Goal: Task Accomplishment & Management: Complete application form

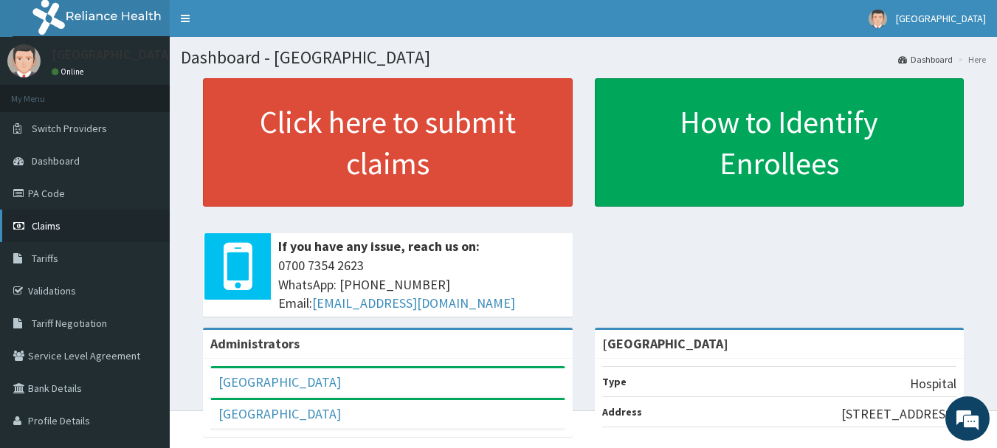
click at [47, 226] on span "Claims" at bounding box center [46, 225] width 29 height 13
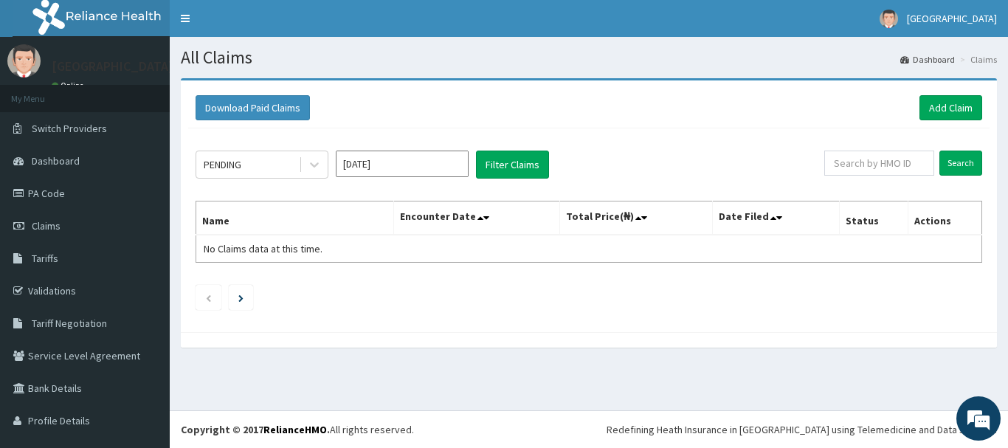
click at [457, 166] on input "Oct 2025" at bounding box center [402, 164] width 133 height 27
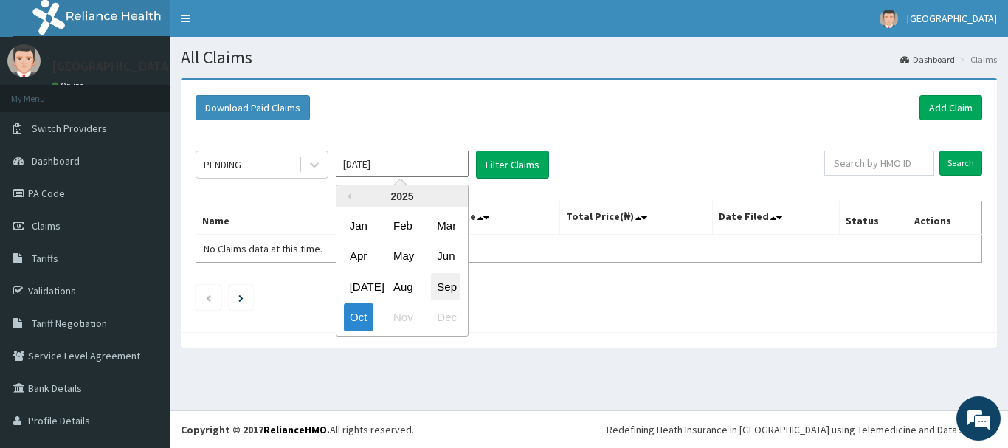
click at [443, 287] on div "Sep" at bounding box center [446, 286] width 30 height 27
type input "Sep 2025"
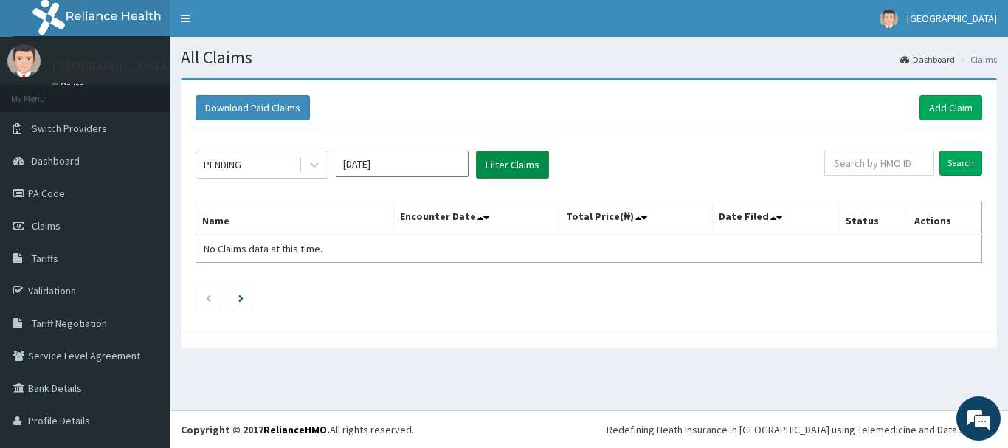
click at [521, 170] on button "Filter Claims" at bounding box center [512, 165] width 73 height 28
click at [531, 164] on button "Filter Claims" at bounding box center [512, 165] width 73 height 28
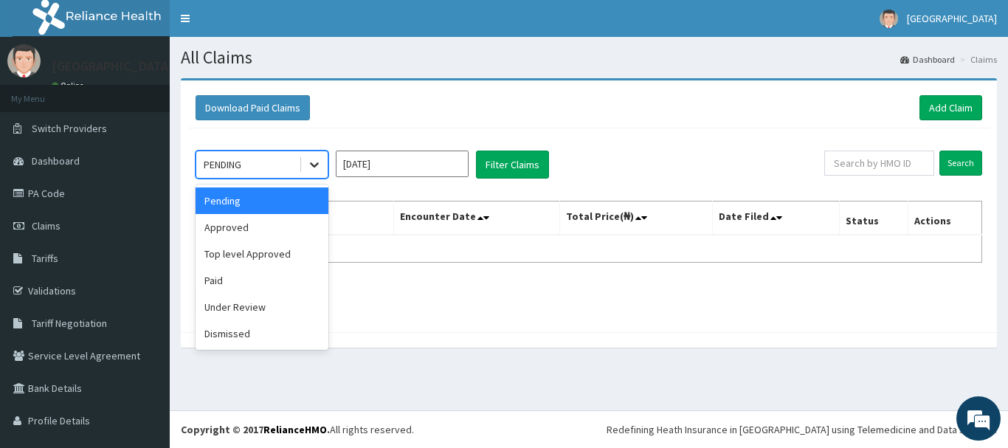
click at [314, 163] on icon at bounding box center [314, 164] width 15 height 15
click at [237, 227] on div "Approved" at bounding box center [262, 227] width 133 height 27
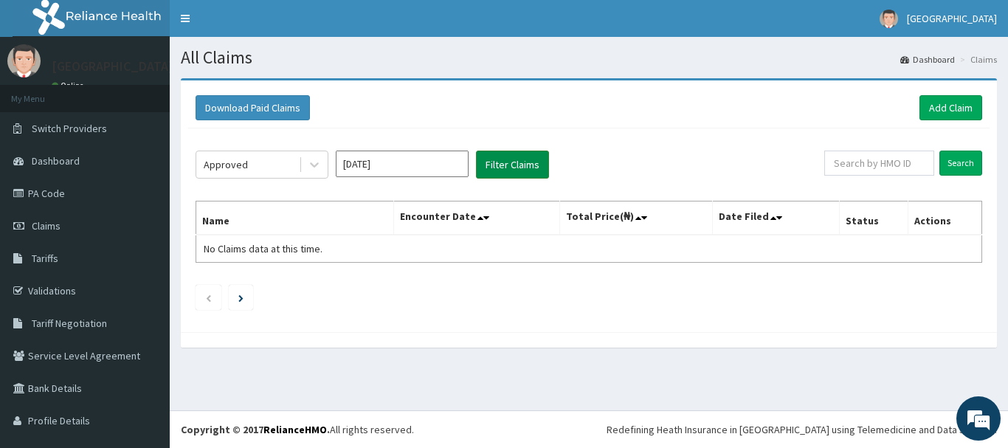
click at [519, 165] on button "Filter Claims" at bounding box center [512, 165] width 73 height 28
click at [877, 162] on input "text" at bounding box center [879, 163] width 110 height 25
type input "SFA/10037/C"
click at [956, 160] on input "Search" at bounding box center [960, 163] width 43 height 25
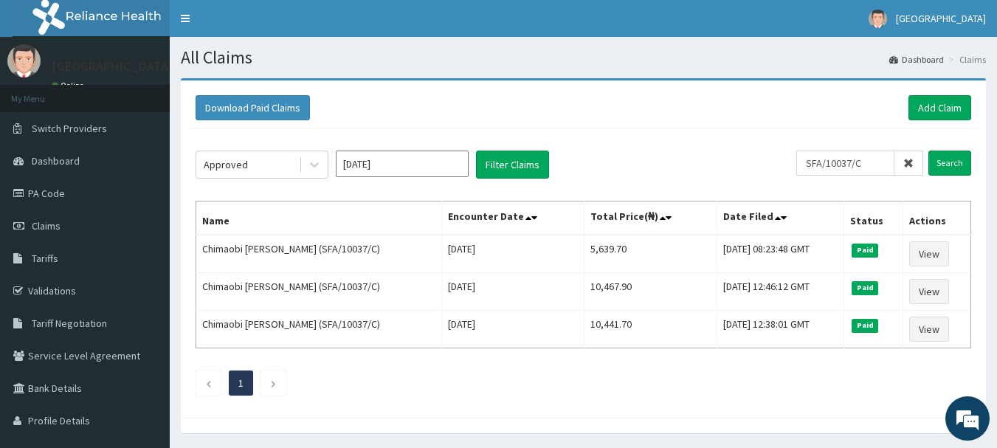
click at [417, 159] on input "Sep 2025" at bounding box center [402, 164] width 133 height 27
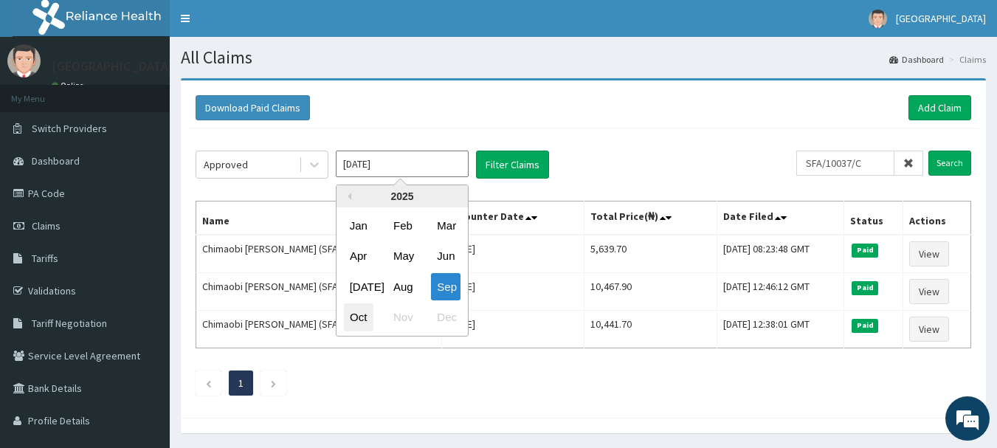
click at [355, 316] on div "Oct" at bounding box center [359, 317] width 30 height 27
type input "[DATE]"
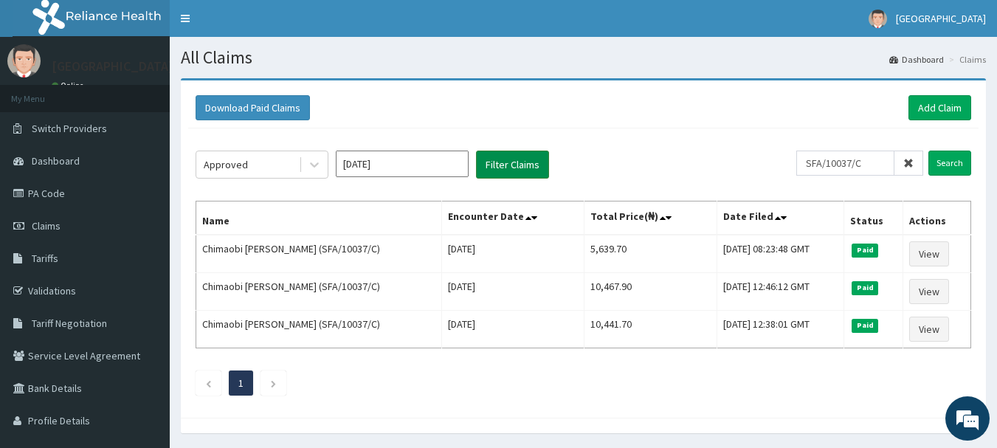
click at [503, 162] on button "Filter Claims" at bounding box center [512, 165] width 73 height 28
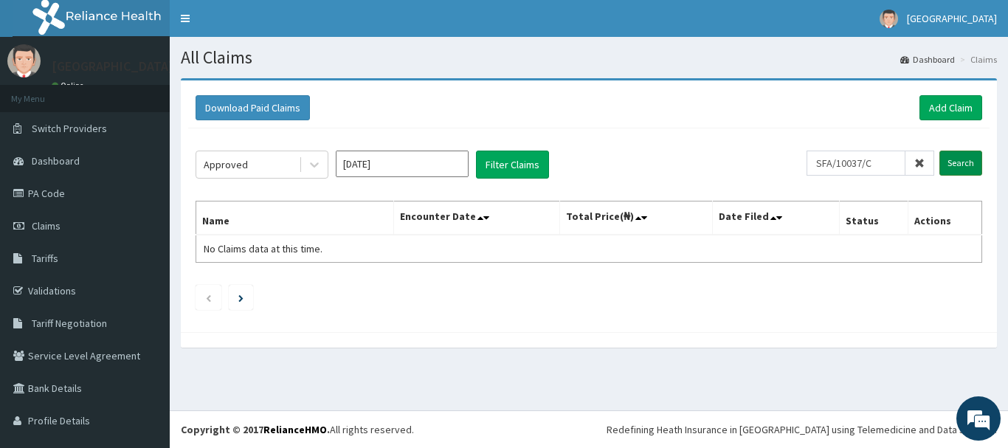
click at [952, 159] on input "Search" at bounding box center [960, 163] width 43 height 25
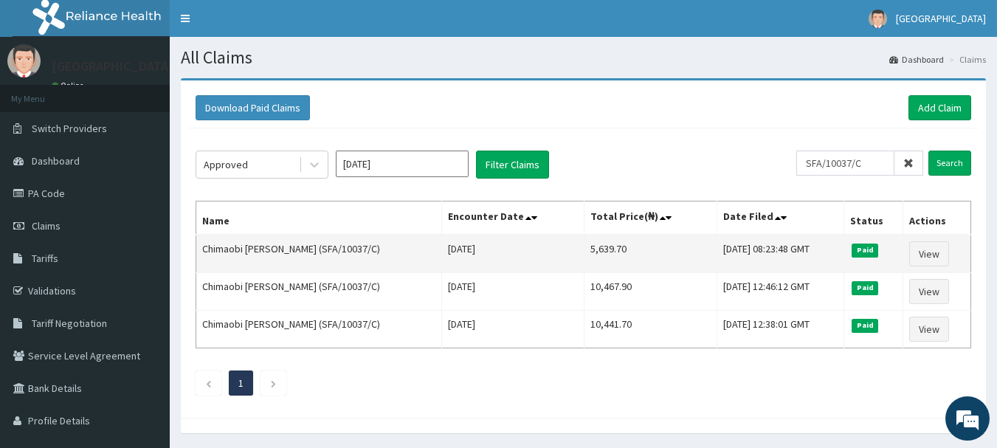
drag, startPoint x: 384, startPoint y: 252, endPoint x: 327, endPoint y: 249, distance: 56.9
click at [327, 249] on td "Chimaobi Emmanuel Ogueri (SFA/10037/C)" at bounding box center [319, 254] width 246 height 38
copy td "(SFA/10037/C"
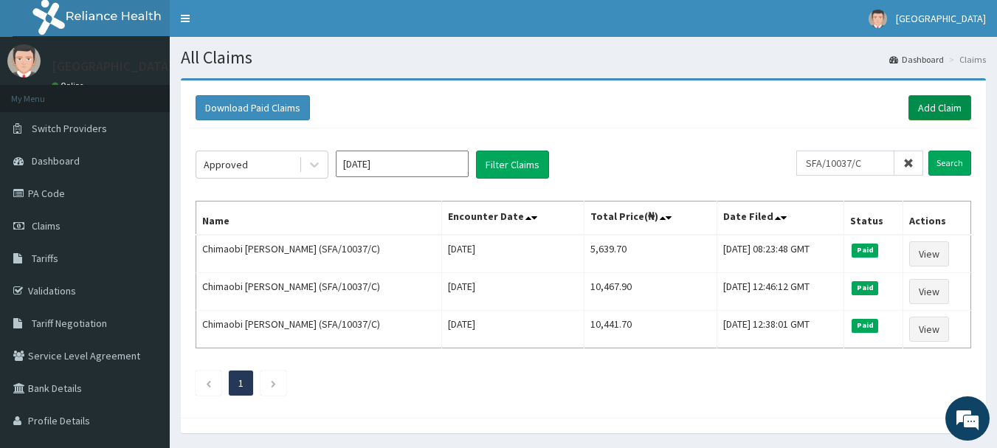
click at [924, 108] on link "Add Claim" at bounding box center [939, 107] width 63 height 25
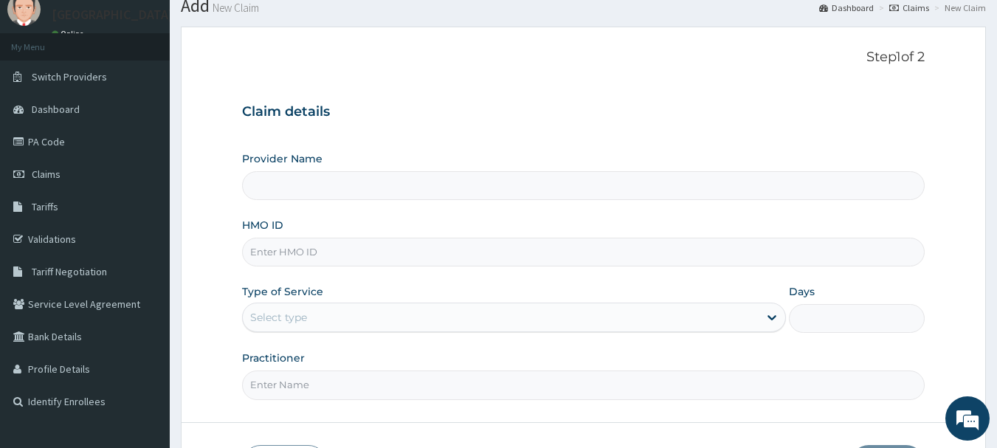
scroll to position [74, 0]
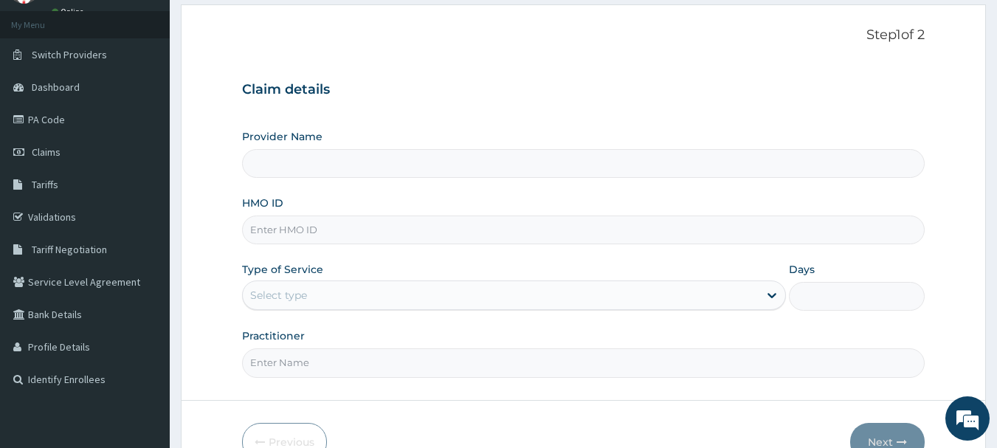
type input "Mt Zion Hospital"
click at [399, 239] on input "HMO ID" at bounding box center [583, 229] width 683 height 29
paste input "(SFA/10037/C"
type input "(SFA/10037/C"
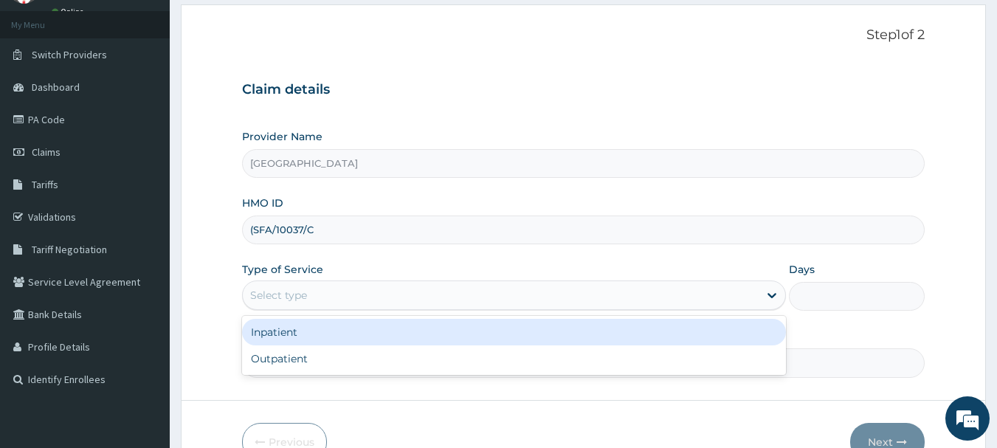
click at [498, 289] on div "Select type" at bounding box center [501, 295] width 516 height 24
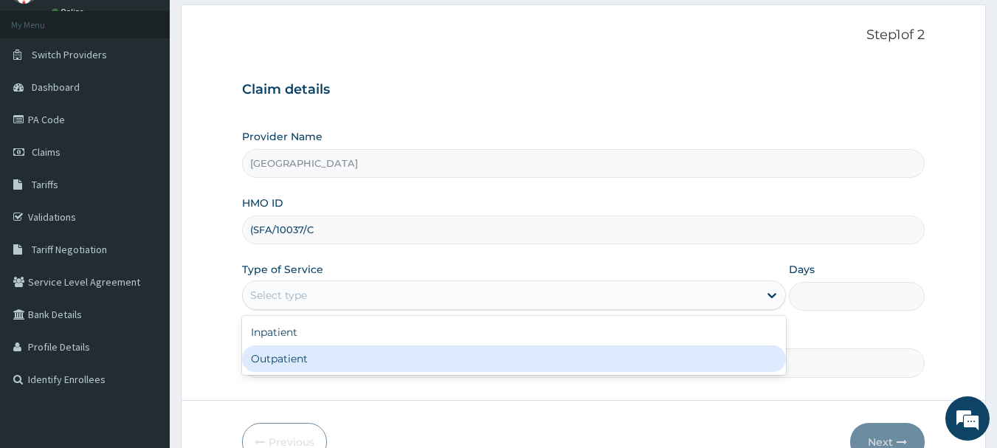
click at [321, 354] on div "Outpatient" at bounding box center [514, 358] width 544 height 27
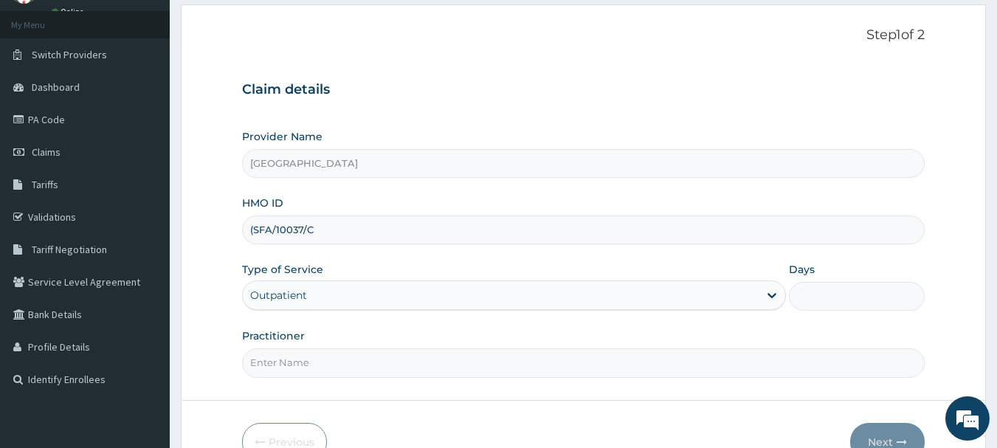
type input "1"
click at [253, 229] on input "(SFA/10037/C" at bounding box center [583, 229] width 683 height 29
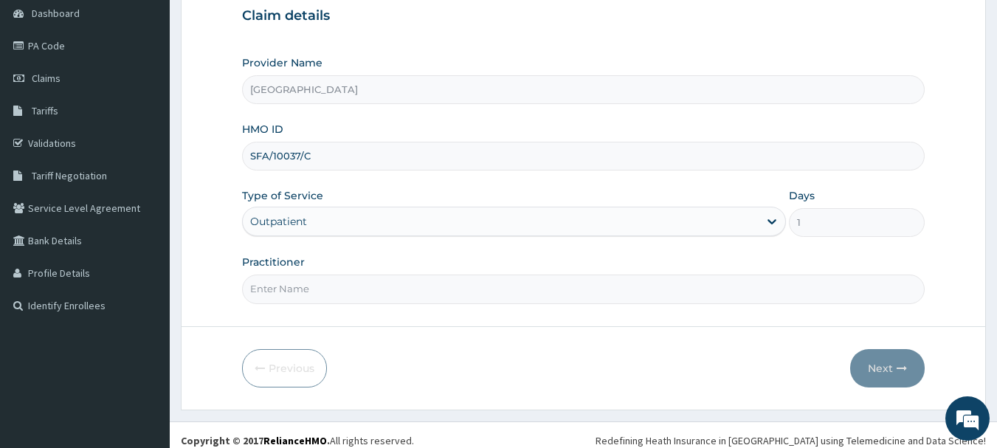
scroll to position [159, 0]
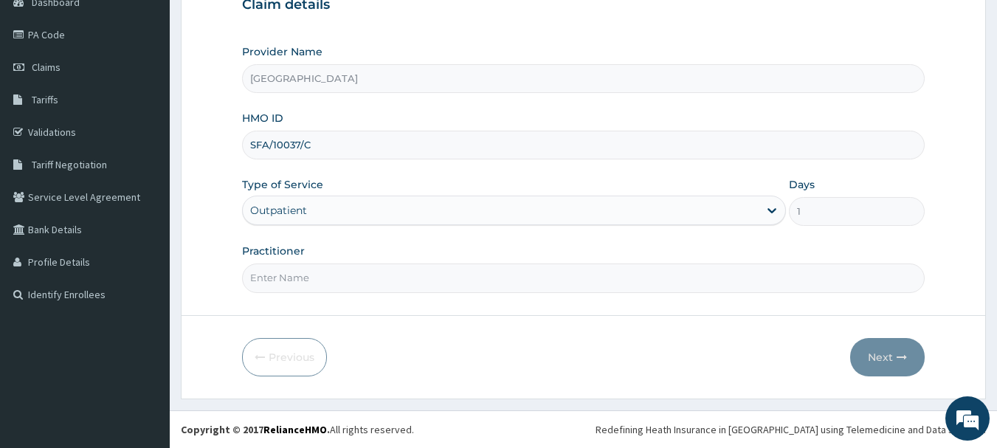
type input "SFA/10037/C"
drag, startPoint x: 369, startPoint y: 275, endPoint x: 377, endPoint y: 271, distance: 9.2
click at [373, 273] on input "Practitioner" at bounding box center [583, 277] width 683 height 29
type input "DR. E. S. IDEM"
click at [882, 361] on button "Next" at bounding box center [887, 357] width 75 height 38
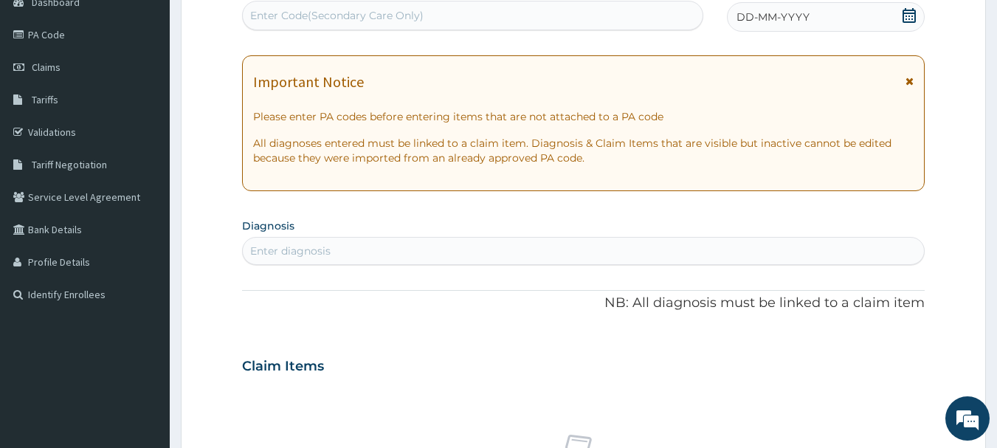
click at [913, 79] on icon at bounding box center [909, 81] width 8 height 10
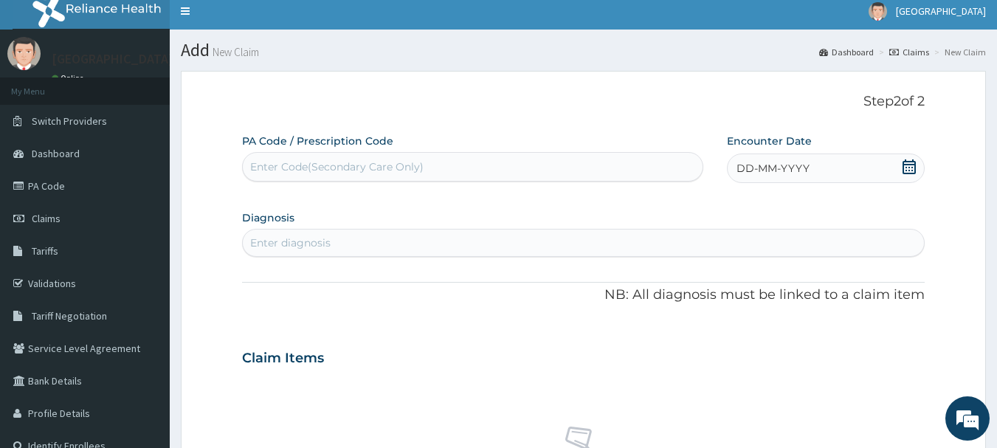
scroll to position [0, 0]
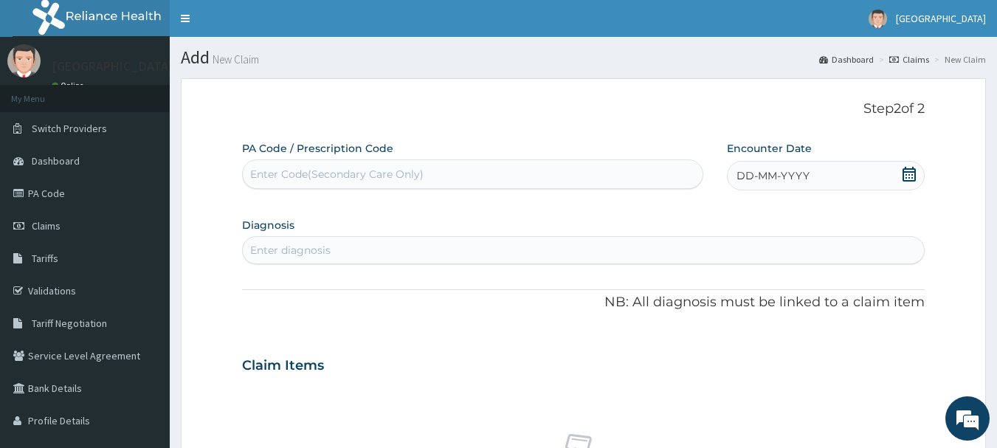
click at [909, 174] on icon at bounding box center [908, 174] width 13 height 15
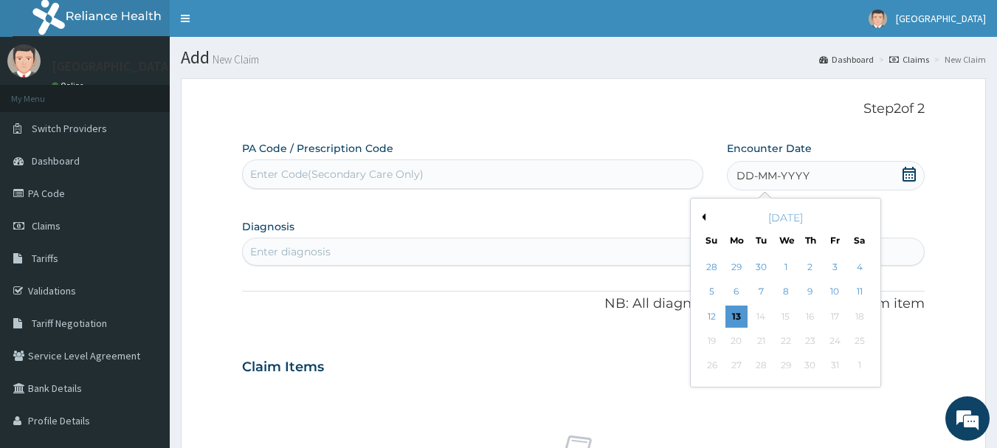
click at [703, 216] on button "Previous Month" at bounding box center [701, 216] width 7 height 7
click at [808, 339] on div "25" at bounding box center [810, 341] width 22 height 22
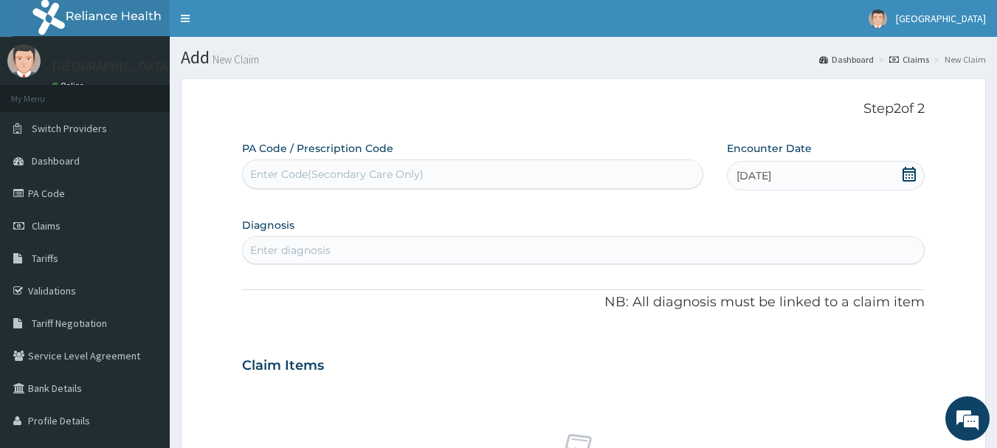
click at [441, 173] on div "Enter Code(Secondary Care Only)" at bounding box center [473, 174] width 460 height 24
click at [410, 276] on div "PA Code / Prescription Code Use Up and Down to choose options, press Enter to s…" at bounding box center [583, 443] width 683 height 604
click at [435, 249] on div "Enter diagnosis" at bounding box center [584, 250] width 682 height 24
type input "ACUTE UPPER"
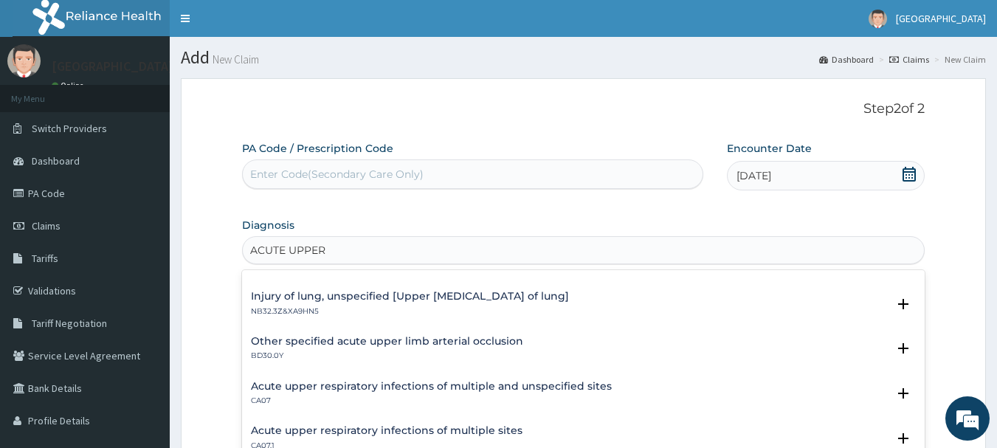
scroll to position [148, 0]
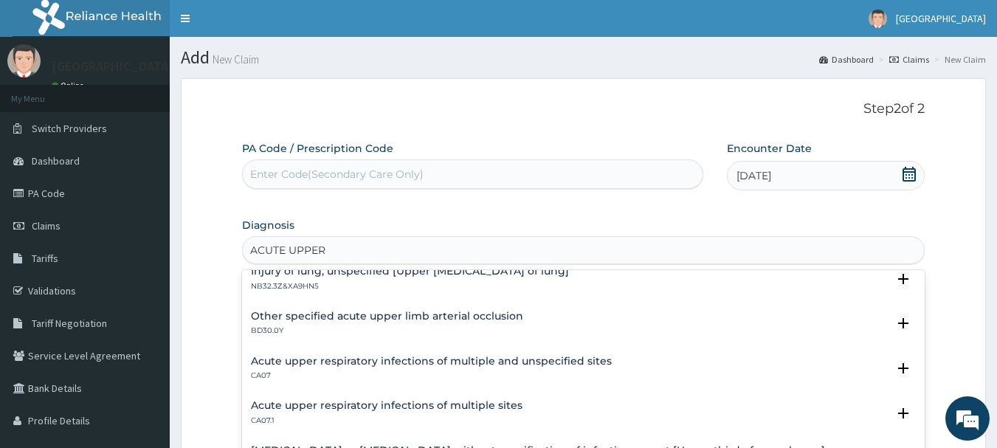
click at [428, 362] on h4 "Acute upper respiratory infections of multiple and unspecified sites" at bounding box center [431, 361] width 361 height 11
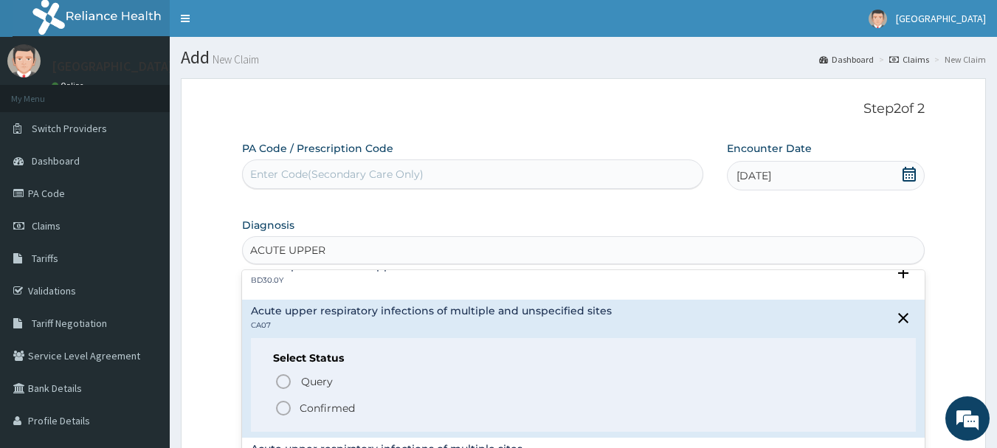
scroll to position [221, 0]
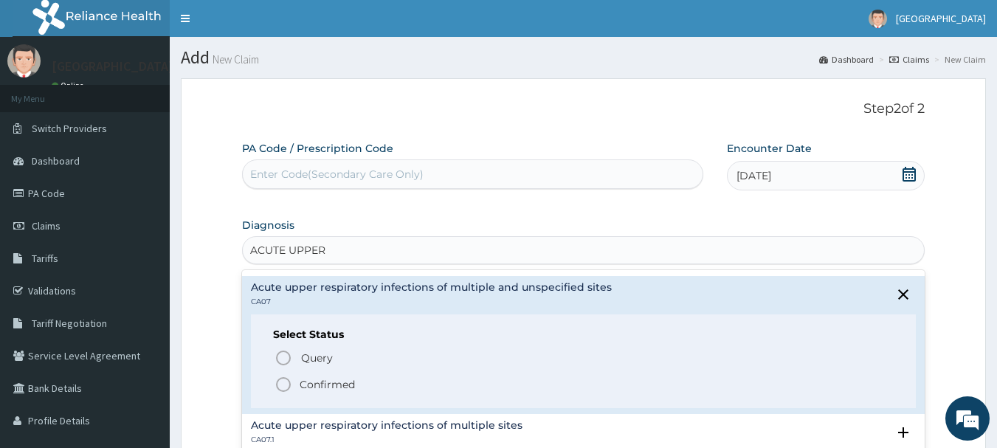
click at [283, 386] on icon "status option filled" at bounding box center [284, 385] width 18 height 18
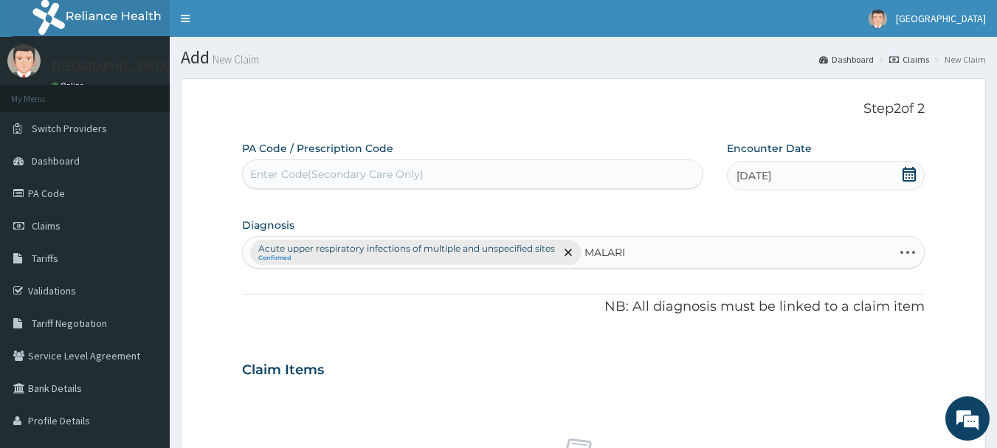
type input "MALARIA"
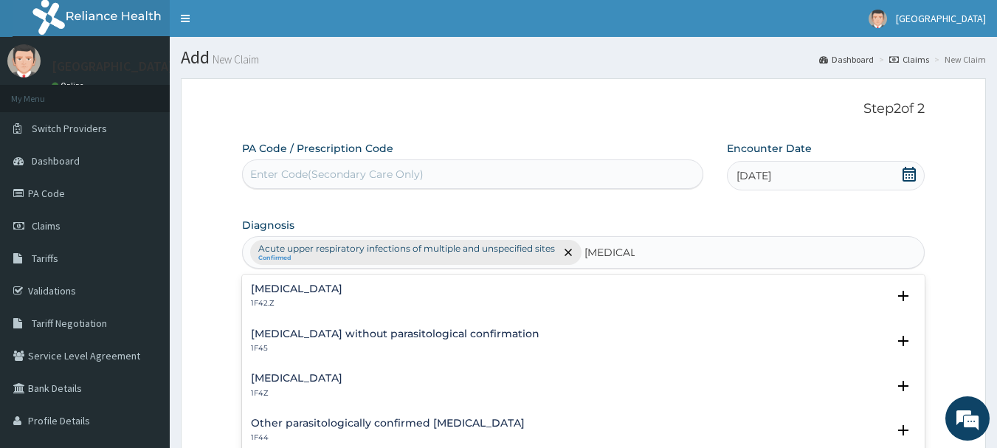
click at [301, 378] on h4 "Malaria, unspecified" at bounding box center [297, 378] width 92 height 11
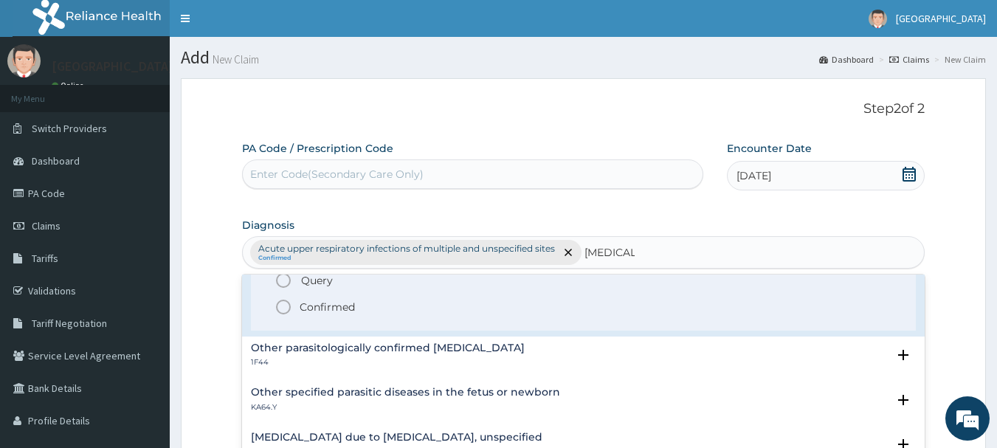
scroll to position [148, 0]
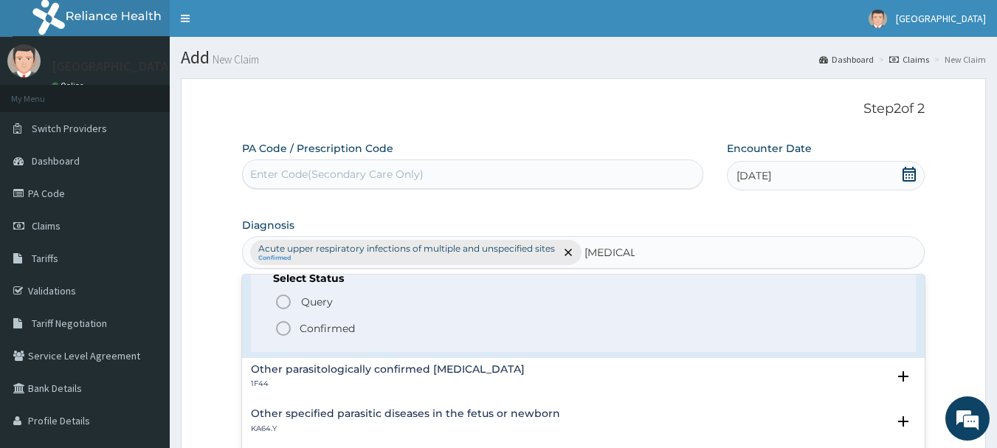
click at [277, 327] on circle "status option filled" at bounding box center [283, 328] width 13 height 13
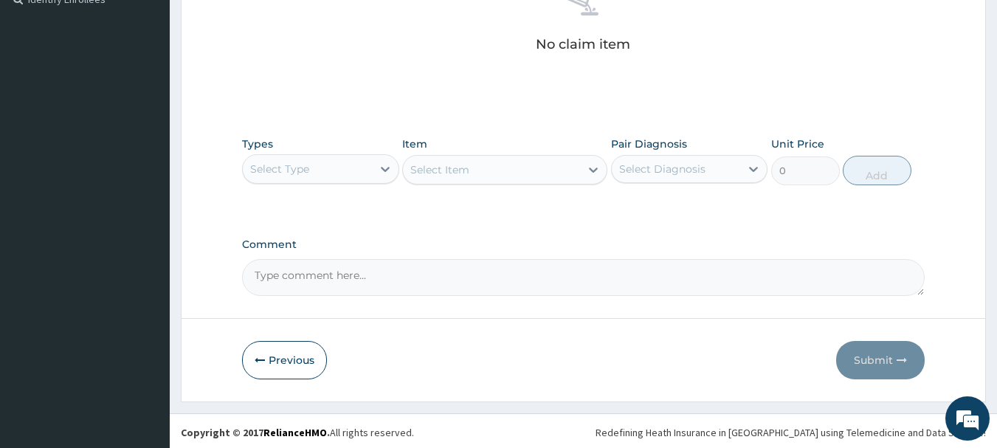
scroll to position [457, 0]
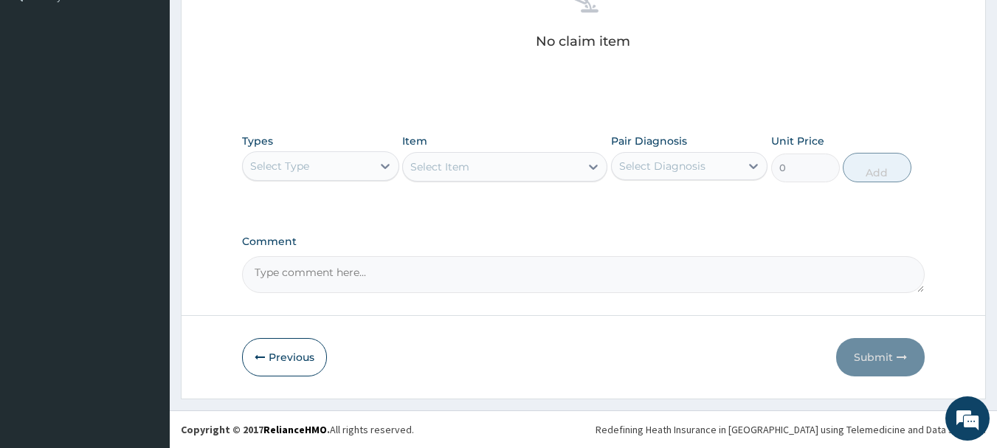
click at [331, 164] on div "Select Type" at bounding box center [307, 166] width 129 height 24
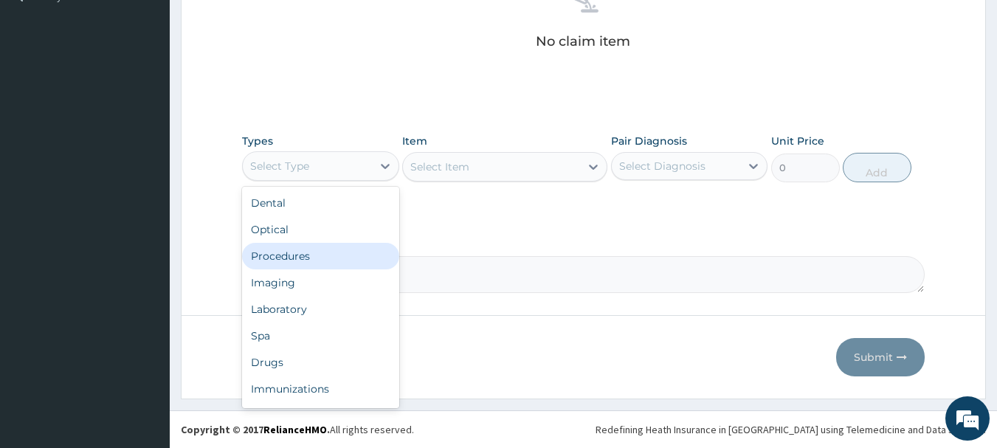
click at [300, 262] on div "Procedures" at bounding box center [320, 256] width 157 height 27
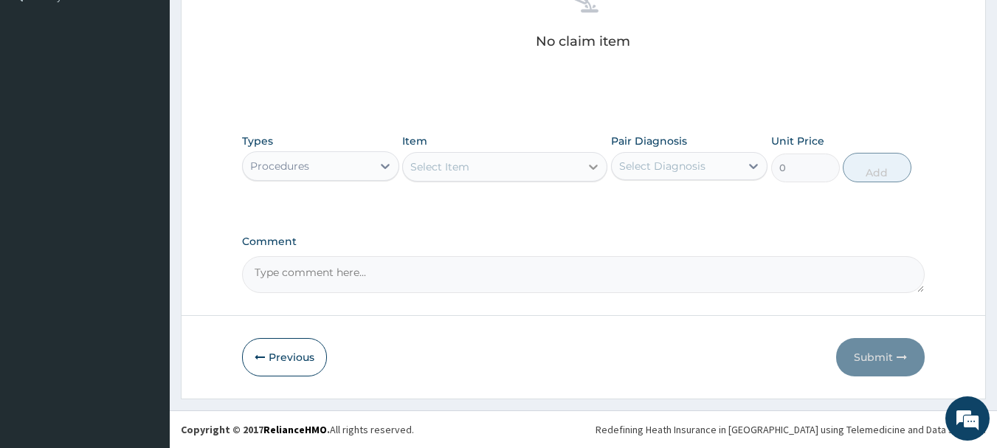
click at [590, 165] on icon at bounding box center [593, 167] width 9 height 5
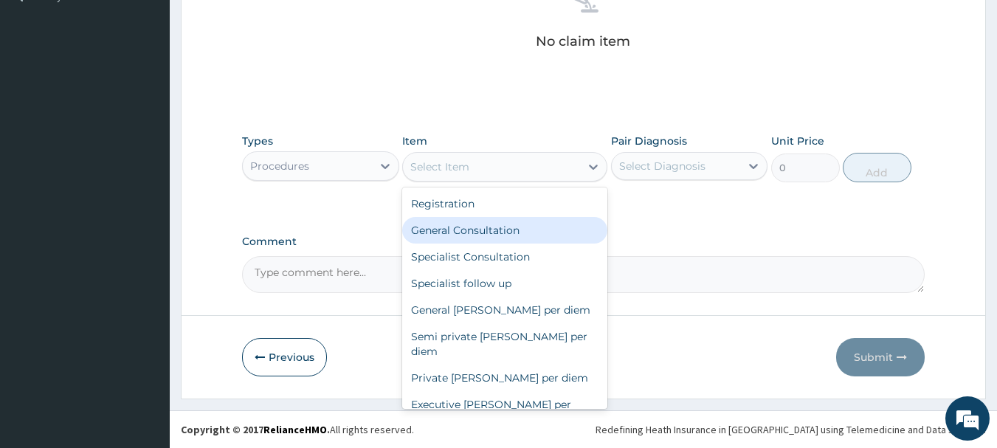
click at [508, 235] on div "General Consultation" at bounding box center [504, 230] width 205 height 27
type input "2000"
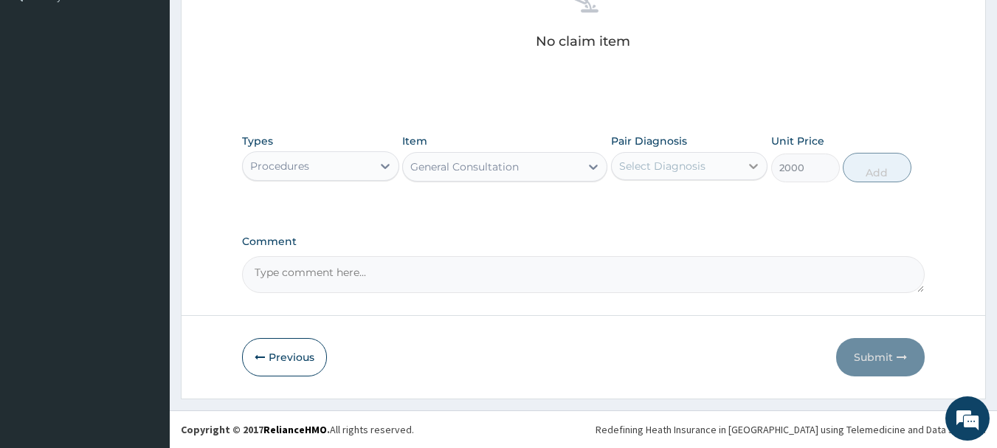
click at [749, 171] on icon at bounding box center [753, 166] width 15 height 15
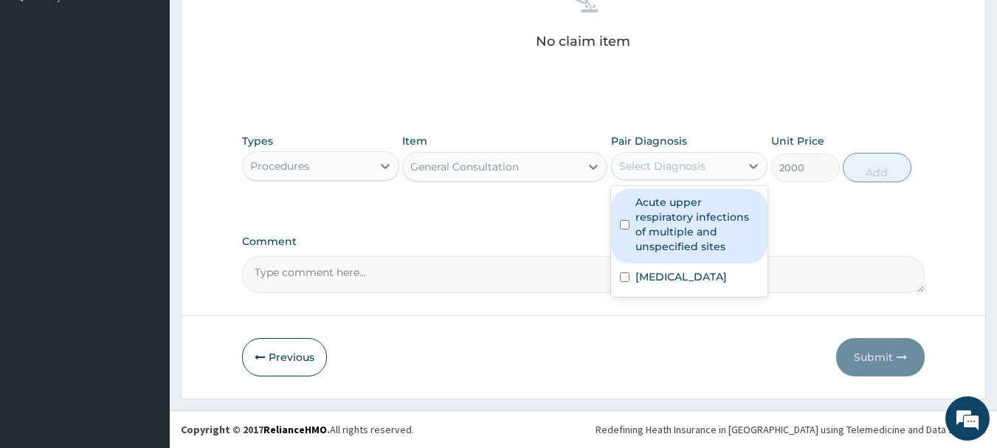
click at [701, 213] on label "Acute upper respiratory infections of multiple and unspecified sites" at bounding box center [697, 224] width 124 height 59
checkbox input "true"
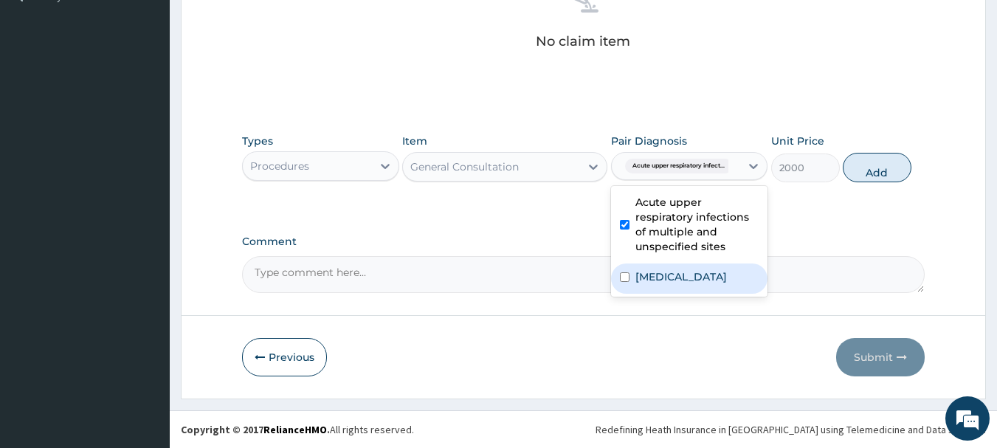
click at [673, 282] on label "Malaria, unspecified" at bounding box center [681, 276] width 92 height 15
checkbox input "true"
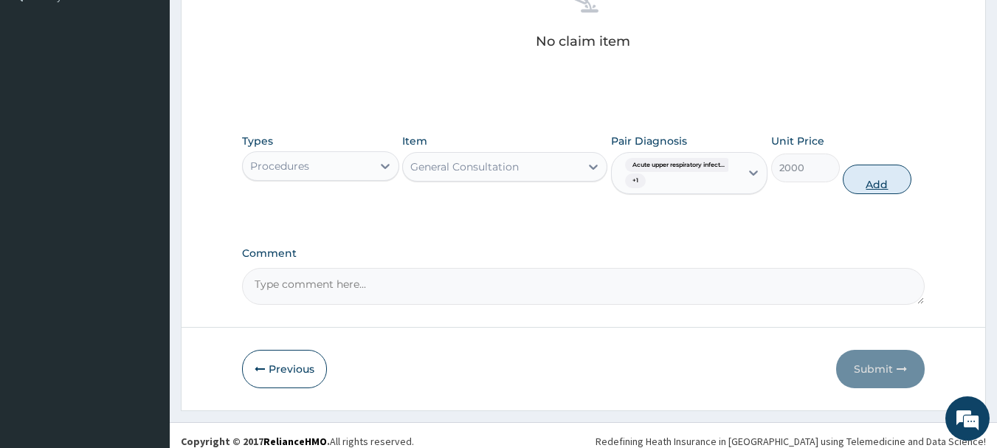
click at [879, 182] on button "Add" at bounding box center [877, 180] width 69 height 30
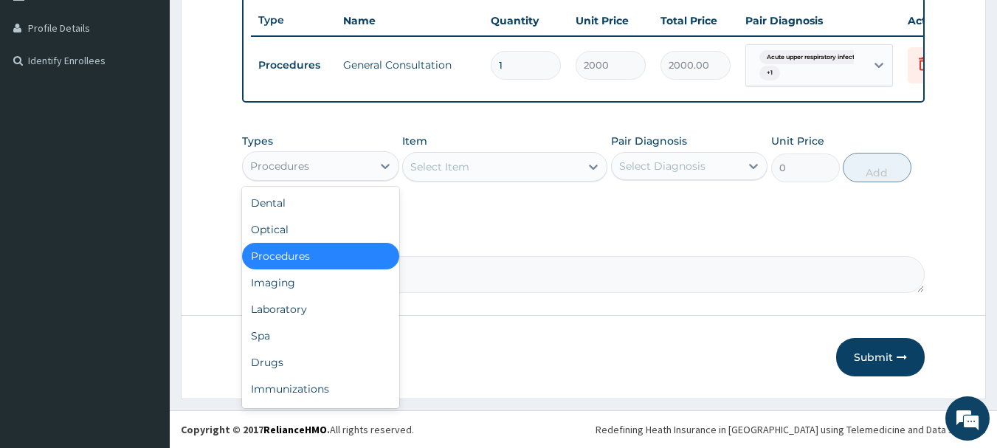
click at [367, 168] on div "Procedures" at bounding box center [307, 166] width 129 height 24
click at [300, 305] on div "Laboratory" at bounding box center [320, 309] width 157 height 27
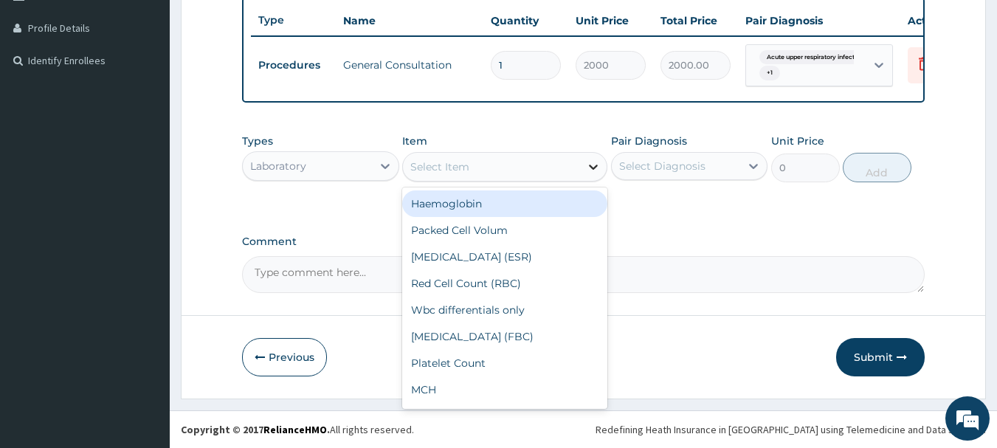
click at [597, 166] on icon at bounding box center [593, 167] width 9 height 5
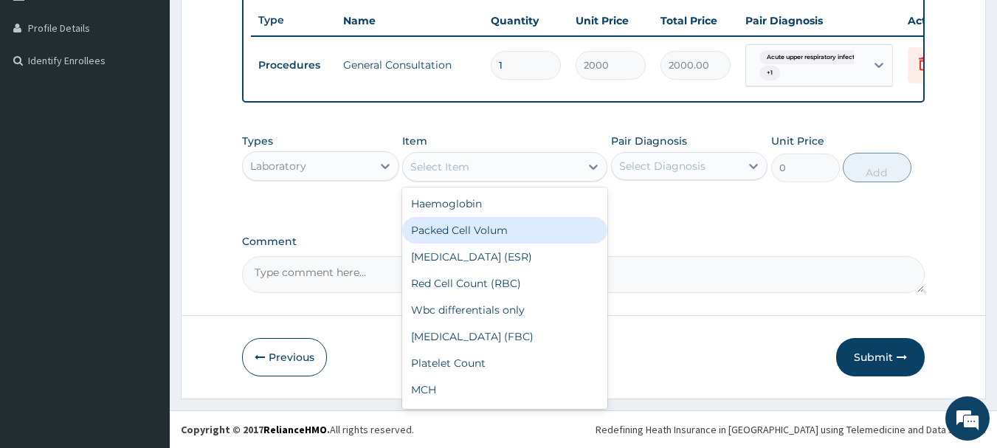
click at [486, 227] on div "Packed Cell Volum" at bounding box center [504, 230] width 205 height 27
type input "500"
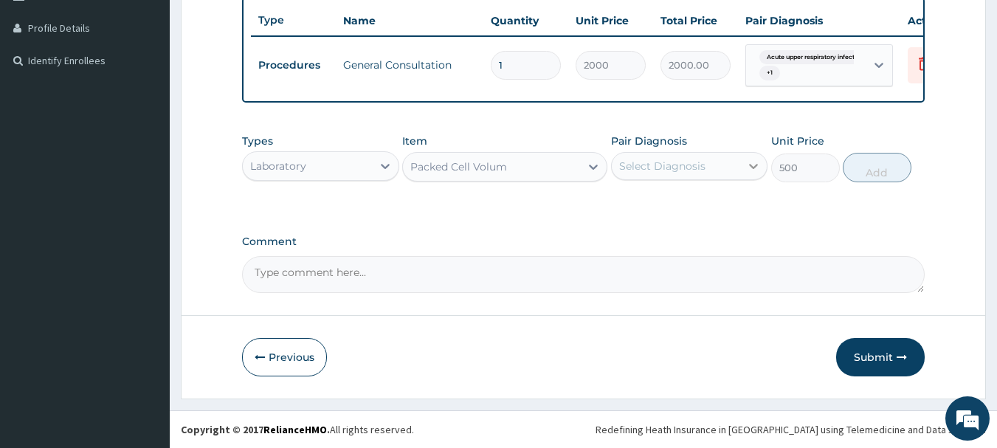
click at [751, 168] on icon at bounding box center [753, 166] width 15 height 15
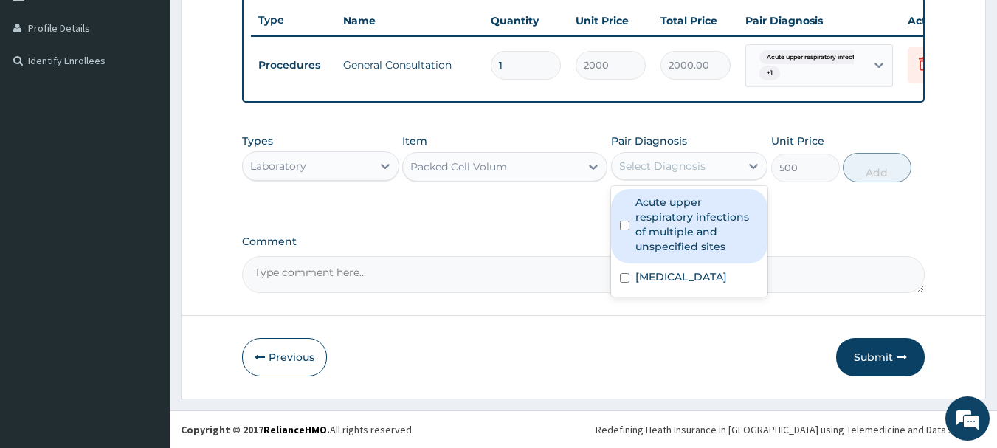
click at [692, 210] on label "Acute upper respiratory infections of multiple and unspecified sites" at bounding box center [697, 224] width 124 height 59
checkbox input "true"
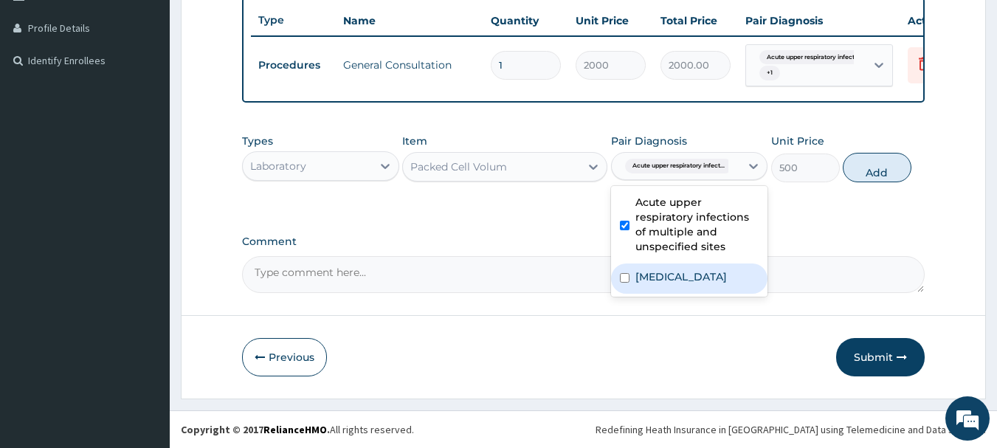
click at [680, 274] on label "Malaria, unspecified" at bounding box center [681, 276] width 92 height 15
checkbox input "true"
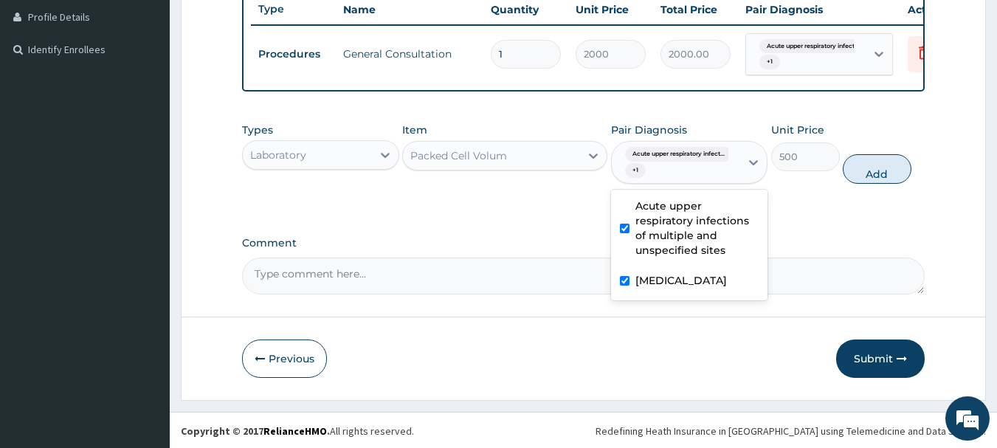
drag, startPoint x: 874, startPoint y: 186, endPoint x: 845, endPoint y: 193, distance: 30.3
click at [874, 184] on button "Add" at bounding box center [877, 169] width 69 height 30
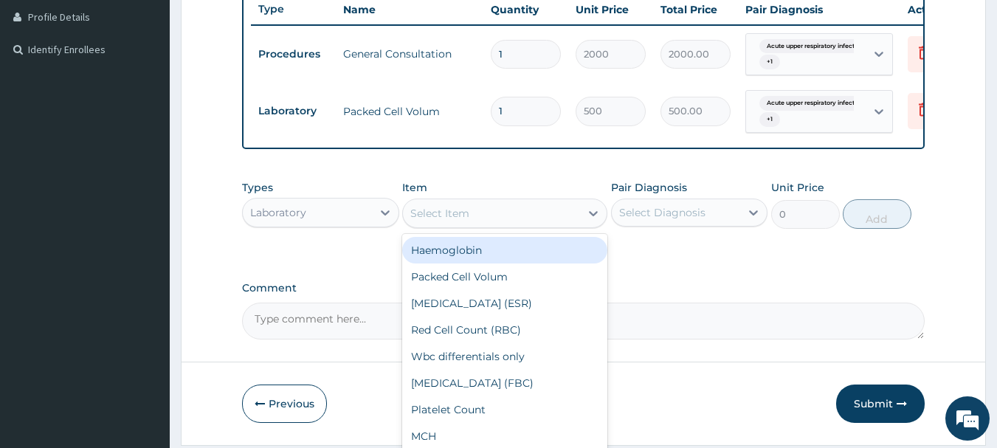
click at [528, 225] on div "Select Item" at bounding box center [491, 213] width 177 height 24
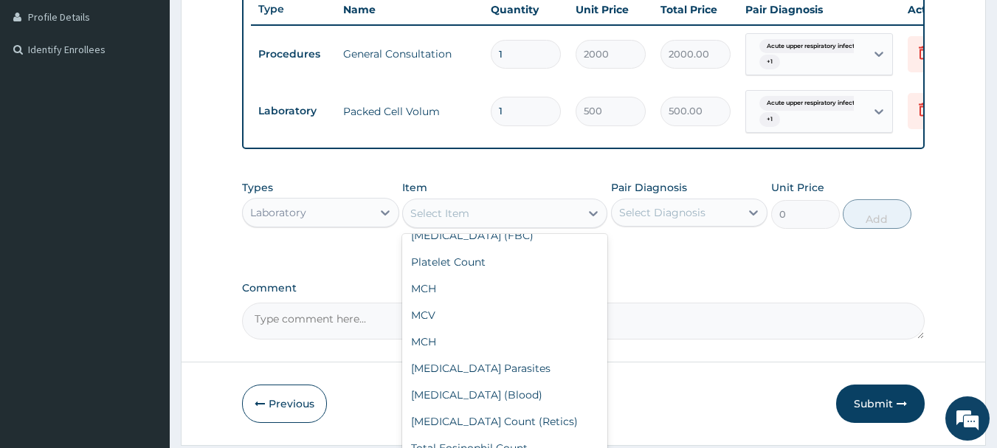
scroll to position [221, 0]
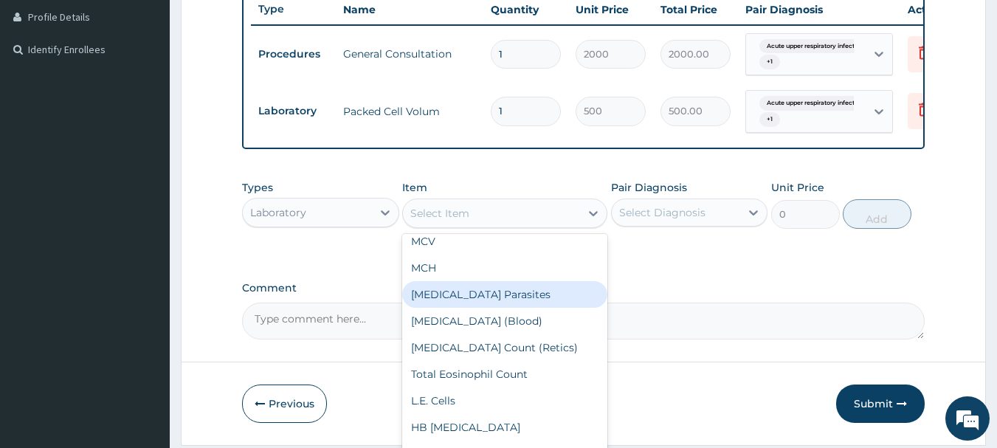
click at [485, 308] on div "Malaria Parasites" at bounding box center [504, 294] width 205 height 27
type input "500"
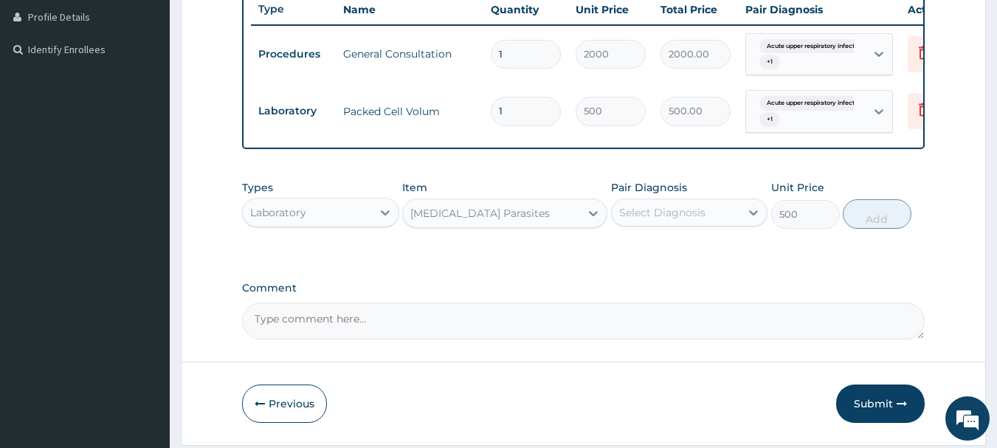
click at [671, 227] on div "Select Diagnosis" at bounding box center [689, 212] width 157 height 28
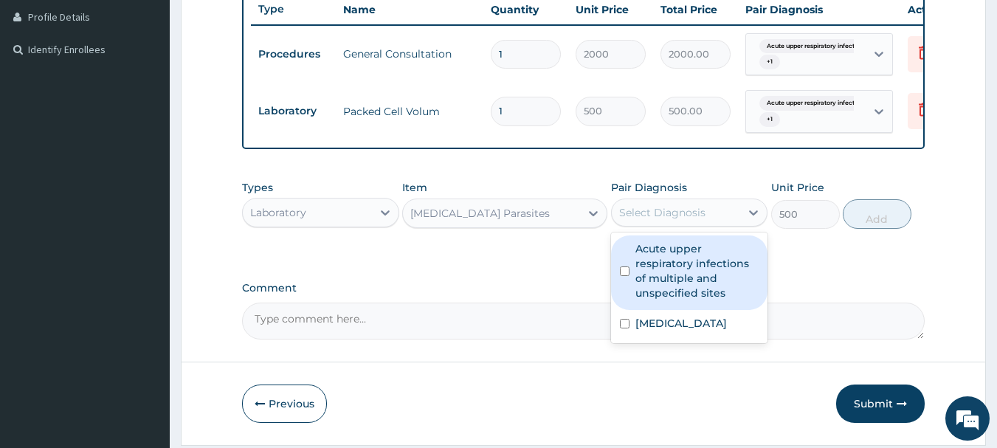
click at [672, 269] on label "Acute upper respiratory infections of multiple and unspecified sites" at bounding box center [697, 270] width 124 height 59
checkbox input "true"
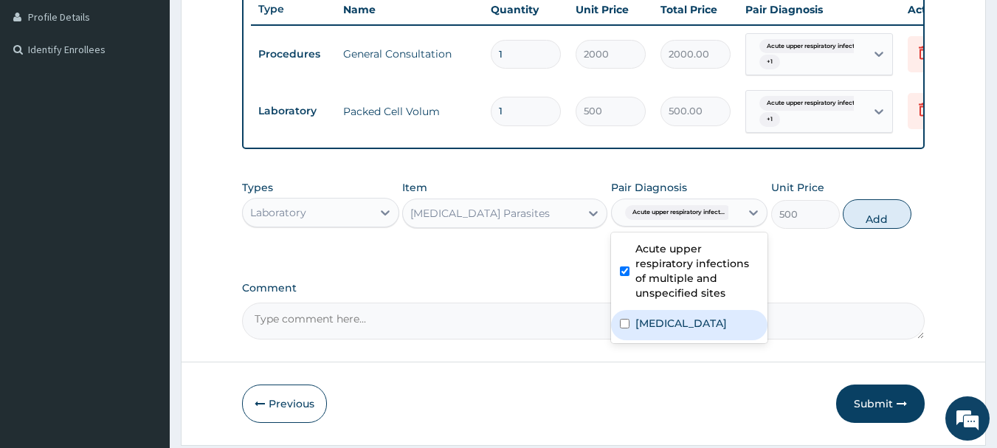
drag, startPoint x: 675, startPoint y: 337, endPoint x: 685, endPoint y: 332, distance: 10.9
click at [676, 331] on label "Malaria, unspecified" at bounding box center [681, 323] width 92 height 15
checkbox input "true"
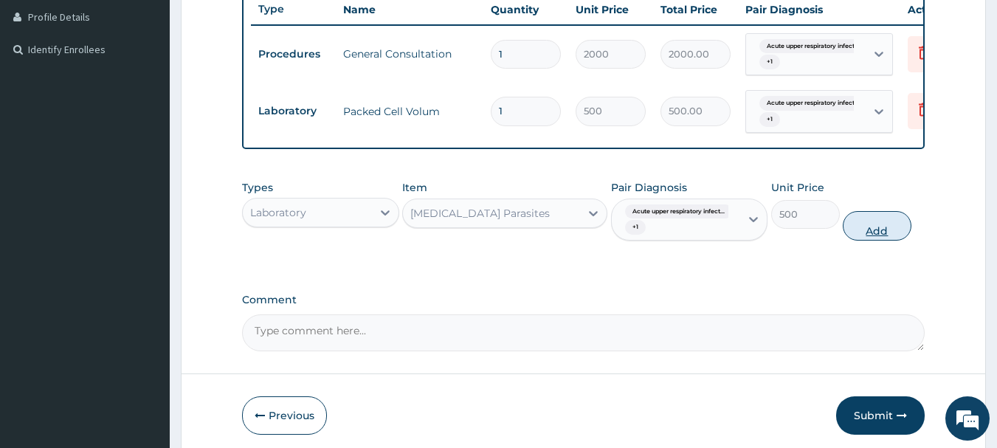
click at [871, 237] on button "Add" at bounding box center [877, 226] width 69 height 30
type input "0"
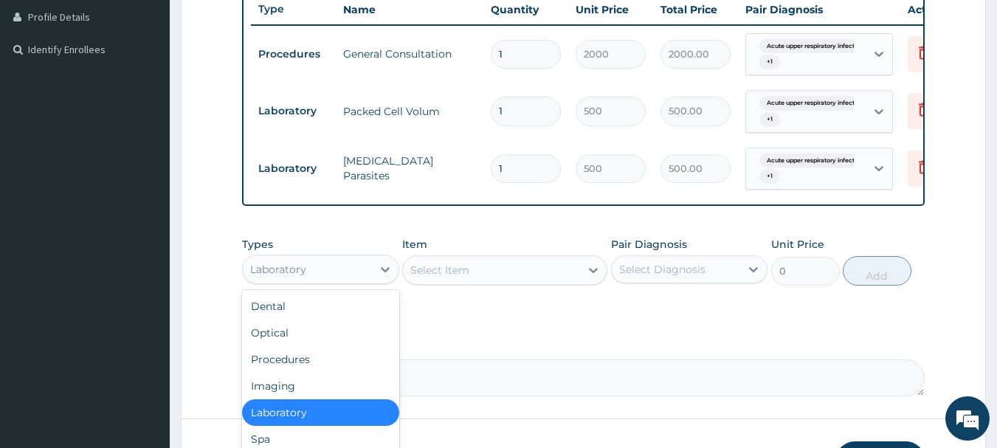
click at [358, 280] on div "Laboratory" at bounding box center [307, 270] width 129 height 24
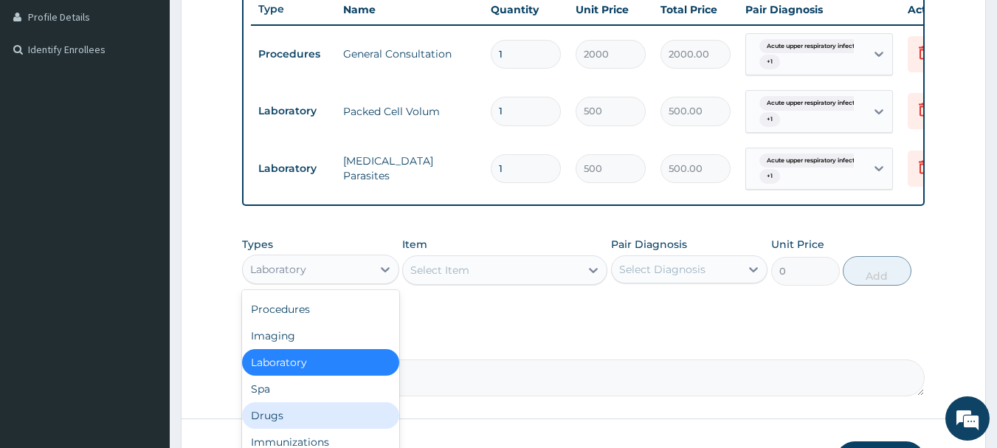
drag, startPoint x: 272, startPoint y: 423, endPoint x: 396, endPoint y: 375, distance: 132.2
click at [273, 423] on div "Drugs" at bounding box center [320, 415] width 157 height 27
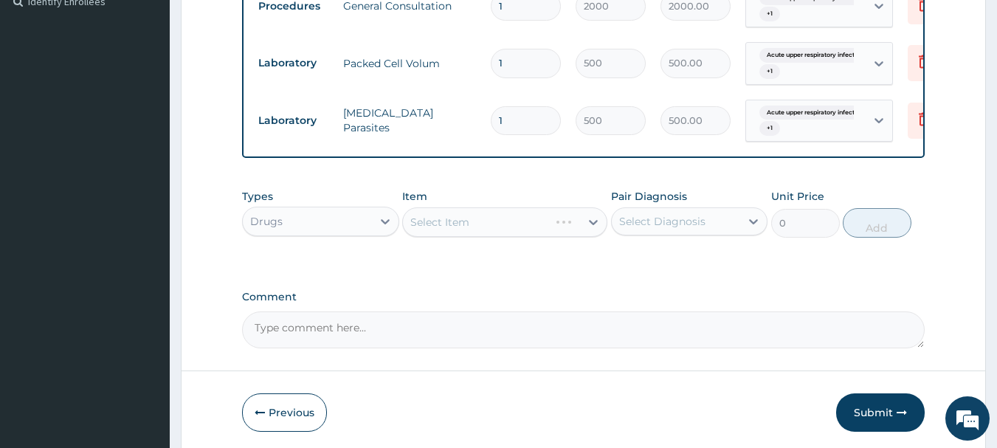
scroll to position [477, 0]
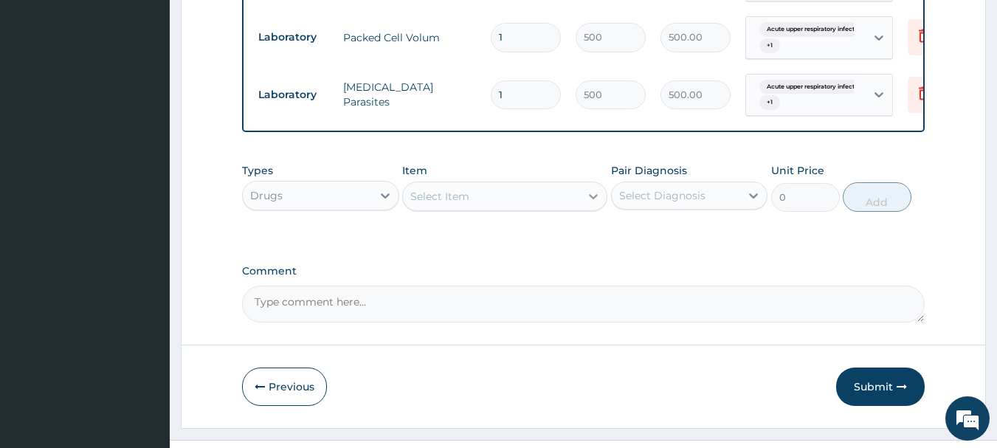
click at [586, 201] on icon at bounding box center [593, 196] width 15 height 15
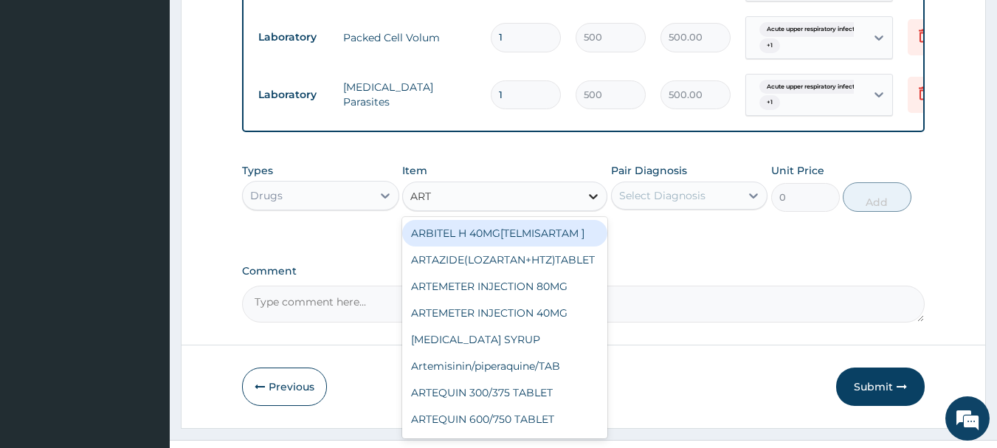
type input "ARTE"
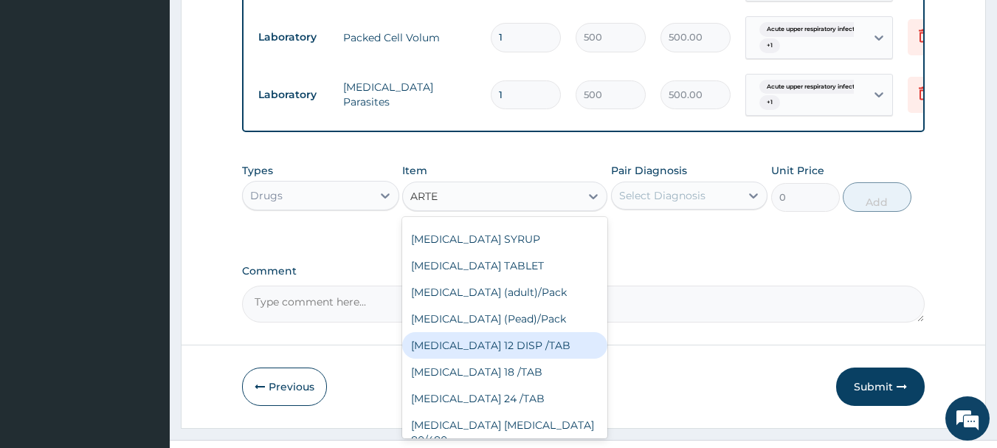
scroll to position [289, 0]
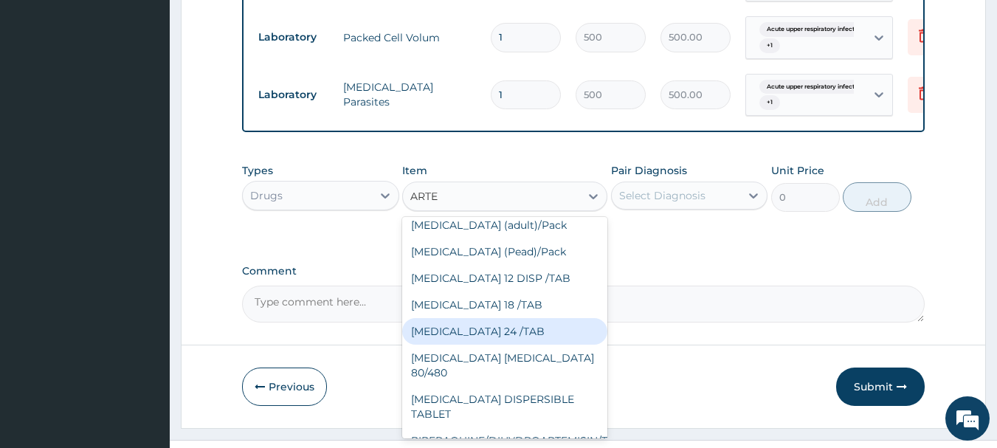
click at [464, 345] on div "COARTEM 24 /TAB" at bounding box center [504, 331] width 205 height 27
type input "21"
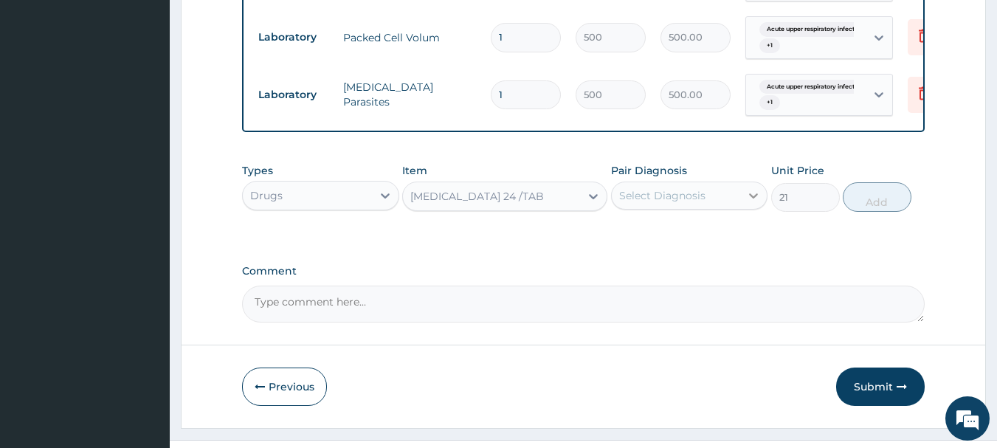
click at [753, 200] on icon at bounding box center [753, 195] width 15 height 15
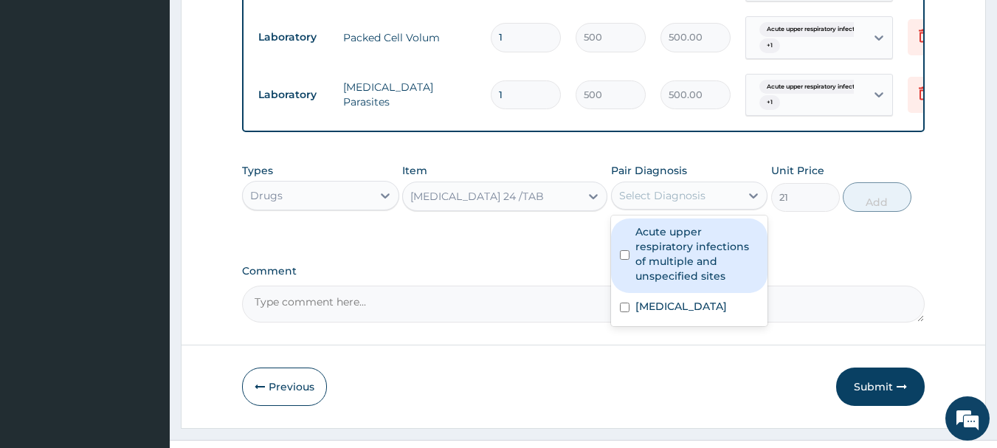
click at [716, 266] on label "Acute upper respiratory infections of multiple and unspecified sites" at bounding box center [697, 253] width 124 height 59
checkbox input "true"
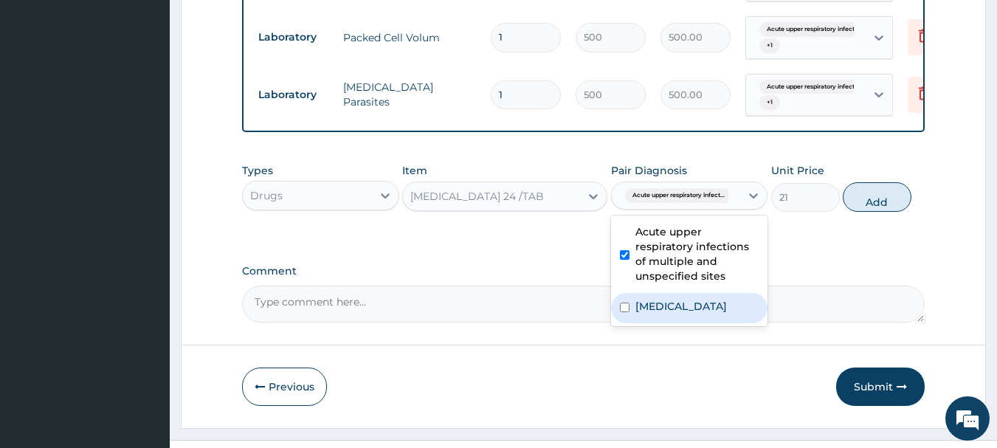
click at [706, 314] on label "Malaria, unspecified" at bounding box center [681, 306] width 92 height 15
checkbox input "true"
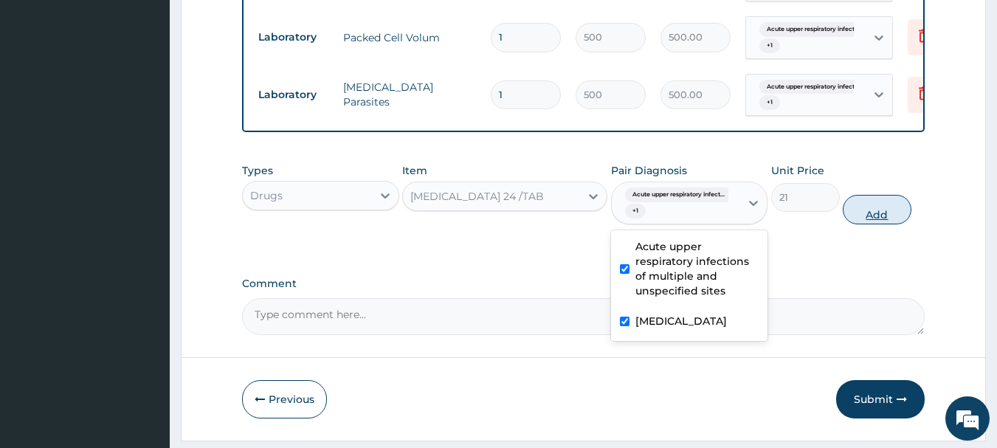
click at [874, 224] on button "Add" at bounding box center [877, 210] width 69 height 30
type input "0"
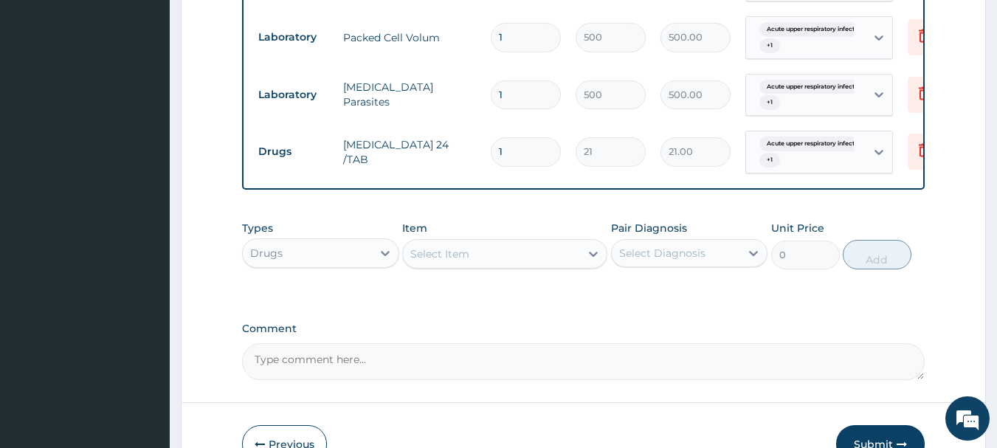
type input "12"
type input "252.00"
type input "1"
type input "21.00"
type input "0.00"
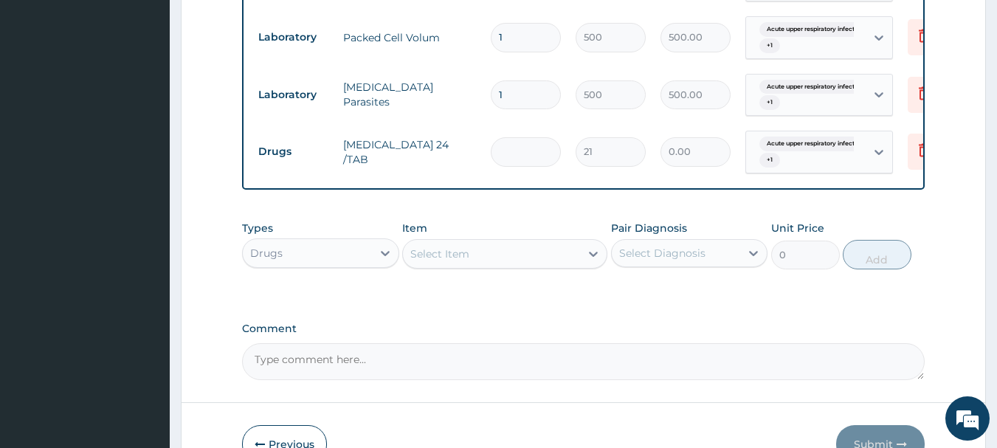
type input "2"
type input "42.00"
type input "24"
type input "504.00"
type input "2"
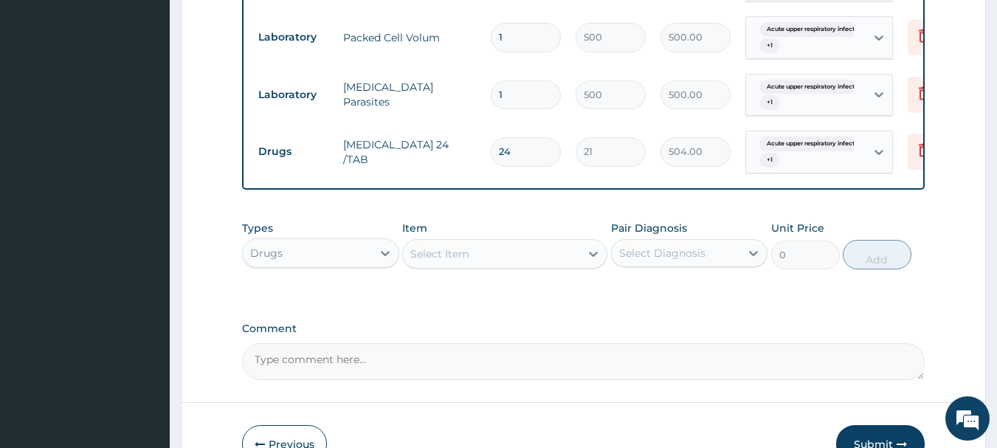
type input "42.00"
type input "0.00"
type input "1"
type input "21.00"
type input "18"
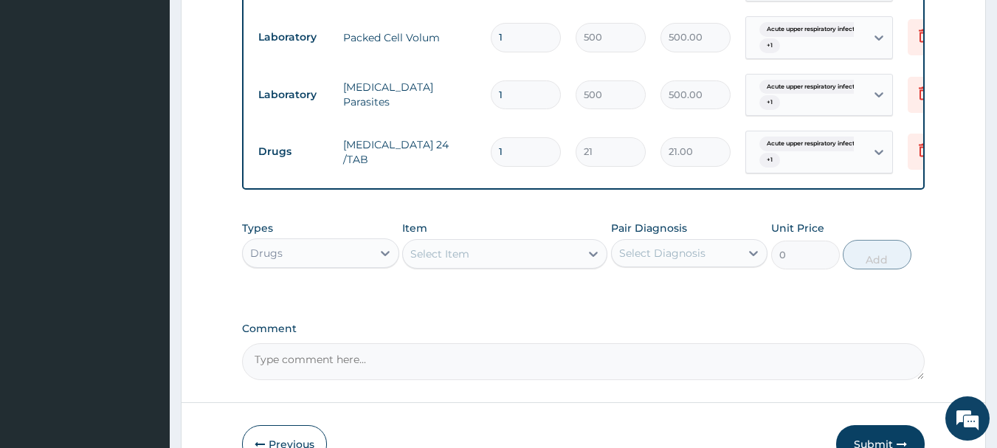
type input "378.00"
type input "18"
click at [920, 153] on icon at bounding box center [924, 150] width 10 height 13
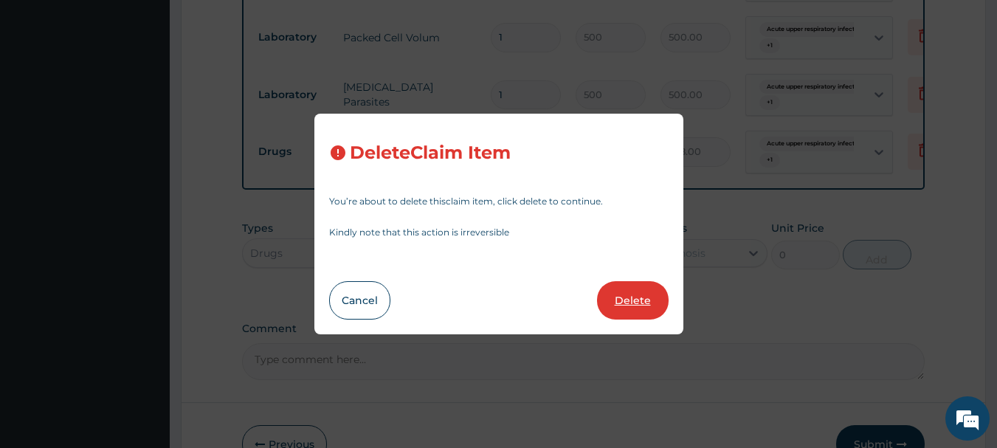
click at [647, 303] on button "Delete" at bounding box center [633, 300] width 72 height 38
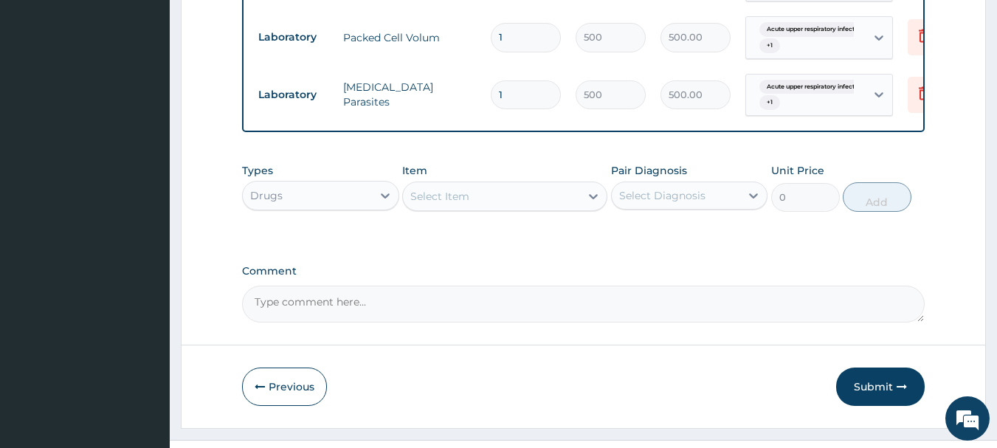
click at [513, 208] on div "Select Item" at bounding box center [491, 196] width 177 height 24
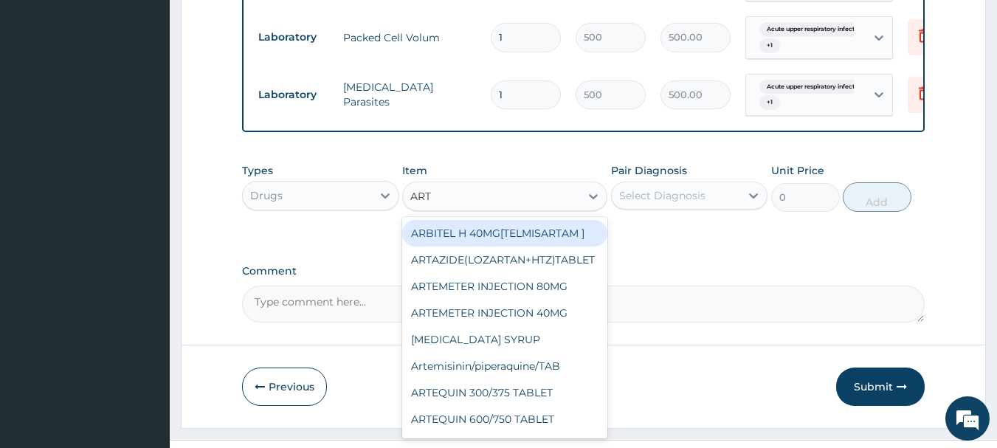
type input "ARTE"
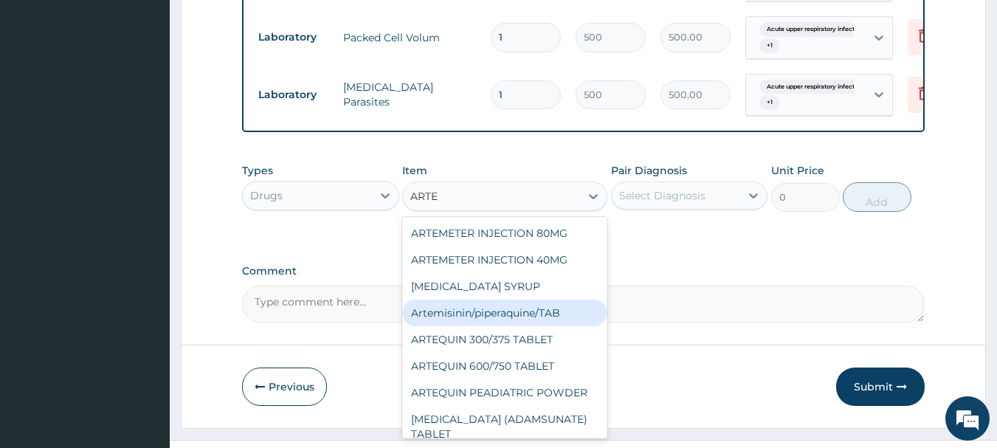
scroll to position [74, 0]
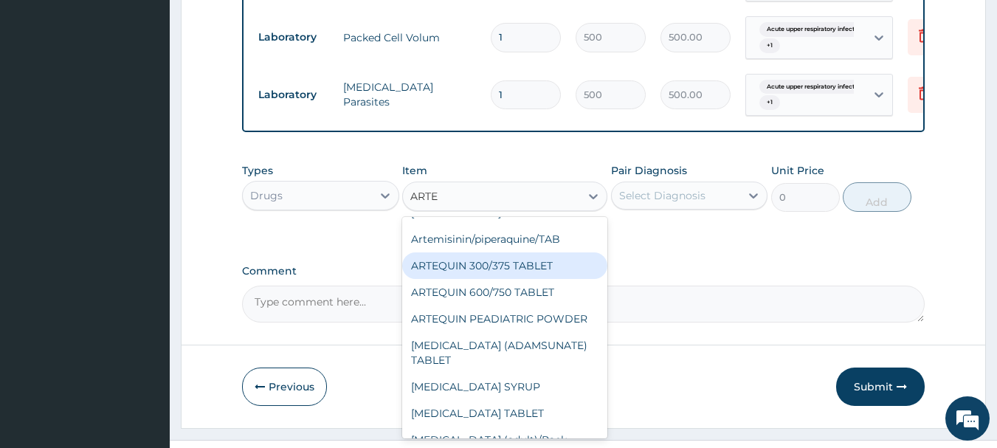
click at [521, 278] on div "ARTEQUIN 300/375 TABLET" at bounding box center [504, 265] width 205 height 27
type input "99.75"
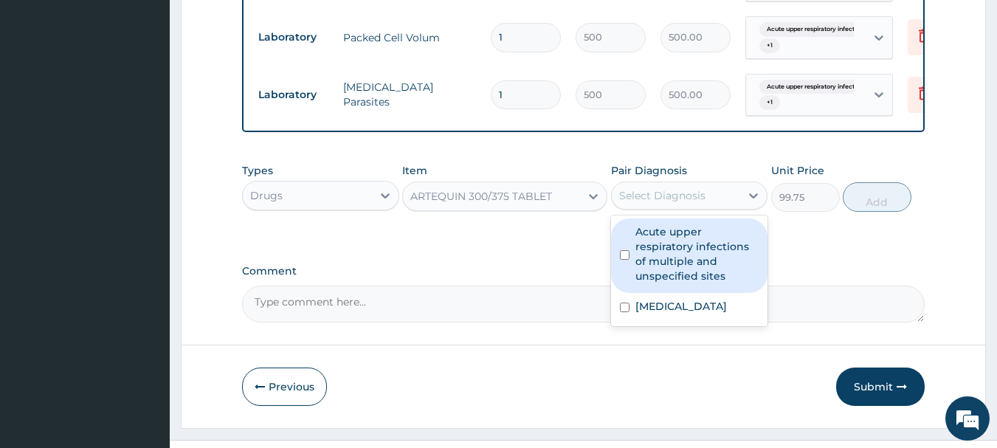
drag, startPoint x: 756, startPoint y: 209, endPoint x: 719, endPoint y: 245, distance: 51.7
click at [756, 203] on icon at bounding box center [753, 195] width 15 height 15
click at [711, 258] on label "Acute upper respiratory infections of multiple and unspecified sites" at bounding box center [697, 253] width 124 height 59
checkbox input "true"
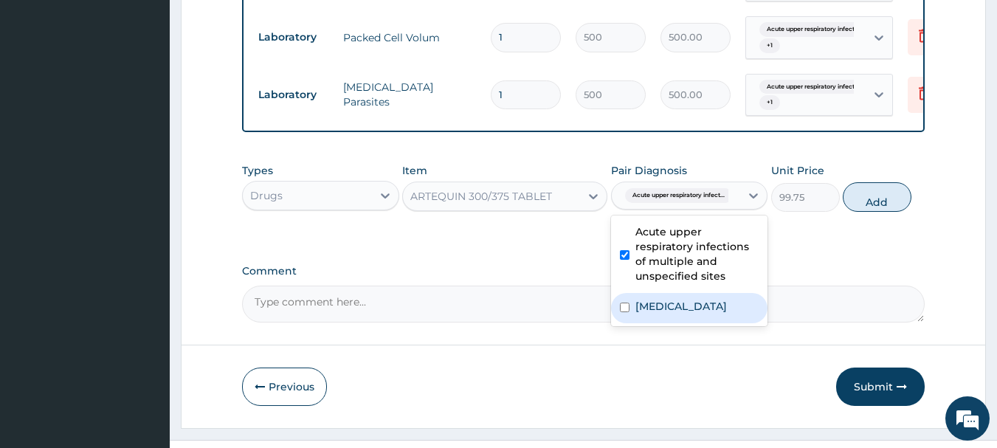
click at [703, 314] on label "Malaria, unspecified" at bounding box center [681, 306] width 92 height 15
checkbox input "true"
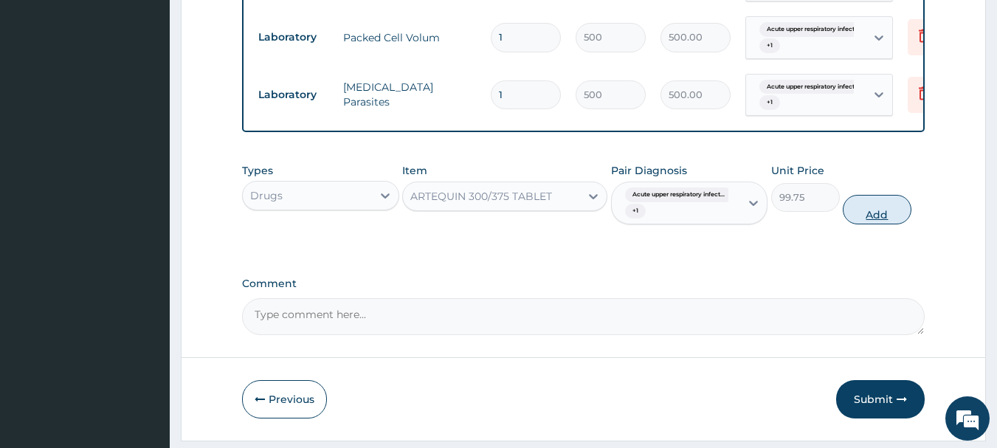
click at [872, 224] on button "Add" at bounding box center [877, 210] width 69 height 30
type input "0"
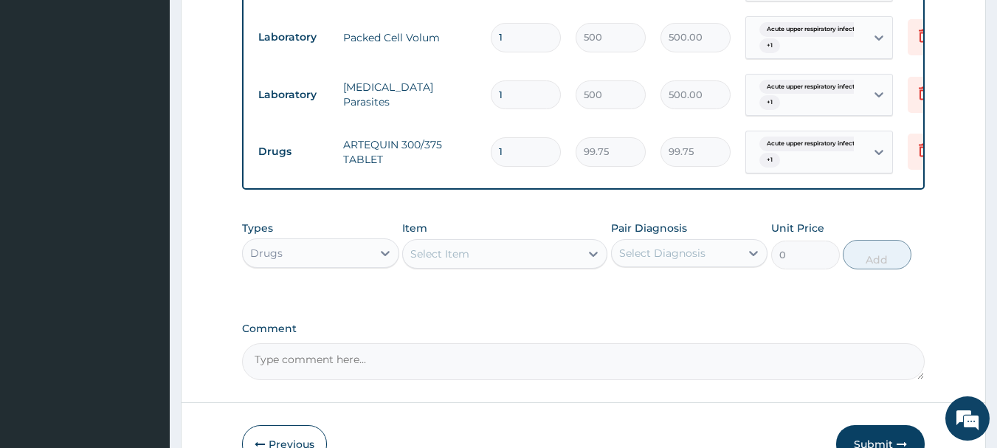
type input "12"
type input "1197.00"
type input "1"
type input "99.75"
type input "0.00"
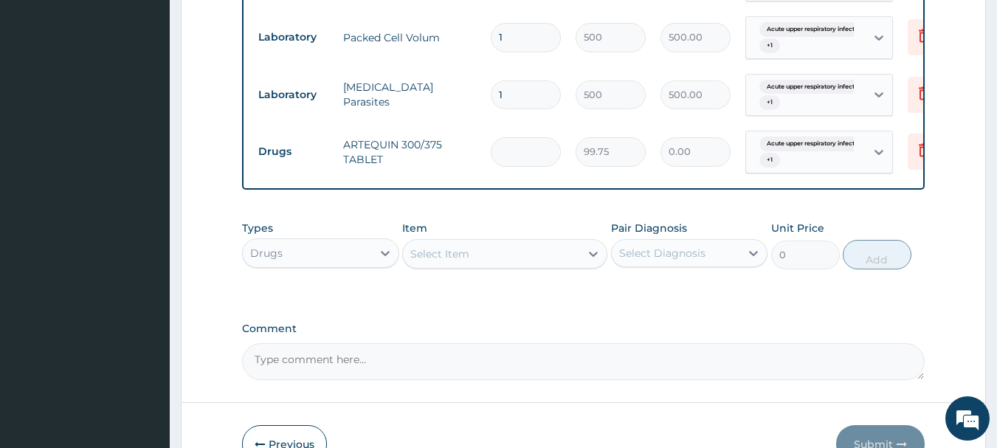
type input "6"
type input "598.50"
type input "6"
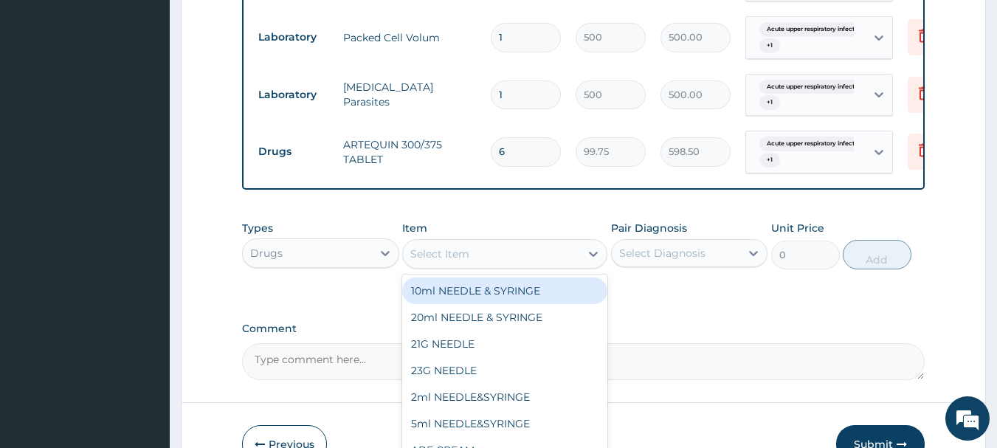
click at [517, 266] on div "Select Item" at bounding box center [491, 254] width 177 height 24
type input "COAR"
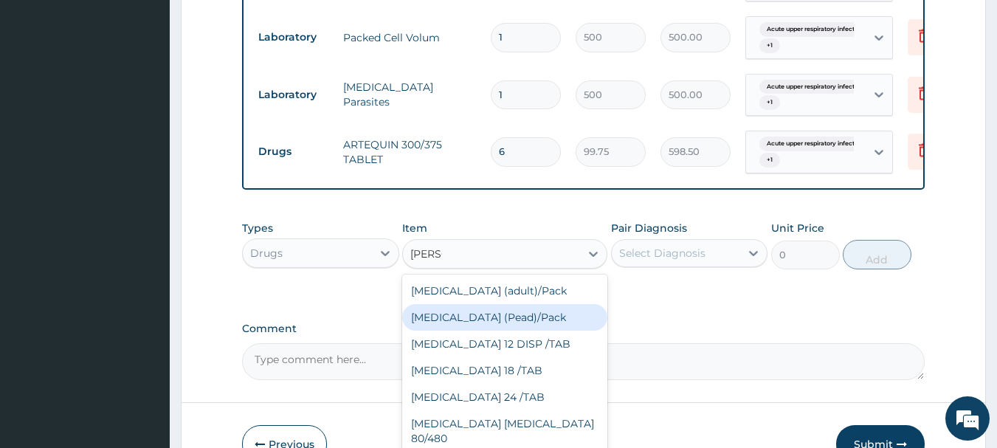
click at [504, 329] on div "Coartem (Pead)/Pack" at bounding box center [504, 317] width 205 height 27
type input "498.75"
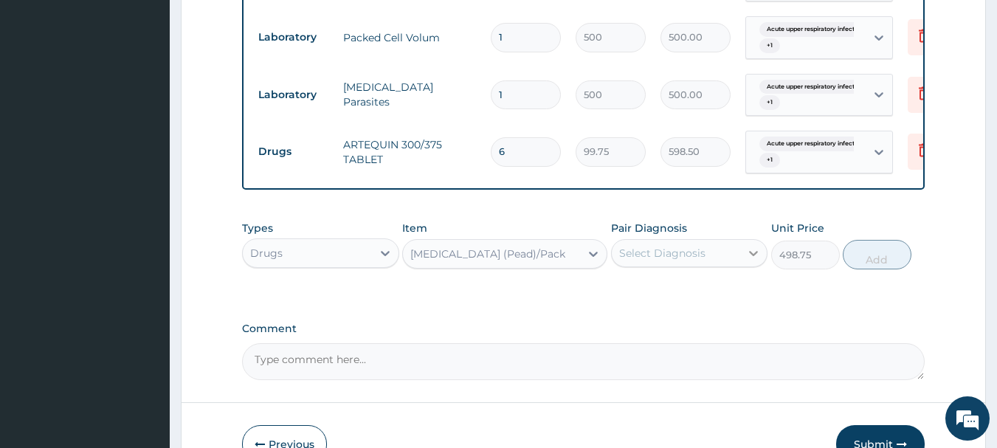
click at [752, 256] on icon at bounding box center [754, 253] width 9 height 5
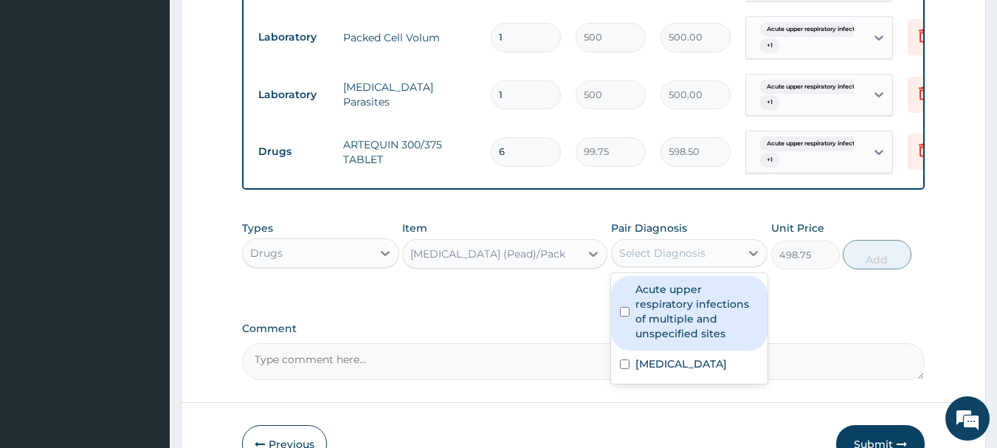
drag, startPoint x: 677, startPoint y: 304, endPoint x: 700, endPoint y: 346, distance: 47.9
click at [676, 304] on label "Acute upper respiratory infections of multiple and unspecified sites" at bounding box center [697, 311] width 124 height 59
checkbox input "true"
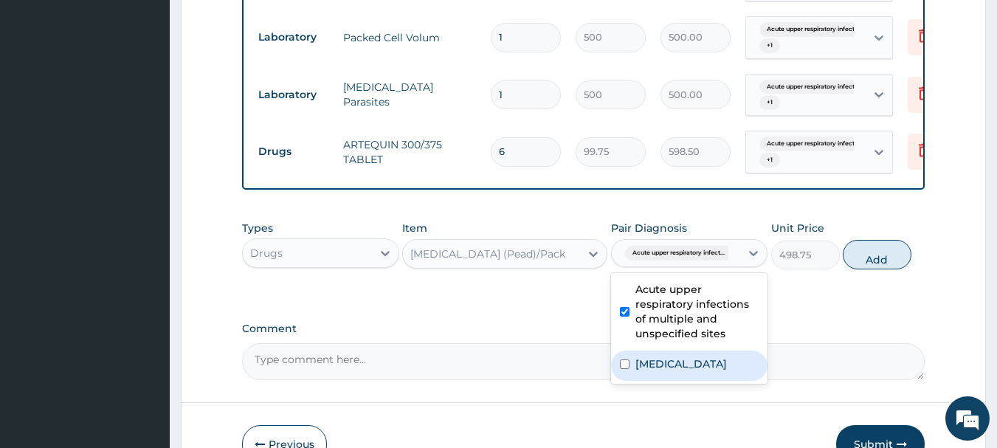
drag, startPoint x: 700, startPoint y: 373, endPoint x: 854, endPoint y: 316, distance: 163.9
click at [700, 371] on label "Malaria, unspecified" at bounding box center [681, 363] width 92 height 15
checkbox input "true"
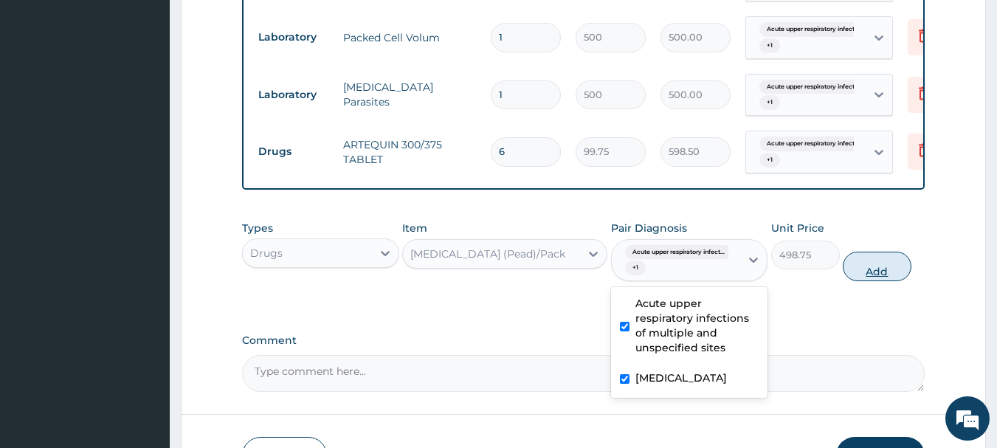
click at [877, 281] on button "Add" at bounding box center [877, 267] width 69 height 30
type input "0"
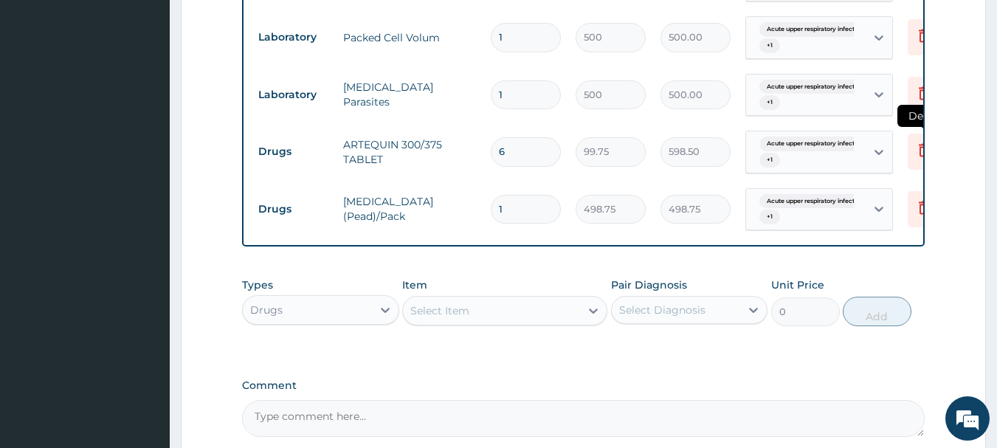
click at [920, 151] on icon at bounding box center [924, 150] width 10 height 13
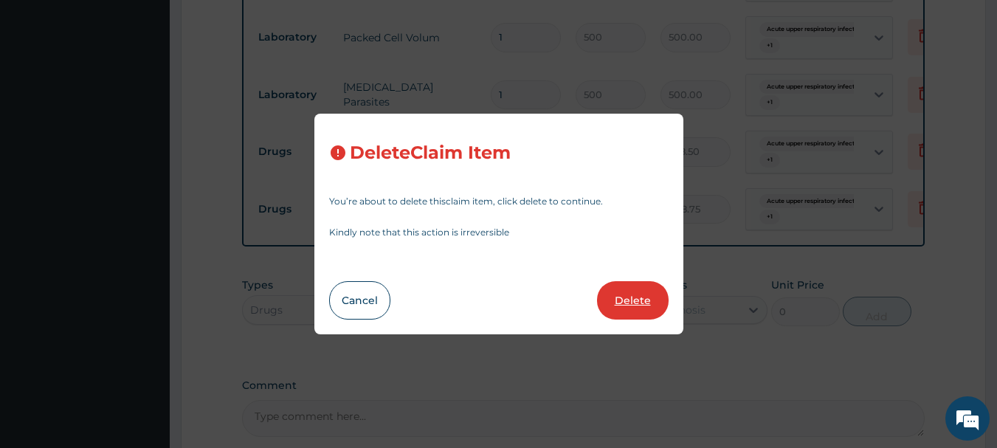
click at [622, 297] on button "Delete" at bounding box center [633, 300] width 72 height 38
type input "1"
type input "498.75"
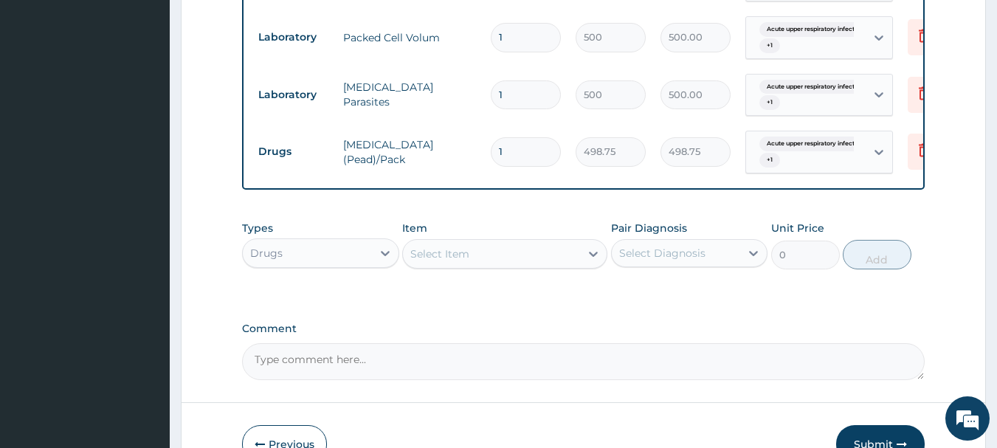
click at [541, 266] on div "Select Item" at bounding box center [491, 254] width 177 height 24
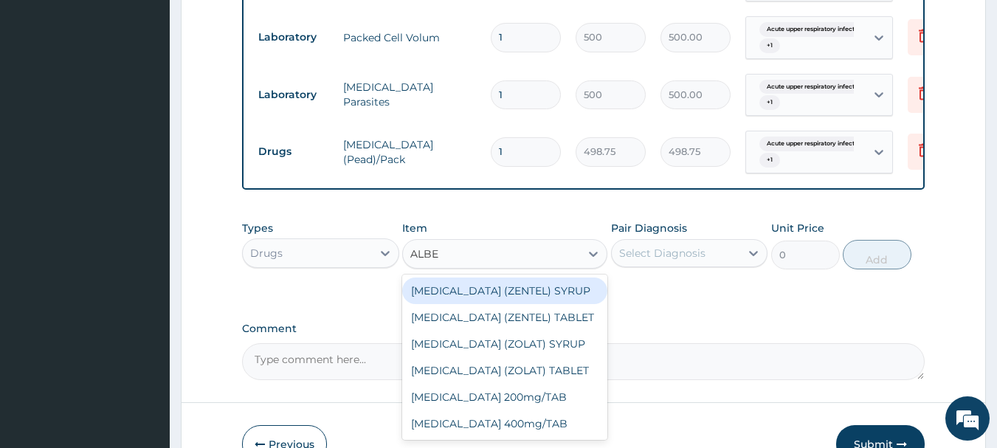
type input "ALBEN"
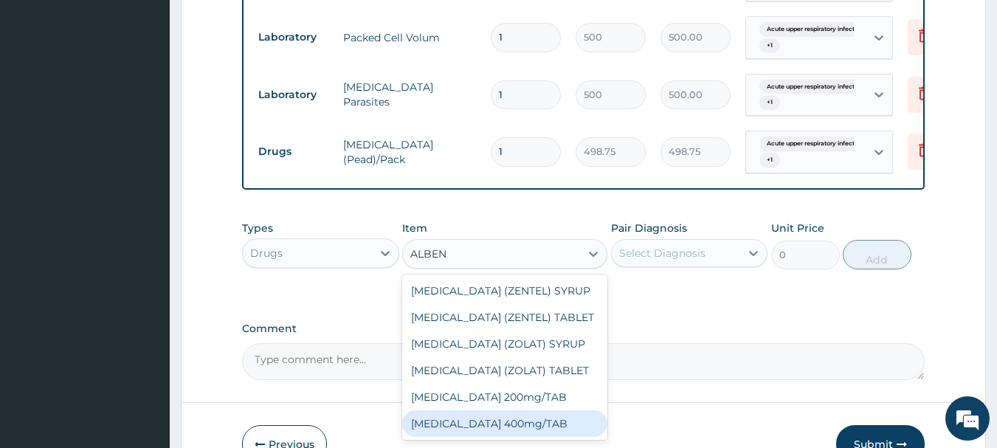
click at [528, 429] on div "Albendazole 400mg/TAB" at bounding box center [504, 423] width 205 height 27
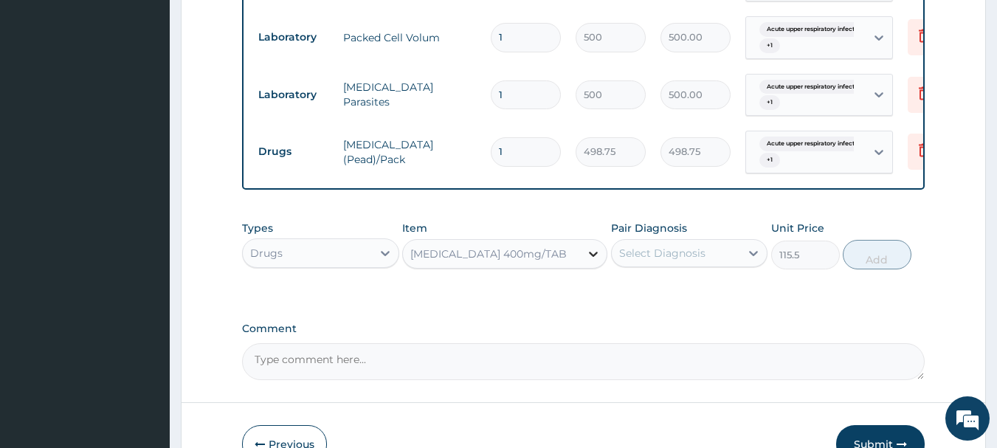
click at [592, 261] on icon at bounding box center [593, 253] width 15 height 15
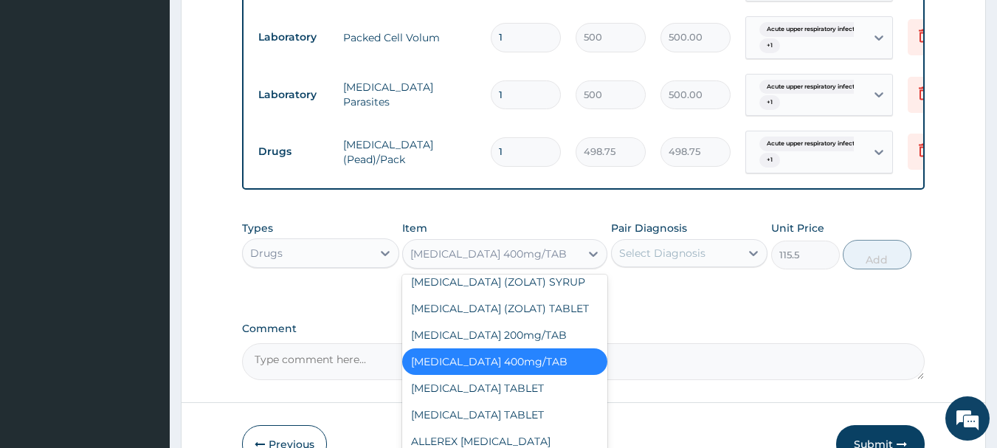
scroll to position [735, 0]
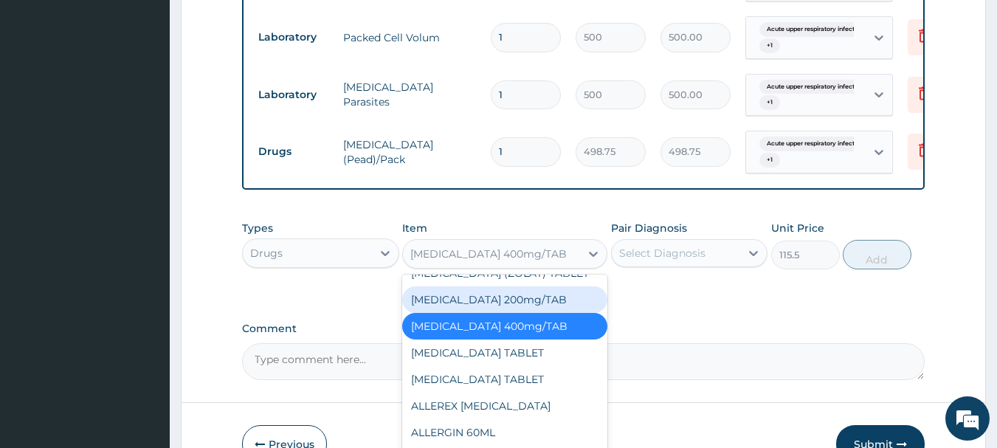
click at [516, 309] on div "Albendazole 200mg/TAB" at bounding box center [504, 299] width 205 height 27
type input "26.25"
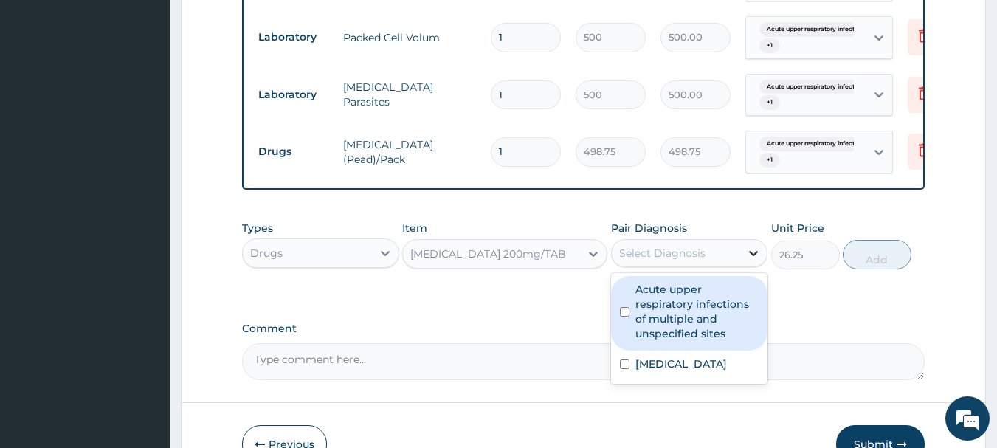
click at [755, 260] on icon at bounding box center [753, 253] width 15 height 15
drag, startPoint x: 698, startPoint y: 310, endPoint x: 697, endPoint y: 345, distance: 34.7
click at [698, 312] on label "Acute upper respiratory infections of multiple and unspecified sites" at bounding box center [697, 311] width 124 height 59
checkbox input "true"
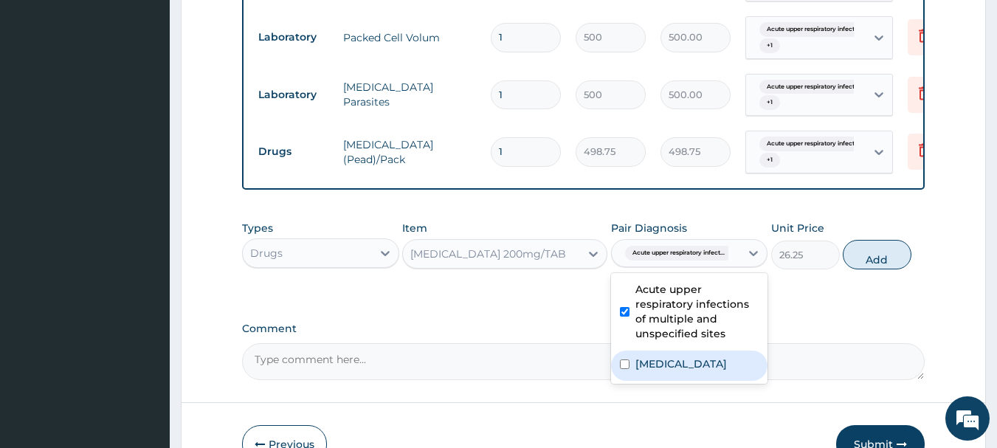
click at [693, 366] on div "Malaria, unspecified" at bounding box center [689, 366] width 157 height 30
checkbox input "true"
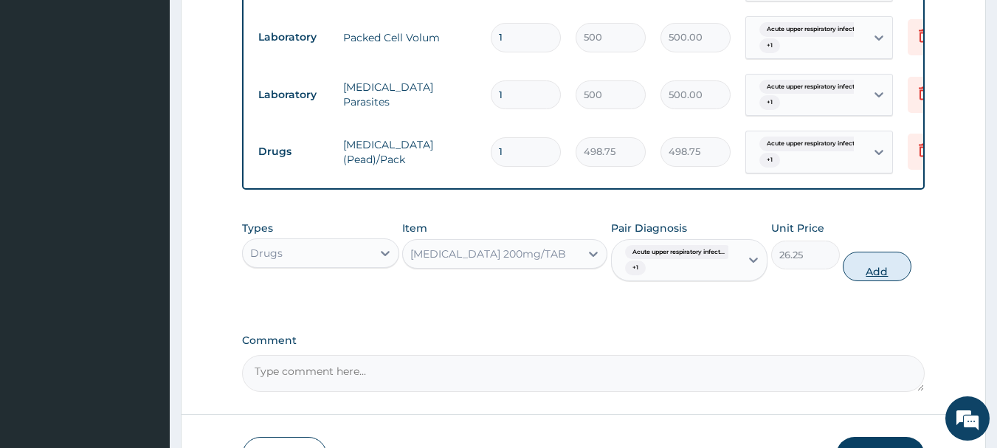
click at [880, 281] on button "Add" at bounding box center [877, 267] width 69 height 30
type input "0"
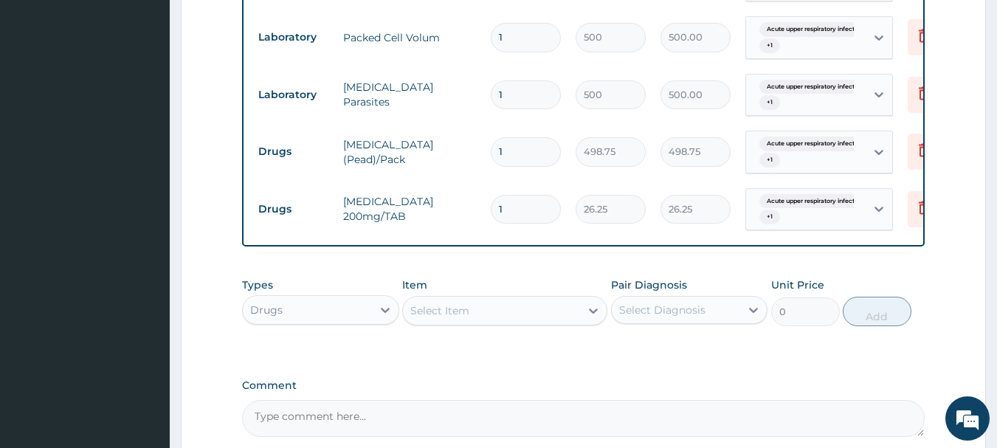
type input "0.00"
type input "2"
type input "52.50"
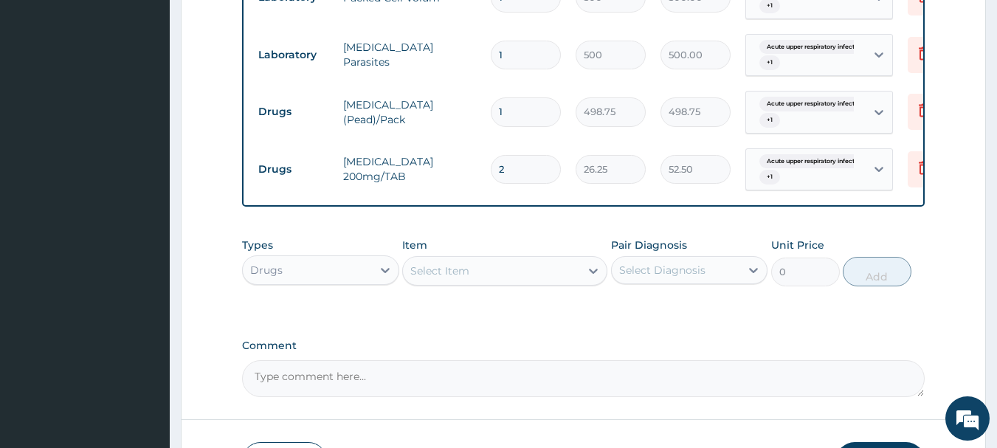
scroll to position [551, 0]
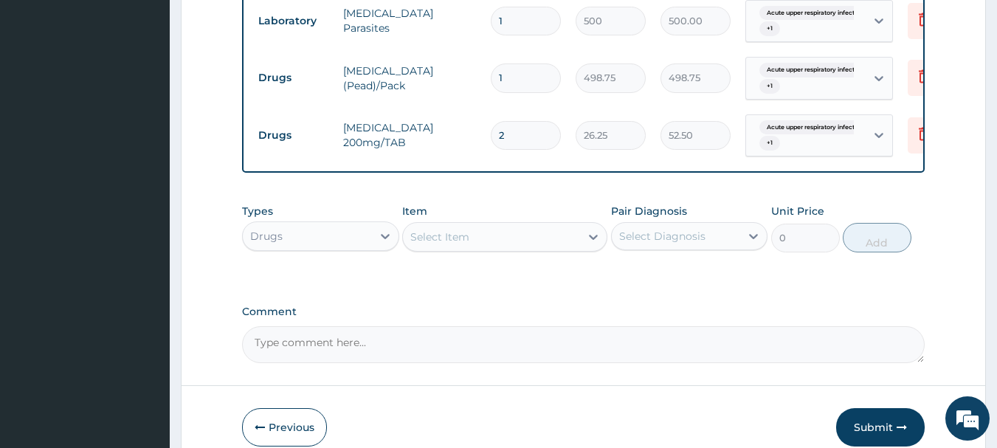
type input "2"
click at [488, 249] on div "Select Item" at bounding box center [491, 237] width 177 height 24
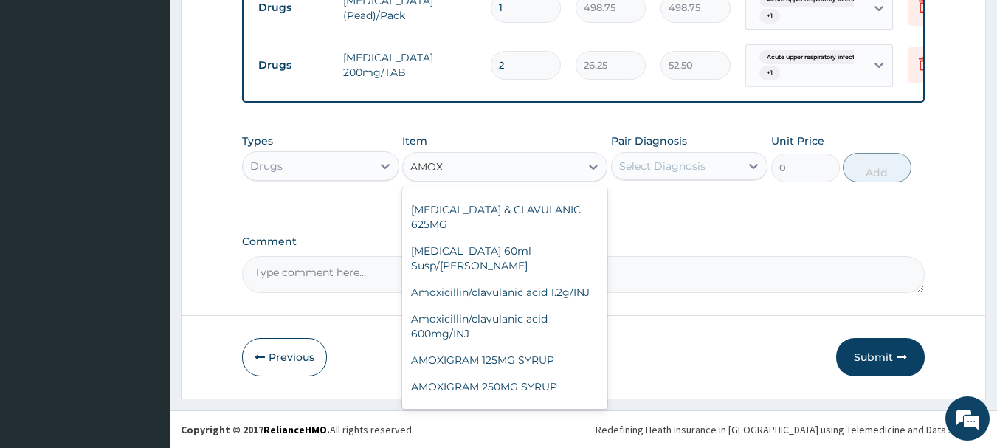
scroll to position [0, 0]
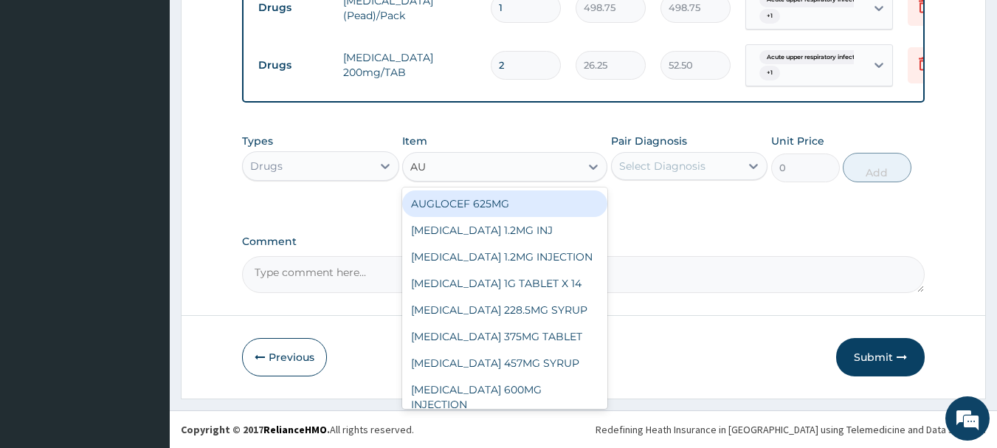
type input "AUG"
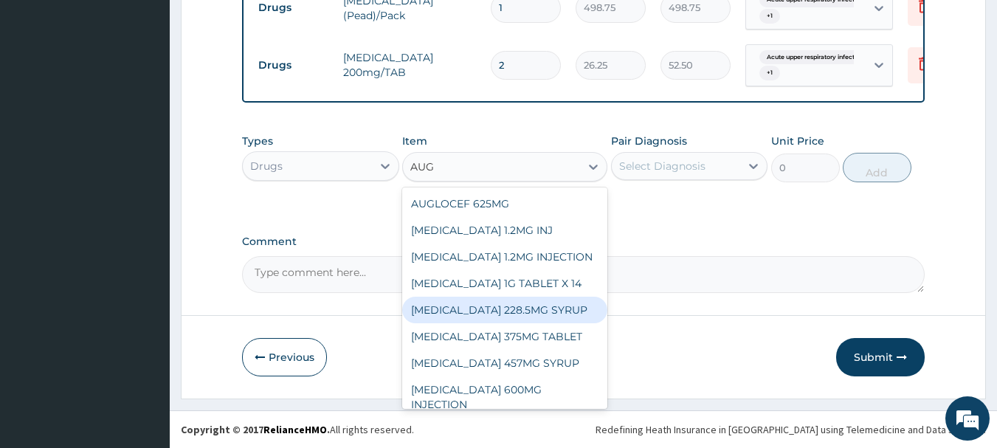
click at [505, 311] on div "AUGMENTIN 228.5MG SYRUP" at bounding box center [504, 310] width 205 height 27
type input "1023.75"
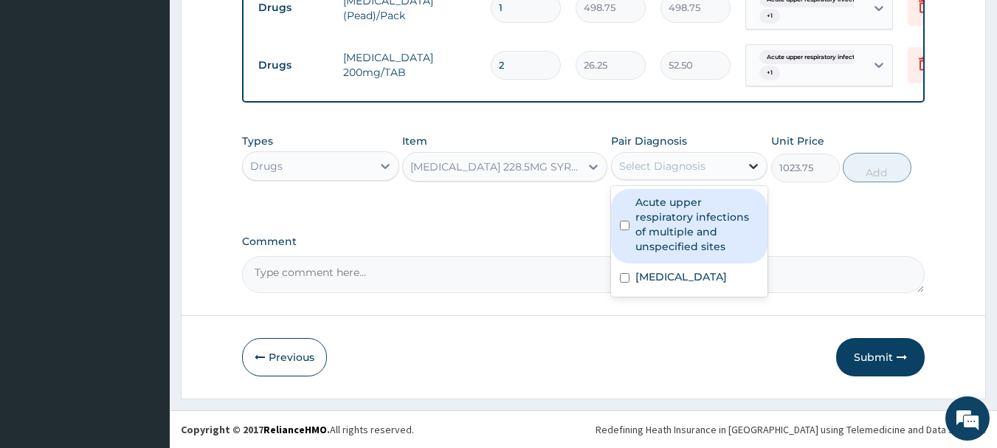
click at [757, 169] on icon at bounding box center [753, 166] width 15 height 15
drag, startPoint x: 712, startPoint y: 211, endPoint x: 694, endPoint y: 266, distance: 58.1
click at [711, 211] on label "Acute upper respiratory infections of multiple and unspecified sites" at bounding box center [697, 224] width 124 height 59
checkbox input "true"
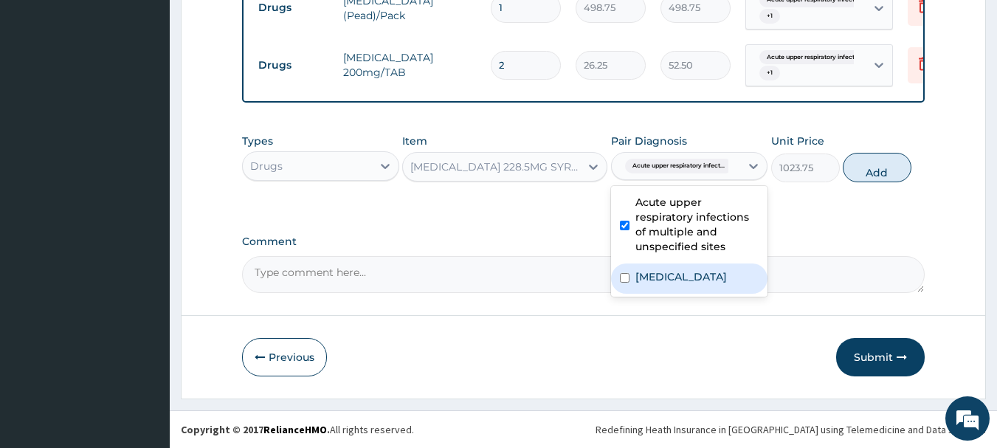
drag, startPoint x: 694, startPoint y: 266, endPoint x: 692, endPoint y: 277, distance: 11.3
click at [694, 271] on div "Malaria, unspecified" at bounding box center [689, 278] width 157 height 30
checkbox input "true"
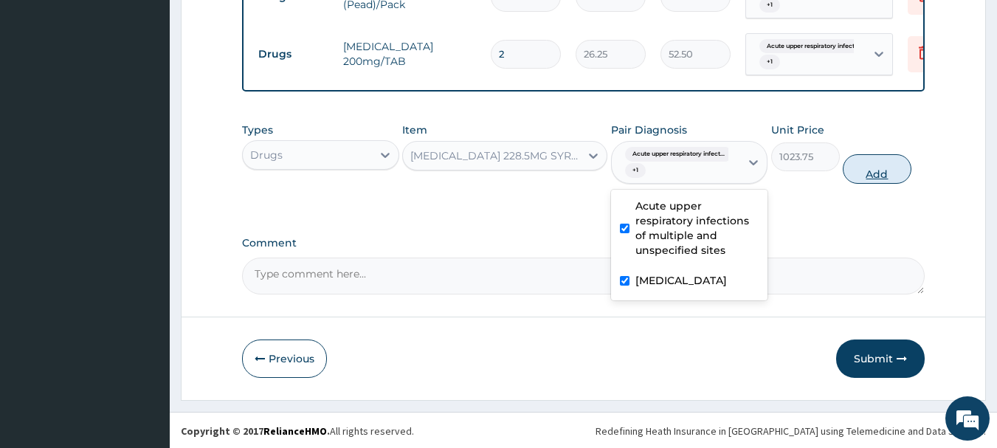
click at [870, 182] on button "Add" at bounding box center [877, 169] width 69 height 30
type input "0"
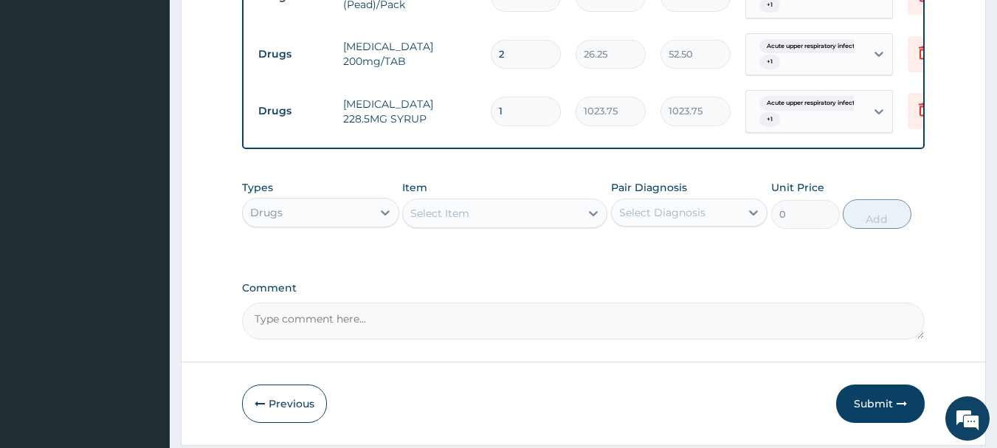
click at [502, 218] on div "Select Item" at bounding box center [491, 213] width 177 height 24
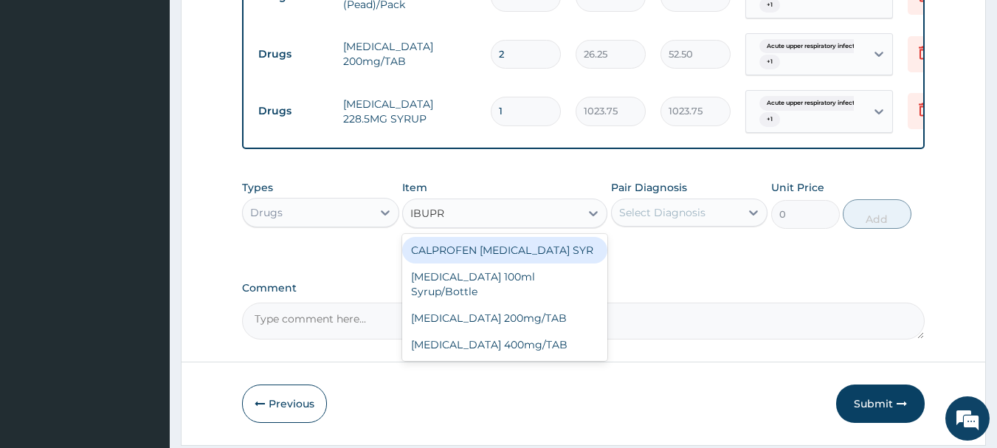
type input "IBUPRO"
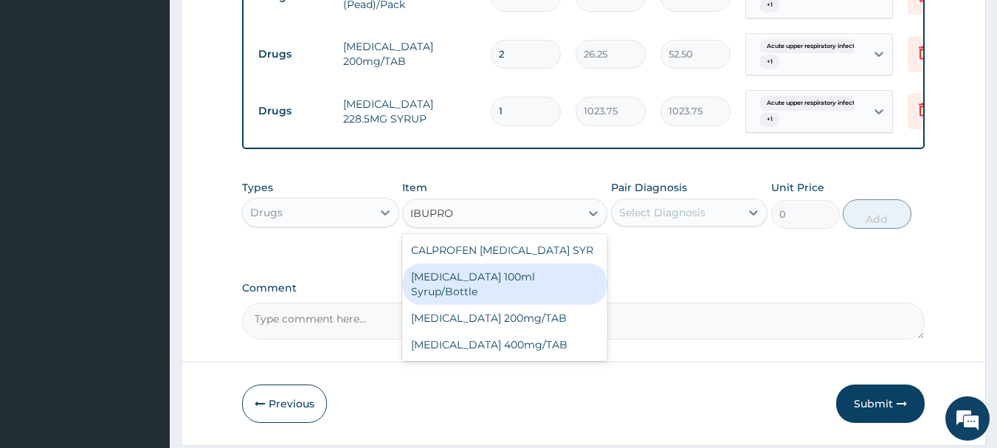
click at [540, 294] on div "Ibuprofen 100ml Syrup/Bottle" at bounding box center [504, 283] width 205 height 41
type input "187.95"
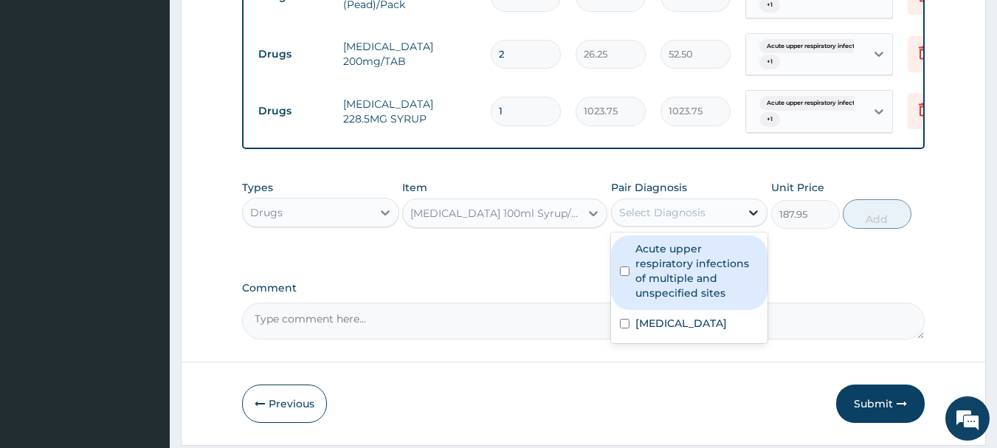
click at [753, 215] on icon at bounding box center [754, 212] width 9 height 5
click at [680, 283] on label "Acute upper respiratory infections of multiple and unspecified sites" at bounding box center [697, 270] width 124 height 59
checkbox input "true"
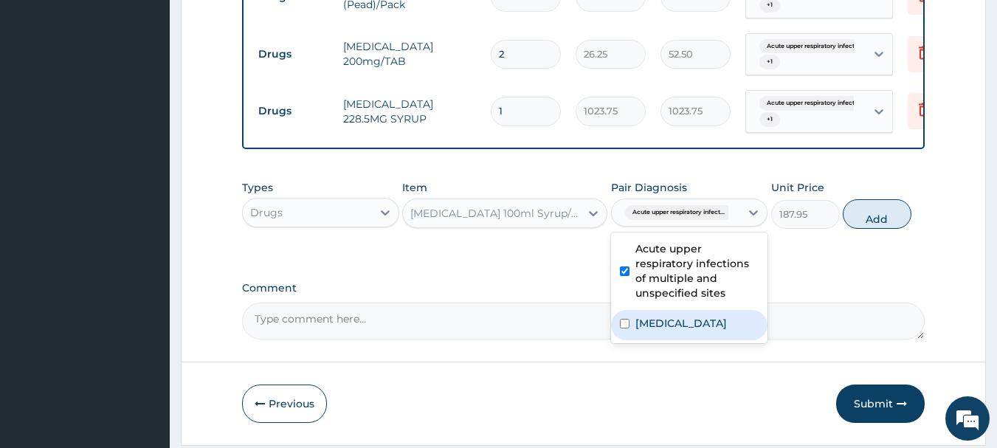
click at [666, 331] on label "Malaria, unspecified" at bounding box center [681, 323] width 92 height 15
checkbox input "true"
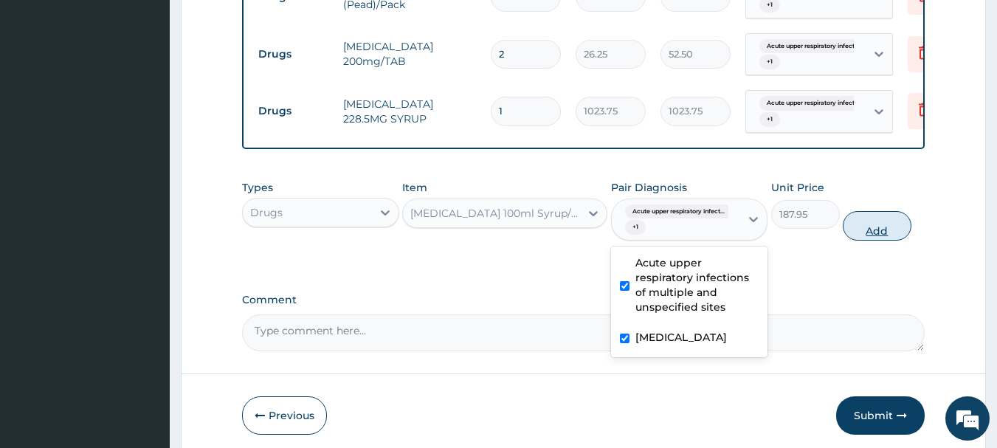
click at [878, 241] on button "Add" at bounding box center [877, 226] width 69 height 30
type input "0"
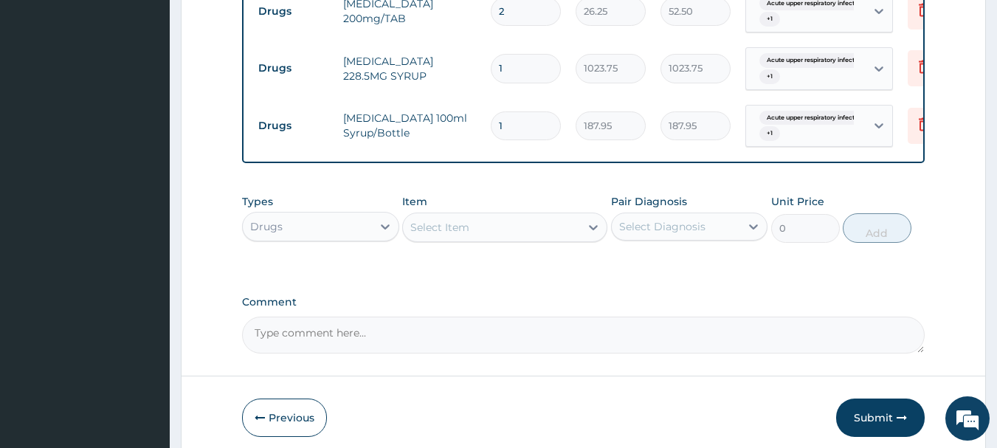
scroll to position [747, 0]
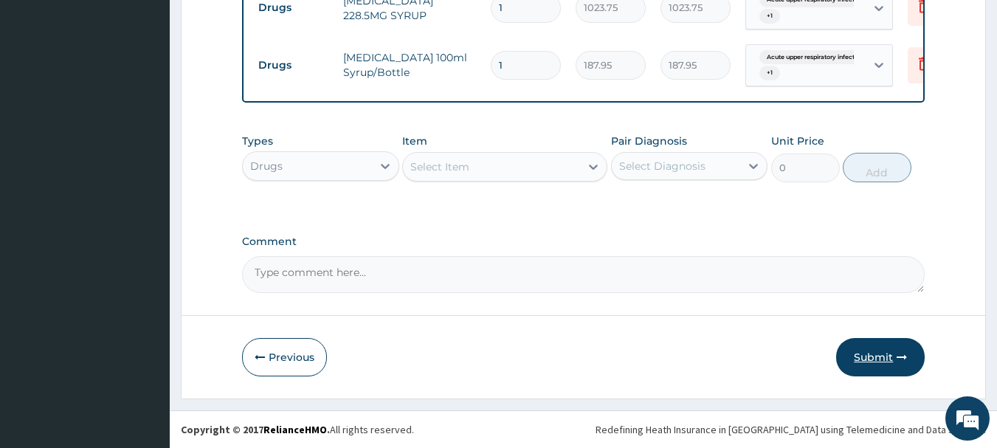
click at [880, 353] on button "Submit" at bounding box center [880, 357] width 89 height 38
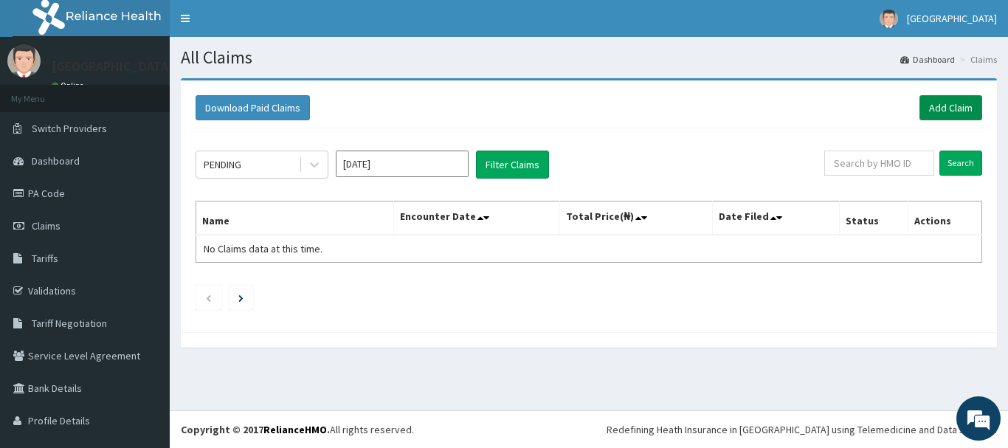
click at [927, 114] on link "Add Claim" at bounding box center [950, 107] width 63 height 25
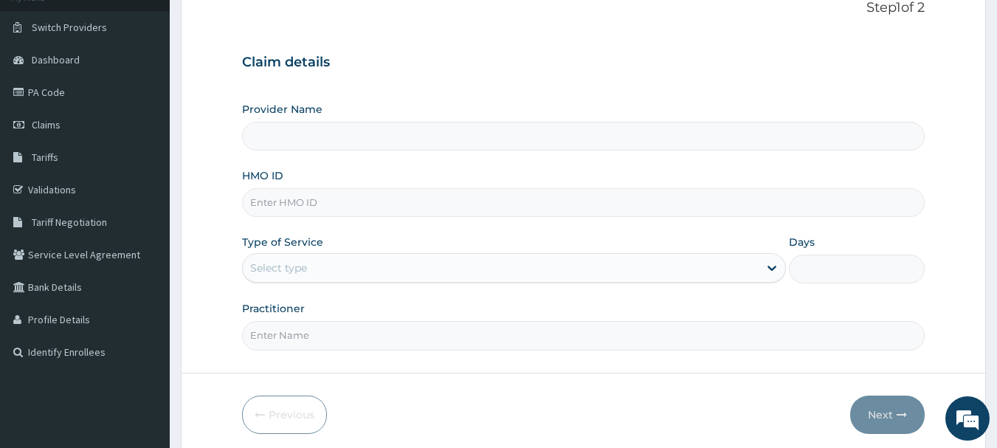
scroll to position [85, 0]
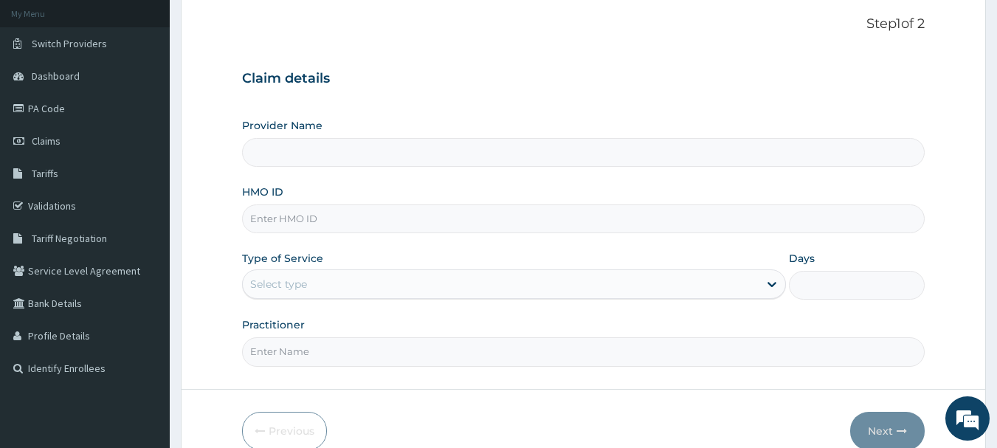
type input "Mt Zion Hospital"
click at [428, 154] on input "Mt Zion Hospital" at bounding box center [583, 152] width 683 height 29
click at [421, 221] on input "HMO ID" at bounding box center [583, 218] width 683 height 29
type input "SFA/10037/D"
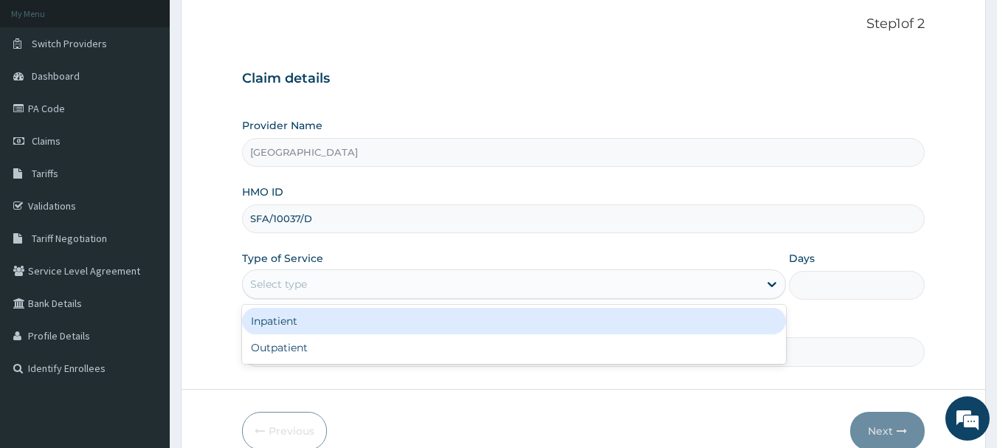
click at [348, 286] on div "Select type" at bounding box center [501, 284] width 516 height 24
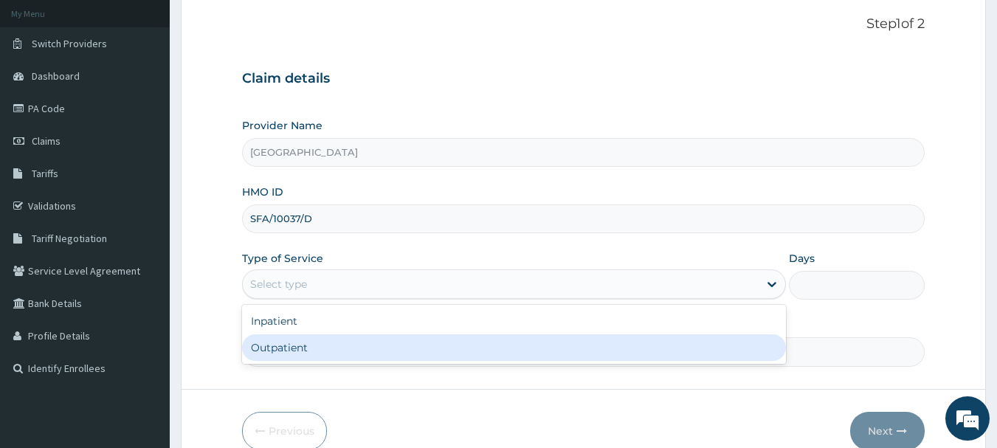
click at [291, 348] on div "Outpatient" at bounding box center [514, 347] width 544 height 27
type input "1"
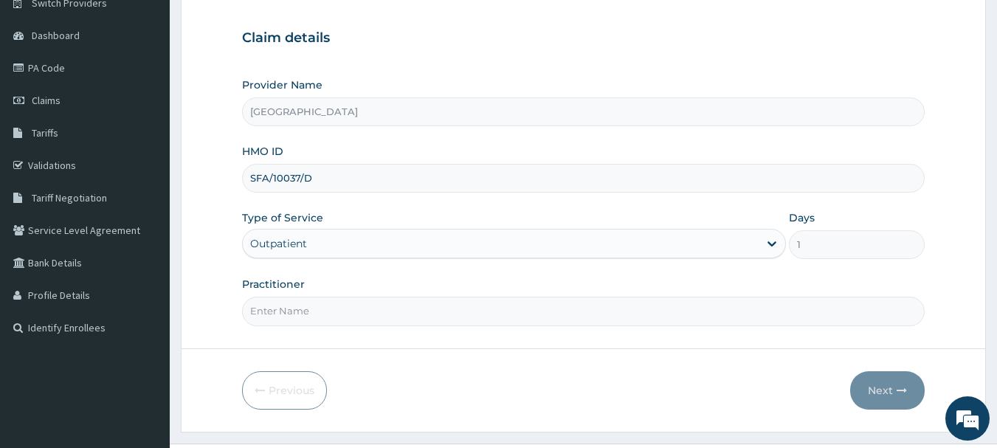
scroll to position [159, 0]
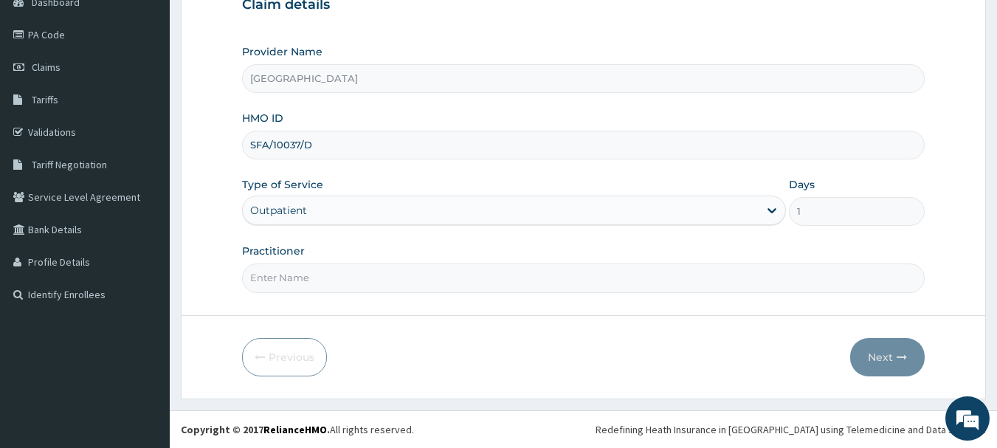
click at [391, 283] on input "Practitioner" at bounding box center [583, 277] width 683 height 29
type input "DR. E. S. IDEM"
click at [874, 357] on button "Next" at bounding box center [887, 357] width 75 height 38
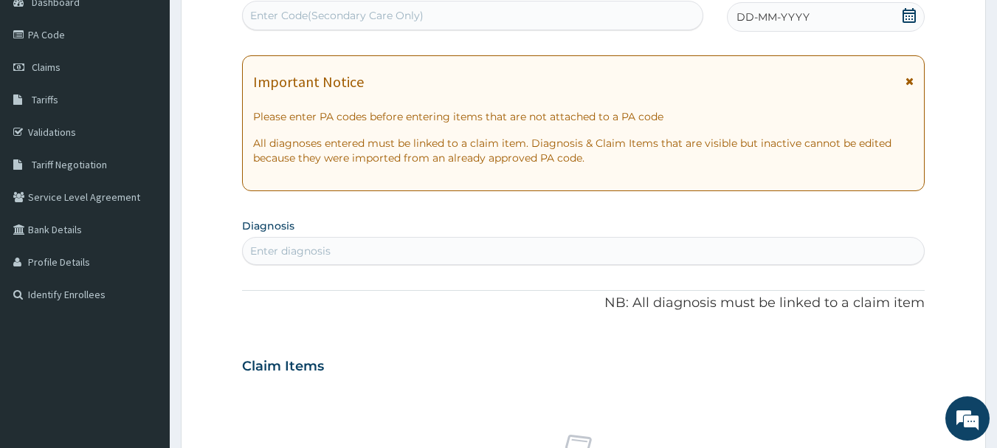
click at [909, 83] on icon at bounding box center [909, 81] width 8 height 10
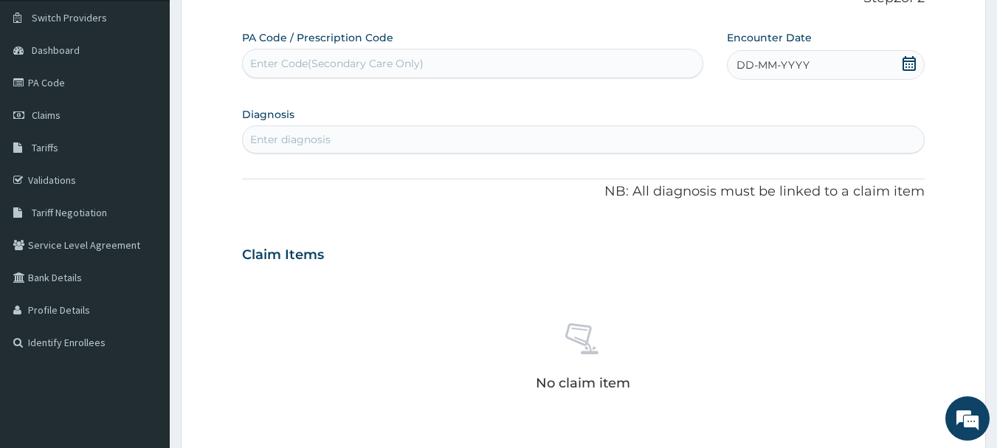
scroll to position [85, 0]
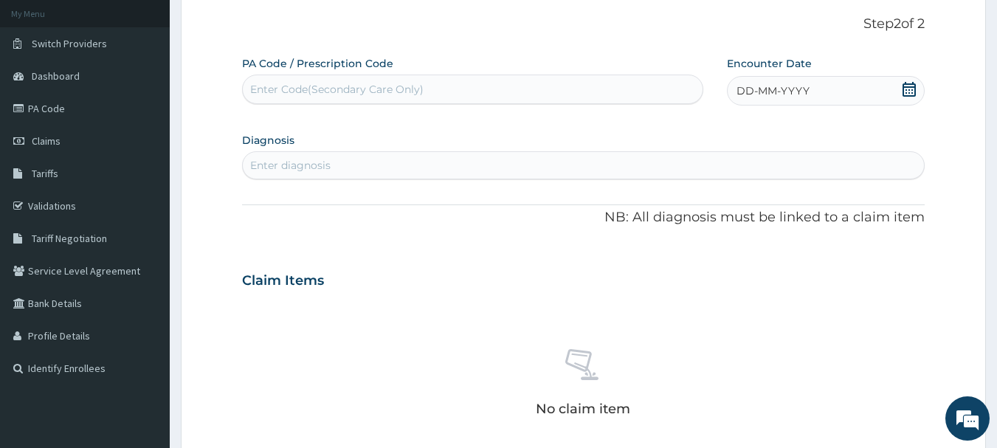
click at [909, 86] on icon at bounding box center [909, 89] width 15 height 15
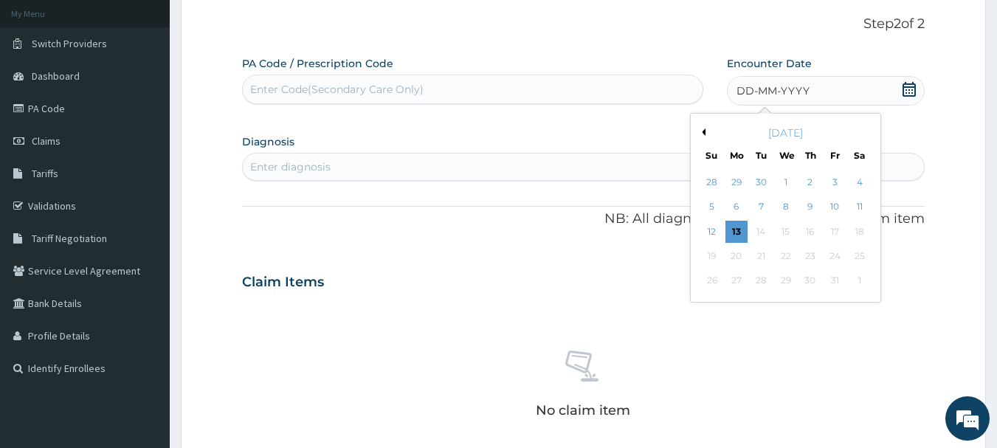
click at [704, 133] on button "Previous Month" at bounding box center [701, 131] width 7 height 7
click at [812, 258] on div "25" at bounding box center [810, 256] width 22 height 22
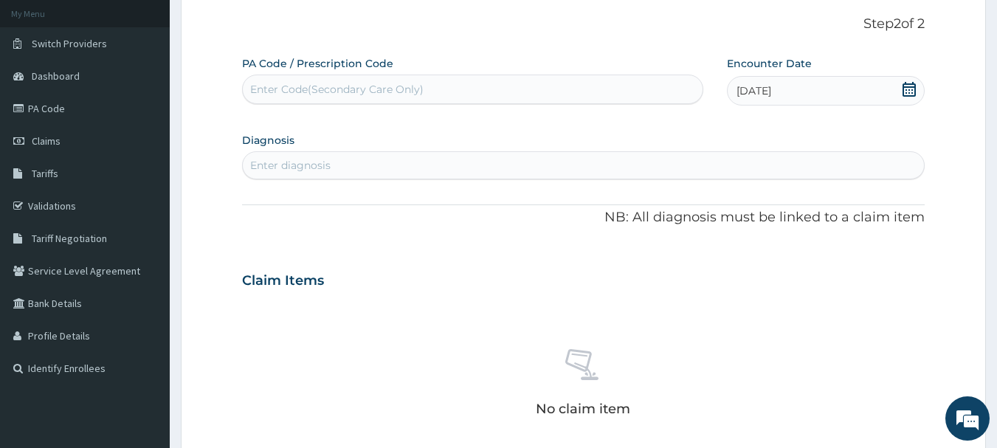
drag, startPoint x: 403, startPoint y: 161, endPoint x: 419, endPoint y: 152, distance: 18.5
click at [404, 161] on div "Enter diagnosis" at bounding box center [584, 165] width 682 height 24
type input "MALARIA"
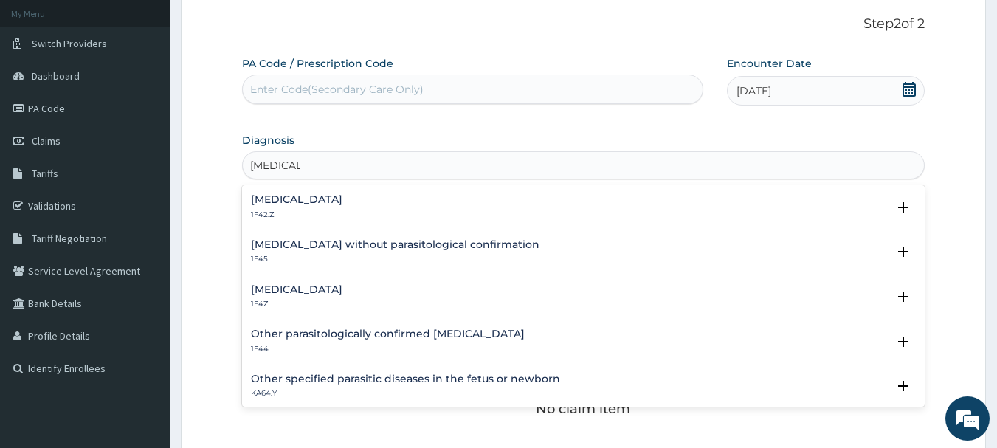
click at [309, 290] on h4 "Malaria, unspecified" at bounding box center [297, 289] width 92 height 11
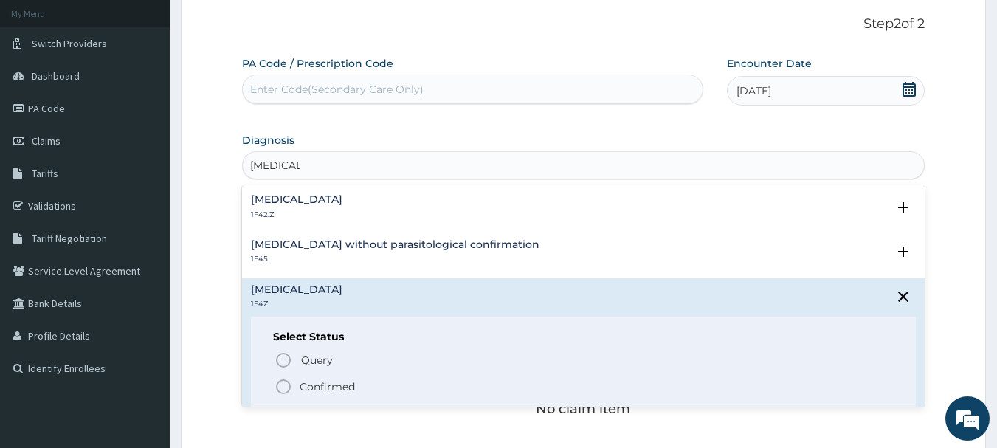
click at [302, 391] on p "Confirmed" at bounding box center [327, 386] width 55 height 15
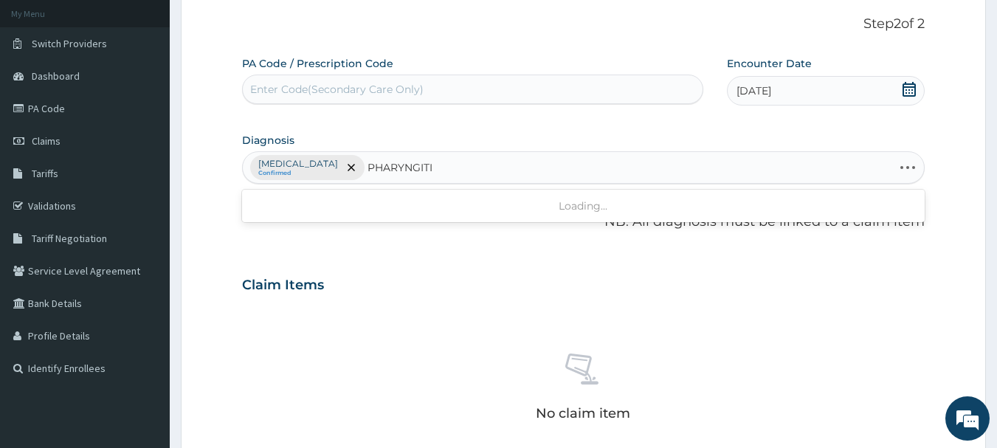
type input "PHARYNGITIS"
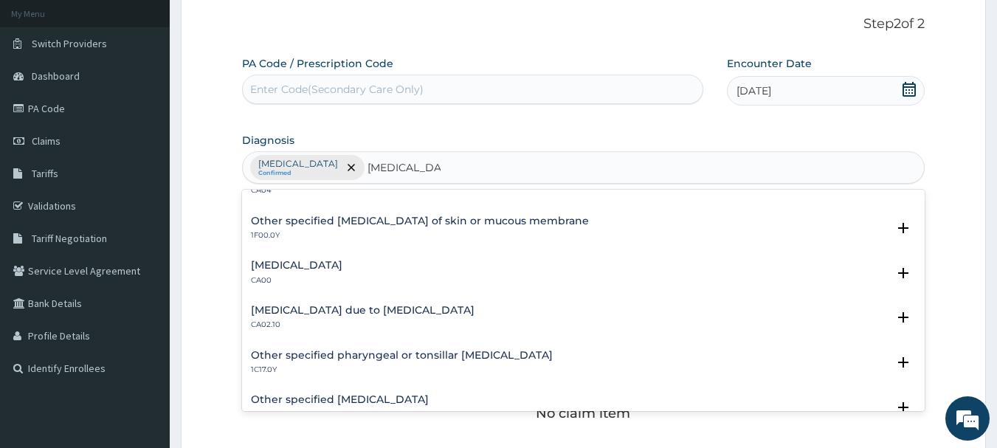
scroll to position [719, 0]
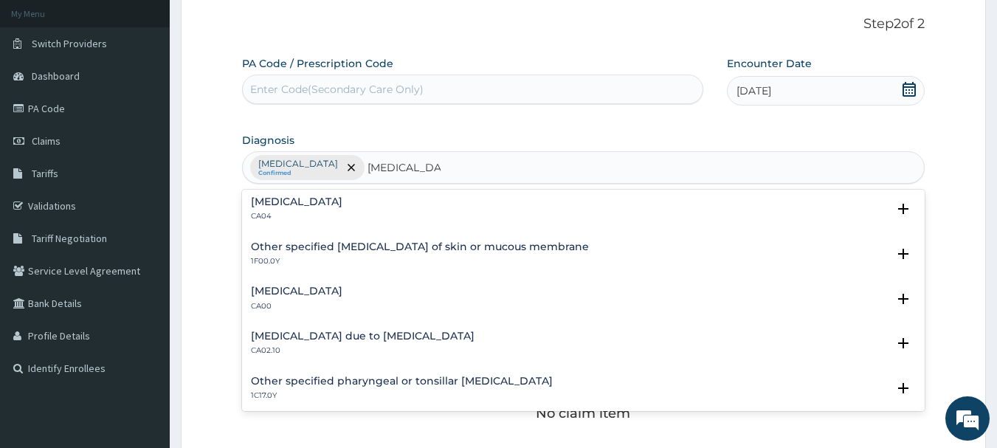
click at [264, 294] on h4 "Acute nasopharyngitis" at bounding box center [297, 291] width 92 height 11
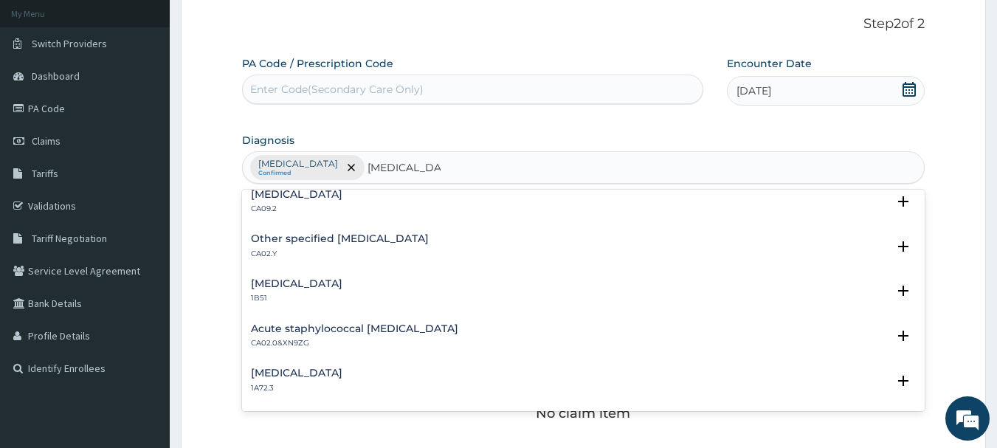
scroll to position [0, 0]
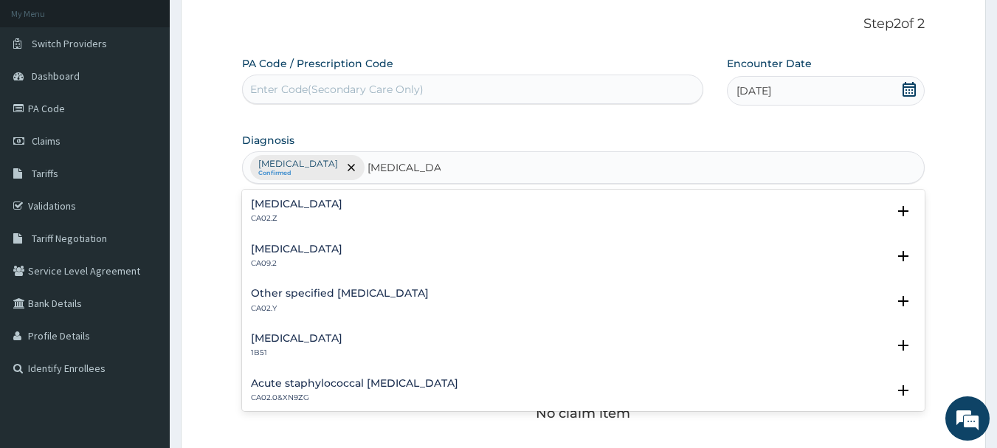
click at [342, 209] on h4 "Acute pharyngitis, unspecified" at bounding box center [297, 203] width 92 height 11
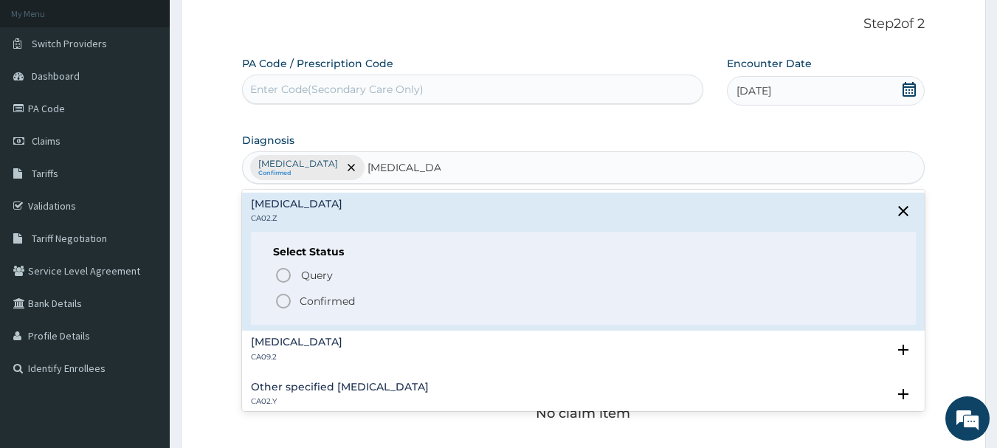
click at [289, 305] on circle "status option filled" at bounding box center [283, 300] width 13 height 13
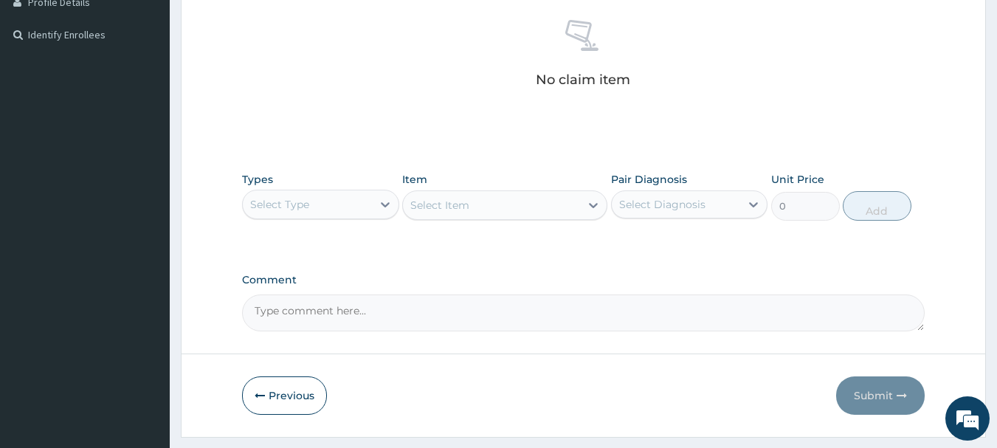
scroll to position [454, 0]
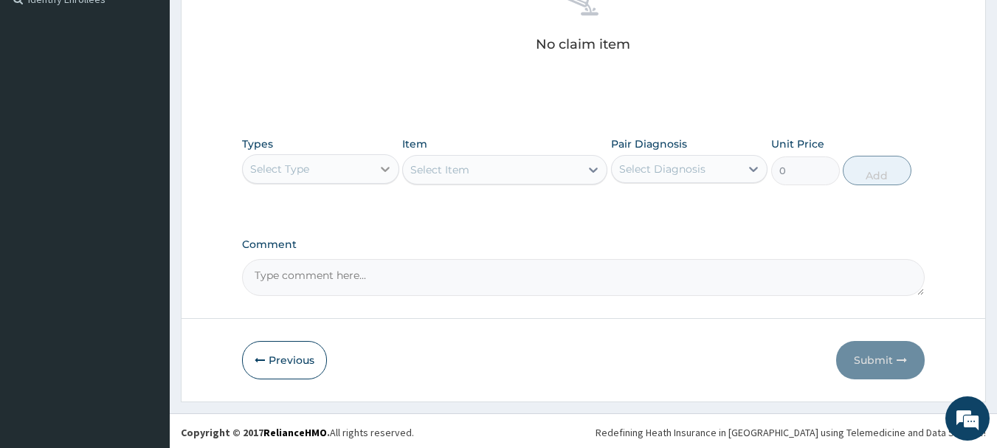
click at [387, 172] on icon at bounding box center [385, 169] width 15 height 15
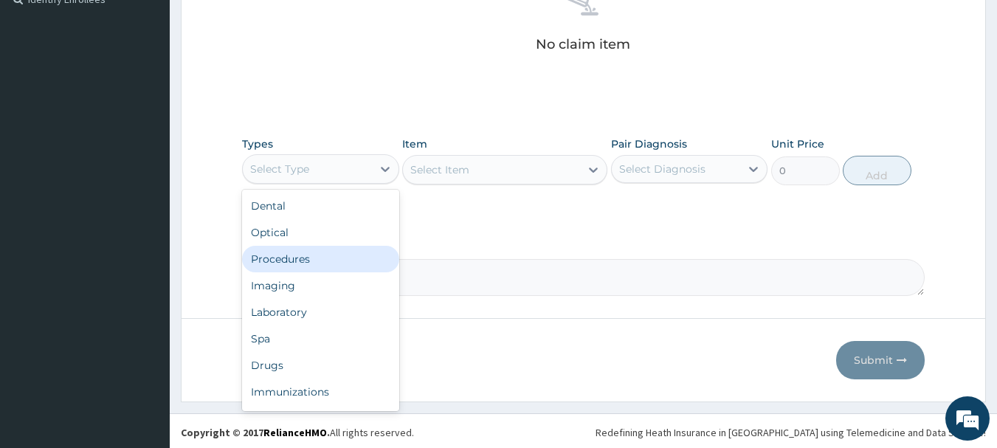
click at [317, 260] on div "Procedures" at bounding box center [320, 259] width 157 height 27
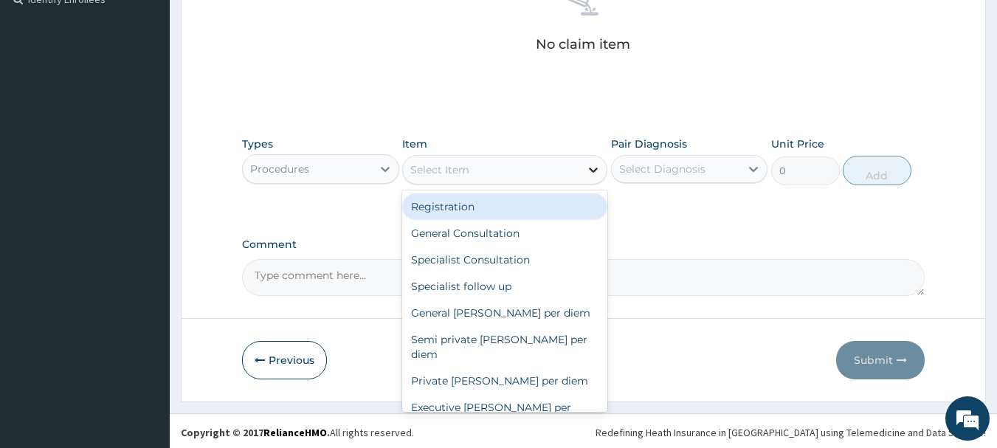
click at [593, 169] on icon at bounding box center [593, 169] width 15 height 15
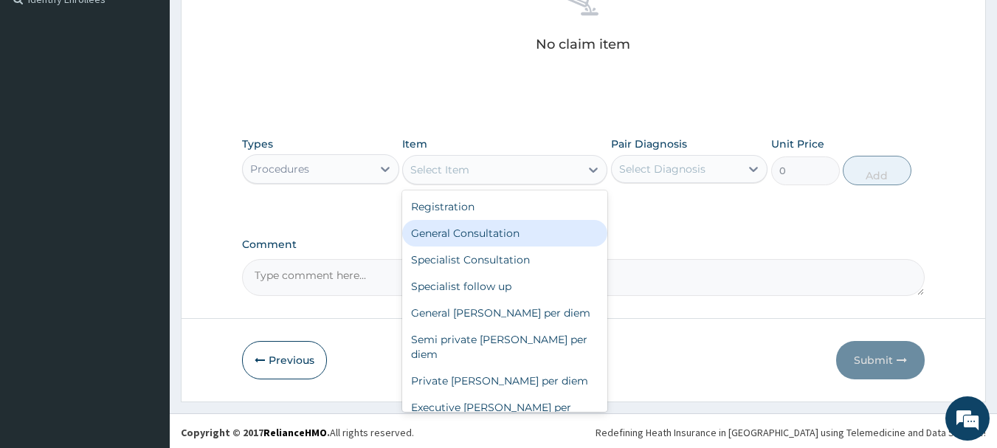
click at [485, 233] on div "General Consultation" at bounding box center [504, 233] width 205 height 27
type input "2000"
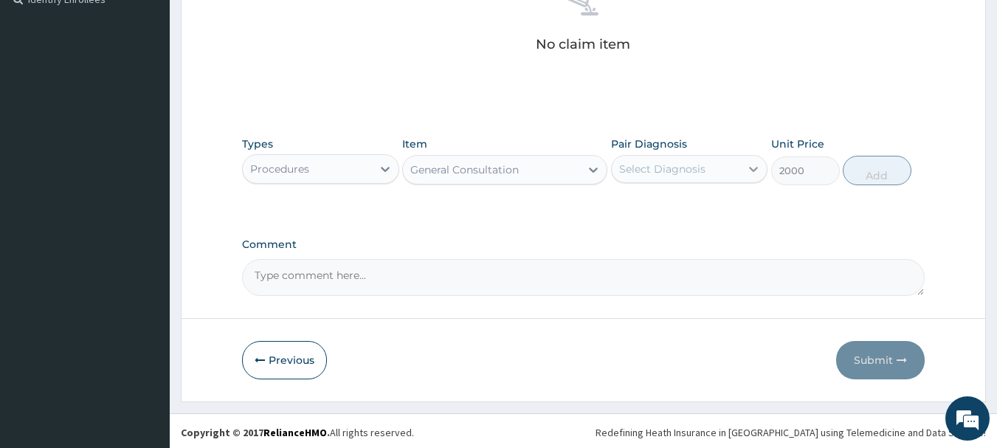
click at [756, 166] on icon at bounding box center [753, 169] width 15 height 15
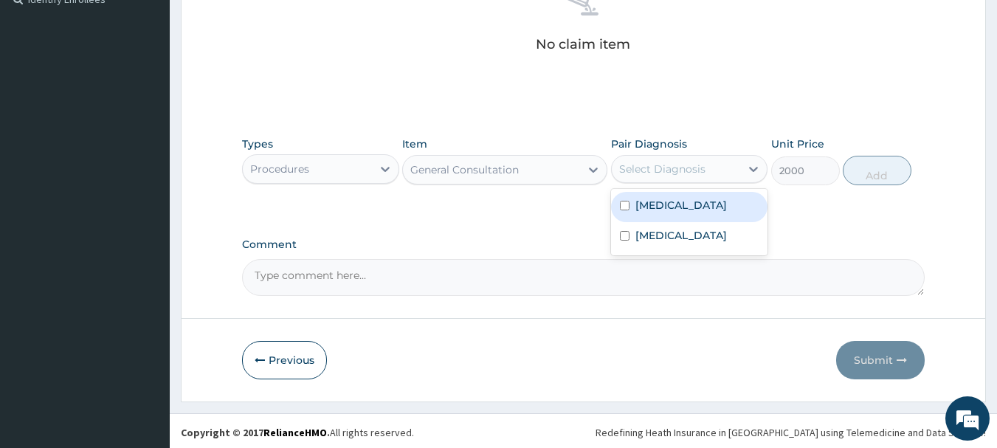
click at [679, 210] on label "Malaria, unspecified" at bounding box center [681, 205] width 92 height 15
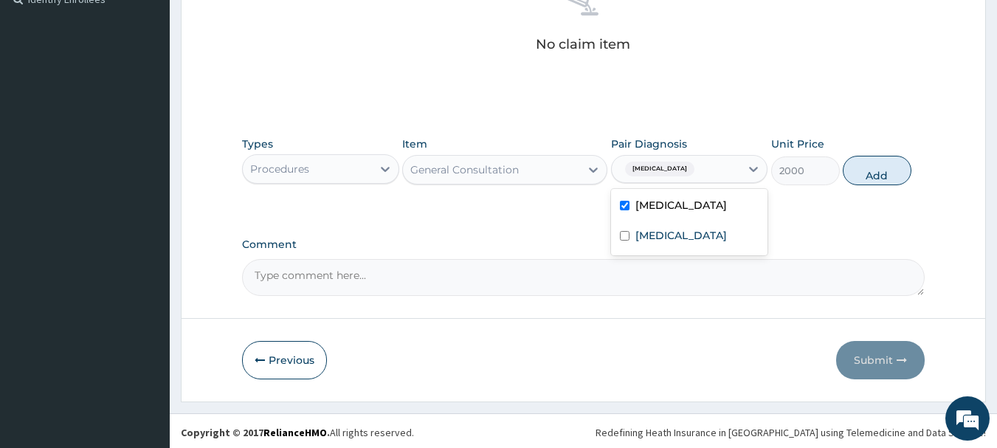
checkbox input "true"
click at [680, 243] on label "Acute pharyngitis, unspecified" at bounding box center [681, 235] width 92 height 15
checkbox input "true"
click at [878, 180] on button "Add" at bounding box center [877, 171] width 69 height 30
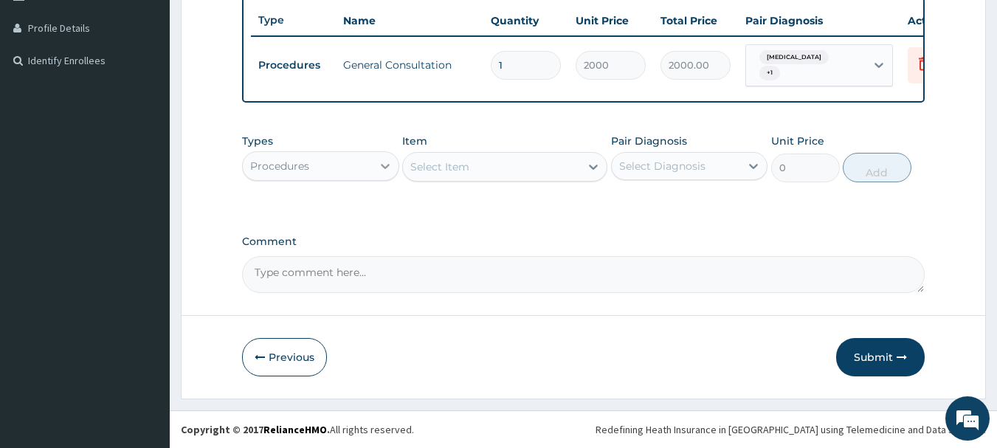
click at [386, 166] on icon at bounding box center [385, 166] width 15 height 15
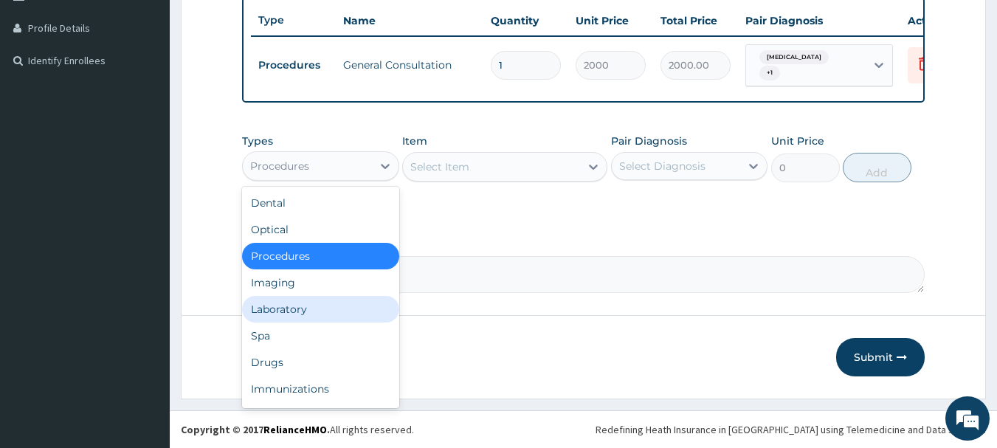
drag, startPoint x: 283, startPoint y: 311, endPoint x: 294, endPoint y: 299, distance: 16.7
click at [283, 310] on div "Laboratory" at bounding box center [320, 309] width 157 height 27
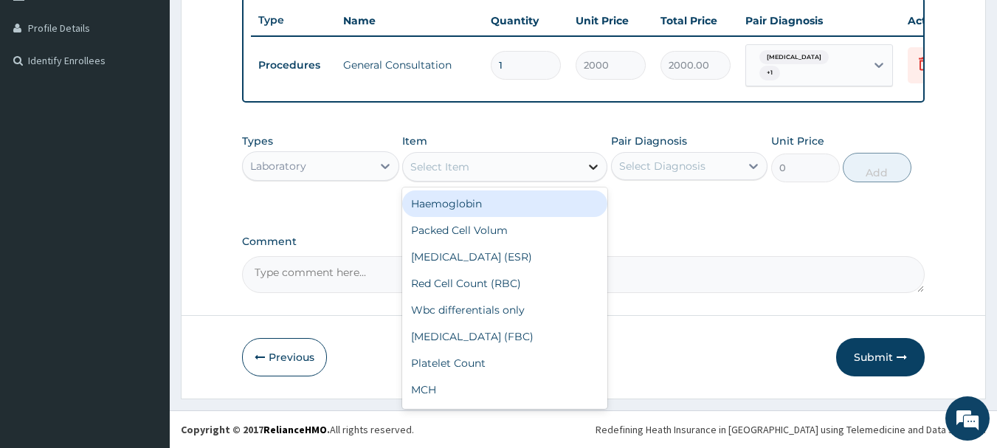
click at [593, 167] on icon at bounding box center [593, 166] width 15 height 15
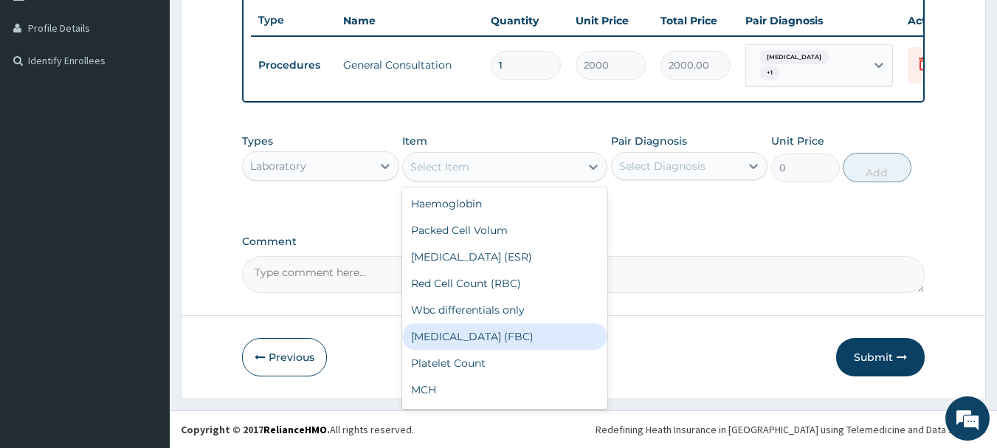
drag, startPoint x: 506, startPoint y: 350, endPoint x: 514, endPoint y: 341, distance: 11.5
click at [507, 350] on div "Full Blood Count (FBC)" at bounding box center [504, 336] width 205 height 27
type input "2000"
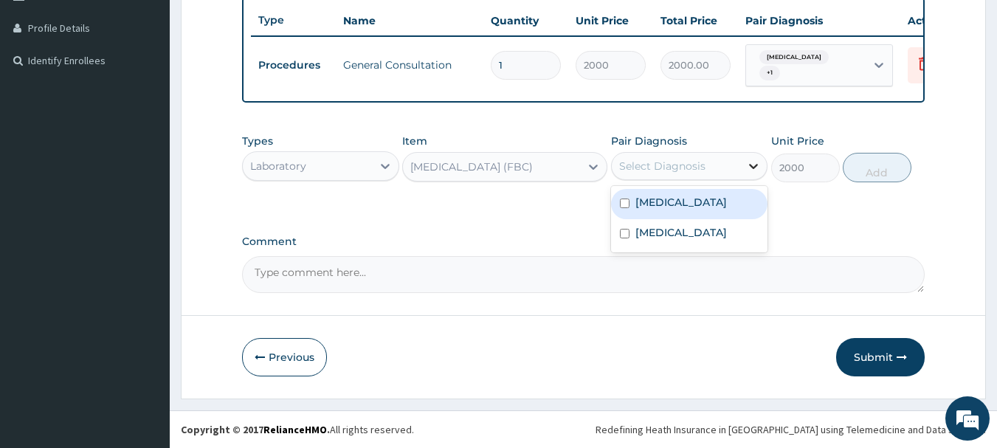
click at [750, 166] on icon at bounding box center [754, 166] width 9 height 5
click at [717, 201] on label "Malaria, unspecified" at bounding box center [681, 202] width 92 height 15
checkbox input "true"
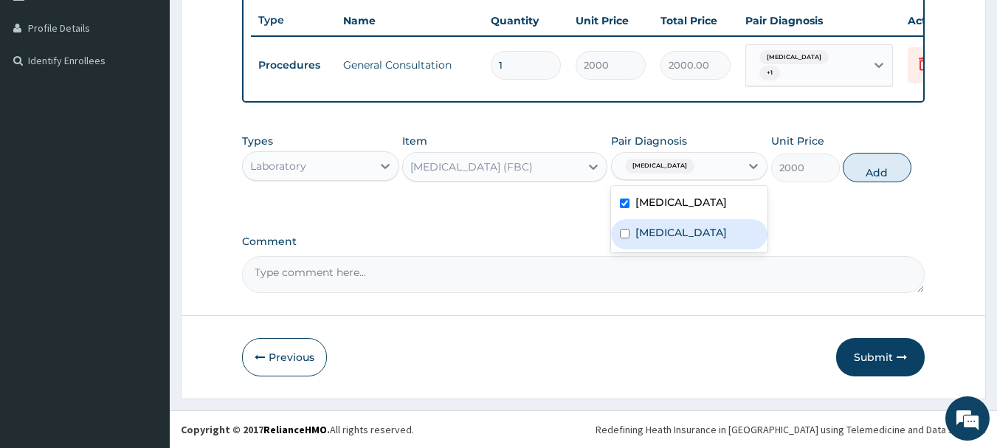
click at [711, 237] on label "Acute pharyngitis, unspecified" at bounding box center [681, 232] width 92 height 15
checkbox input "true"
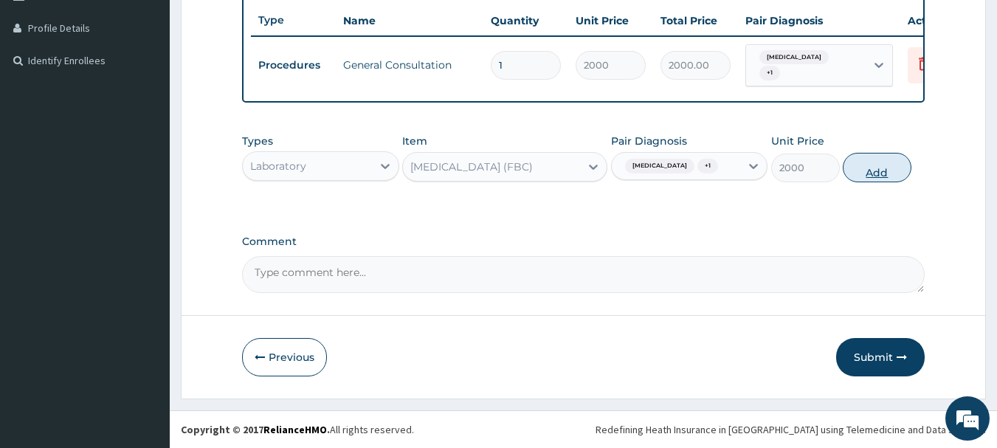
click at [875, 170] on button "Add" at bounding box center [877, 168] width 69 height 30
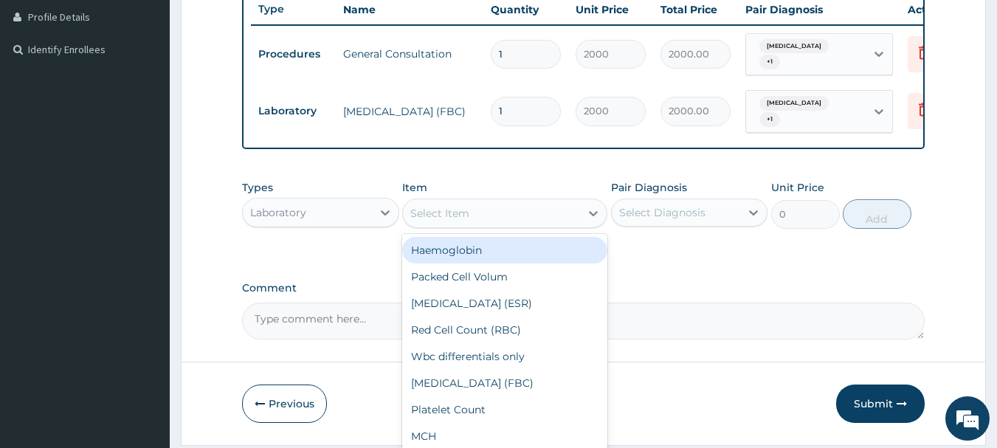
click at [515, 221] on div "Select Item" at bounding box center [491, 213] width 177 height 24
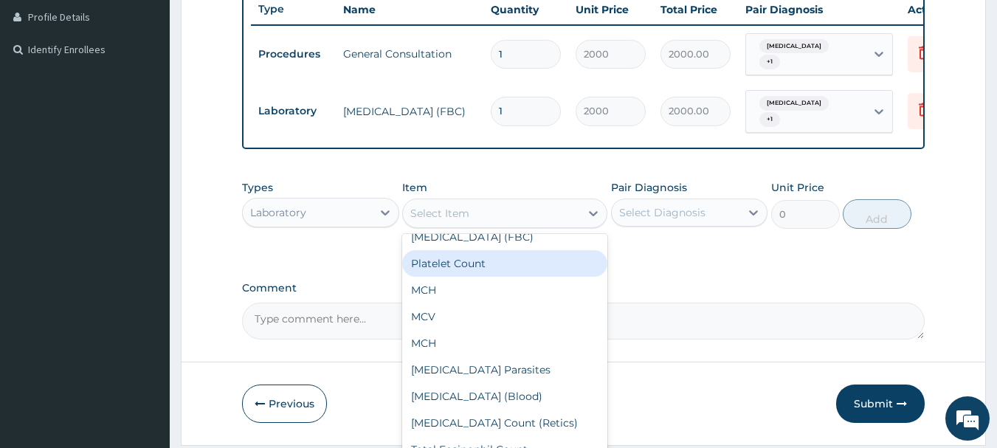
scroll to position [148, 0]
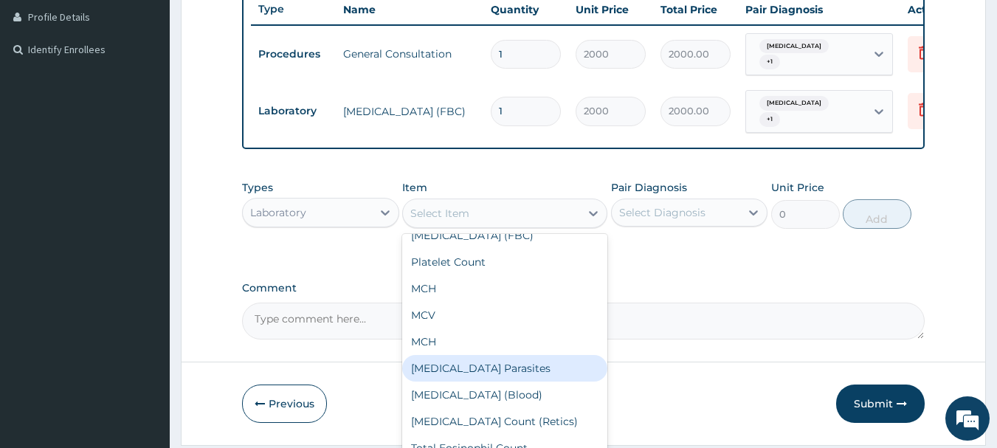
click at [446, 382] on div "Malaria Parasites" at bounding box center [504, 368] width 205 height 27
type input "500"
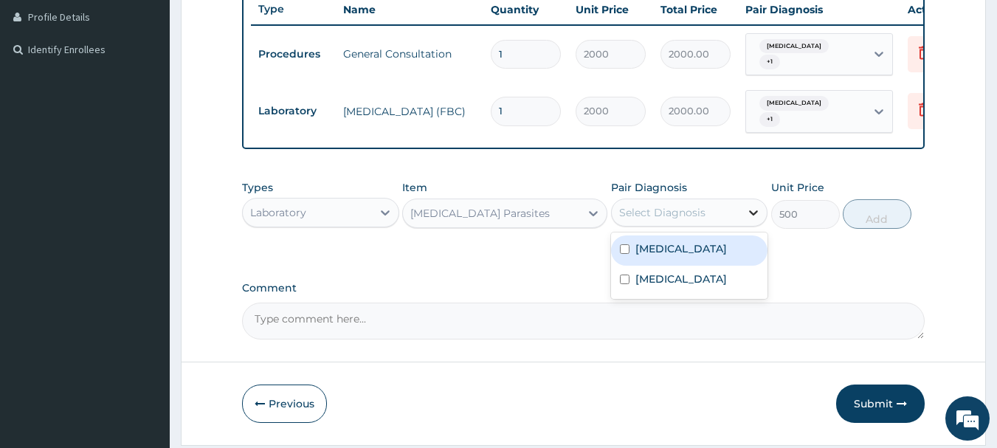
click at [756, 220] on icon at bounding box center [753, 212] width 15 height 15
click at [706, 256] on label "Malaria, unspecified" at bounding box center [681, 248] width 92 height 15
checkbox input "true"
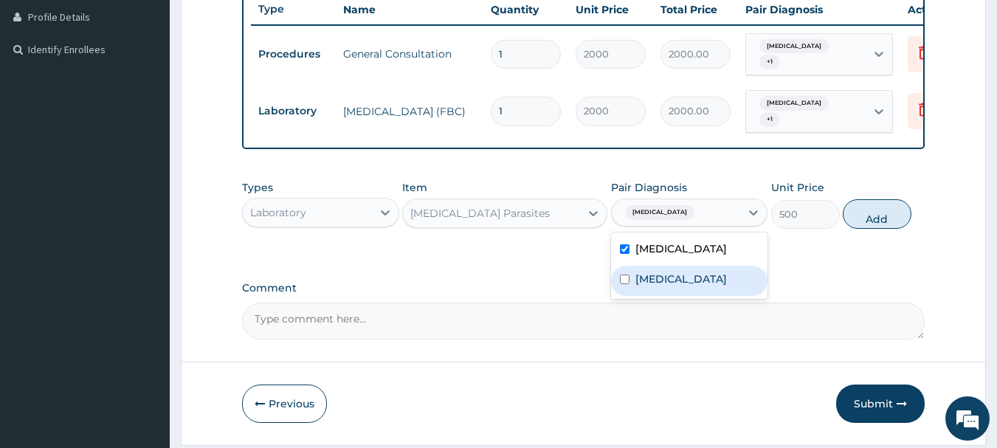
click at [691, 286] on label "Acute pharyngitis, unspecified" at bounding box center [681, 279] width 92 height 15
checkbox input "true"
click at [880, 227] on button "Add" at bounding box center [877, 214] width 69 height 30
type input "0"
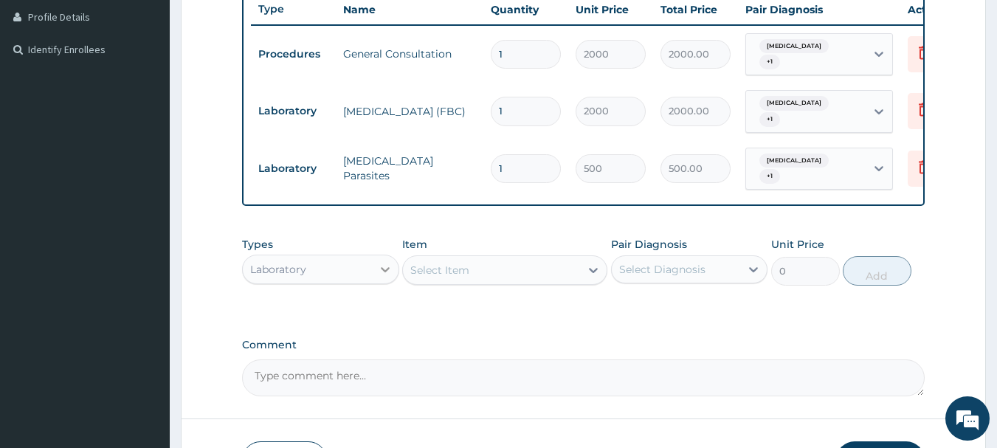
click at [385, 277] on icon at bounding box center [385, 269] width 15 height 15
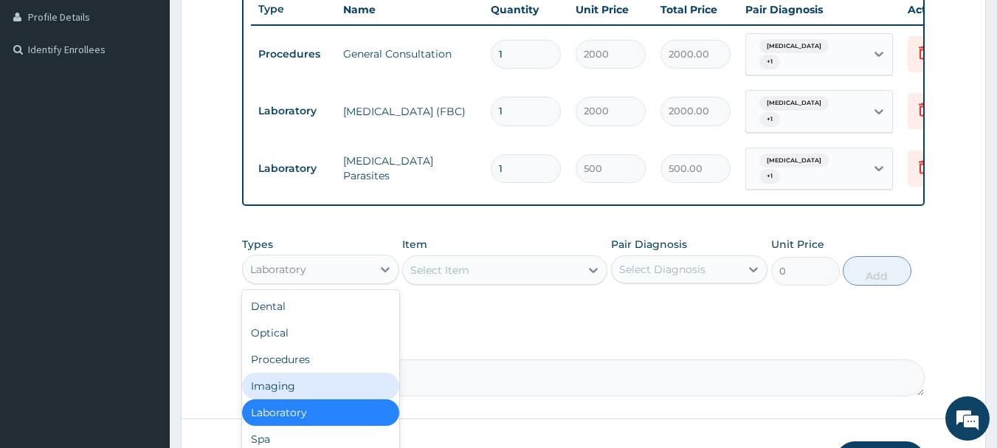
scroll to position [50, 0]
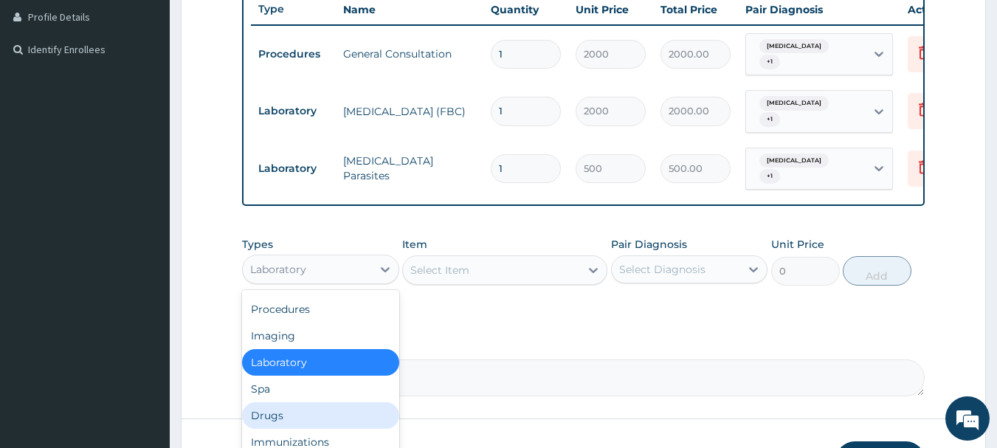
drag, startPoint x: 283, startPoint y: 427, endPoint x: 285, endPoint y: 416, distance: 11.3
click at [283, 424] on div "Drugs" at bounding box center [320, 415] width 157 height 27
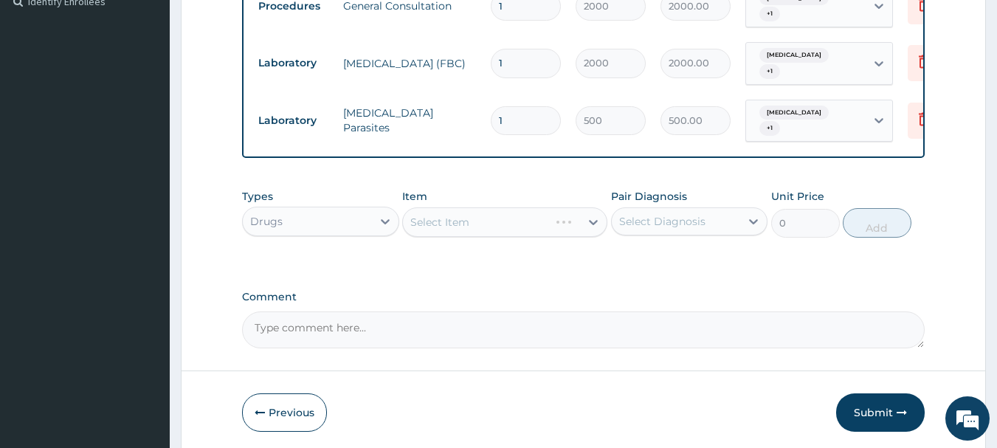
scroll to position [477, 0]
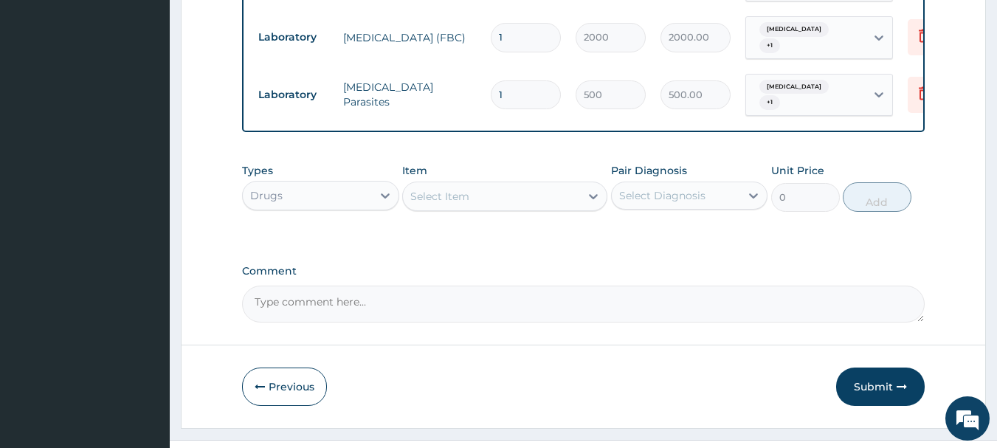
click at [563, 208] on div "Select Item" at bounding box center [491, 196] width 177 height 24
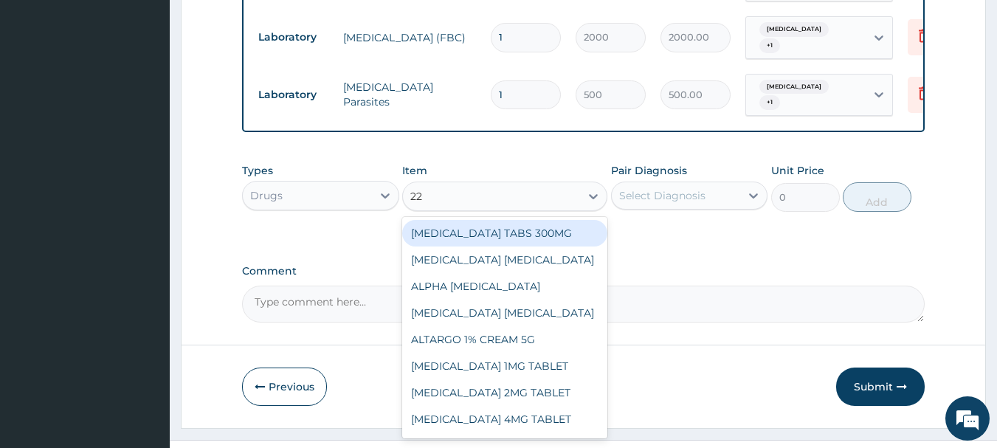
type input "228"
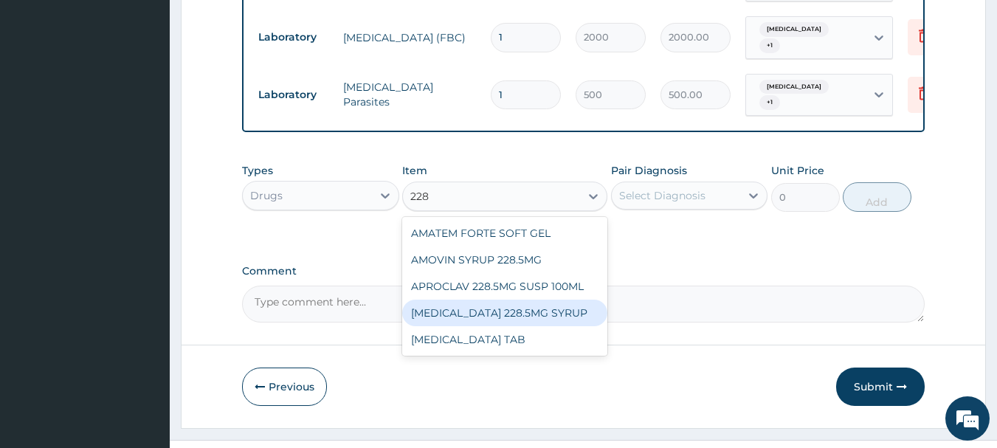
click at [511, 322] on div "AUGMENTIN 228.5MG SYRUP" at bounding box center [504, 313] width 205 height 27
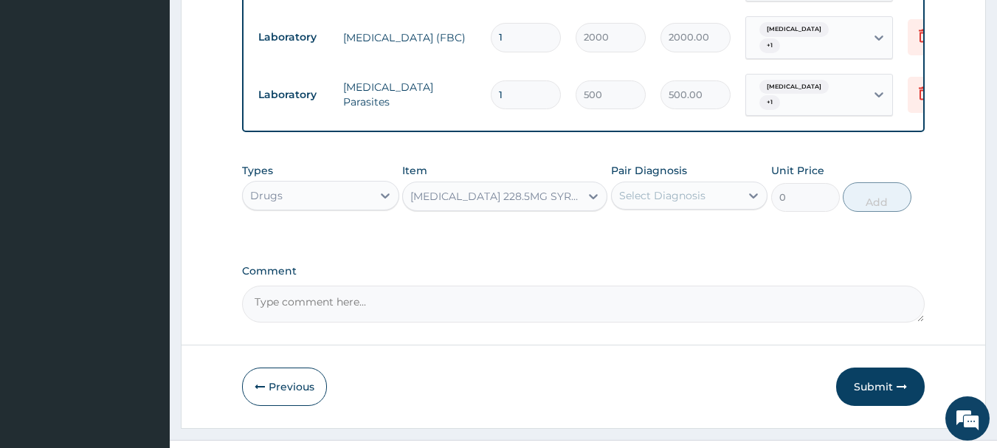
type input "1023.75"
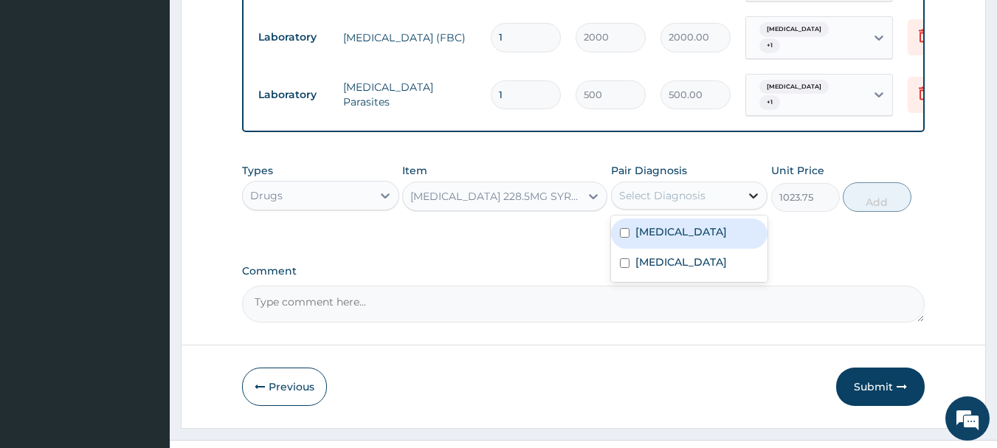
click at [753, 198] on icon at bounding box center [754, 195] width 9 height 5
click at [711, 239] on label "Malaria, unspecified" at bounding box center [681, 231] width 92 height 15
checkbox input "true"
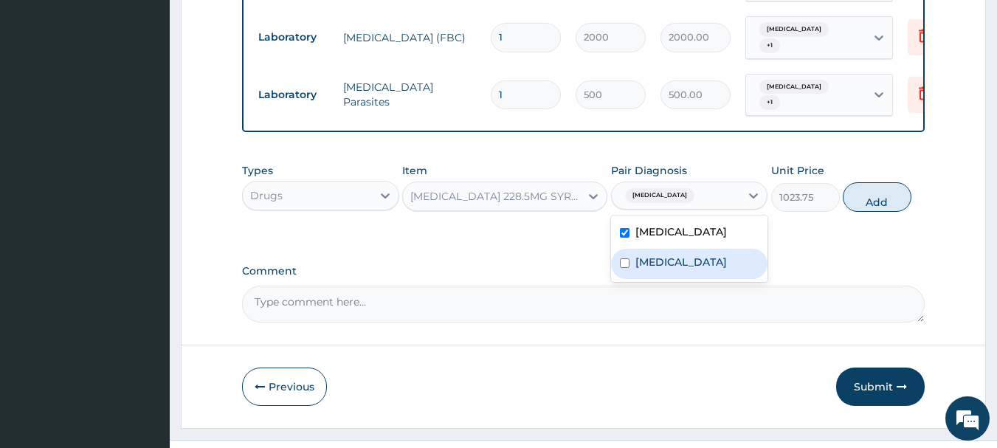
click at [700, 269] on label "Acute pharyngitis, unspecified" at bounding box center [681, 262] width 92 height 15
checkbox input "true"
click at [880, 212] on button "Add" at bounding box center [877, 197] width 69 height 30
type input "0"
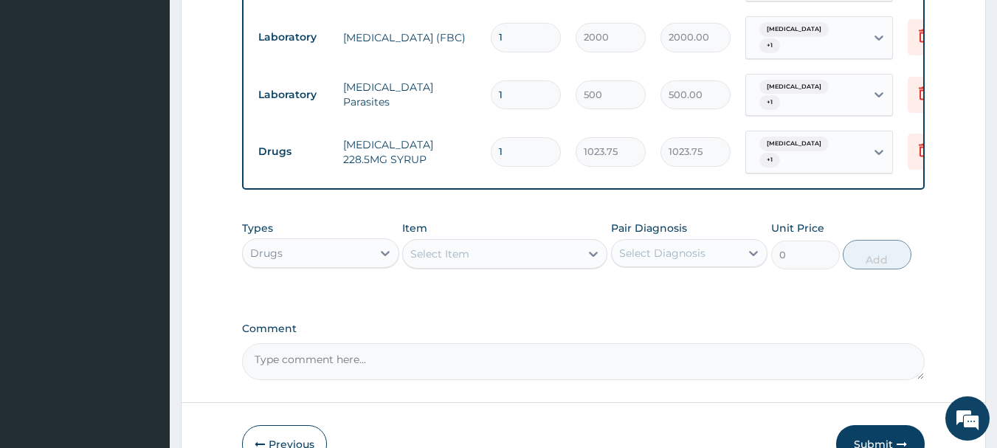
click at [536, 266] on div "Select Item" at bounding box center [491, 254] width 177 height 24
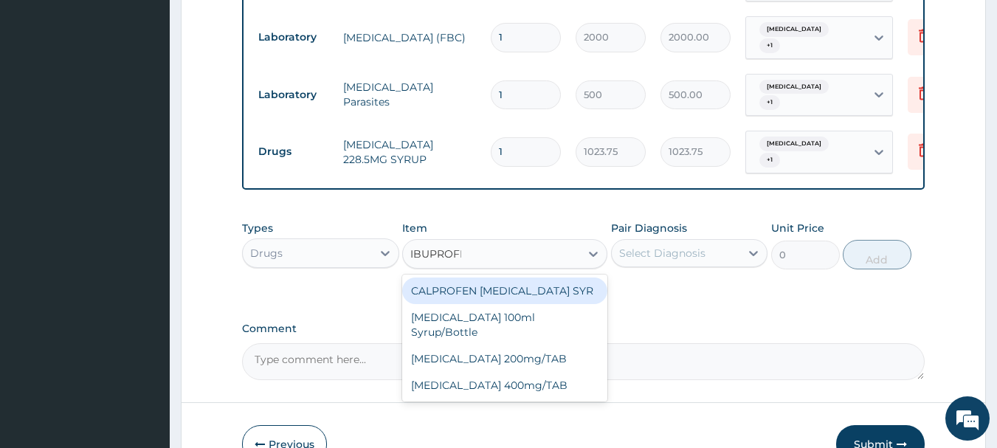
type input "IBUPROFEN"
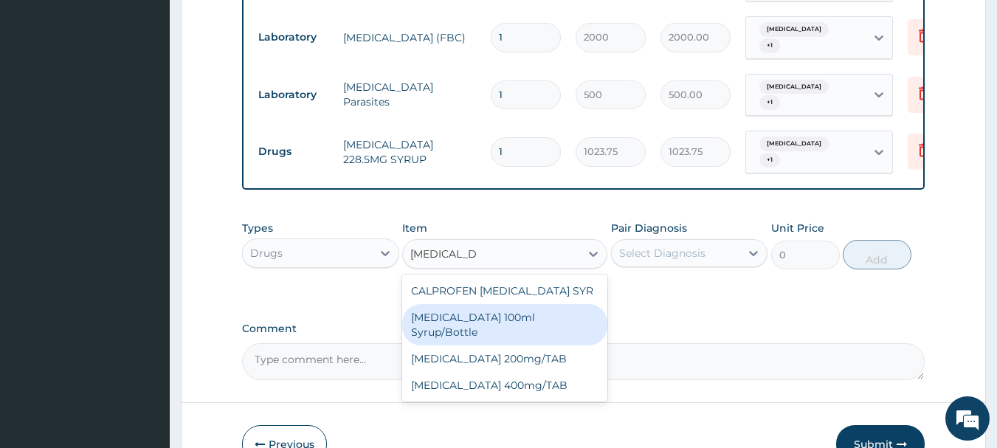
click at [543, 328] on div "Ibuprofen 100ml Syrup/Bottle" at bounding box center [504, 324] width 205 height 41
type input "187.95"
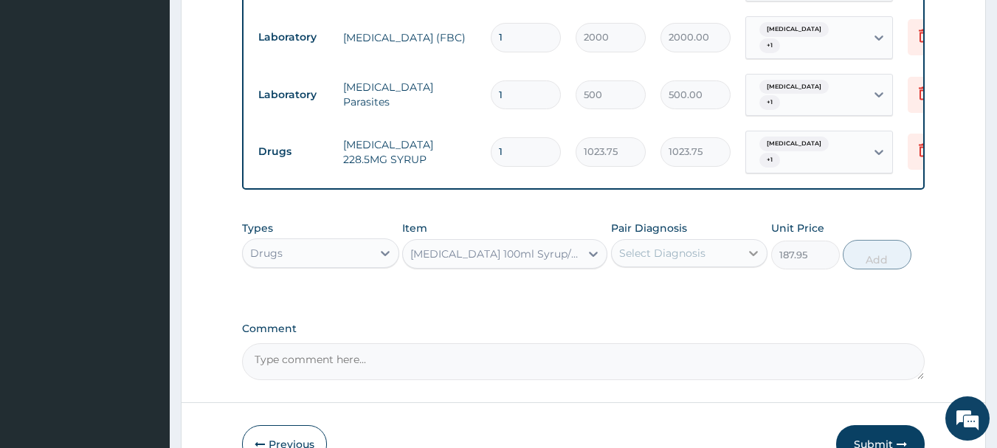
click at [749, 260] on icon at bounding box center [753, 253] width 15 height 15
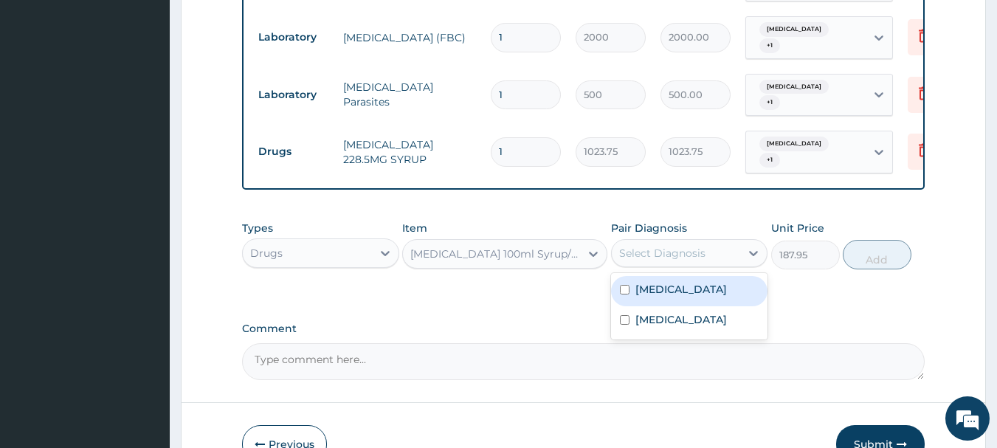
click at [705, 297] on label "Malaria, unspecified" at bounding box center [681, 289] width 92 height 15
checkbox input "true"
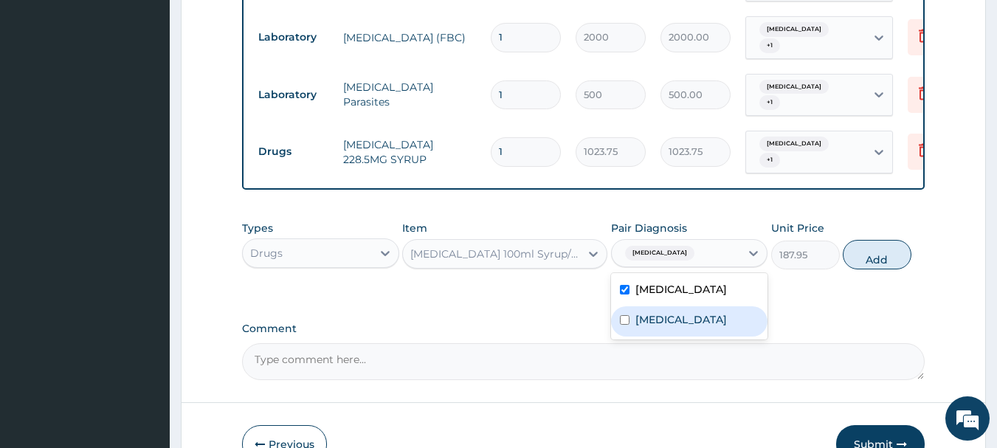
click at [692, 327] on label "Acute pharyngitis, unspecified" at bounding box center [681, 319] width 92 height 15
checkbox input "true"
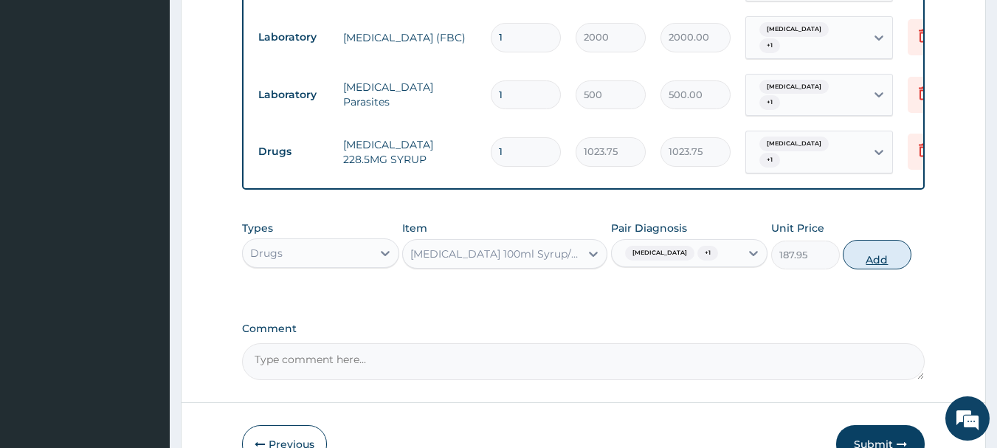
click at [876, 269] on button "Add" at bounding box center [877, 255] width 69 height 30
type input "0"
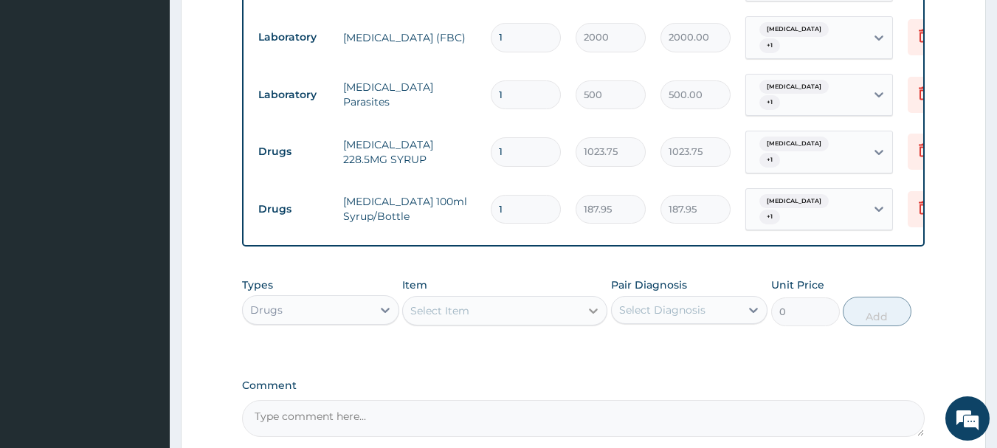
click at [595, 314] on icon at bounding box center [593, 310] width 9 height 5
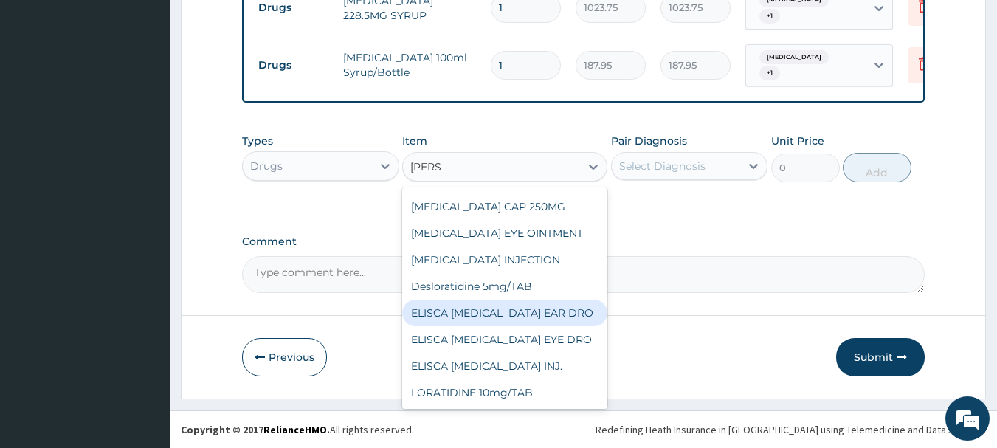
scroll to position [136, 0]
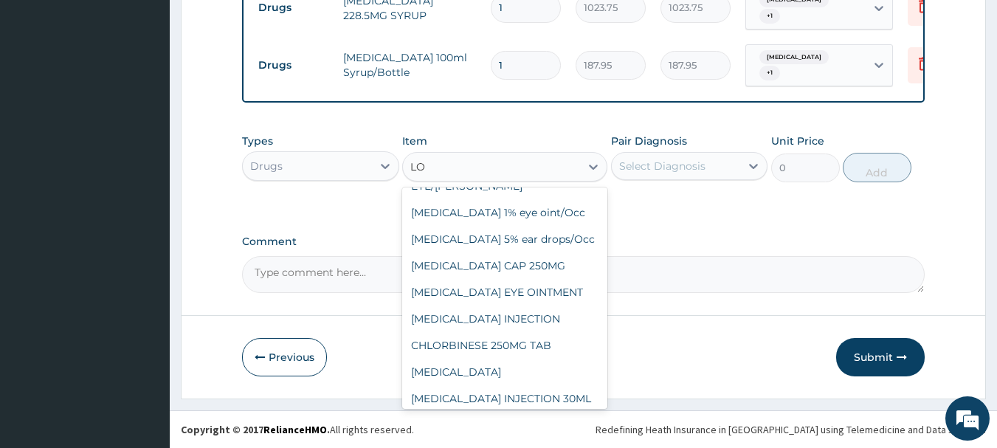
type input "L"
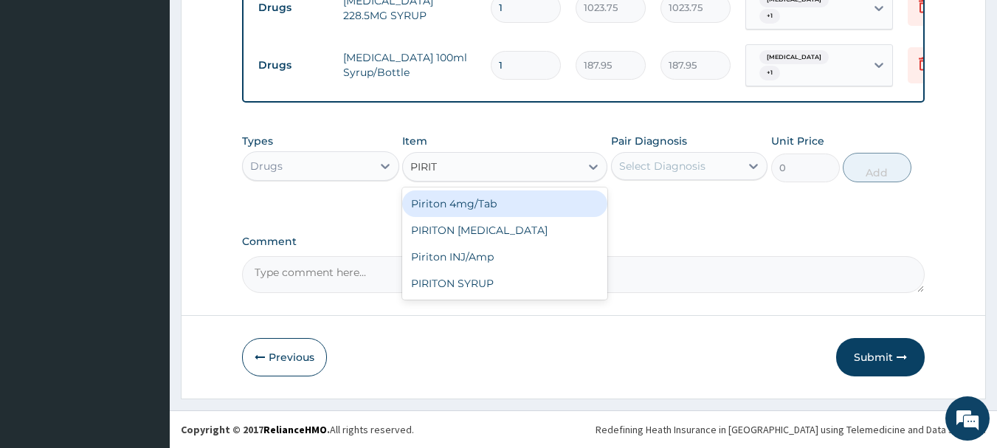
scroll to position [0, 0]
type input "PIRITON"
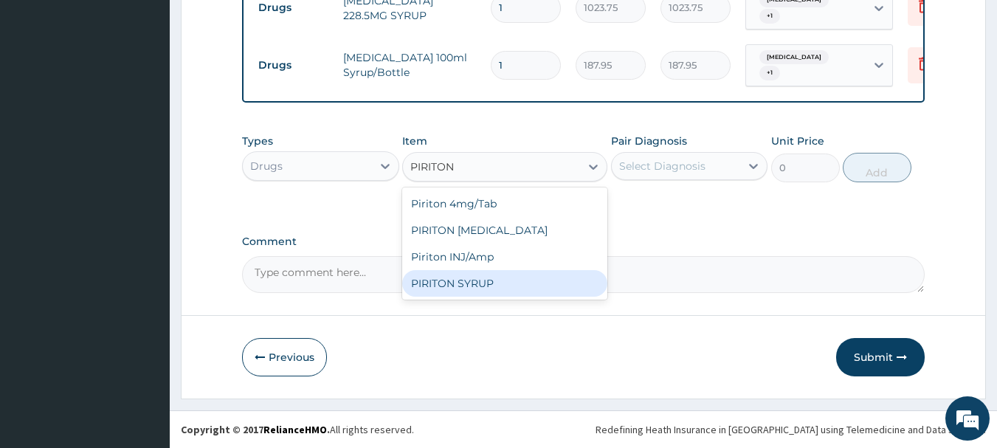
click at [470, 289] on div "PIRITON SYRUP" at bounding box center [504, 283] width 205 height 27
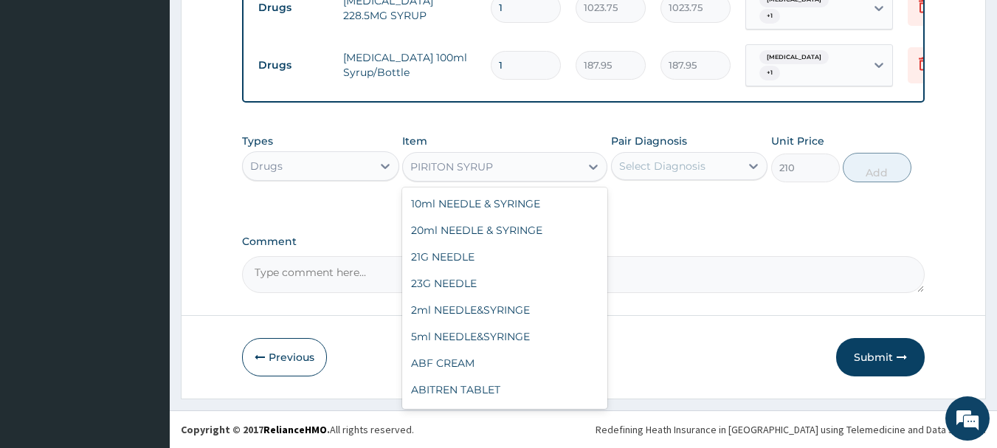
click at [518, 176] on div "PIRITON SYRUP" at bounding box center [491, 167] width 177 height 24
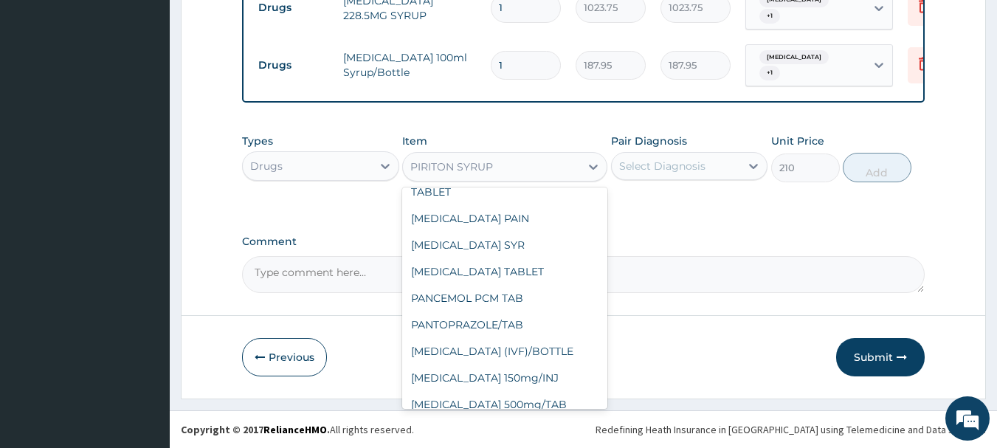
type input "341.25"
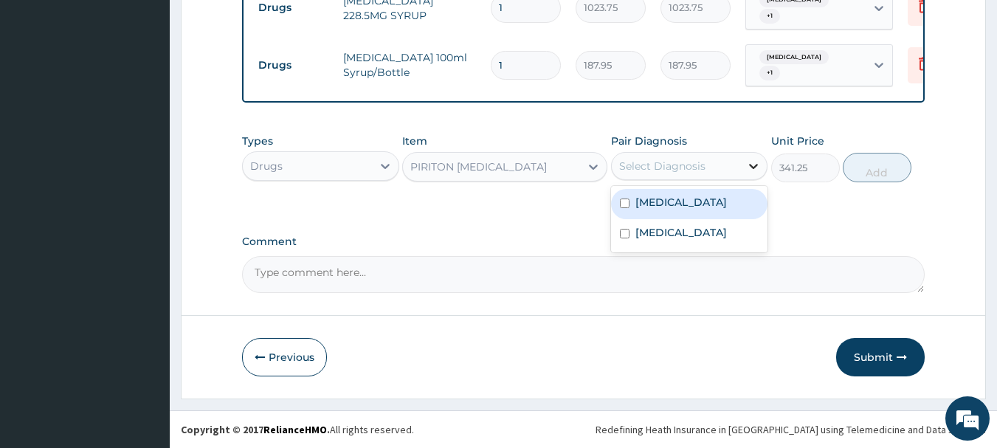
click at [750, 171] on icon at bounding box center [753, 166] width 15 height 15
drag, startPoint x: 722, startPoint y: 210, endPoint x: 716, endPoint y: 230, distance: 21.5
click at [722, 210] on label "Malaria, unspecified" at bounding box center [681, 202] width 92 height 15
checkbox input "true"
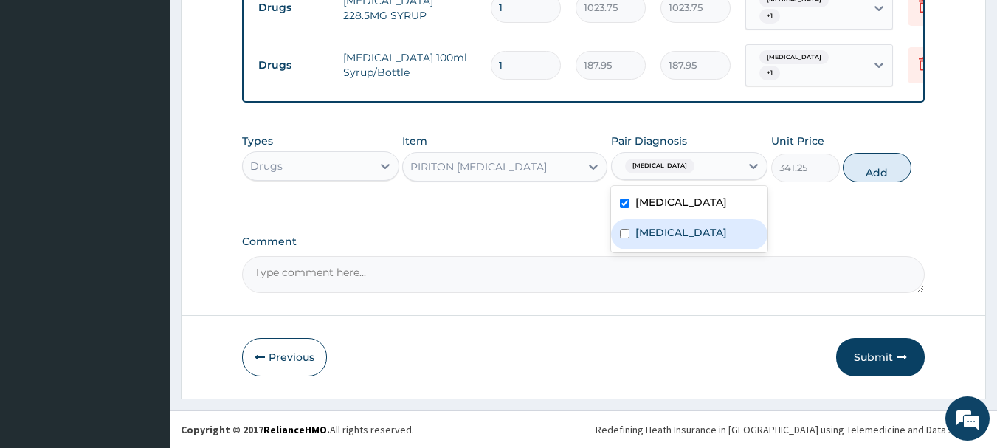
click at [706, 240] on label "Acute pharyngitis, unspecified" at bounding box center [681, 232] width 92 height 15
checkbox input "true"
click at [885, 180] on button "Add" at bounding box center [877, 168] width 69 height 30
type input "0"
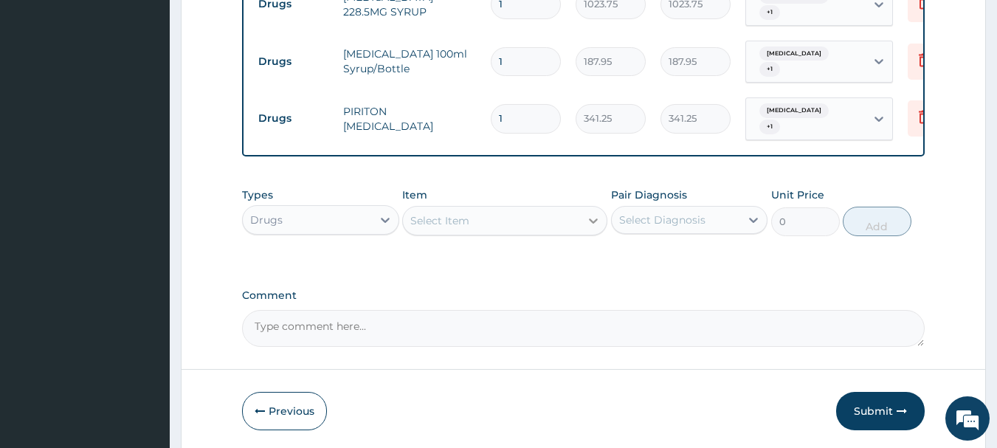
click at [595, 224] on icon at bounding box center [593, 220] width 9 height 5
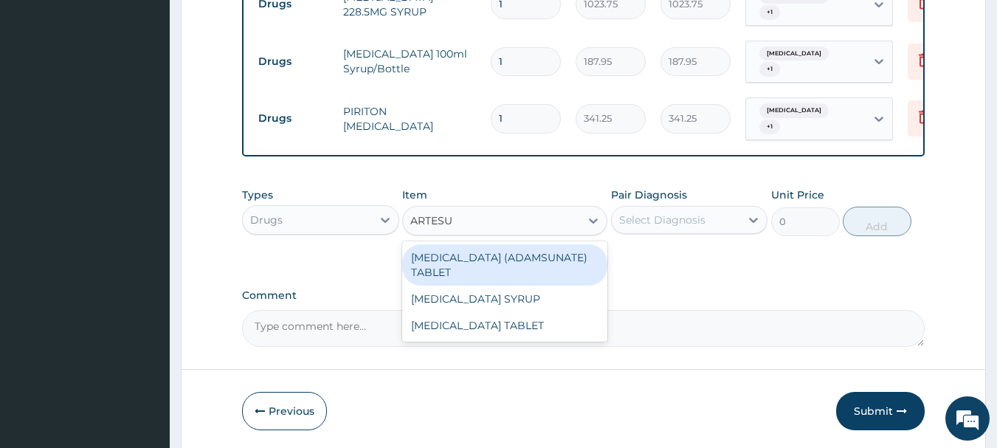
type input "ARTESUN"
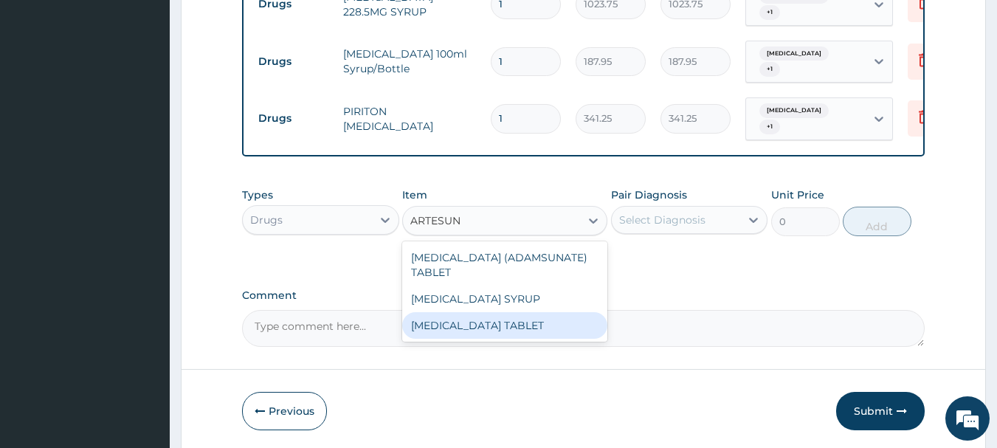
click at [518, 336] on div "ARTESUNATE TABLET" at bounding box center [504, 325] width 205 height 27
type input "26.25"
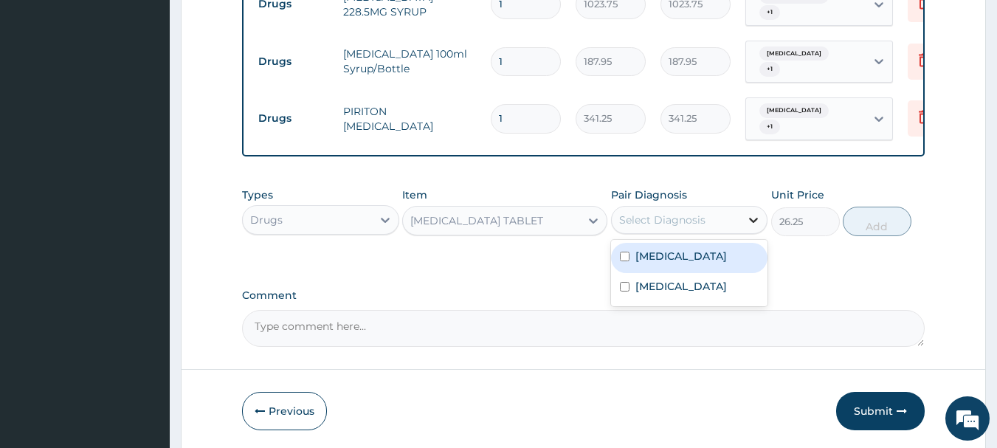
click at [754, 227] on icon at bounding box center [753, 220] width 15 height 15
drag, startPoint x: 714, startPoint y: 266, endPoint x: 708, endPoint y: 289, distance: 23.8
click at [714, 263] on label "Malaria, unspecified" at bounding box center [681, 256] width 92 height 15
checkbox input "true"
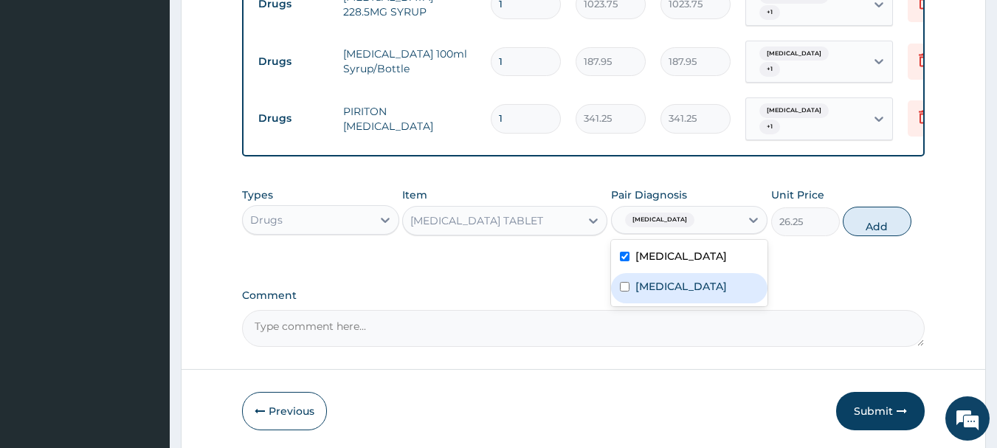
drag, startPoint x: 702, startPoint y: 311, endPoint x: 752, endPoint y: 300, distance: 50.5
click at [707, 294] on label "Acute pharyngitis, unspecified" at bounding box center [681, 286] width 92 height 15
checkbox input "true"
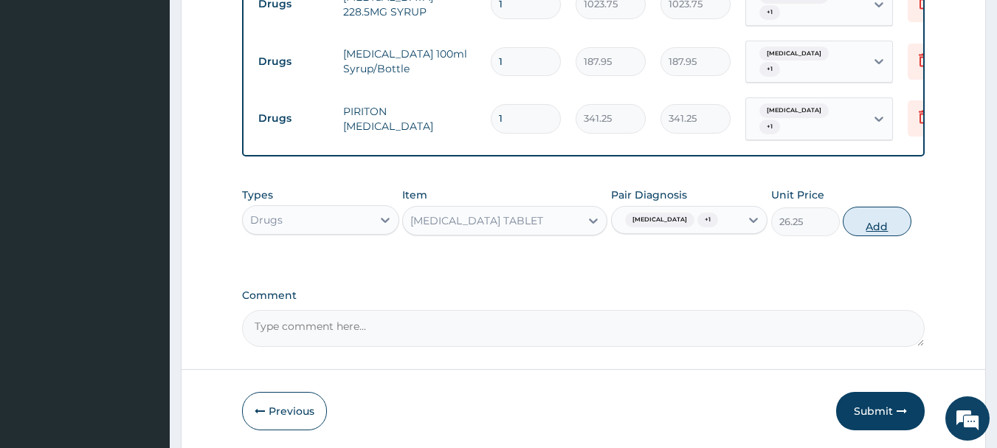
click at [880, 236] on button "Add" at bounding box center [877, 222] width 69 height 30
type input "0"
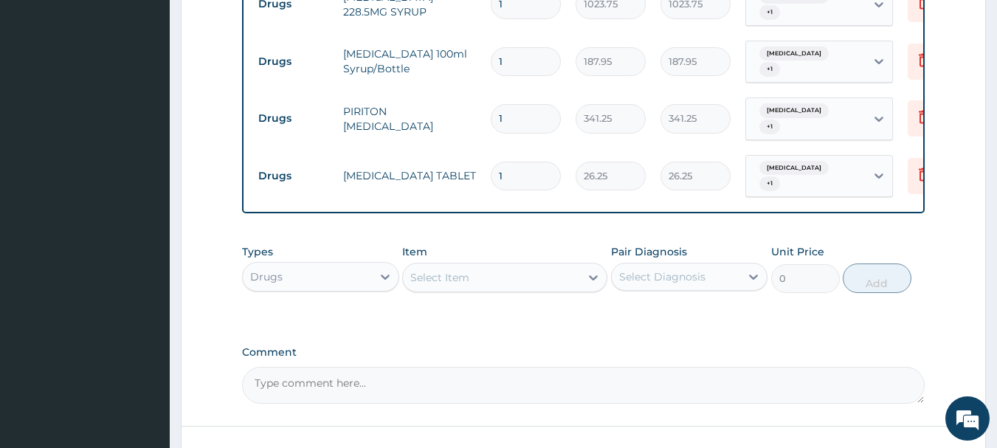
type input "0.00"
type input "6"
type input "157.50"
type input "6"
click at [542, 287] on div "Select Item" at bounding box center [491, 278] width 177 height 24
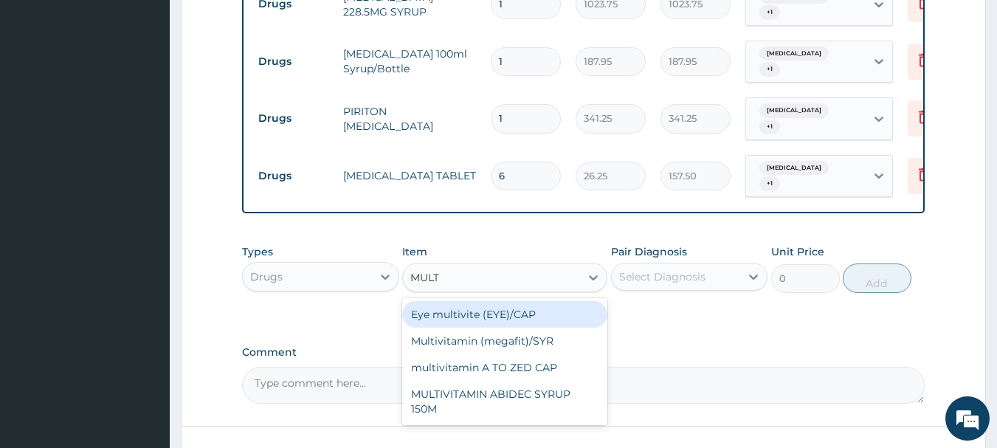
type input "MULTI"
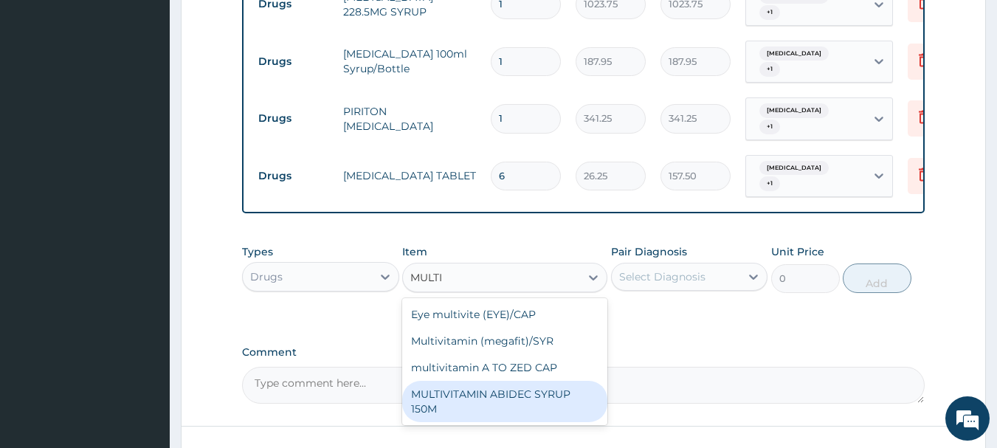
click at [491, 404] on div "MULTIVITAMIN ABIDEC SYRUP 150M" at bounding box center [504, 401] width 205 height 41
type input "183.75"
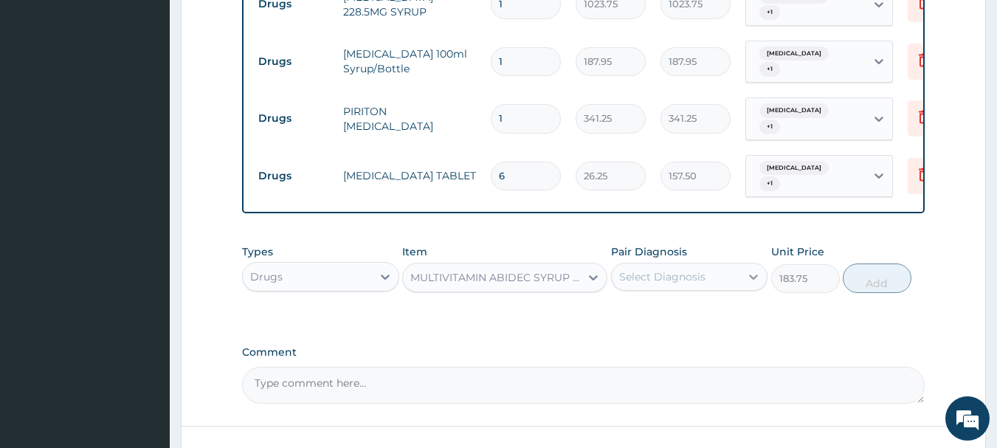
click at [753, 280] on icon at bounding box center [754, 277] width 9 height 5
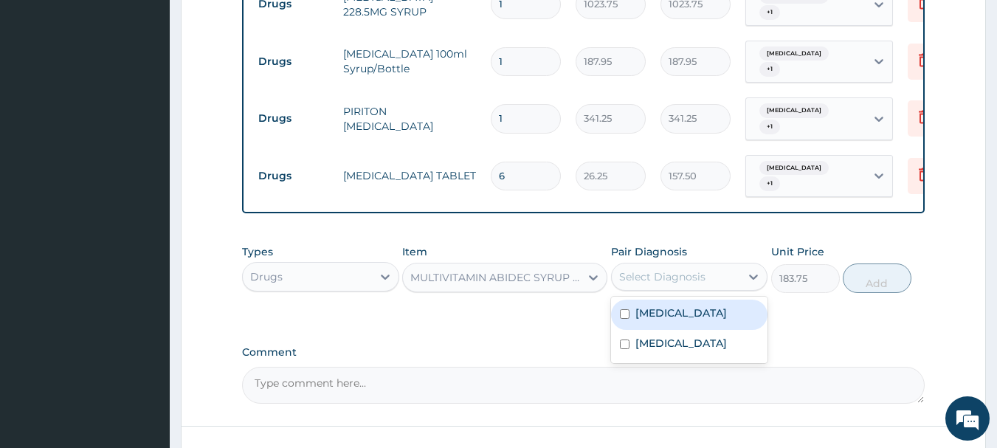
click at [691, 320] on label "Malaria, unspecified" at bounding box center [681, 312] width 92 height 15
checkbox input "true"
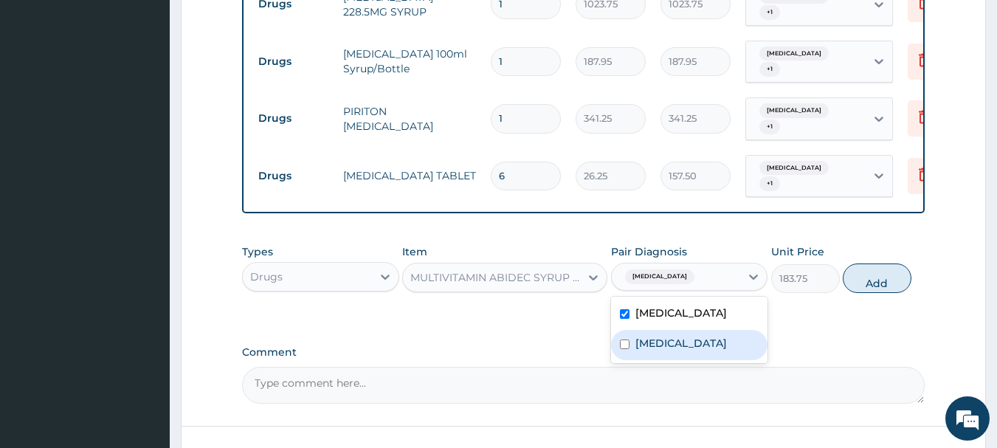
click at [687, 351] on label "Acute pharyngitis, unspecified" at bounding box center [681, 343] width 92 height 15
checkbox input "true"
click at [885, 292] on button "Add" at bounding box center [877, 278] width 69 height 30
type input "0"
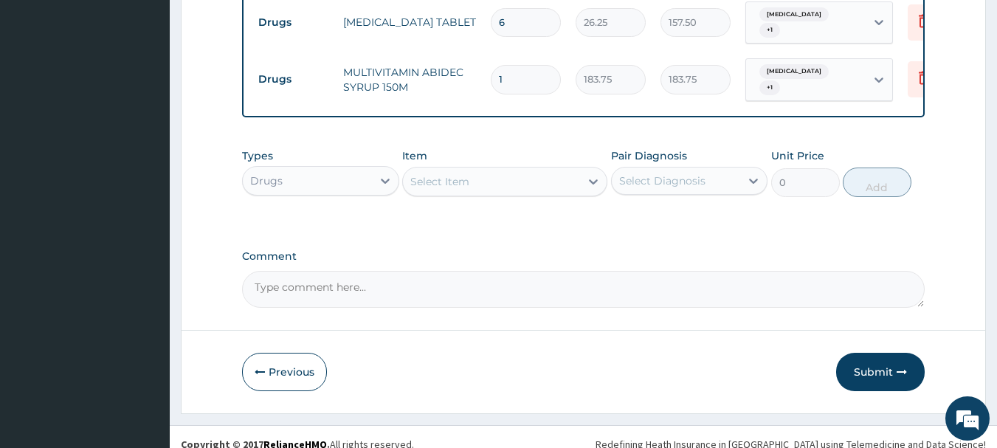
scroll to position [804, 0]
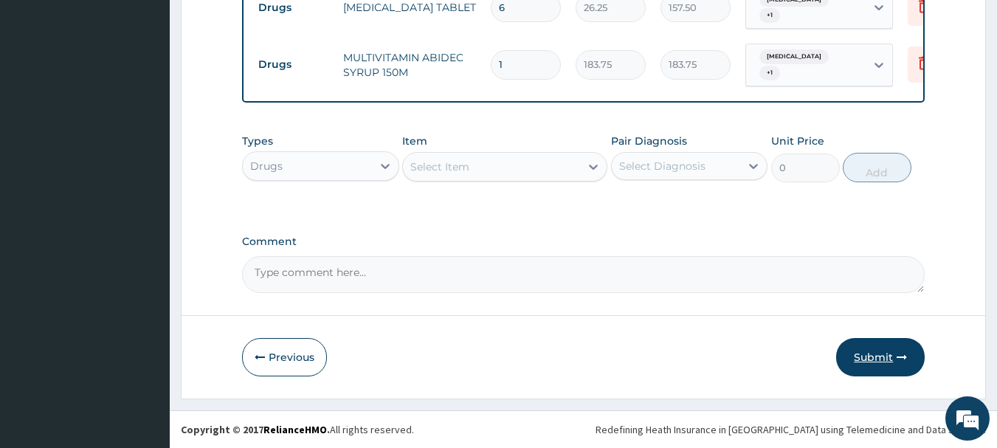
drag, startPoint x: 880, startPoint y: 358, endPoint x: 891, endPoint y: 353, distance: 11.2
click at [881, 358] on button "Submit" at bounding box center [880, 357] width 89 height 38
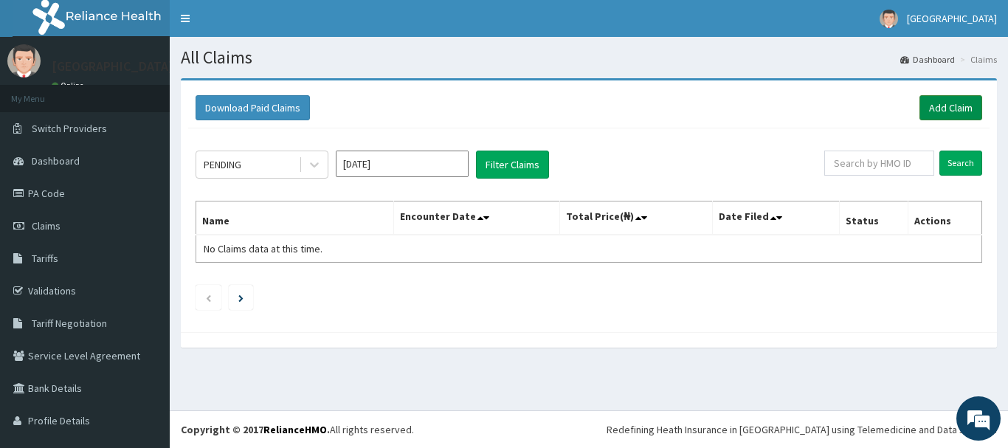
click at [958, 111] on link "Add Claim" at bounding box center [950, 107] width 63 height 25
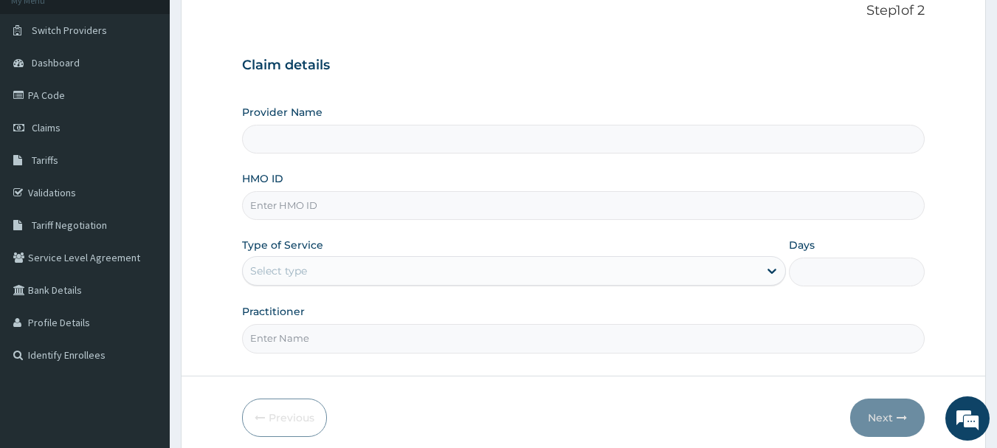
scroll to position [148, 0]
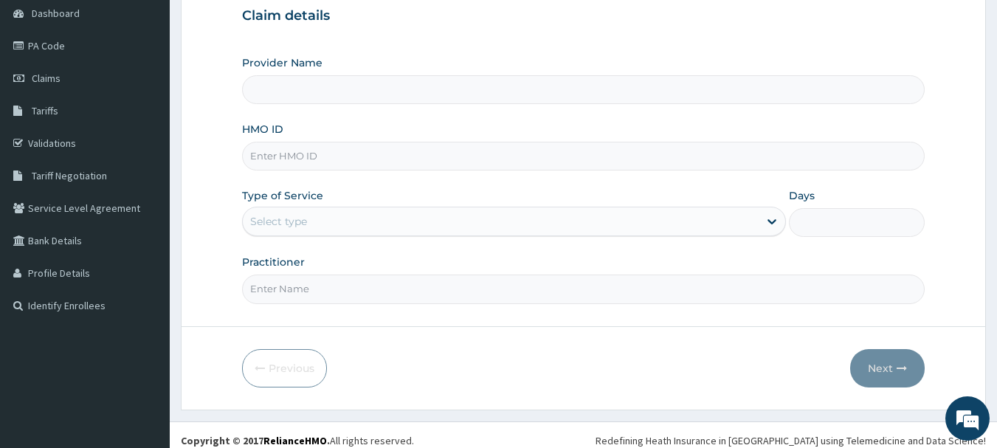
type input "[GEOGRAPHIC_DATA]"
drag, startPoint x: 463, startPoint y: 156, endPoint x: 471, endPoint y: 156, distance: 7.4
click at [464, 156] on input "HMO ID" at bounding box center [583, 156] width 683 height 29
type input "SFA/10037/E"
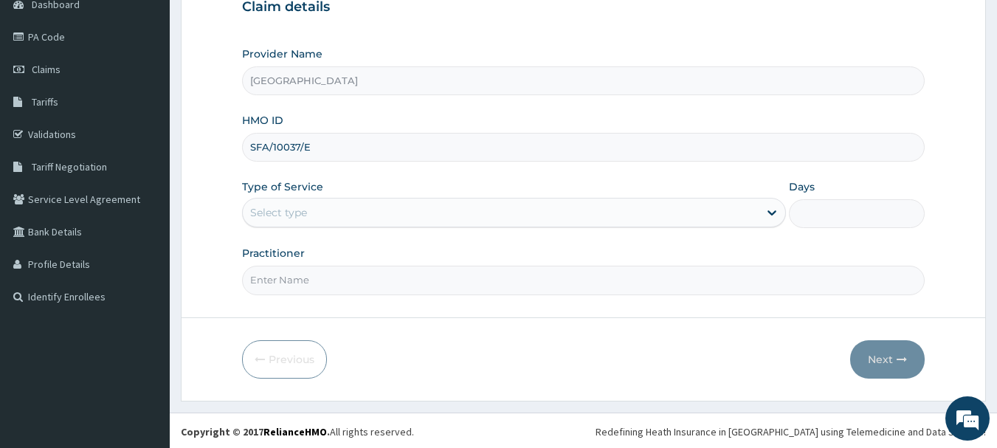
scroll to position [159, 0]
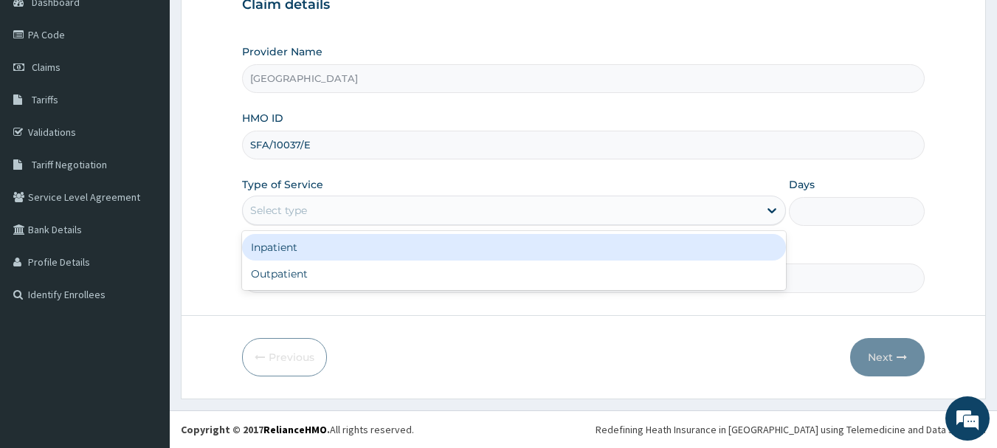
click at [397, 218] on div "Select type" at bounding box center [501, 210] width 516 height 24
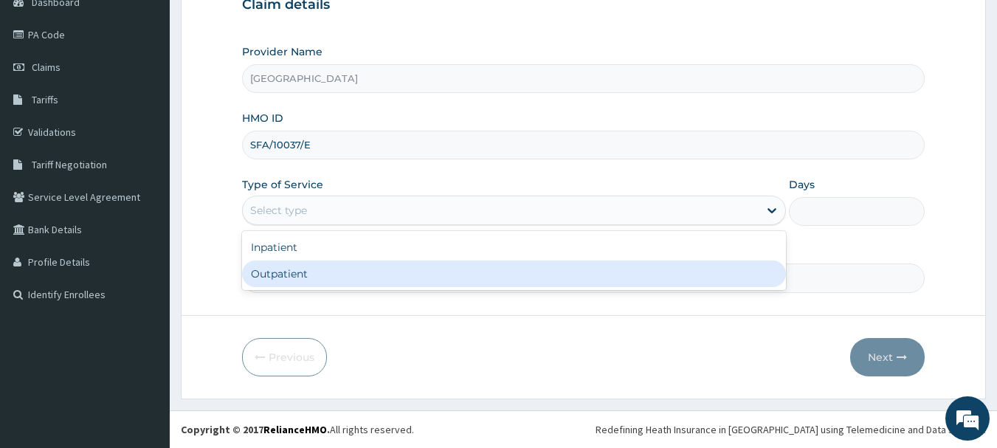
scroll to position [0, 0]
drag, startPoint x: 317, startPoint y: 276, endPoint x: 384, endPoint y: 278, distance: 67.2
click at [319, 276] on div "Outpatient" at bounding box center [514, 273] width 544 height 27
type input "1"
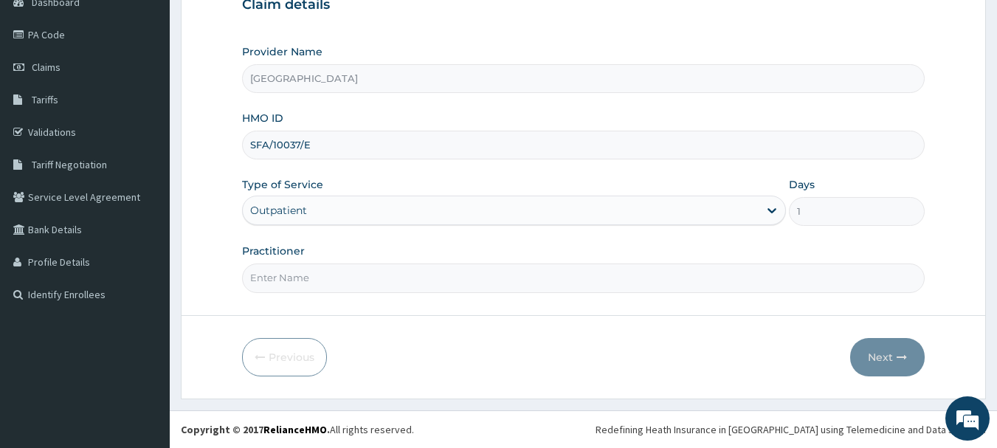
click at [368, 272] on input "Practitioner" at bounding box center [583, 277] width 683 height 29
type input "DR. E. S. IDEM"
click at [878, 354] on button "Next" at bounding box center [887, 357] width 75 height 38
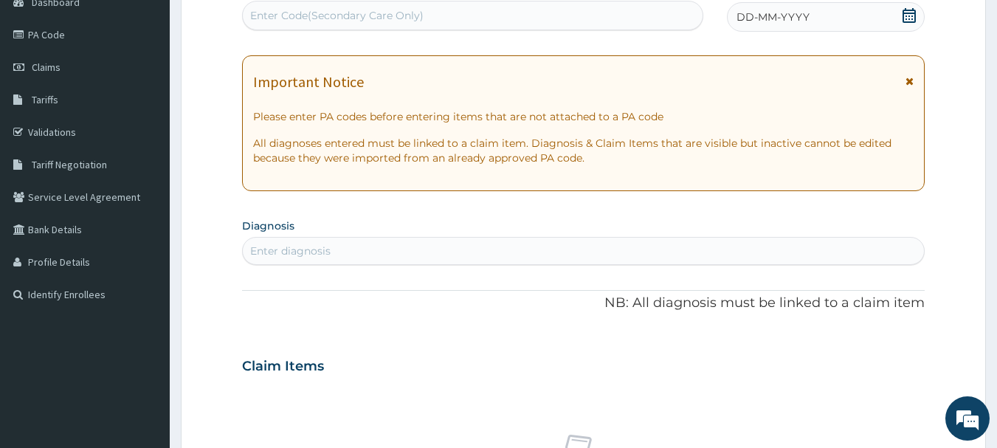
click at [908, 80] on icon at bounding box center [909, 81] width 8 height 10
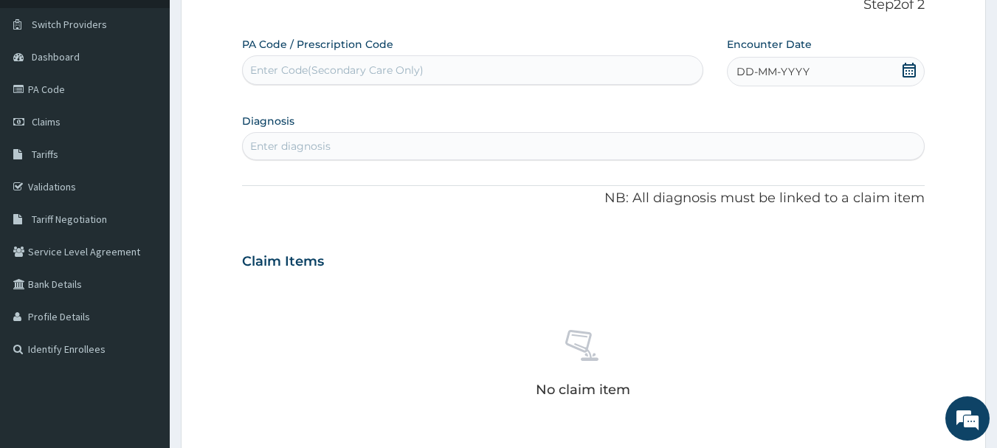
scroll to position [11, 0]
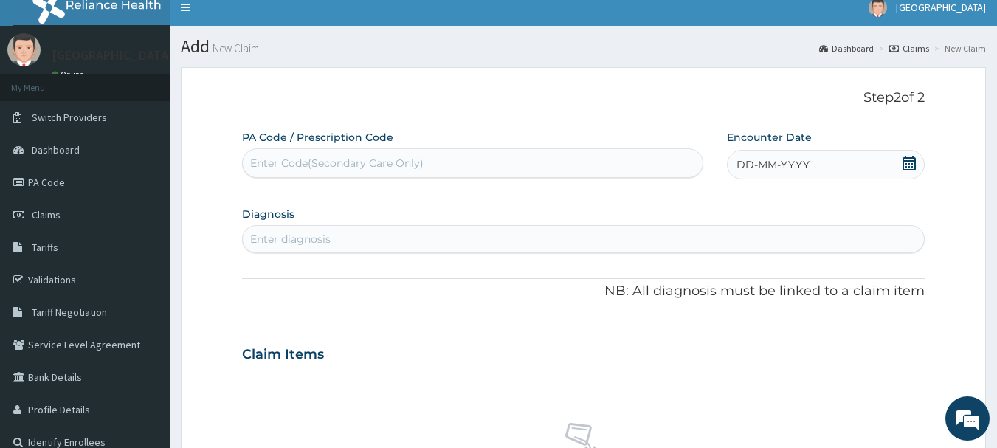
click at [909, 163] on icon at bounding box center [908, 163] width 13 height 15
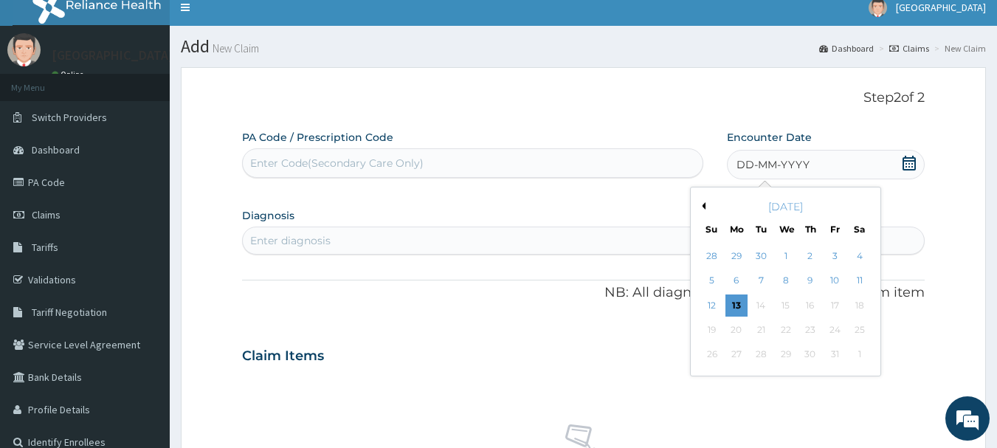
click at [705, 206] on button "Previous Month" at bounding box center [701, 205] width 7 height 7
drag, startPoint x: 811, startPoint y: 328, endPoint x: 851, endPoint y: 305, distance: 46.3
click at [810, 328] on div "25" at bounding box center [810, 330] width 22 height 22
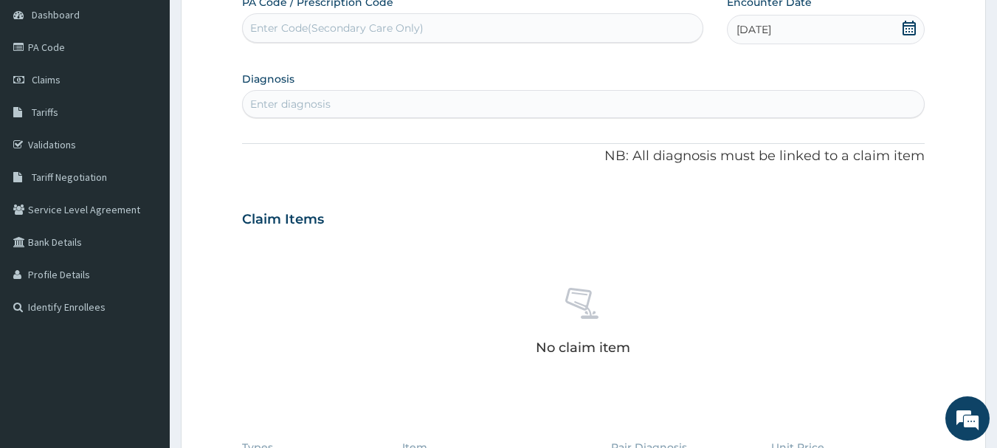
scroll to position [159, 0]
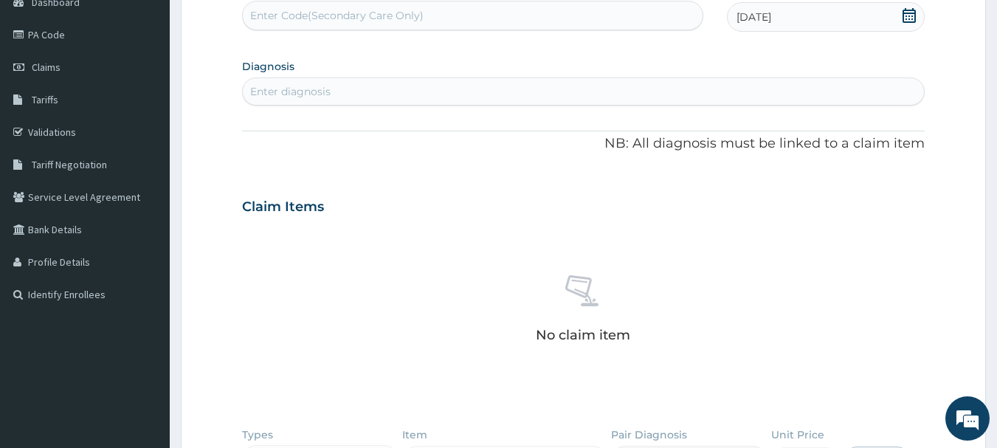
click at [436, 88] on div "Enter diagnosis" at bounding box center [584, 92] width 682 height 24
type input "MALARIA"
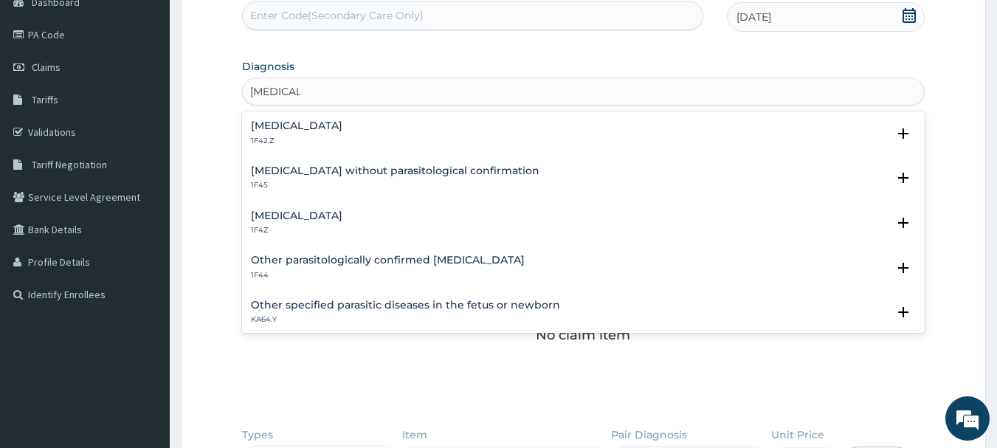
click at [291, 217] on h4 "Malaria, unspecified" at bounding box center [297, 215] width 92 height 11
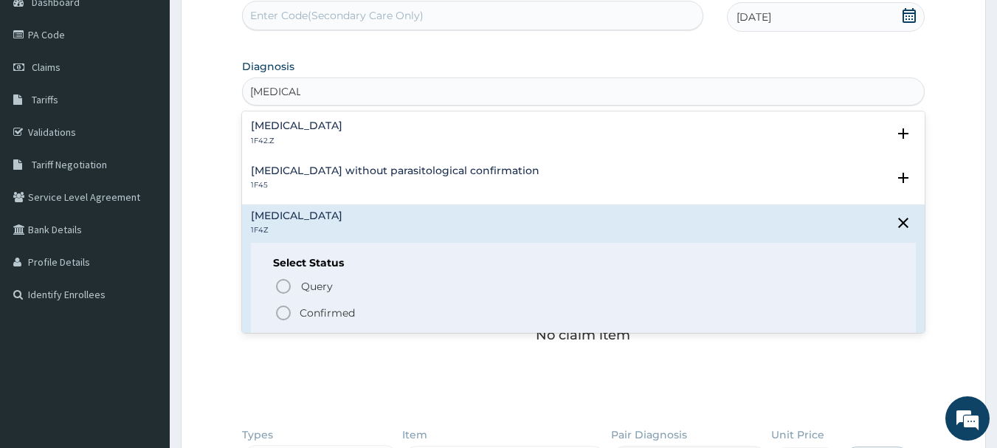
click at [326, 314] on p "Confirmed" at bounding box center [327, 312] width 55 height 15
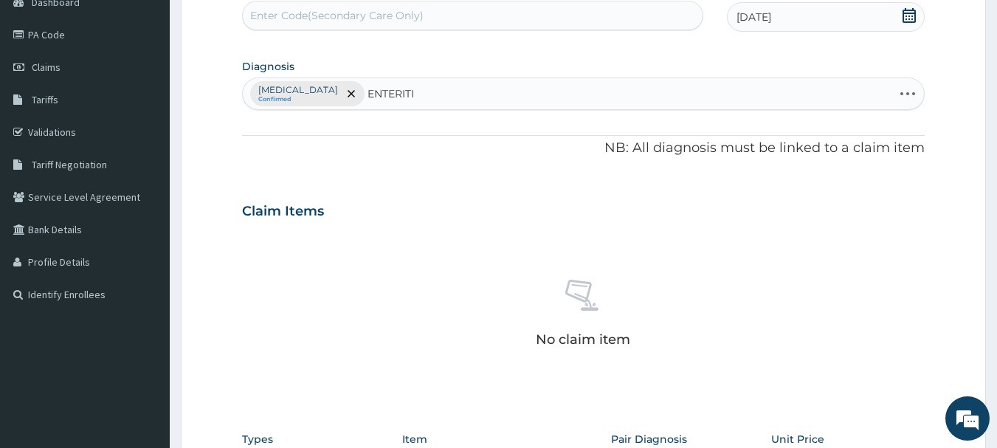
type input "ENTERITIS"
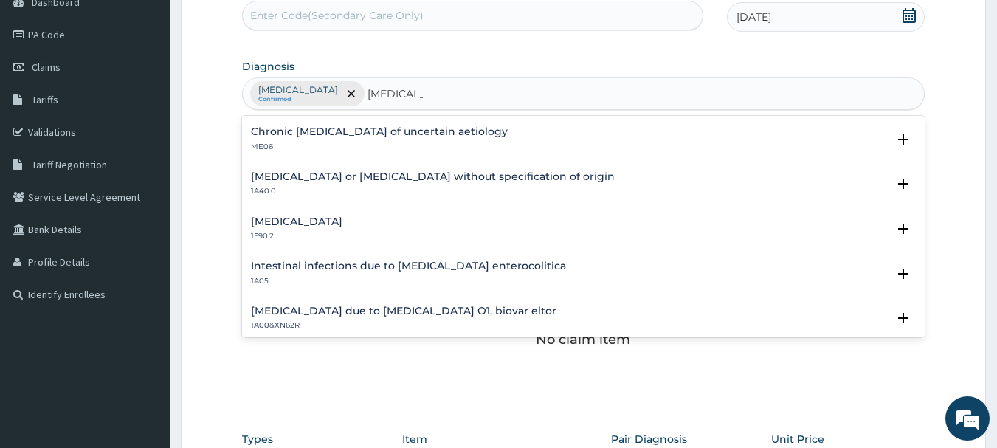
scroll to position [1876, 0]
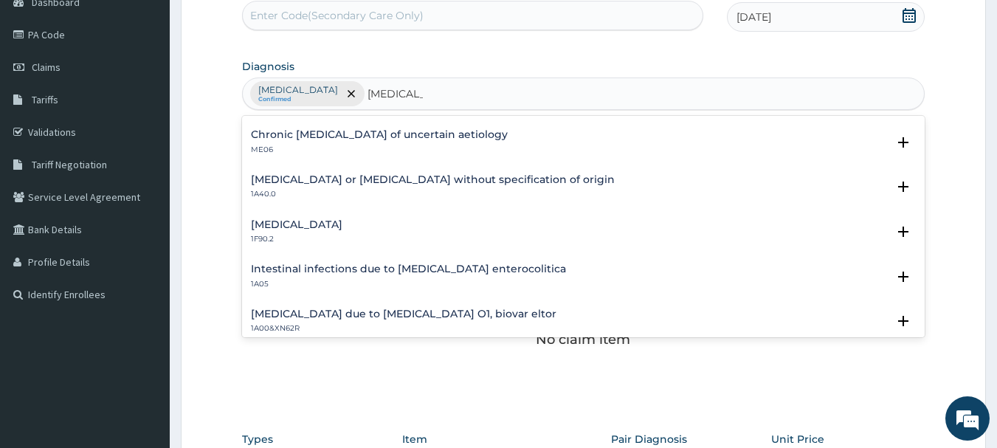
click at [389, 184] on h4 "Gastroenteritis or colitis without specification of origin" at bounding box center [433, 179] width 364 height 11
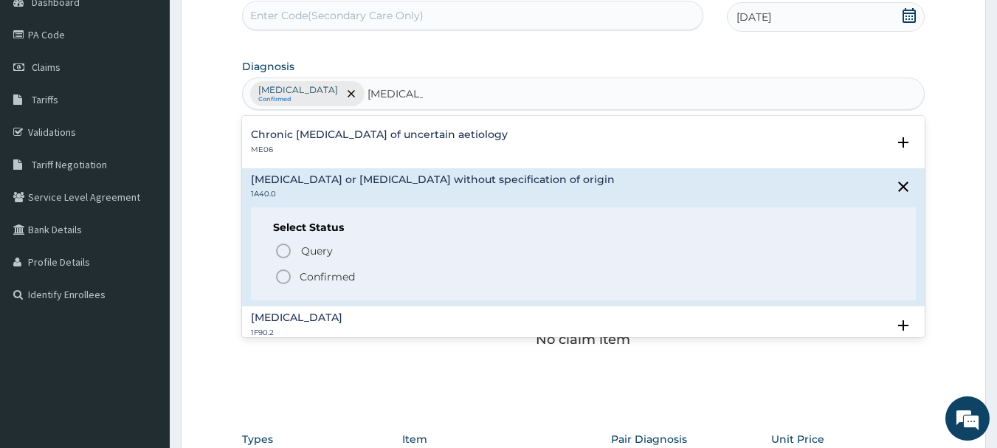
click at [317, 277] on p "Confirmed" at bounding box center [327, 276] width 55 height 15
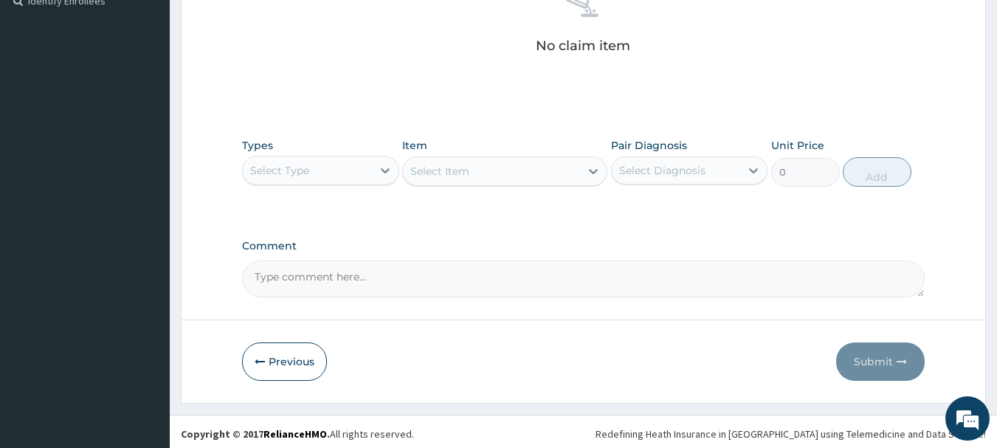
scroll to position [454, 0]
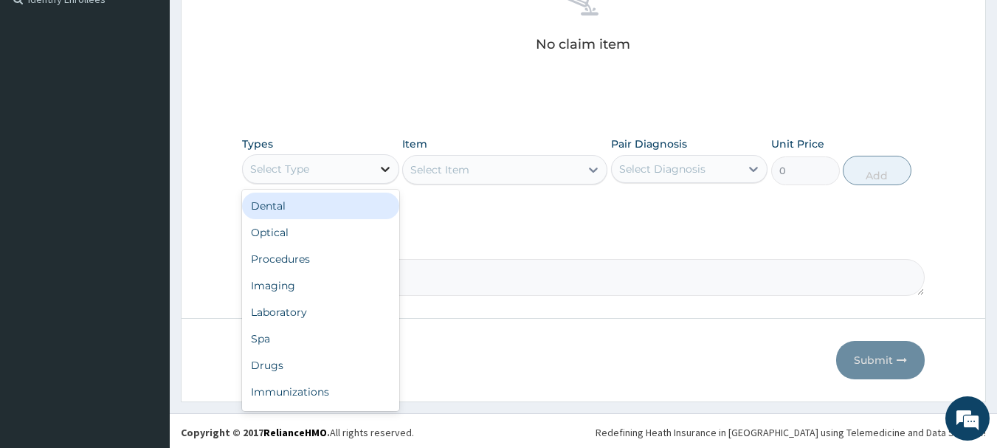
click at [384, 170] on icon at bounding box center [385, 169] width 9 height 5
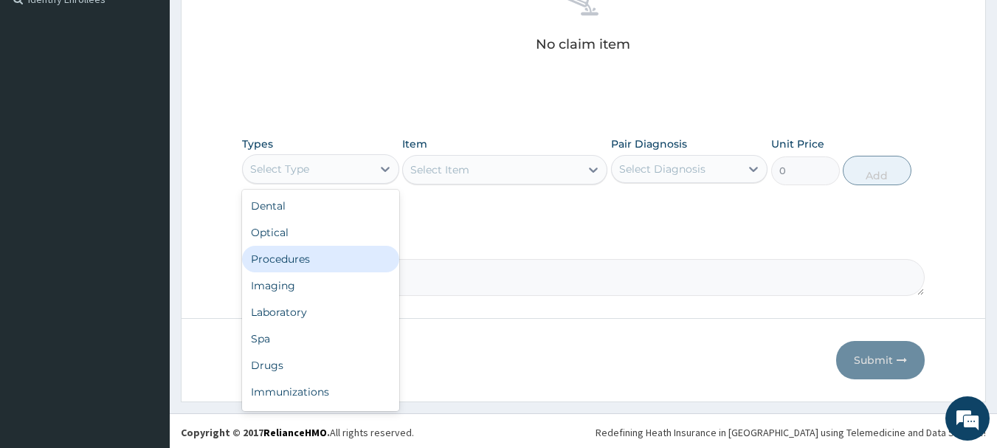
click at [303, 260] on div "Procedures" at bounding box center [320, 259] width 157 height 27
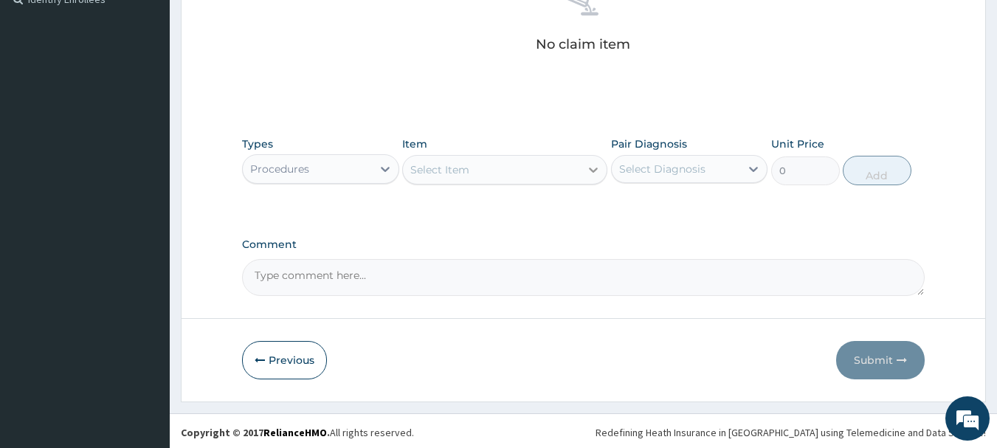
drag, startPoint x: 594, startPoint y: 170, endPoint x: 601, endPoint y: 165, distance: 8.6
click at [594, 168] on icon at bounding box center [593, 169] width 15 height 15
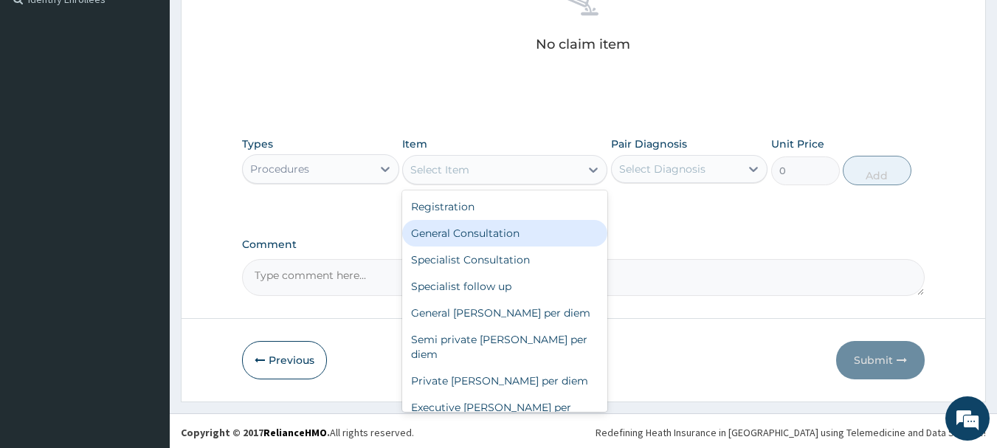
click at [503, 235] on div "General Consultation" at bounding box center [504, 233] width 205 height 27
type input "2000"
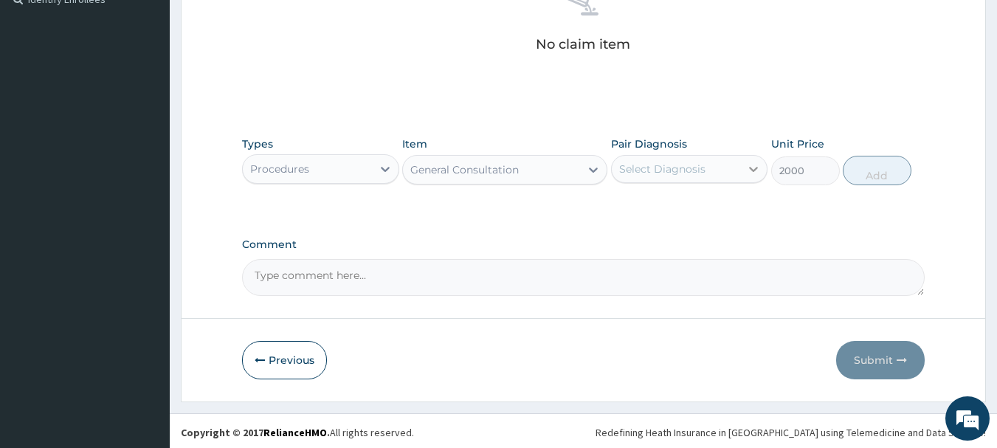
click at [754, 168] on icon at bounding box center [753, 169] width 15 height 15
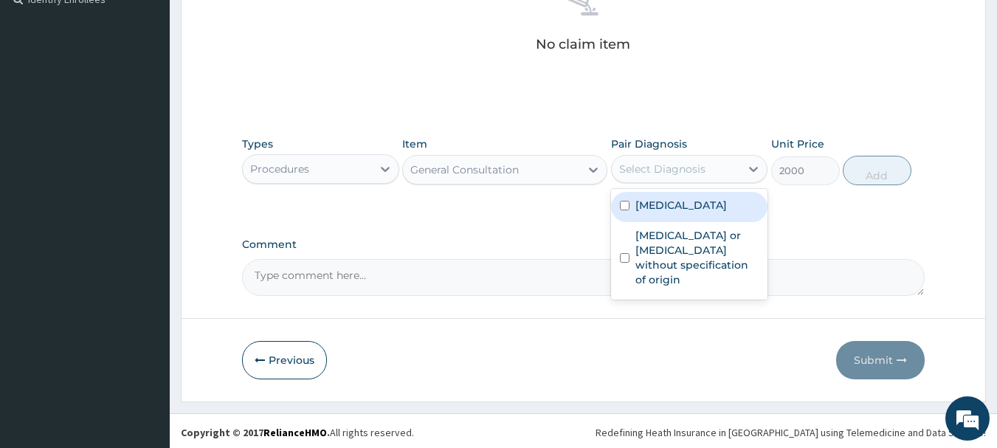
click at [705, 203] on label "Malaria, unspecified" at bounding box center [681, 205] width 92 height 15
checkbox input "true"
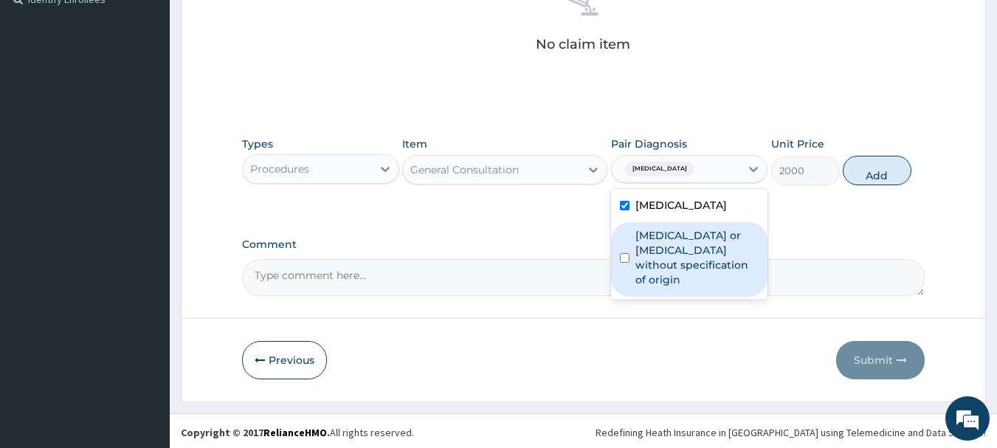
click at [700, 250] on label "Gastroenteritis or colitis without specification of origin" at bounding box center [697, 257] width 124 height 59
checkbox input "true"
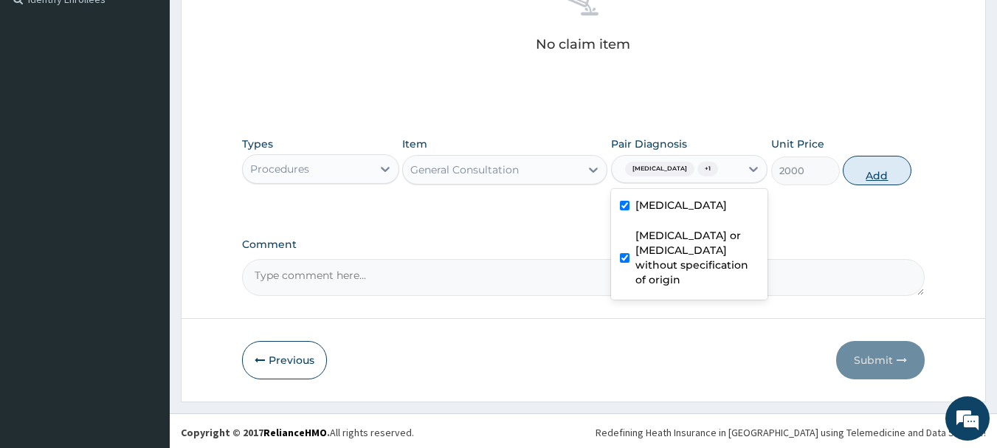
click at [878, 176] on button "Add" at bounding box center [877, 171] width 69 height 30
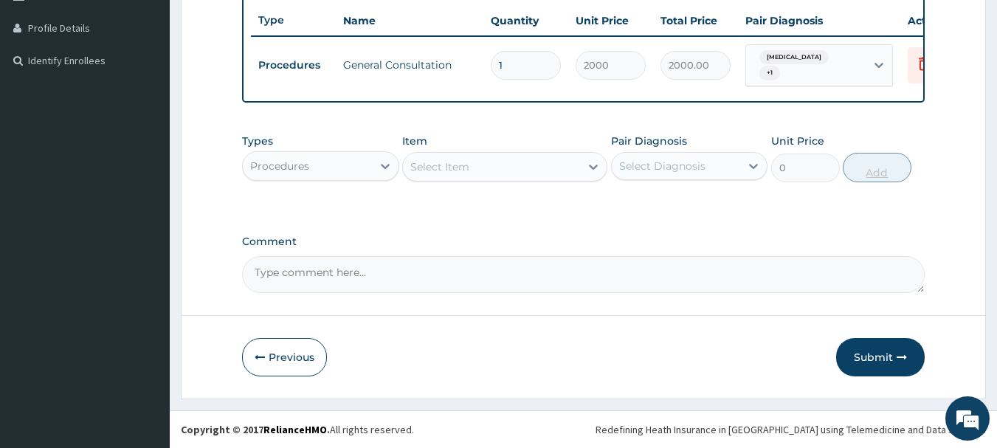
scroll to position [404, 0]
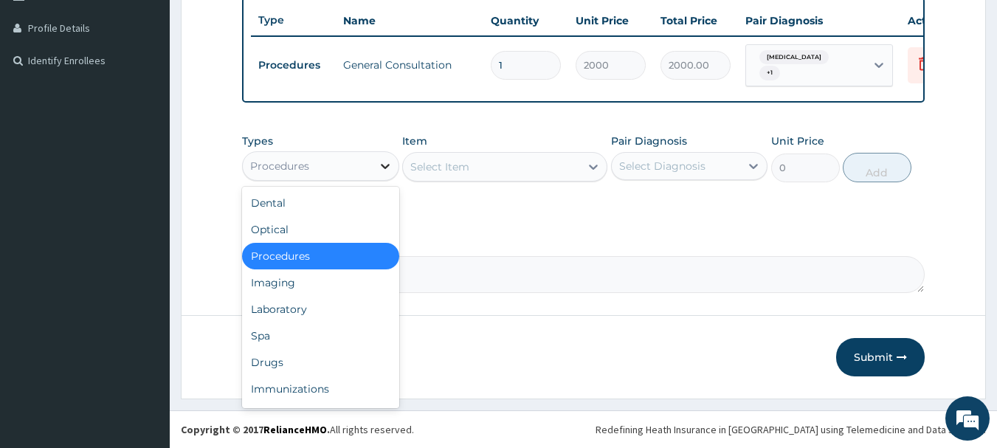
click at [384, 168] on icon at bounding box center [385, 166] width 9 height 5
click at [308, 307] on div "Laboratory" at bounding box center [320, 309] width 157 height 27
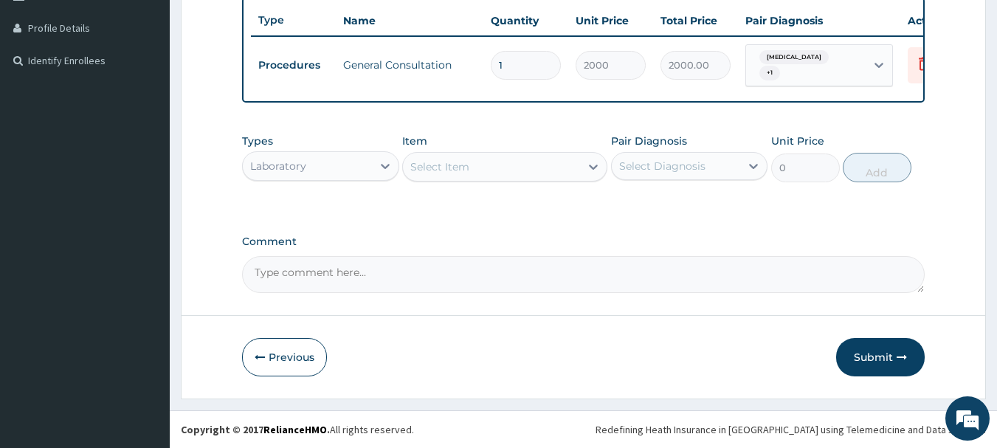
click at [570, 168] on div "Select Item" at bounding box center [491, 167] width 177 height 24
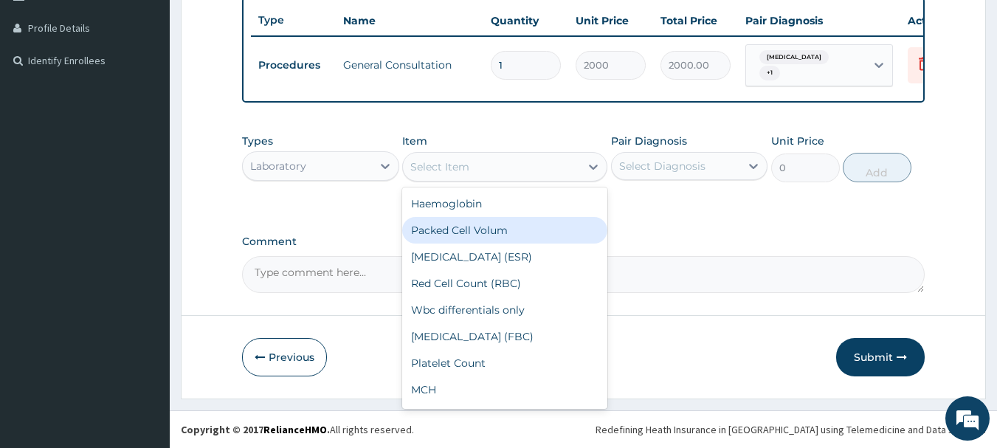
click at [469, 229] on div "Packed Cell Volum" at bounding box center [504, 230] width 205 height 27
type input "500"
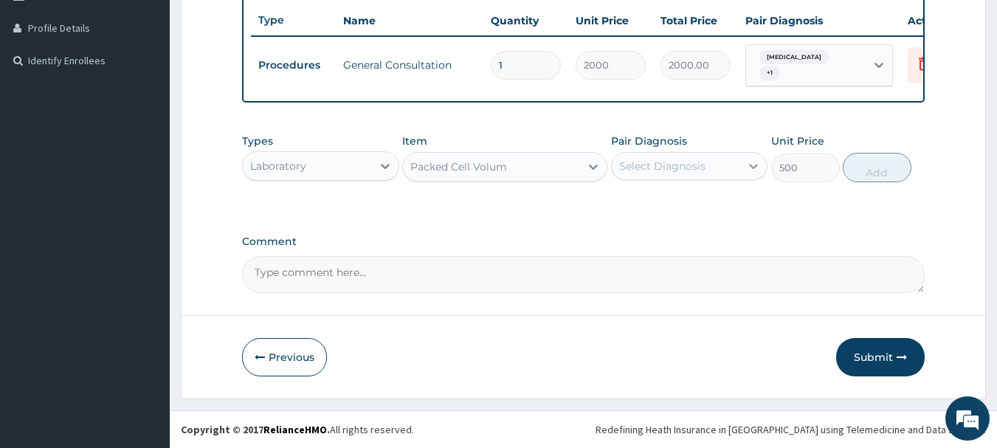
click at [750, 170] on icon at bounding box center [753, 166] width 15 height 15
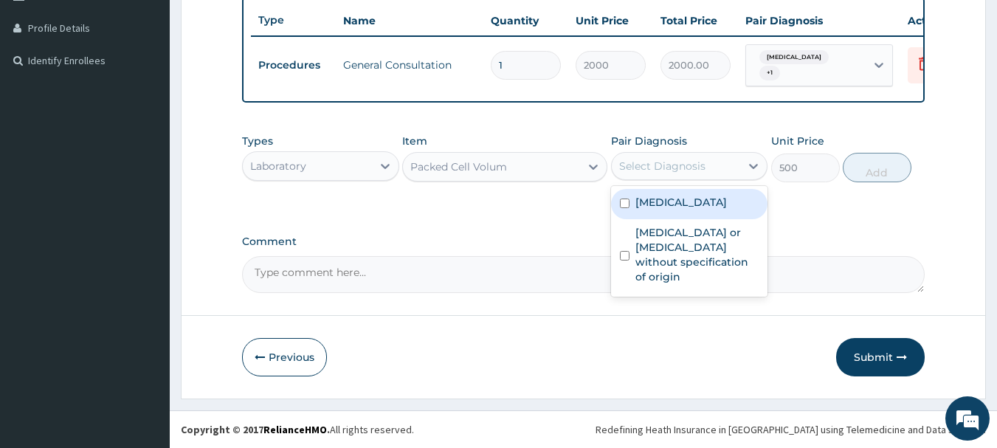
click at [717, 200] on label "Malaria, unspecified" at bounding box center [681, 202] width 92 height 15
checkbox input "true"
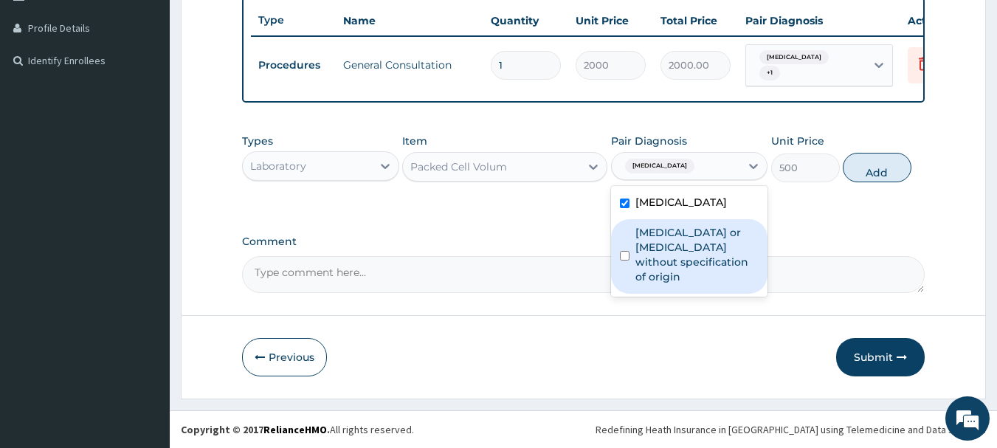
click at [700, 257] on label "Gastroenteritis or colitis without specification of origin" at bounding box center [697, 254] width 124 height 59
checkbox input "true"
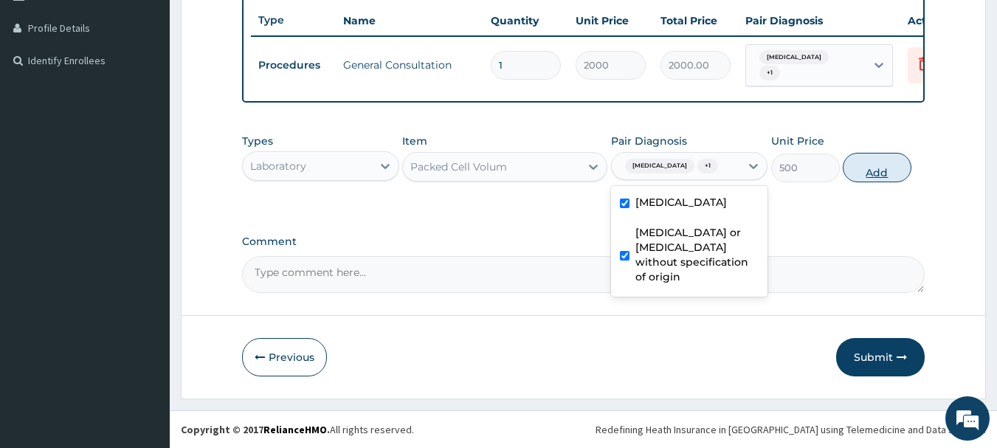
click at [876, 177] on button "Add" at bounding box center [877, 168] width 69 height 30
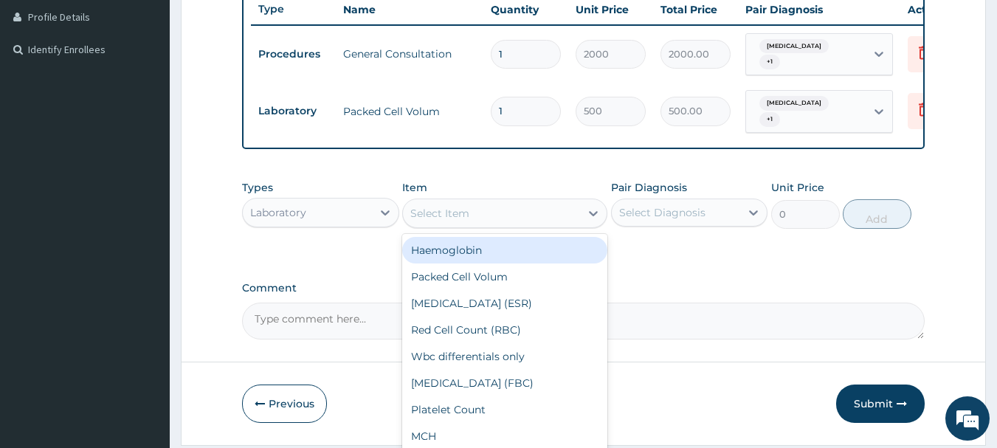
click at [551, 220] on div "Select Item" at bounding box center [491, 213] width 177 height 24
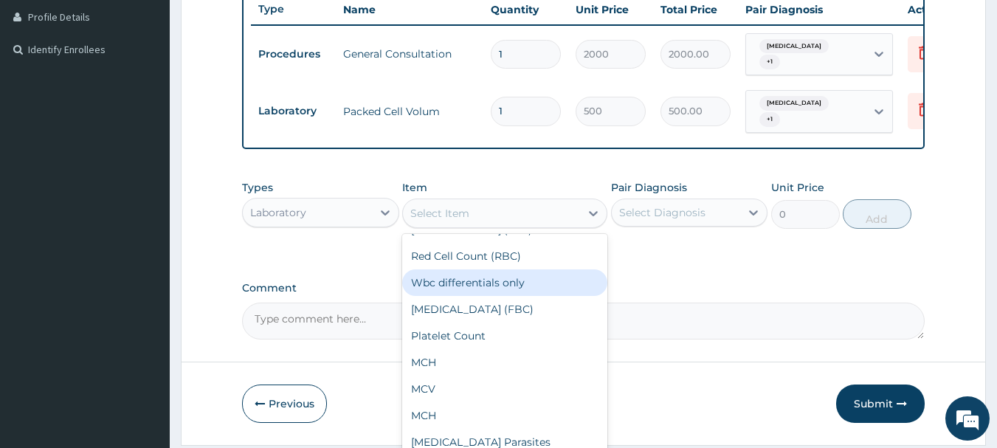
scroll to position [148, 0]
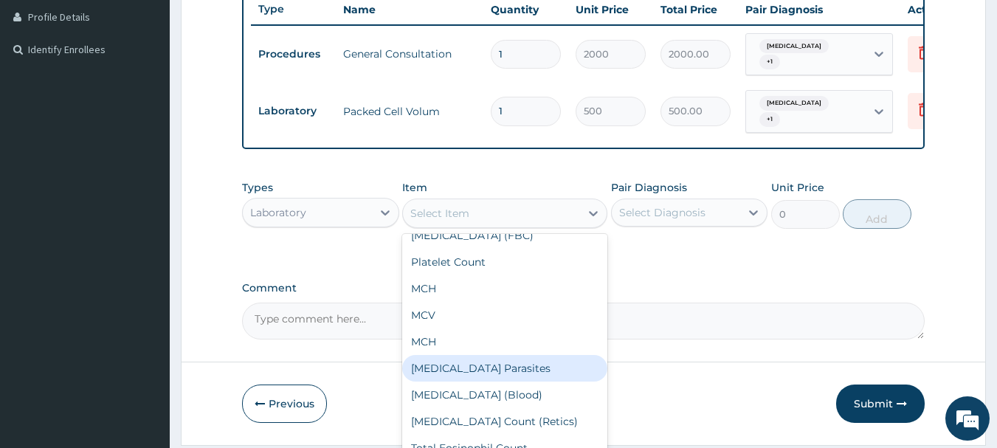
drag, startPoint x: 499, startPoint y: 385, endPoint x: 497, endPoint y: 393, distance: 8.3
click at [499, 382] on div "Malaria Parasites" at bounding box center [504, 368] width 205 height 27
type input "500"
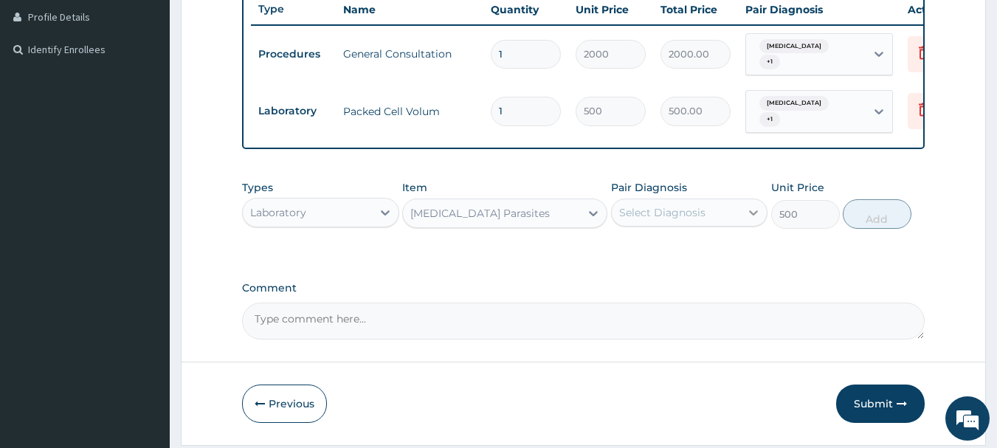
click at [753, 215] on icon at bounding box center [754, 212] width 9 height 5
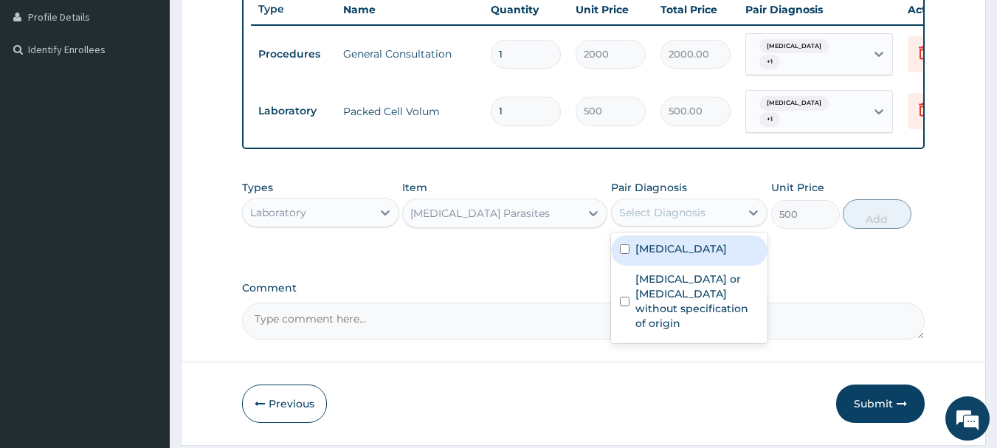
click at [718, 266] on div "Malaria, unspecified" at bounding box center [689, 250] width 157 height 30
checkbox input "true"
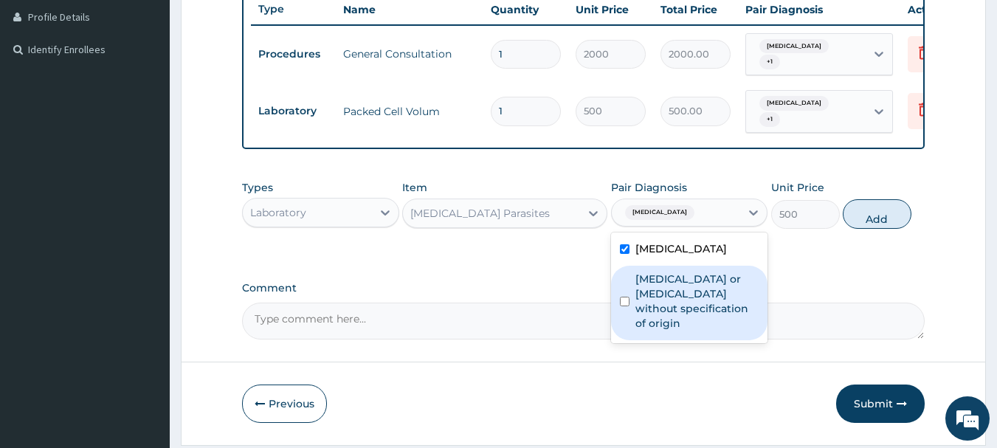
click at [717, 298] on label "Gastroenteritis or colitis without specification of origin" at bounding box center [697, 301] width 124 height 59
checkbox input "true"
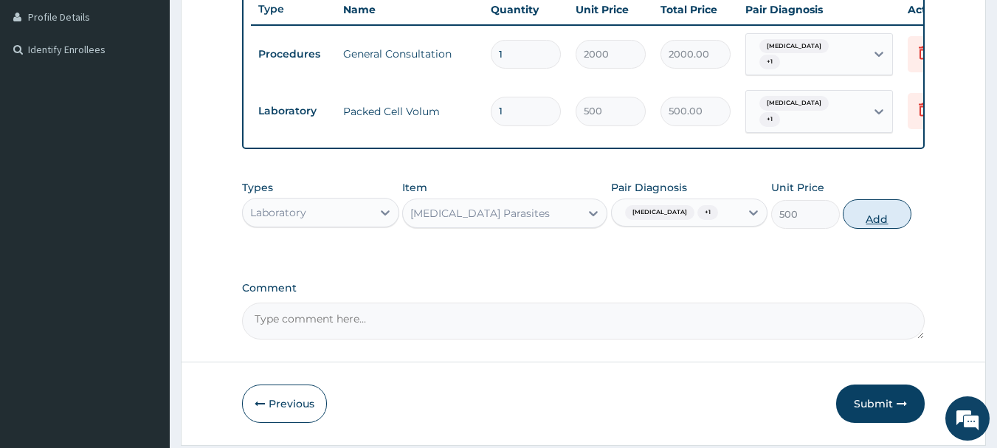
click at [887, 227] on button "Add" at bounding box center [877, 214] width 69 height 30
type input "0"
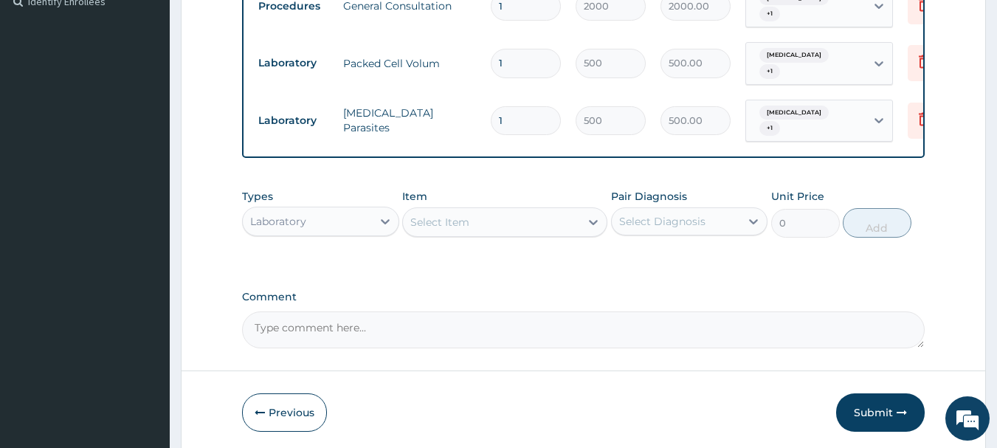
scroll to position [477, 0]
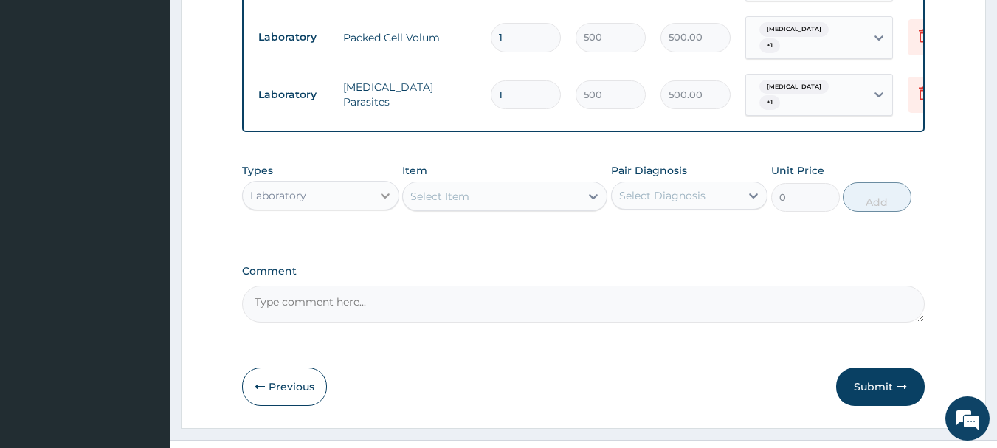
click at [386, 198] on icon at bounding box center [385, 195] width 9 height 5
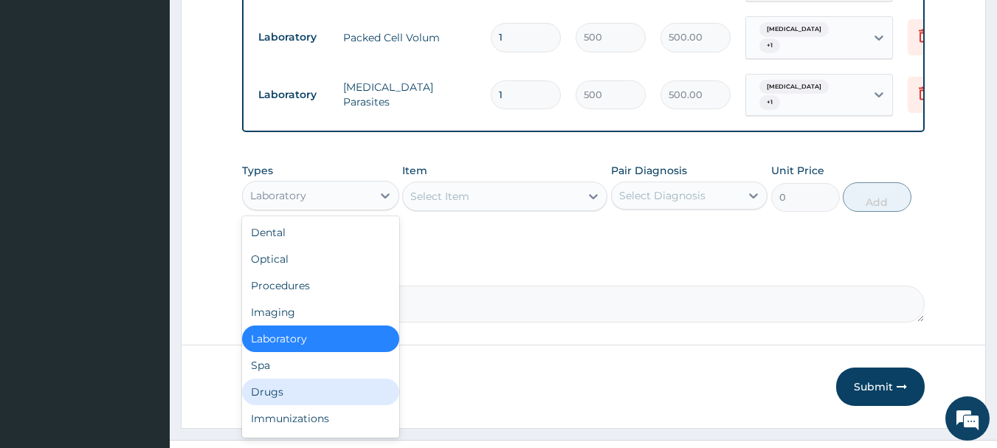
click at [275, 401] on div "Drugs" at bounding box center [320, 392] width 157 height 27
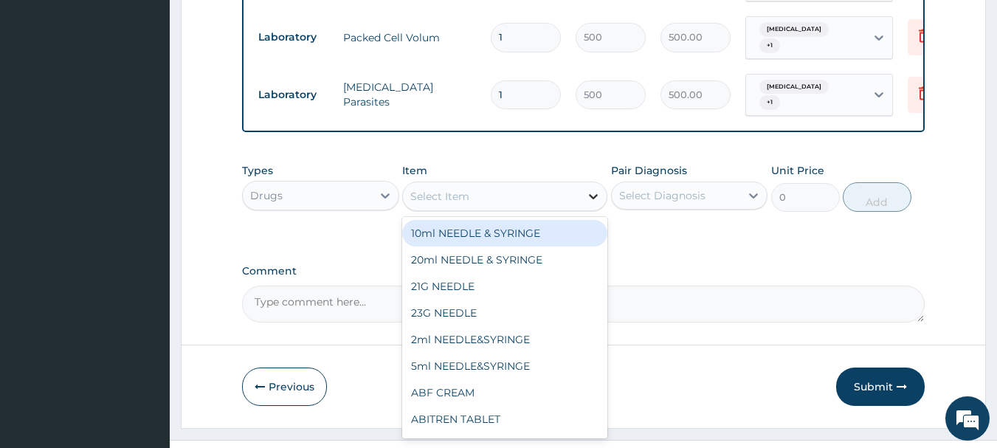
click at [590, 204] on icon at bounding box center [593, 196] width 15 height 15
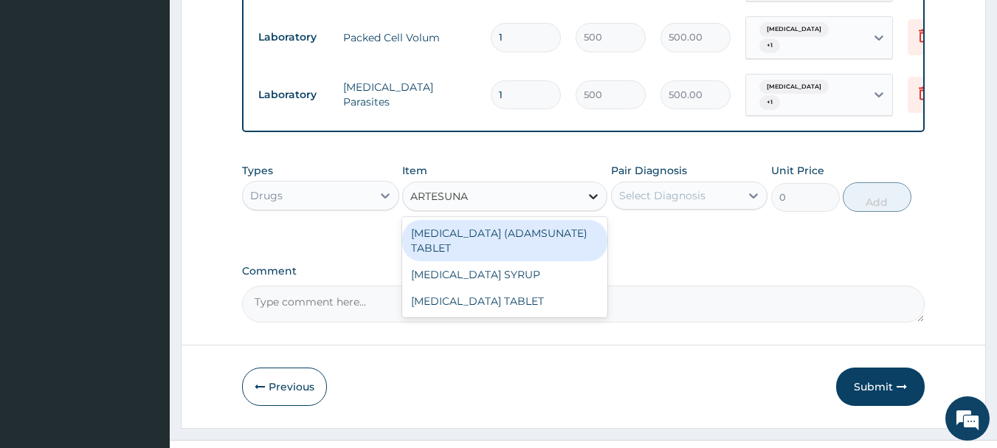
type input "ARTESUNAT"
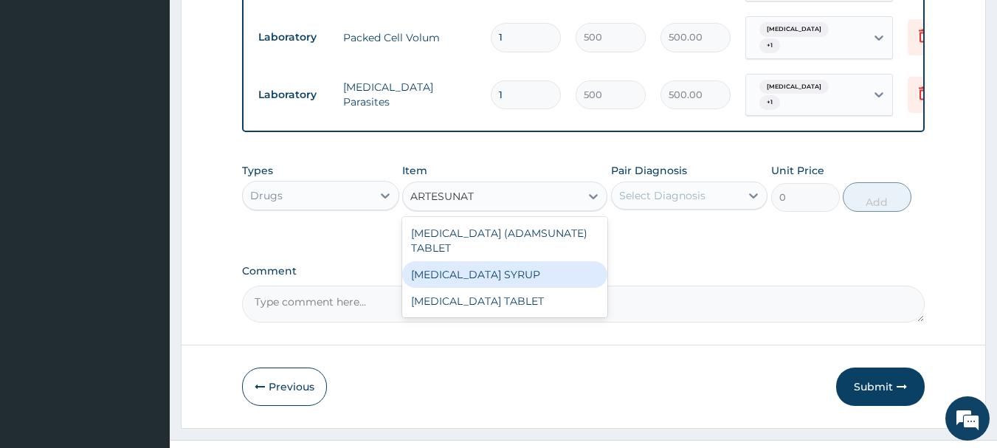
click at [486, 288] on div "ARTESUNATE SYRUP" at bounding box center [504, 274] width 205 height 27
type input "367.5"
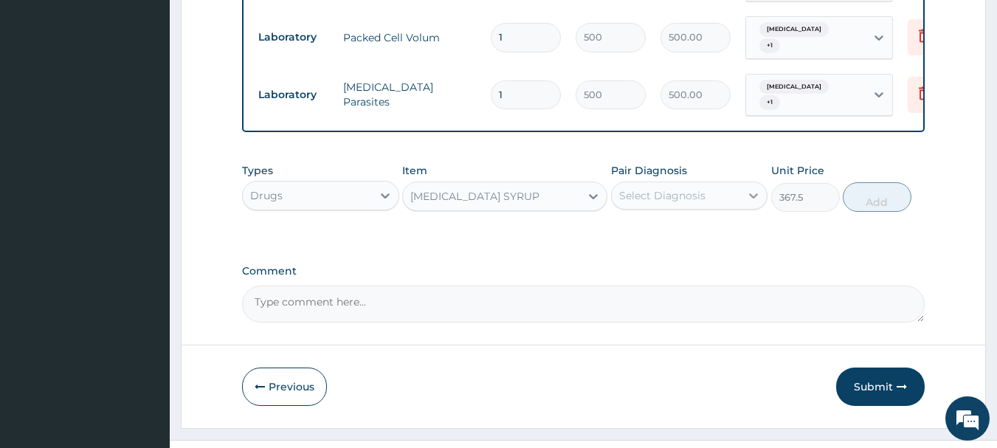
click at [756, 203] on icon at bounding box center [753, 195] width 15 height 15
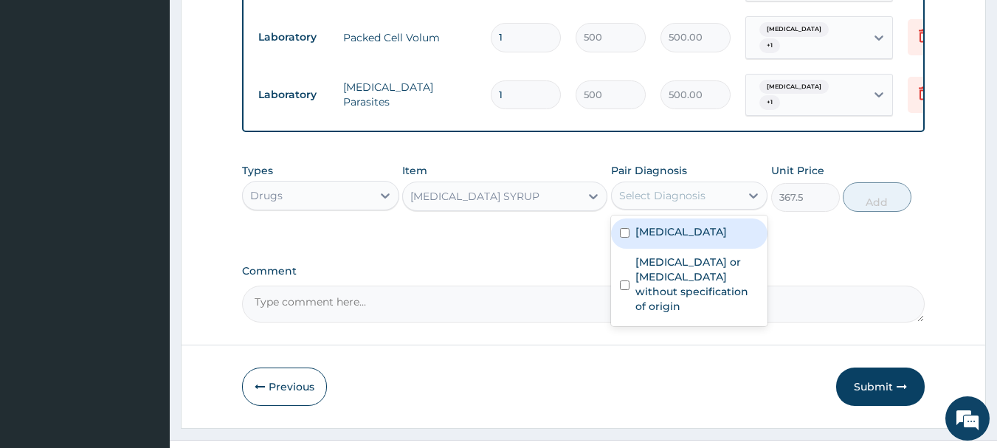
click at [710, 249] on div "Malaria, unspecified" at bounding box center [689, 233] width 157 height 30
checkbox input "true"
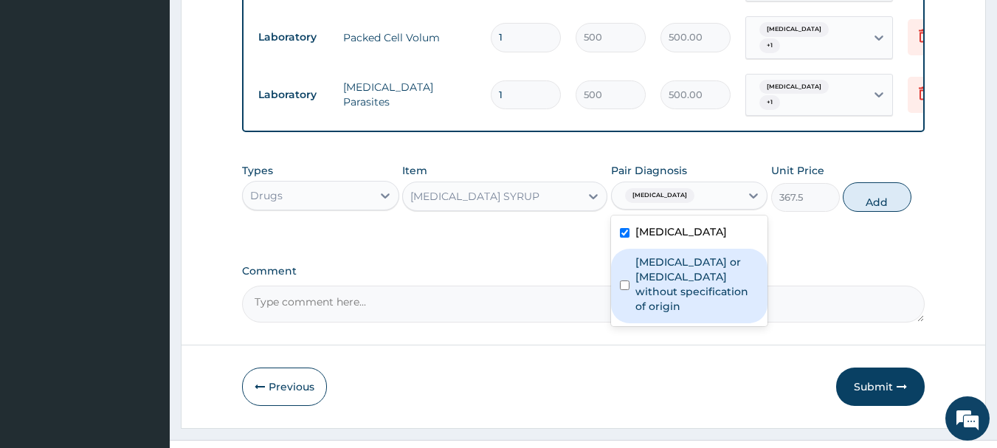
click at [702, 289] on label "Gastroenteritis or colitis without specification of origin" at bounding box center [697, 284] width 124 height 59
checkbox input "true"
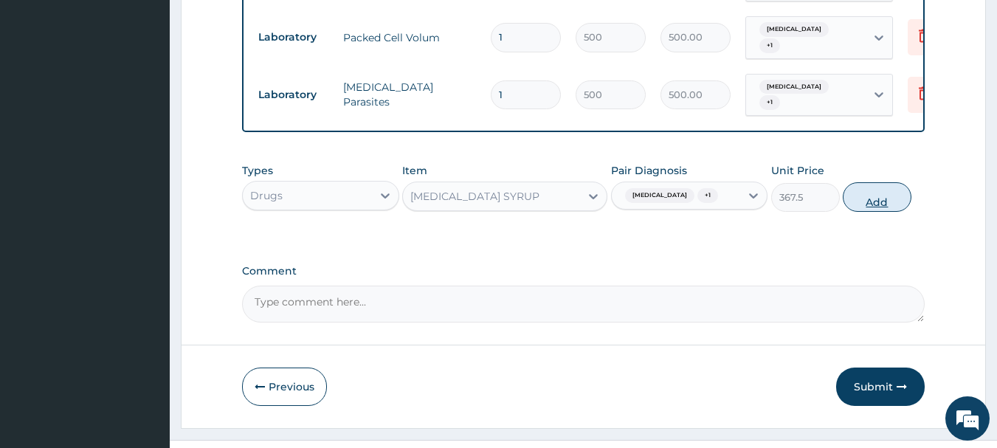
click at [886, 212] on button "Add" at bounding box center [877, 197] width 69 height 30
type input "0"
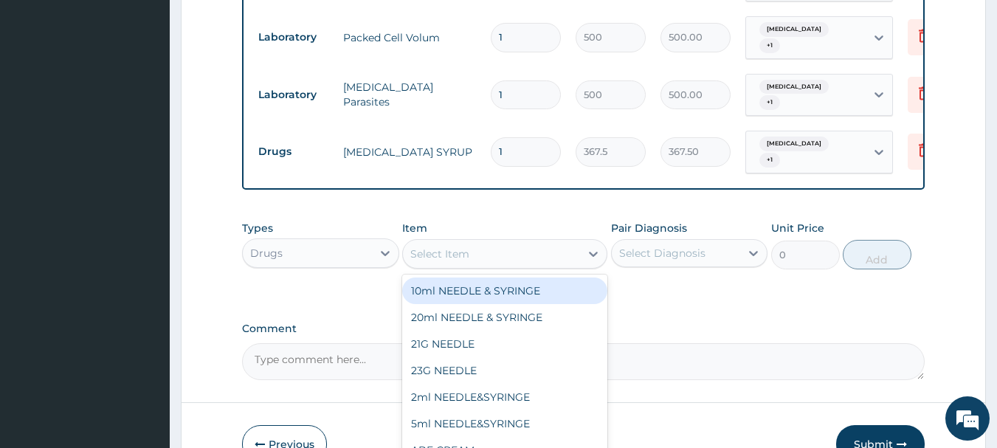
click at [518, 266] on div "Select Item" at bounding box center [491, 254] width 177 height 24
type input "COAR"
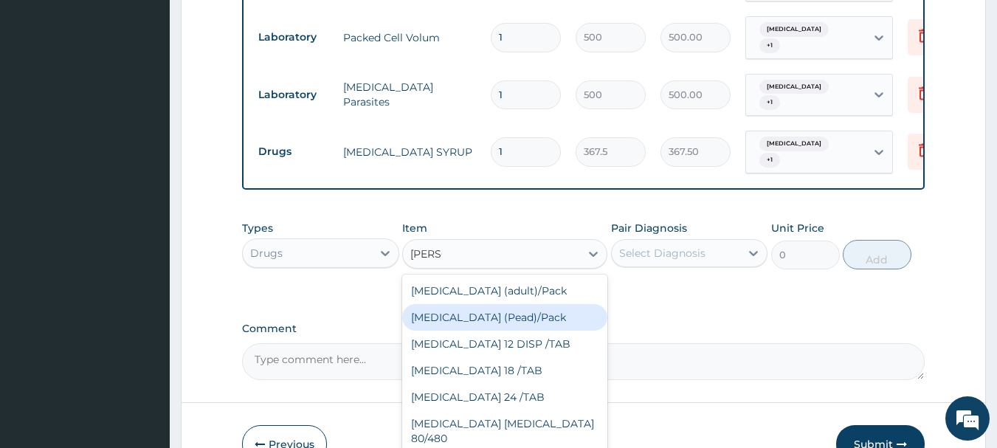
click at [487, 331] on div "Coartem (Pead)/Pack" at bounding box center [504, 317] width 205 height 27
type input "498.75"
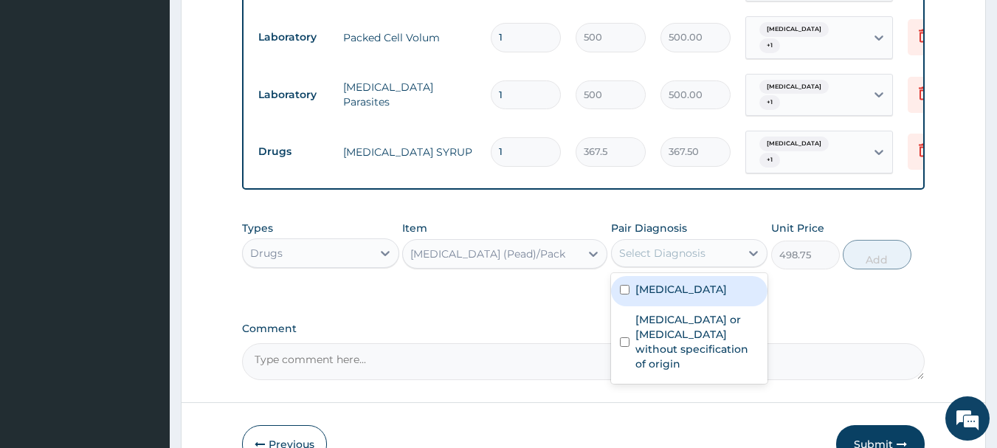
drag, startPoint x: 752, startPoint y: 263, endPoint x: 683, endPoint y: 308, distance: 82.1
click at [752, 256] on icon at bounding box center [754, 253] width 9 height 5
click at [683, 306] on div "Malaria, unspecified" at bounding box center [689, 291] width 157 height 30
checkbox input "true"
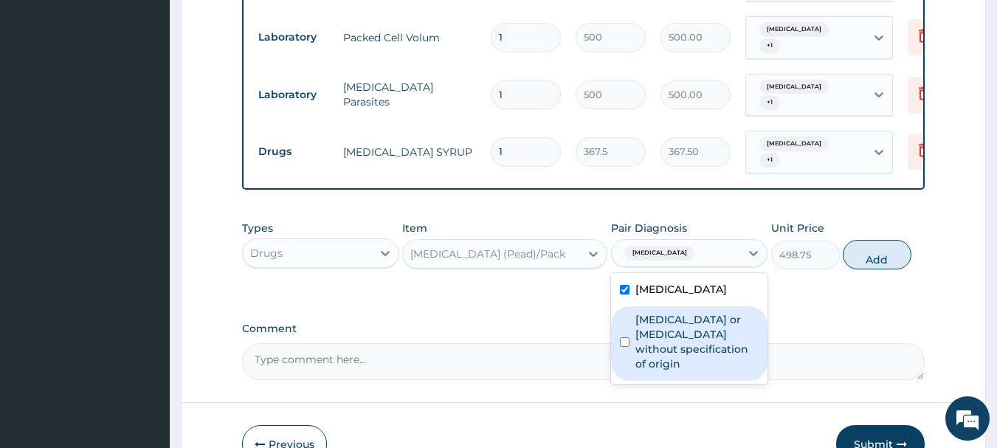
click at [686, 345] on label "Gastroenteritis or colitis without specification of origin" at bounding box center [697, 341] width 124 height 59
checkbox input "true"
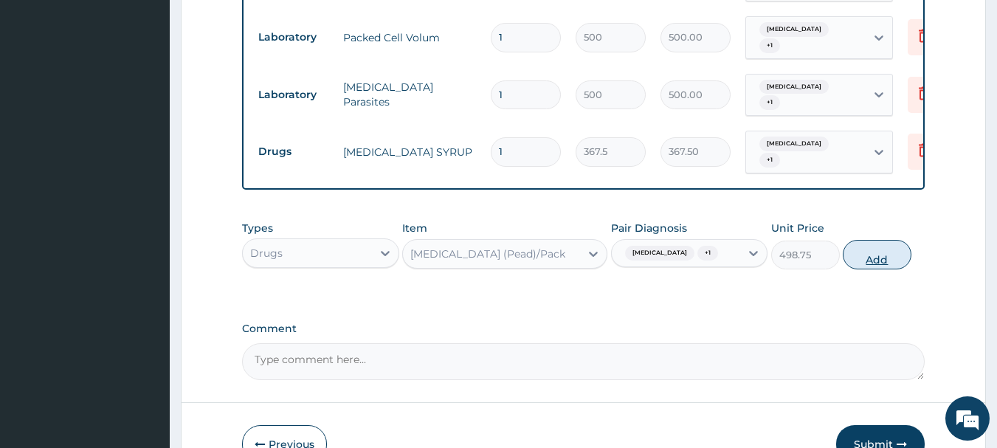
click at [876, 269] on button "Add" at bounding box center [877, 255] width 69 height 30
type input "0"
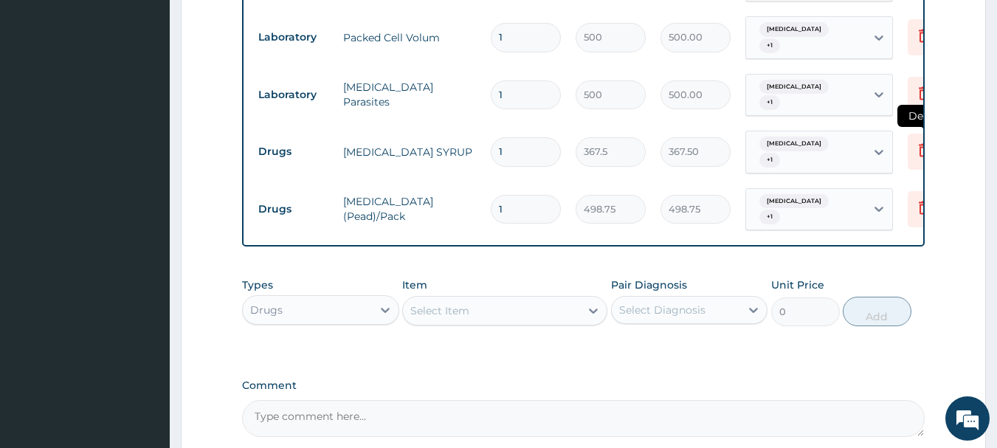
click at [922, 151] on icon at bounding box center [924, 150] width 18 height 18
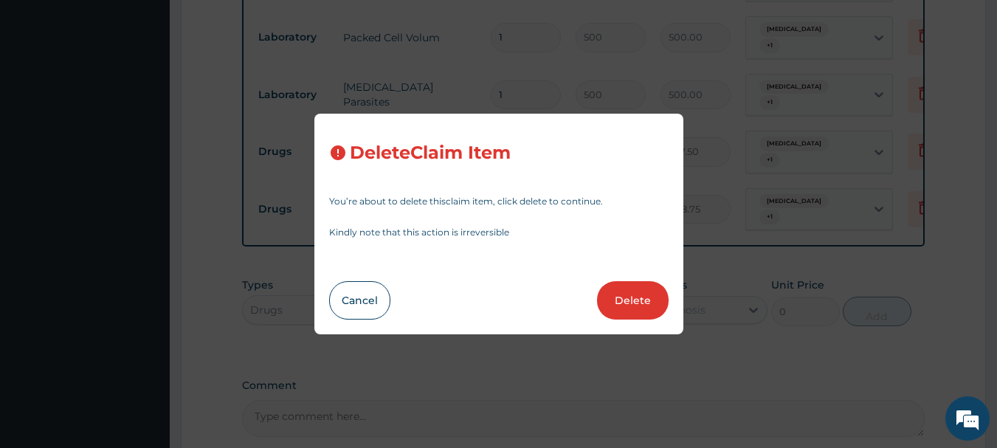
drag, startPoint x: 646, startPoint y: 305, endPoint x: 616, endPoint y: 322, distance: 33.7
click at [645, 305] on button "Delete" at bounding box center [633, 300] width 72 height 38
type input "498.75"
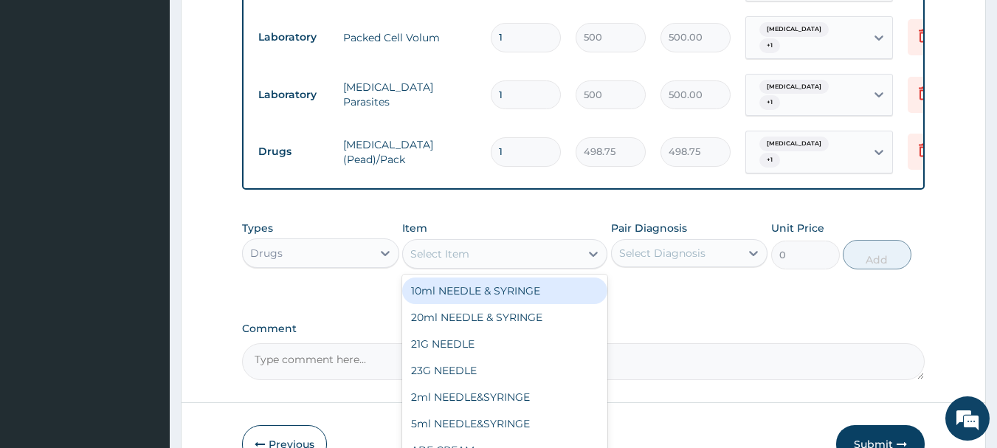
click at [526, 266] on div "Select Item" at bounding box center [491, 254] width 177 height 24
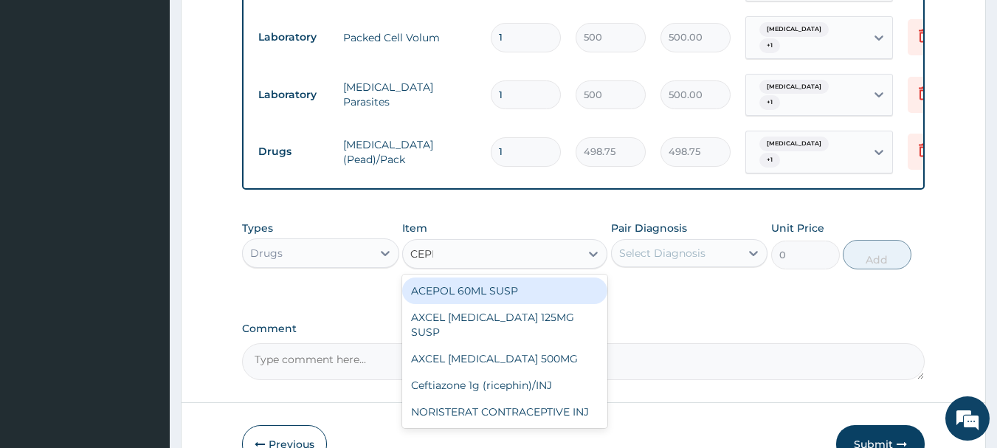
type input "CEPHA"
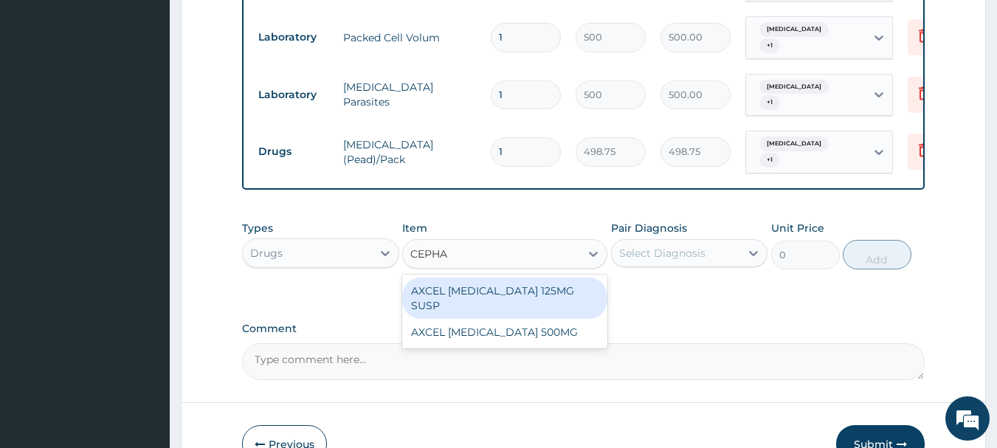
click at [527, 305] on div "AXCEL CEPHALEXIN 125MG SUSP" at bounding box center [504, 297] width 205 height 41
type input "420"
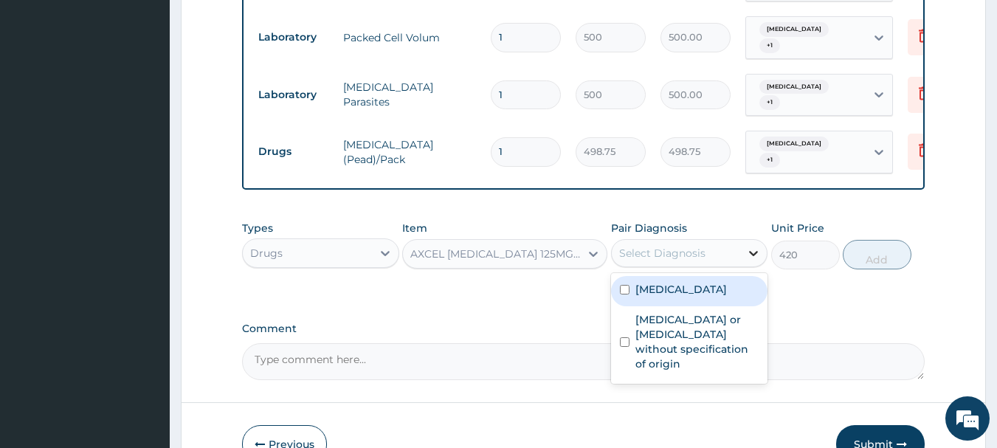
click at [750, 260] on icon at bounding box center [753, 253] width 15 height 15
click at [672, 306] on div "Malaria, unspecified" at bounding box center [689, 291] width 157 height 30
checkbox input "true"
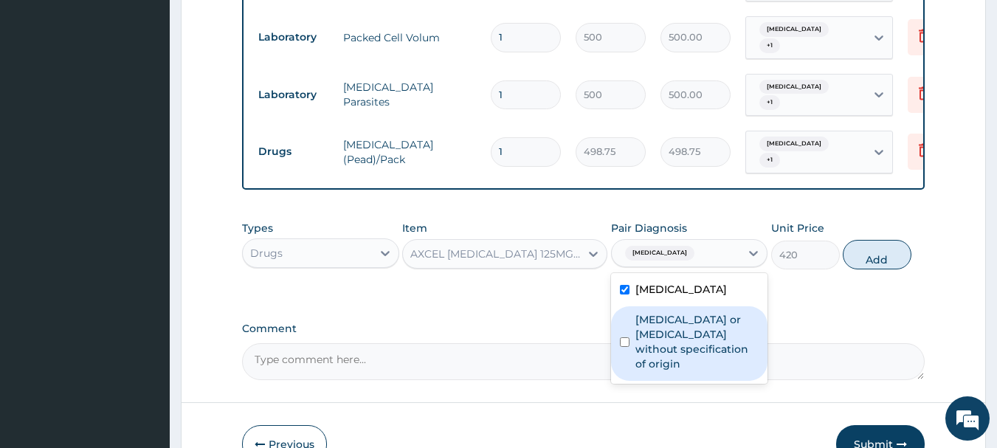
click at [686, 367] on label "Gastroenteritis or colitis without specification of origin" at bounding box center [697, 341] width 124 height 59
checkbox input "true"
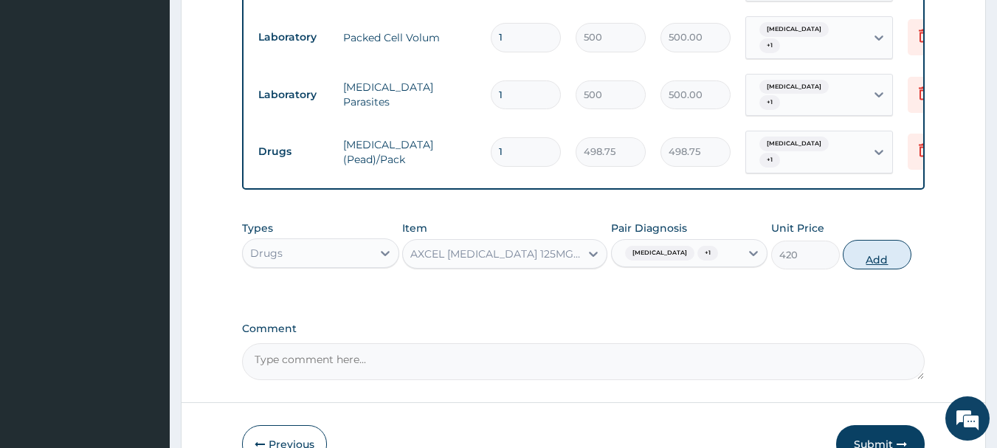
click at [876, 269] on button "Add" at bounding box center [877, 255] width 69 height 30
type input "0"
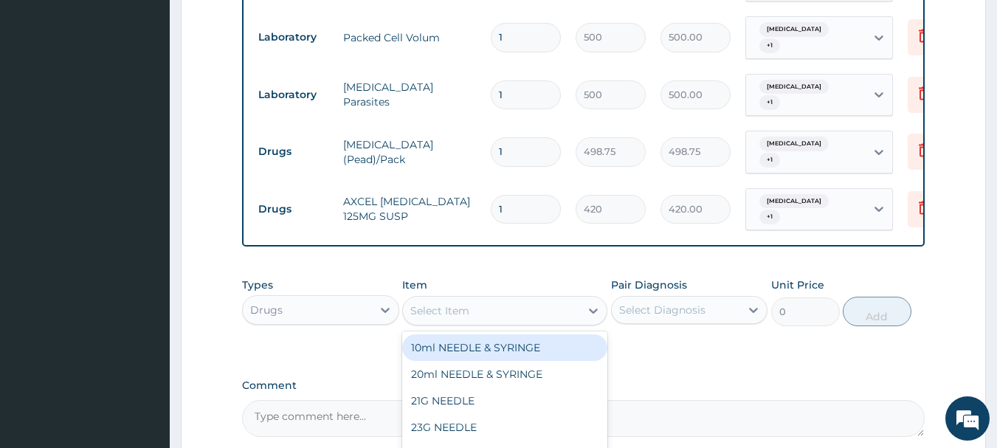
click at [552, 322] on div "Select Item" at bounding box center [491, 311] width 177 height 24
type input "METRO"
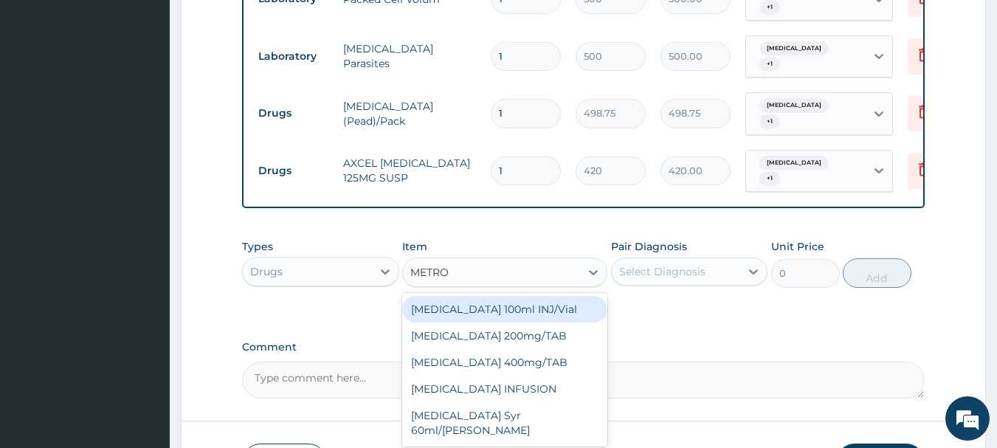
scroll to position [551, 0]
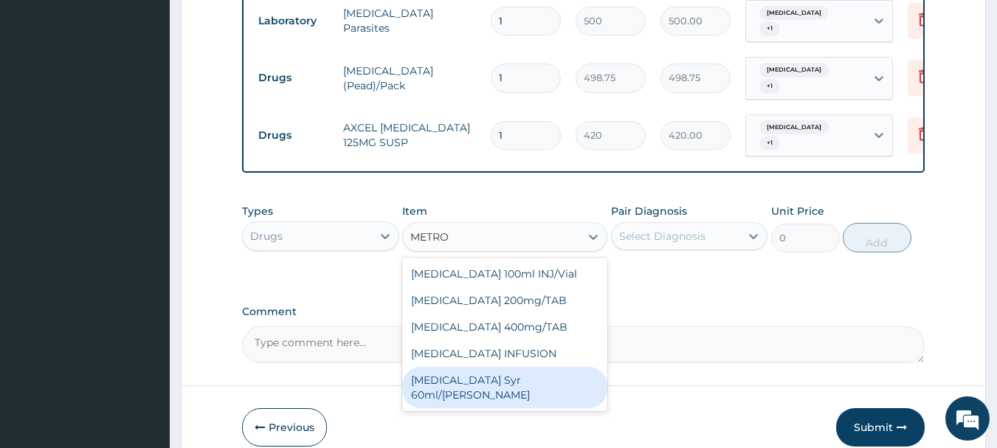
click at [506, 395] on div "Metronidazole Syr 60ml/bott" at bounding box center [504, 387] width 205 height 41
type input "57.75"
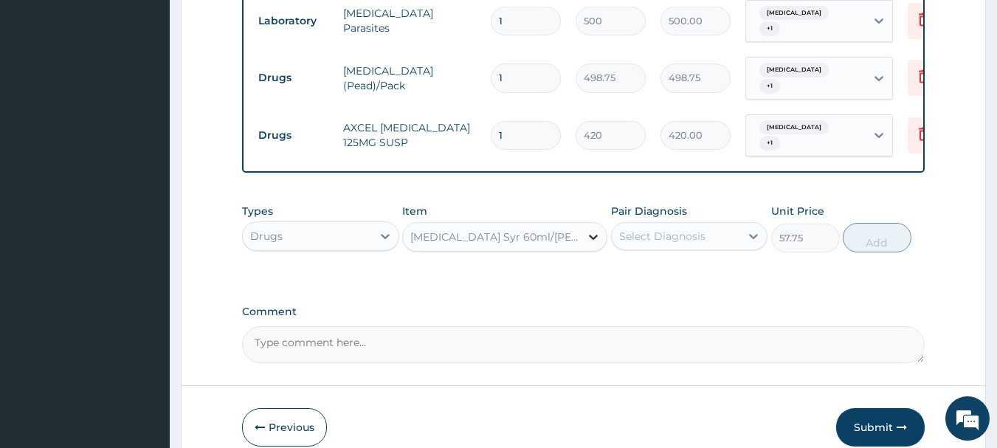
click at [590, 244] on icon at bounding box center [593, 236] width 15 height 15
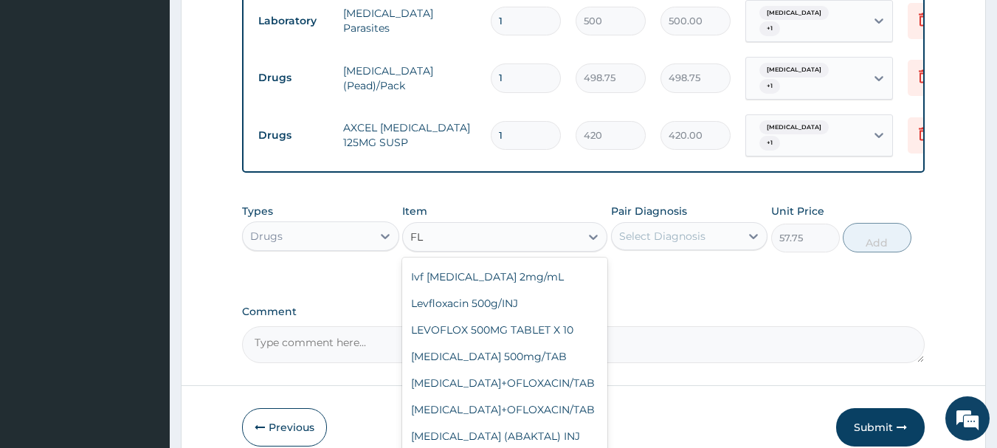
scroll to position [38, 0]
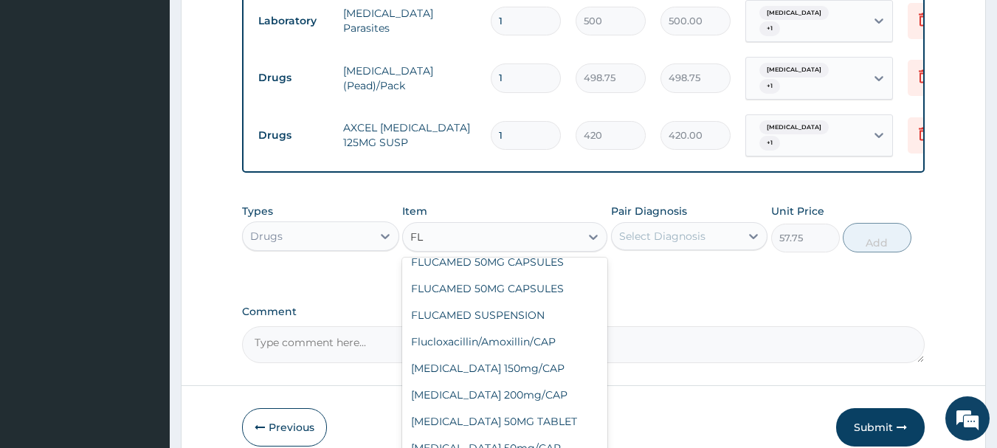
type input "FLA"
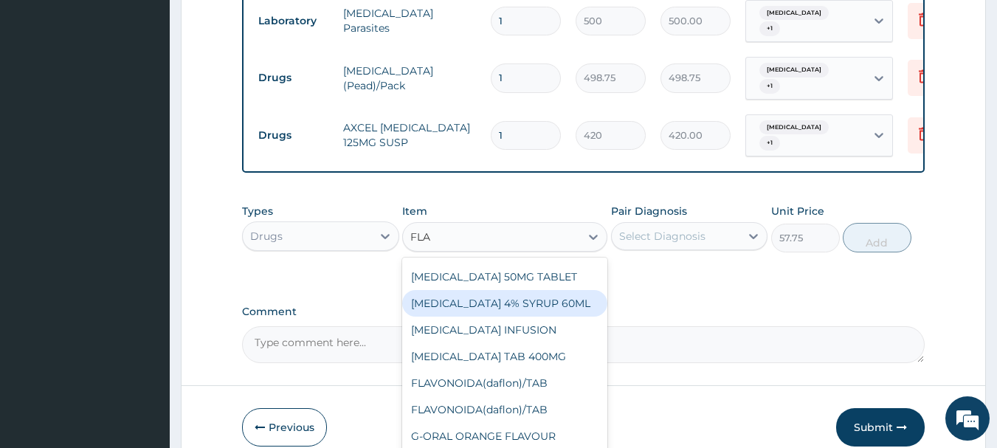
drag, startPoint x: 511, startPoint y: 301, endPoint x: 522, endPoint y: 295, distance: 12.5
click at [512, 301] on div "FLAGYL 4% SYRUP 60ML" at bounding box center [504, 303] width 205 height 27
type input "278.25"
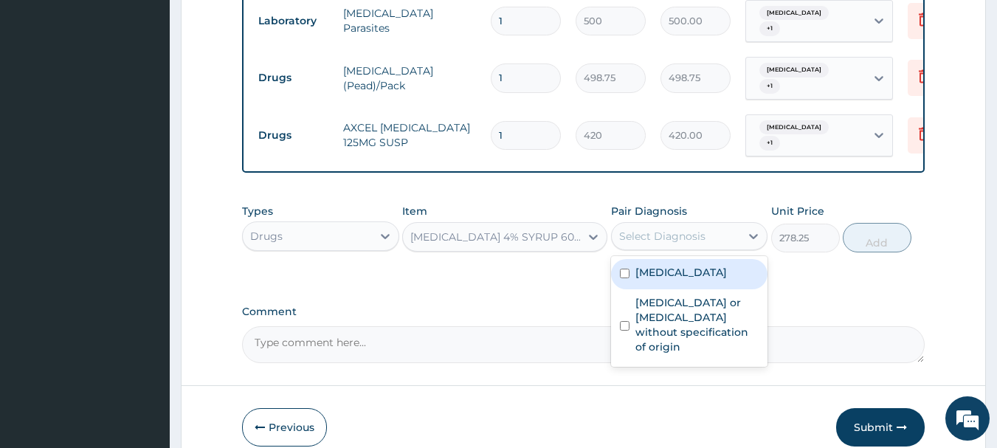
click at [736, 248] on div "Select Diagnosis" at bounding box center [676, 236] width 129 height 24
click at [711, 280] on label "Malaria, unspecified" at bounding box center [681, 272] width 92 height 15
checkbox input "true"
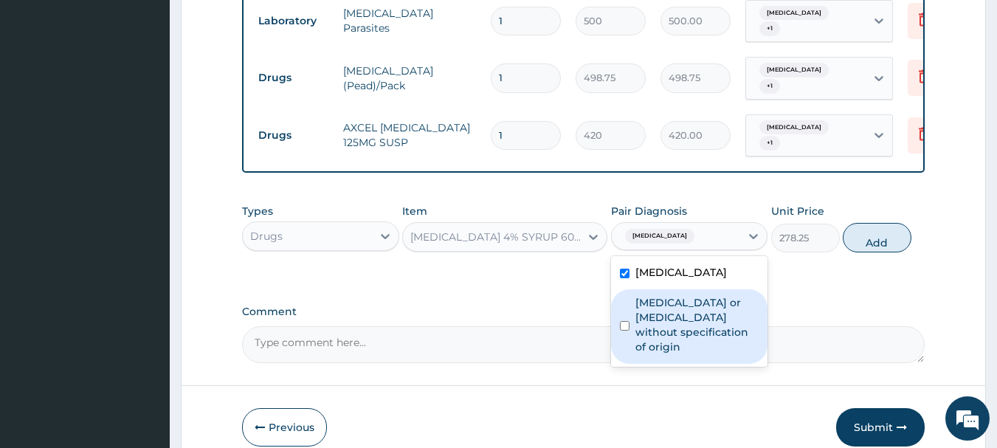
click at [699, 328] on label "Gastroenteritis or colitis without specification of origin" at bounding box center [697, 324] width 124 height 59
checkbox input "true"
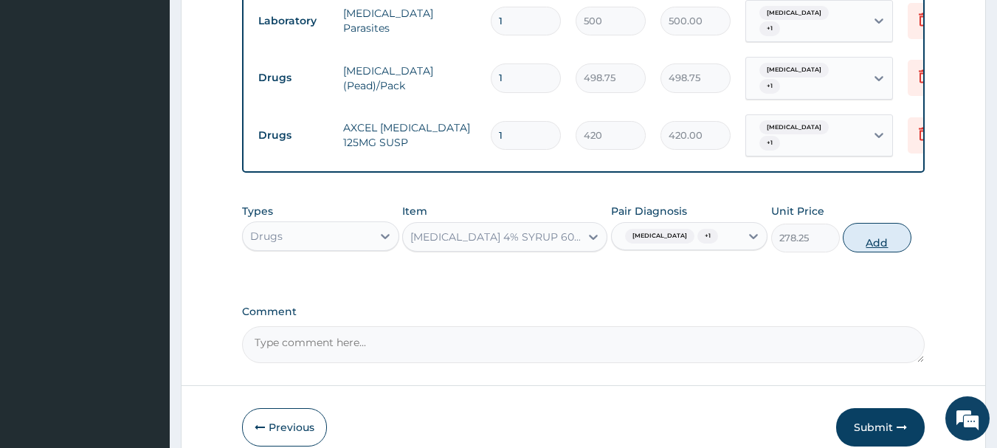
click at [878, 252] on button "Add" at bounding box center [877, 238] width 69 height 30
type input "0"
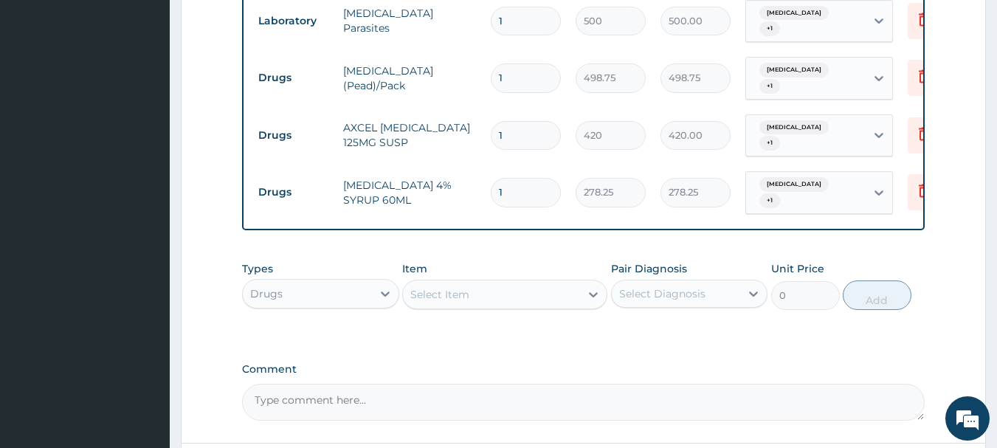
click at [499, 303] on div "Select Item" at bounding box center [491, 295] width 177 height 24
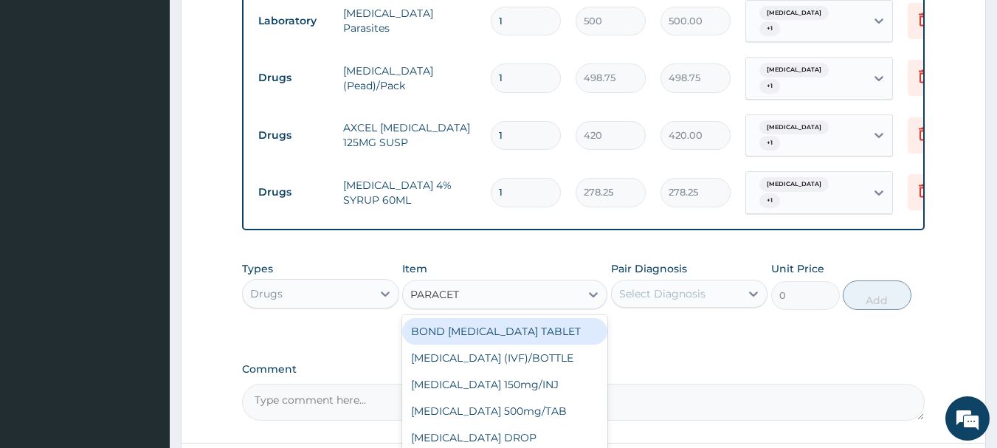
type input "PARACETA"
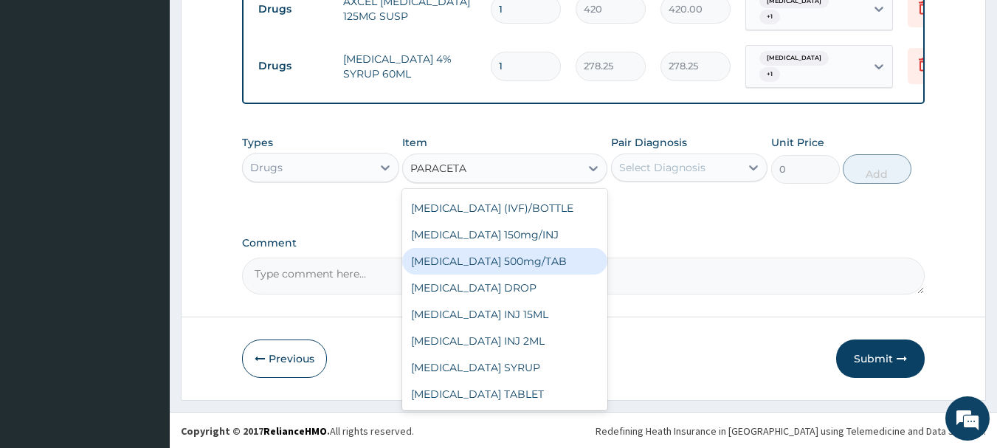
scroll to position [690, 0]
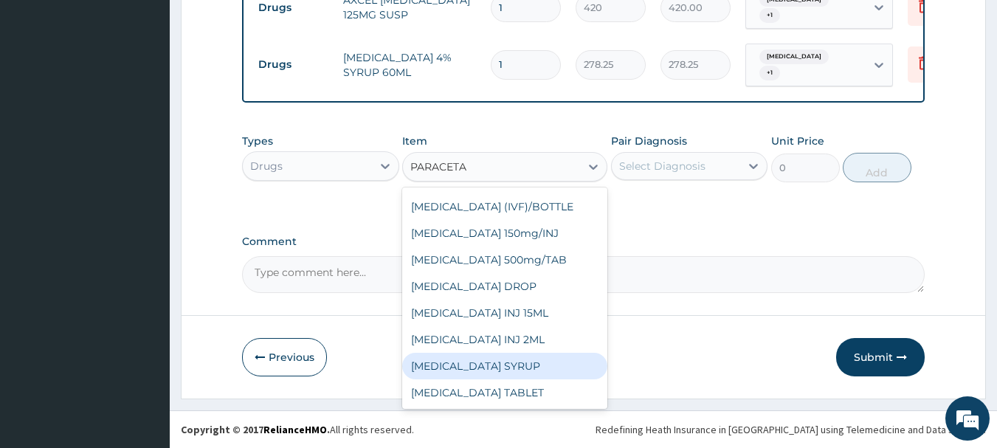
click at [480, 361] on div "PARACETAMOL SYRUP" at bounding box center [504, 366] width 205 height 27
type input "131.25"
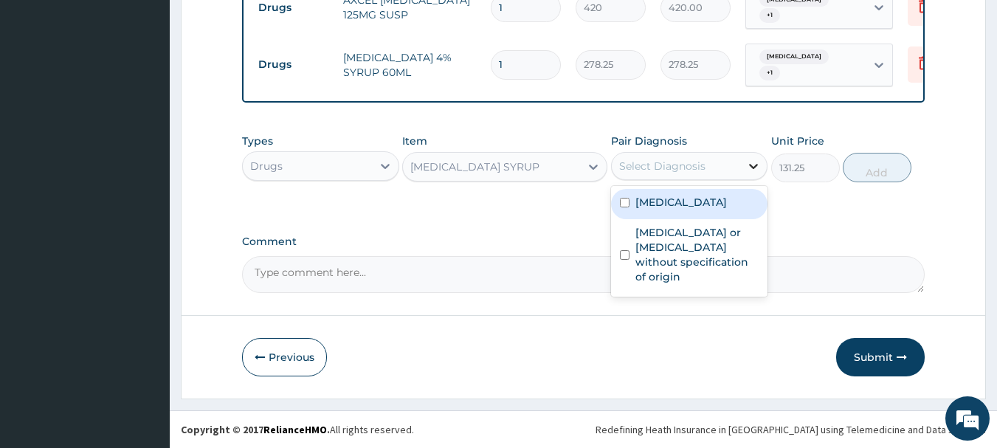
click at [753, 169] on icon at bounding box center [753, 166] width 15 height 15
click at [688, 198] on label "Malaria, unspecified" at bounding box center [681, 202] width 92 height 15
checkbox input "true"
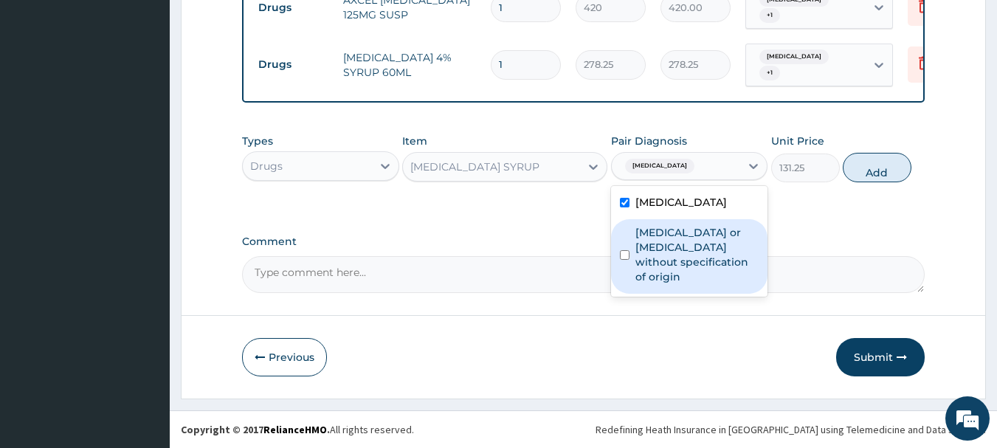
click at [683, 238] on label "Gastroenteritis or colitis without specification of origin" at bounding box center [697, 254] width 124 height 59
checkbox input "true"
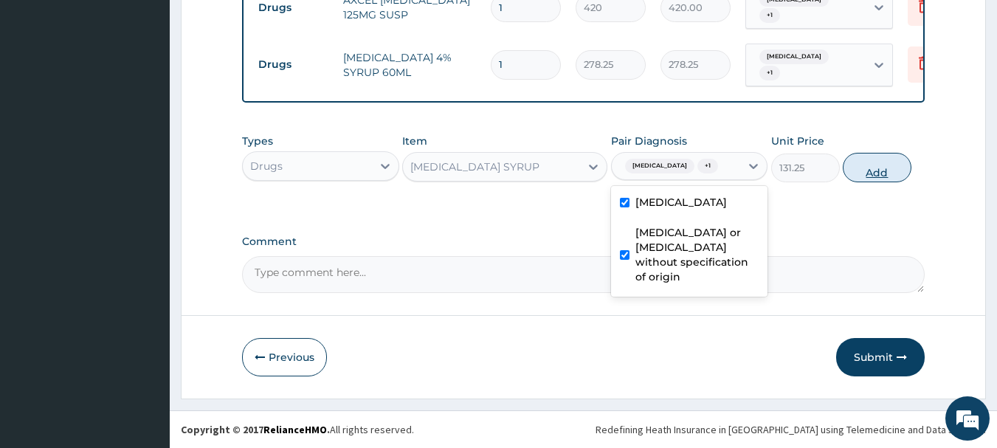
click at [881, 174] on button "Add" at bounding box center [877, 168] width 69 height 30
type input "0"
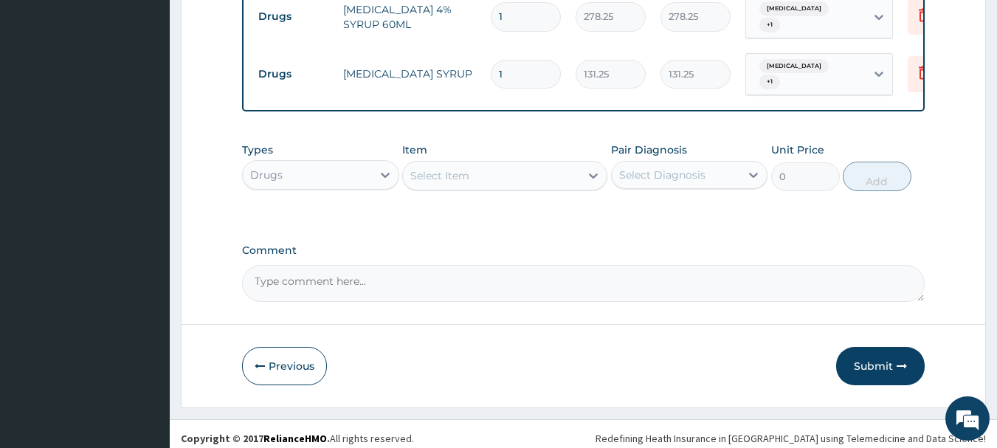
scroll to position [747, 0]
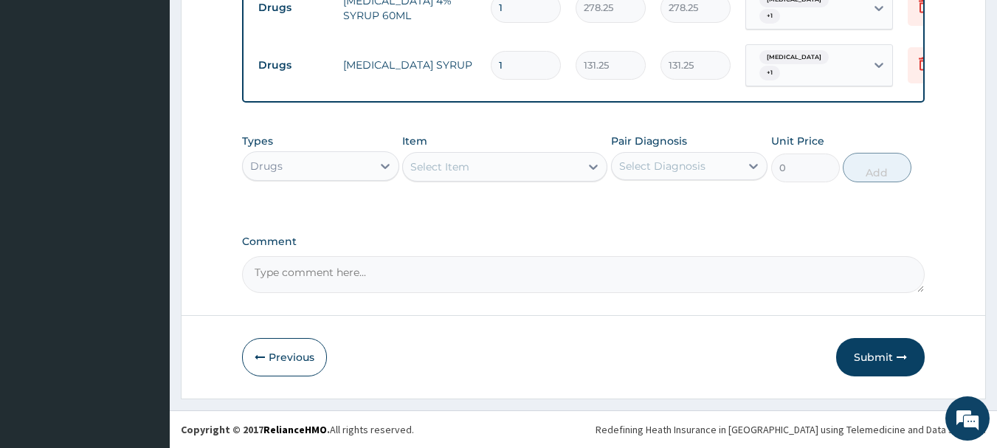
click at [880, 356] on button "Submit" at bounding box center [880, 357] width 89 height 38
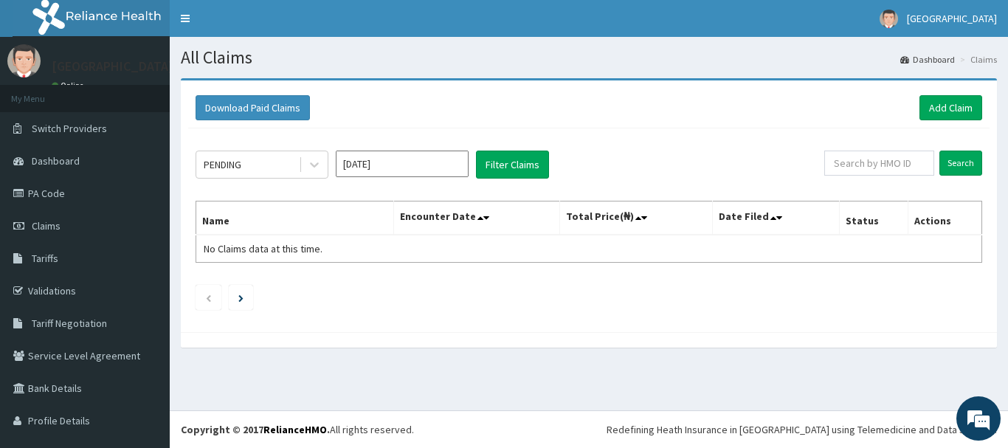
click at [416, 171] on input "[DATE]" at bounding box center [402, 164] width 133 height 27
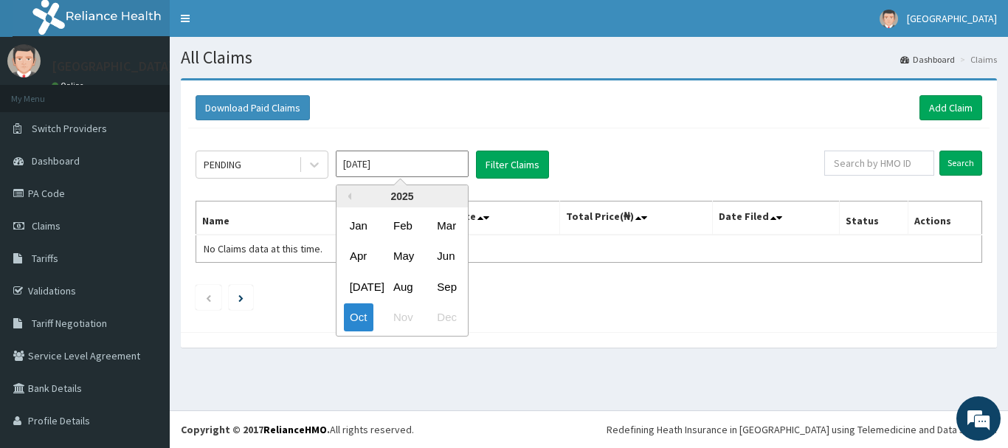
click at [441, 283] on div "Sep" at bounding box center [446, 286] width 30 height 27
type input "Sep 2025"
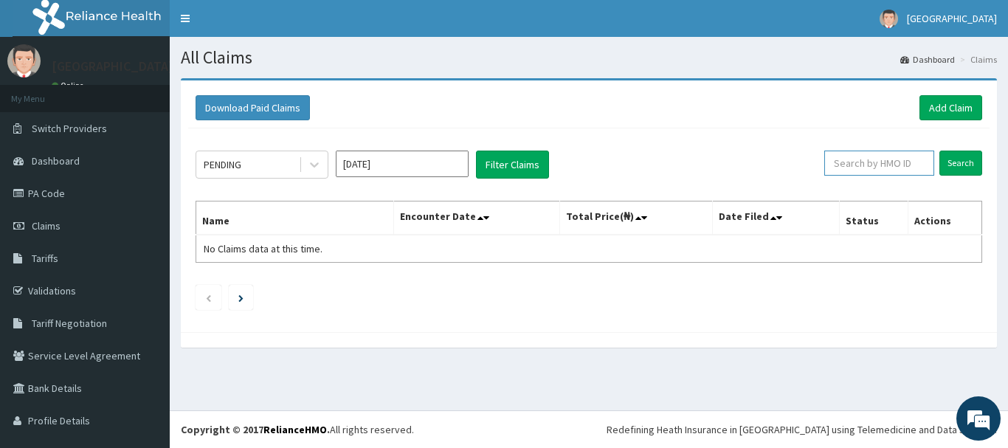
click at [902, 159] on input "text" at bounding box center [879, 163] width 110 height 25
type input "DOG/10013/F"
click at [948, 162] on input "Search" at bounding box center [960, 163] width 43 height 25
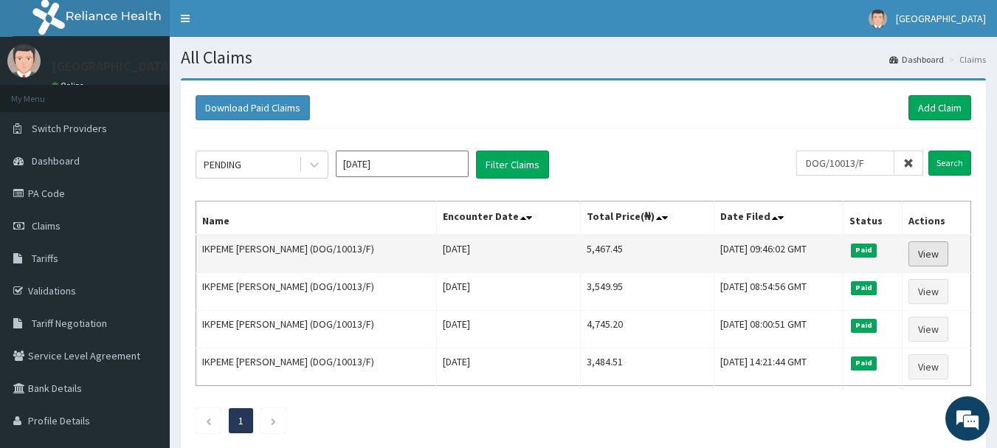
click at [931, 255] on link "View" at bounding box center [928, 253] width 40 height 25
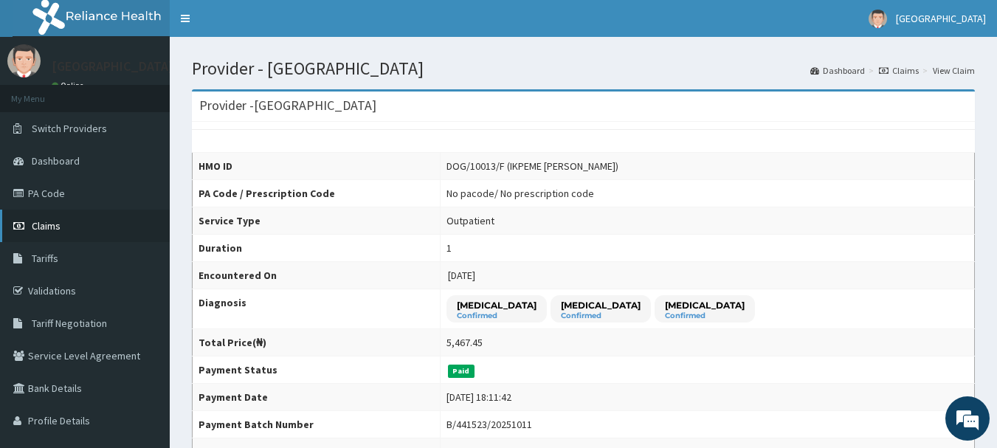
click at [48, 224] on span "Claims" at bounding box center [46, 225] width 29 height 13
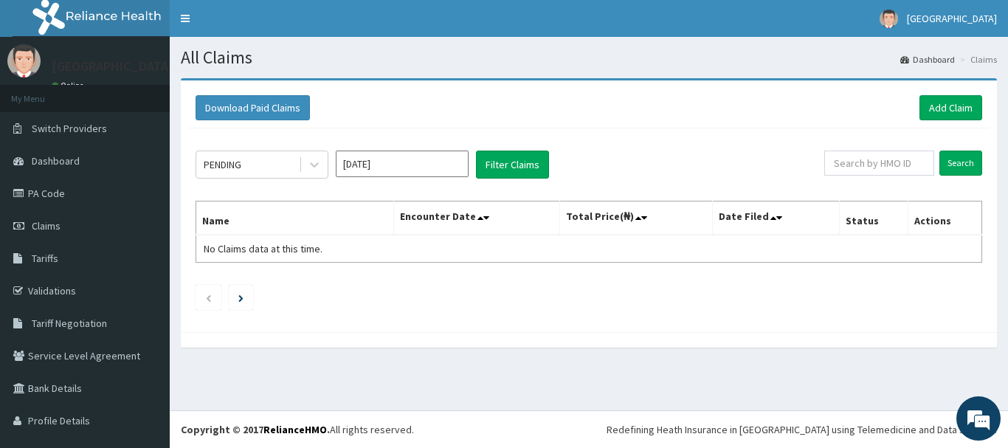
click at [439, 166] on input "[DATE]" at bounding box center [402, 164] width 133 height 27
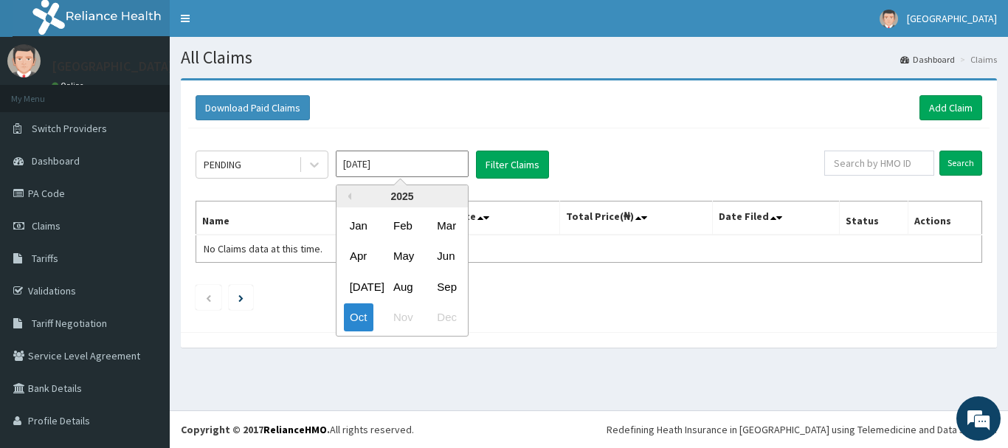
drag, startPoint x: 447, startPoint y: 286, endPoint x: 455, endPoint y: 280, distance: 10.0
click at [447, 286] on div "Sep" at bounding box center [446, 286] width 30 height 27
type input "[DATE]"
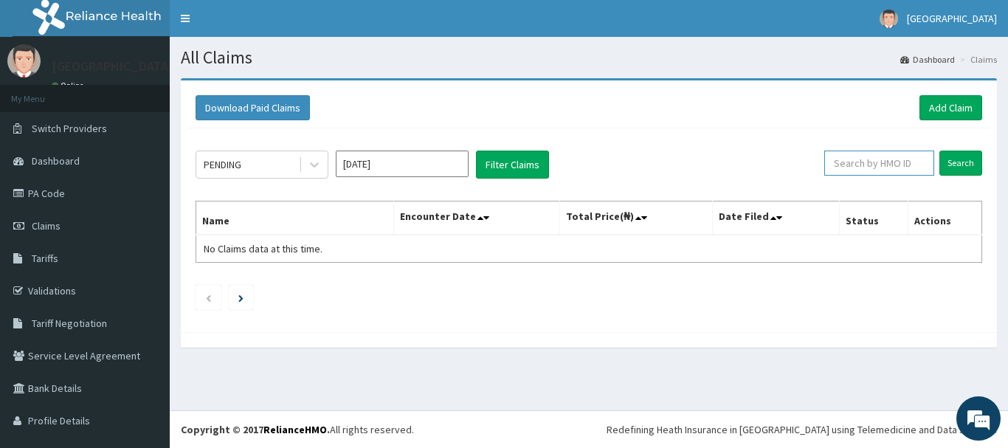
click at [883, 157] on input "text" at bounding box center [879, 163] width 110 height 25
click at [954, 165] on input "Search" at bounding box center [960, 163] width 43 height 25
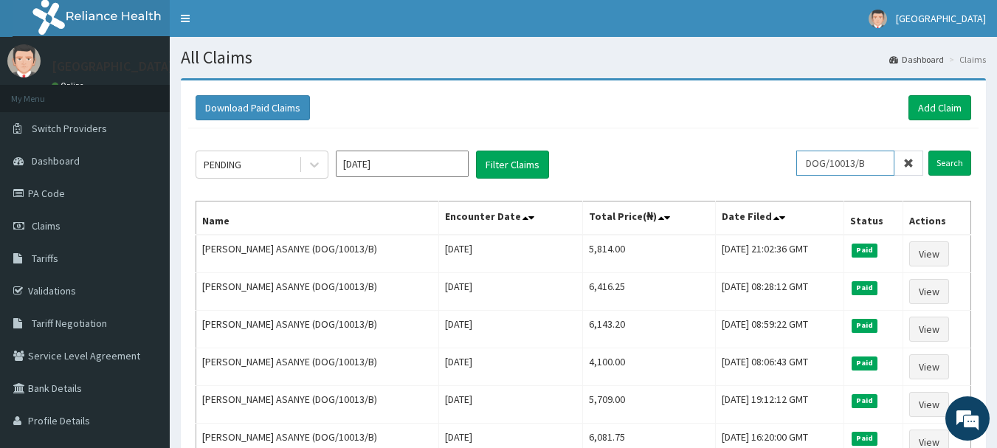
click at [876, 165] on input "DOG/10013/B" at bounding box center [845, 163] width 98 height 25
click at [950, 163] on input "Search" at bounding box center [949, 163] width 43 height 25
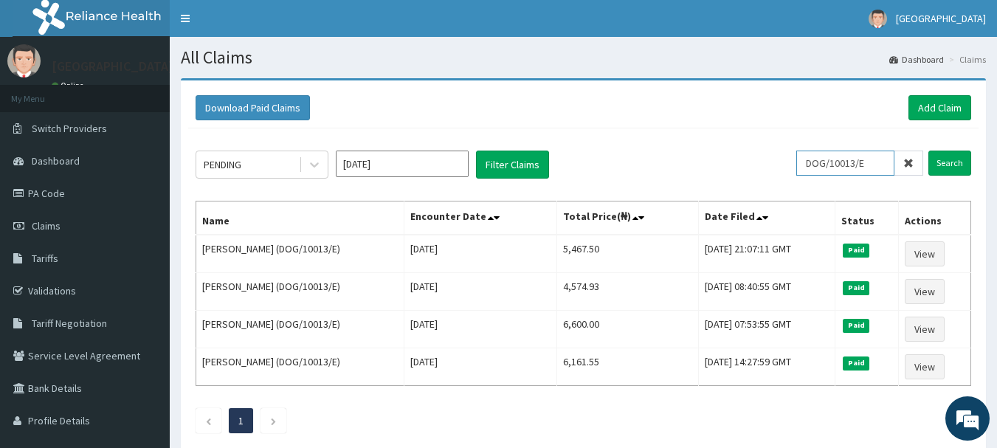
click at [884, 165] on input "DOG/10013/E" at bounding box center [845, 163] width 98 height 25
type input "D"
click at [957, 165] on input "Search" at bounding box center [949, 163] width 43 height 25
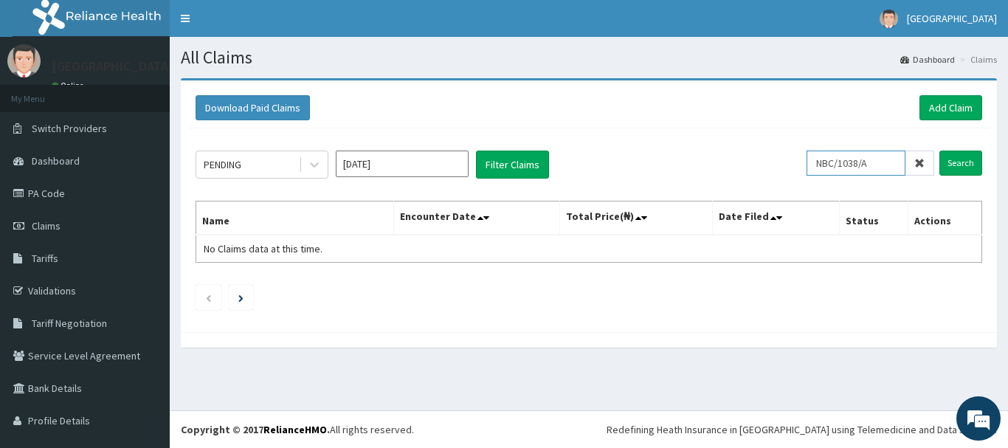
click at [852, 163] on input "NBC/1038/A" at bounding box center [856, 163] width 99 height 25
click at [849, 163] on input "NBC/1038/A" at bounding box center [856, 163] width 99 height 25
click at [944, 165] on input "Search" at bounding box center [960, 163] width 43 height 25
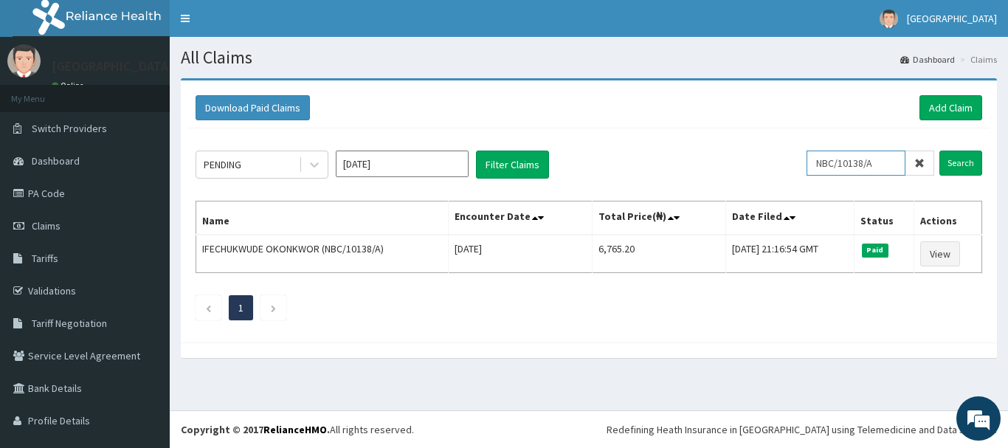
click at [887, 163] on input "NBC/10138/A" at bounding box center [856, 163] width 99 height 25
type input "N"
click at [942, 156] on input "Search" at bounding box center [960, 163] width 43 height 25
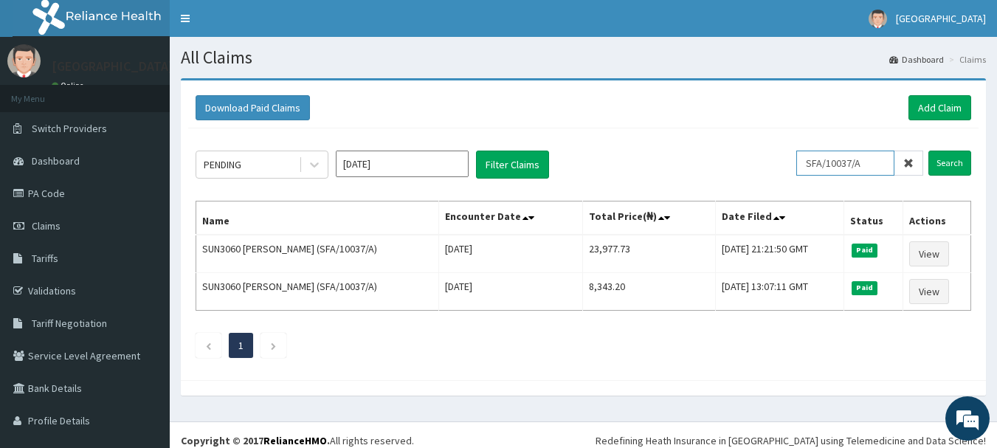
click at [866, 167] on input "SFA/10037/A" at bounding box center [845, 163] width 98 height 25
click at [949, 162] on input "Search" at bounding box center [949, 163] width 43 height 25
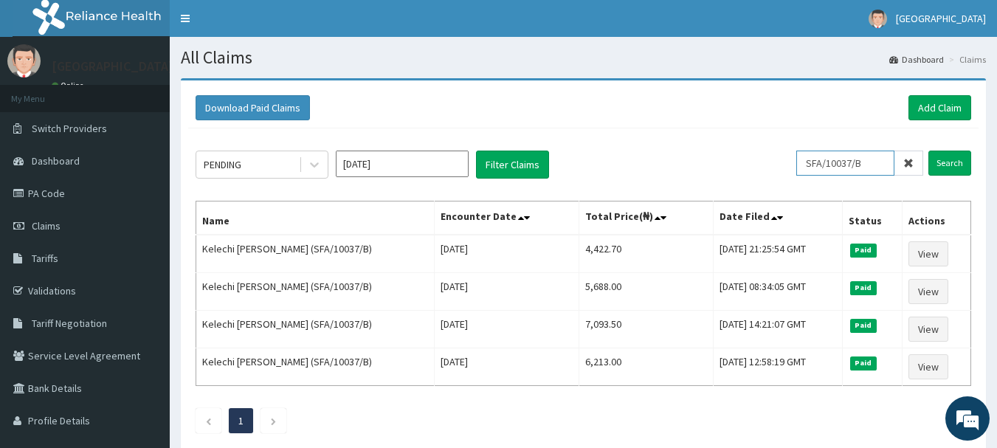
click at [883, 163] on input "SFA/10037/B" at bounding box center [845, 163] width 98 height 25
click at [959, 159] on input "Search" at bounding box center [949, 163] width 43 height 25
click at [883, 165] on input "SFA/10037/C" at bounding box center [845, 163] width 98 height 25
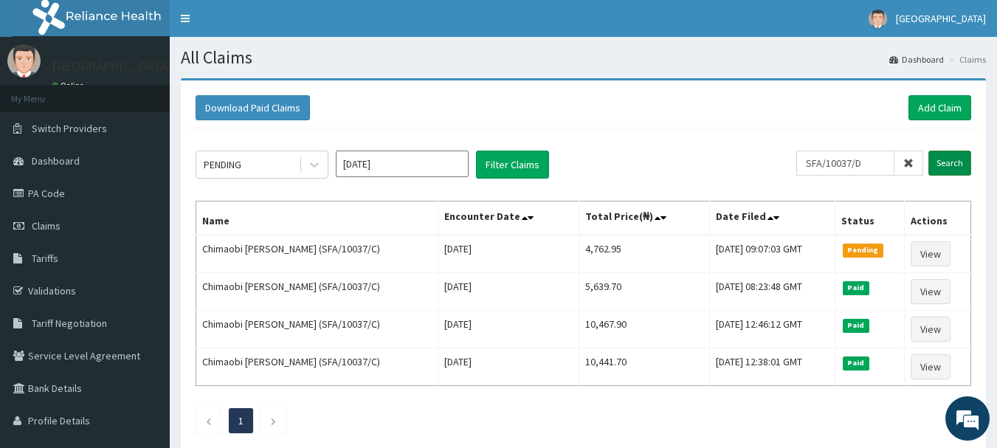
click at [956, 162] on input "Search" at bounding box center [949, 163] width 43 height 25
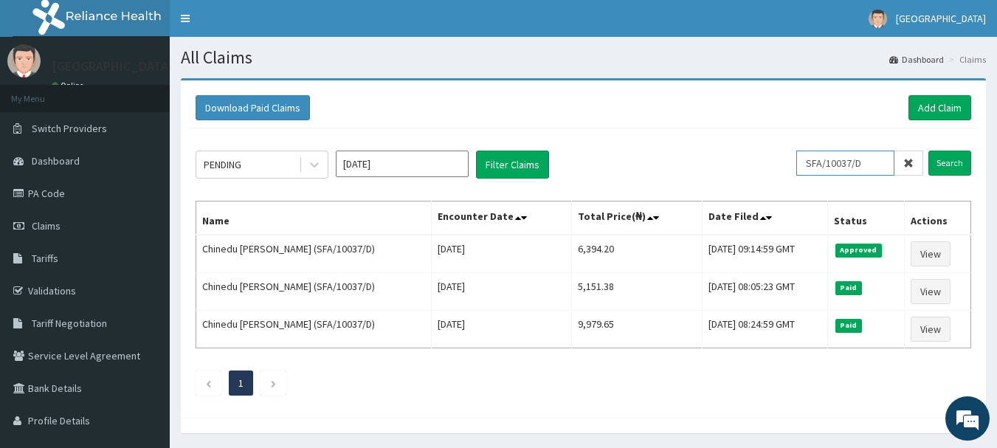
click at [874, 168] on input "SFA/10037/D" at bounding box center [845, 163] width 98 height 25
click at [949, 161] on input "Search" at bounding box center [949, 163] width 43 height 25
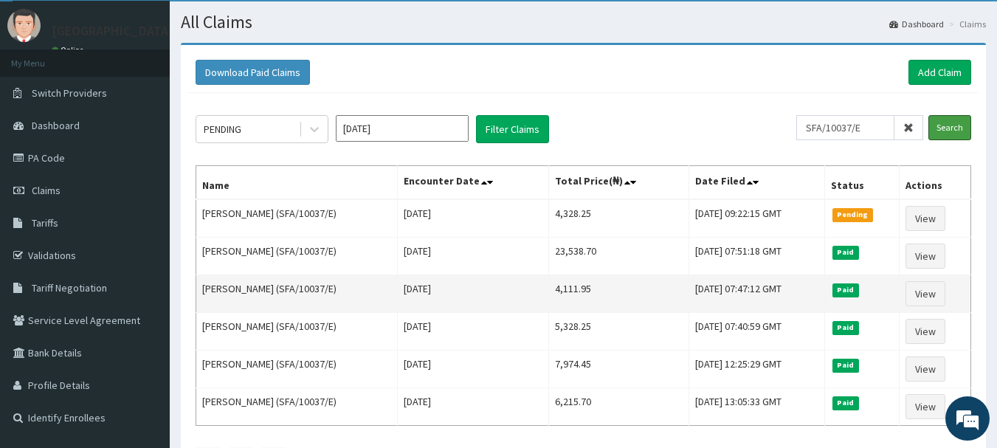
scroll to position [14, 0]
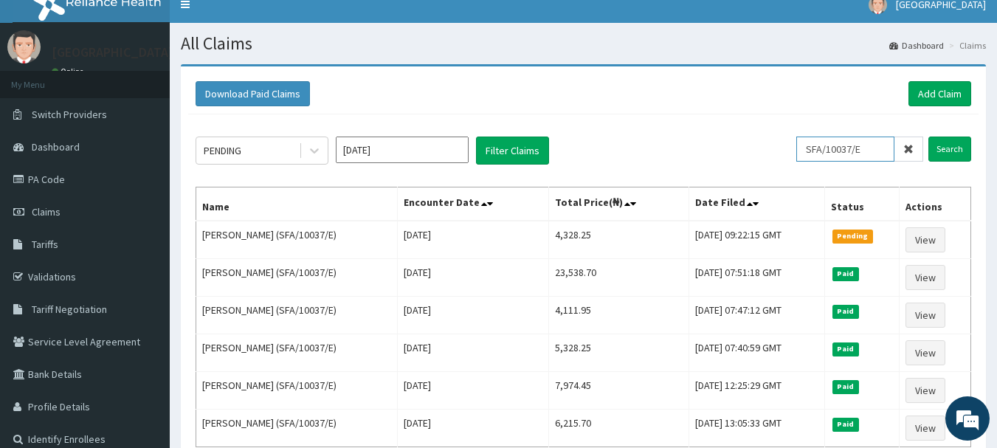
click at [877, 148] on input "SFA/10037/E" at bounding box center [845, 149] width 98 height 25
type input "S"
type input "MNL/0090/A"
click at [956, 152] on input "Search" at bounding box center [949, 149] width 43 height 25
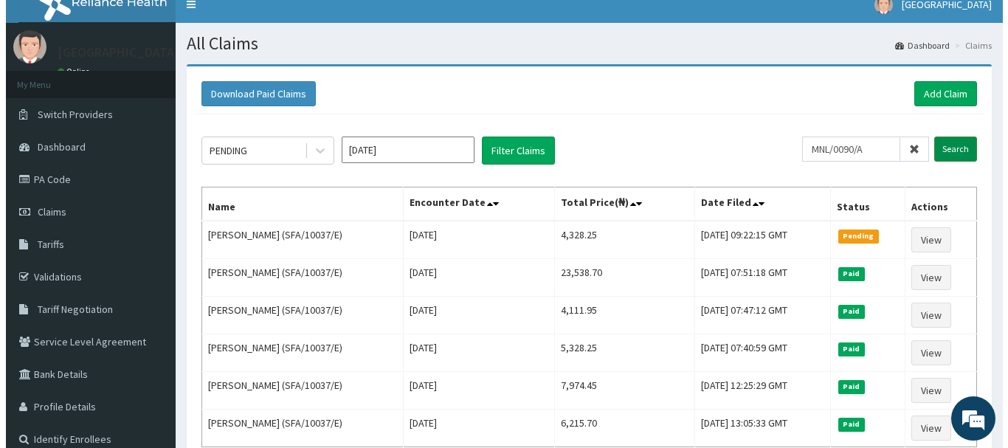
scroll to position [0, 0]
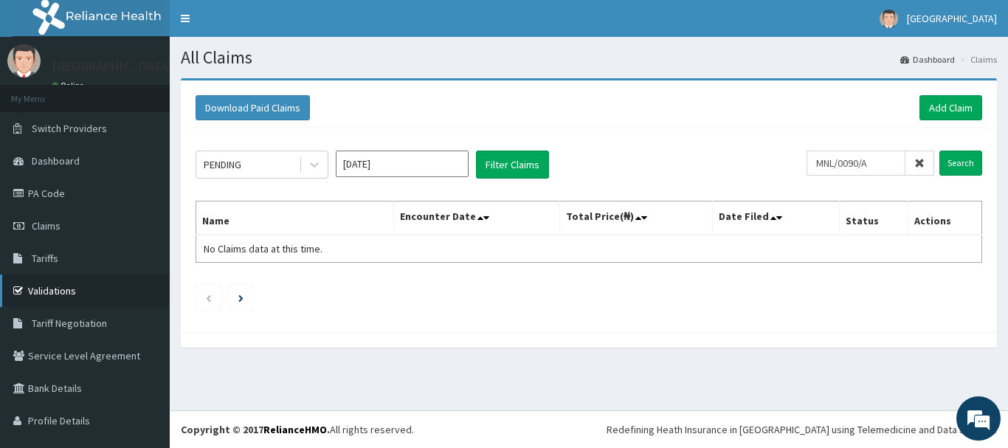
click at [61, 291] on link "Validations" at bounding box center [85, 291] width 170 height 32
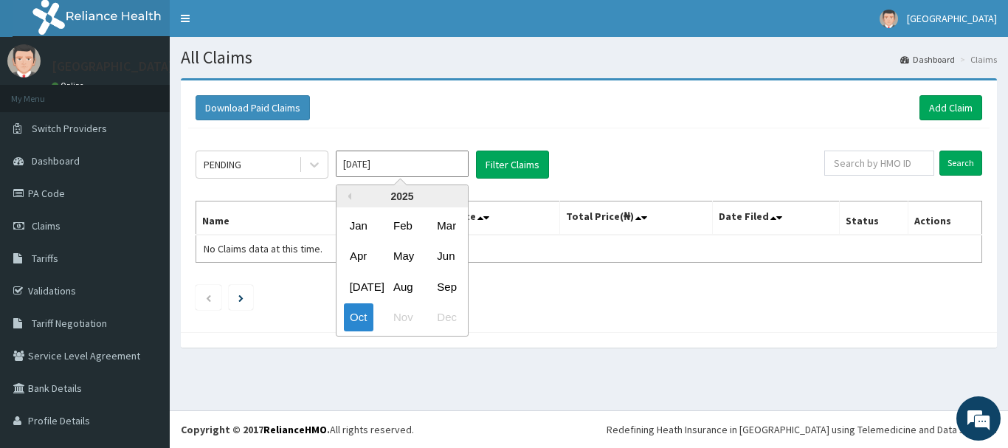
click at [428, 166] on input "[DATE]" at bounding box center [402, 164] width 133 height 27
click at [455, 284] on div "Sep" at bounding box center [446, 286] width 30 height 27
type input "[DATE]"
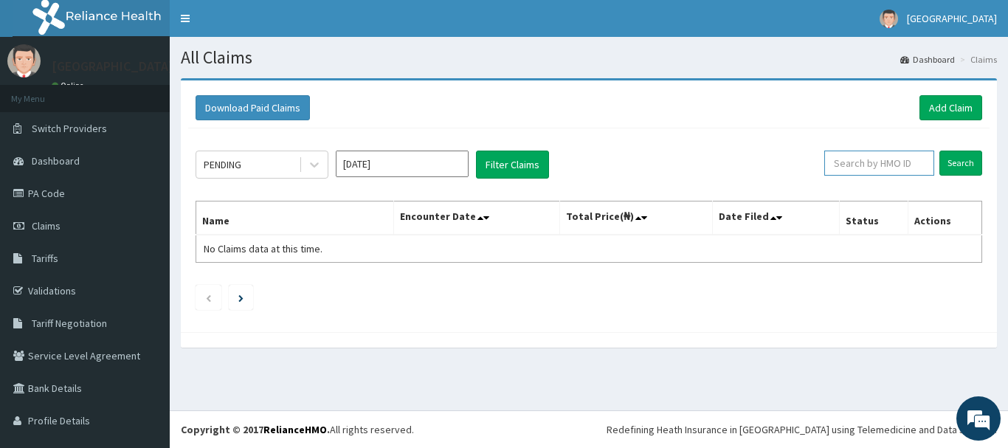
click at [904, 165] on input "text" at bounding box center [879, 163] width 110 height 25
paste input "MNL/10090/A"
type input "MNL/10090/A"
click at [947, 161] on input "Search" at bounding box center [960, 163] width 43 height 25
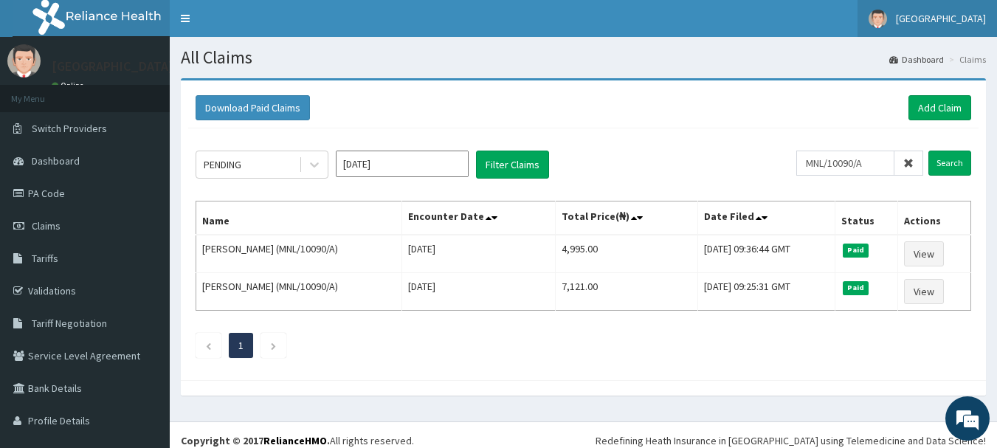
click at [863, 27] on link "[GEOGRAPHIC_DATA]" at bounding box center [926, 18] width 139 height 37
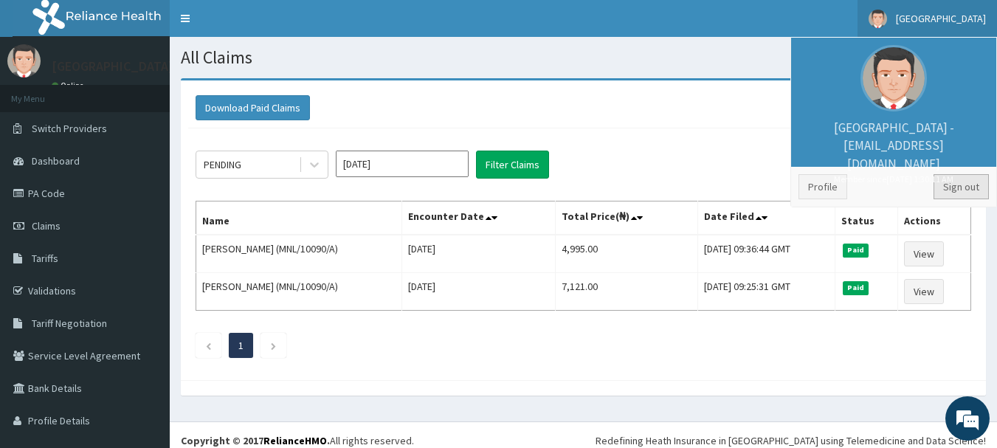
click at [950, 190] on link "Sign out" at bounding box center [960, 186] width 55 height 25
